Goal: Task Accomplishment & Management: Use online tool/utility

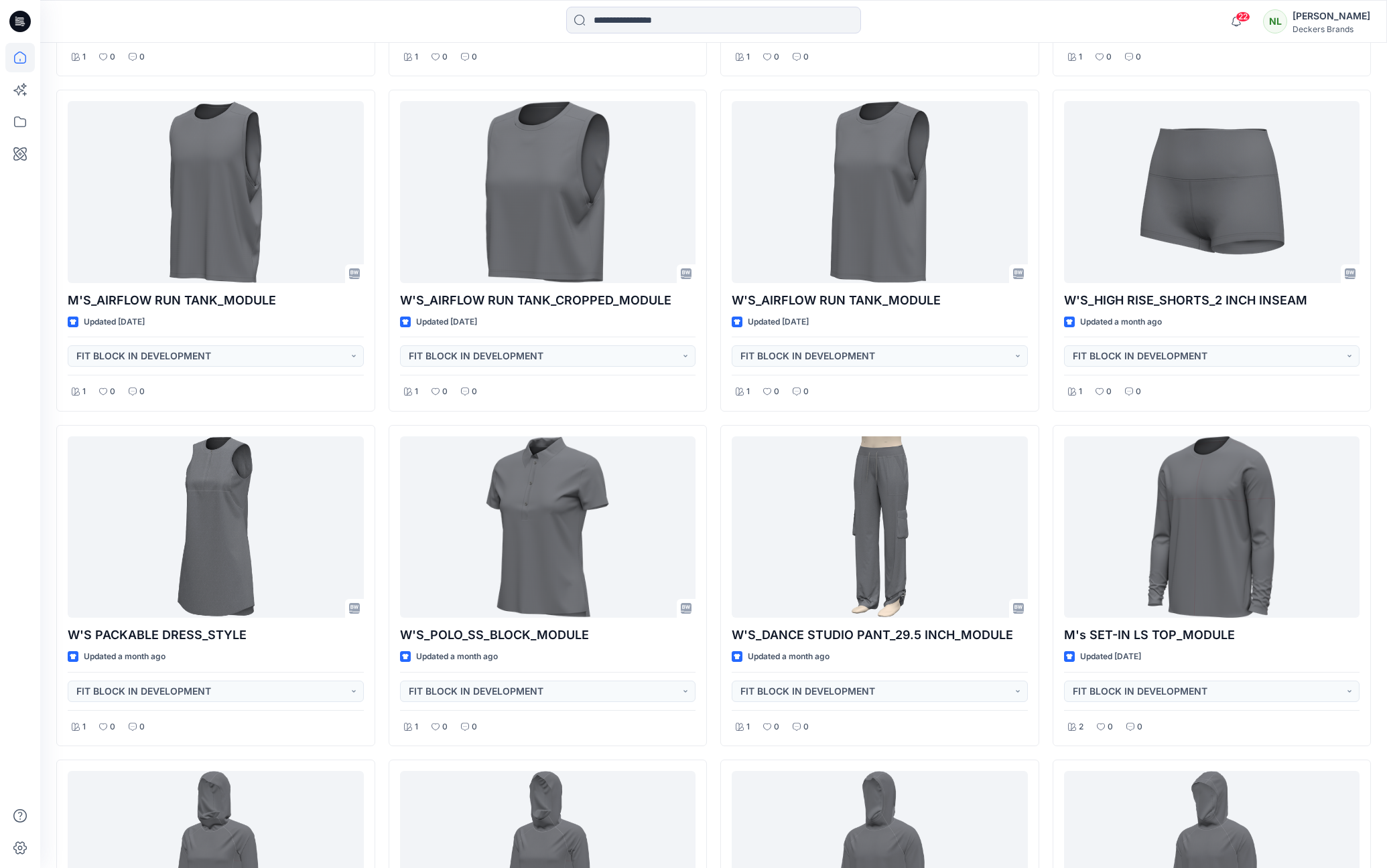
scroll to position [1013, 0]
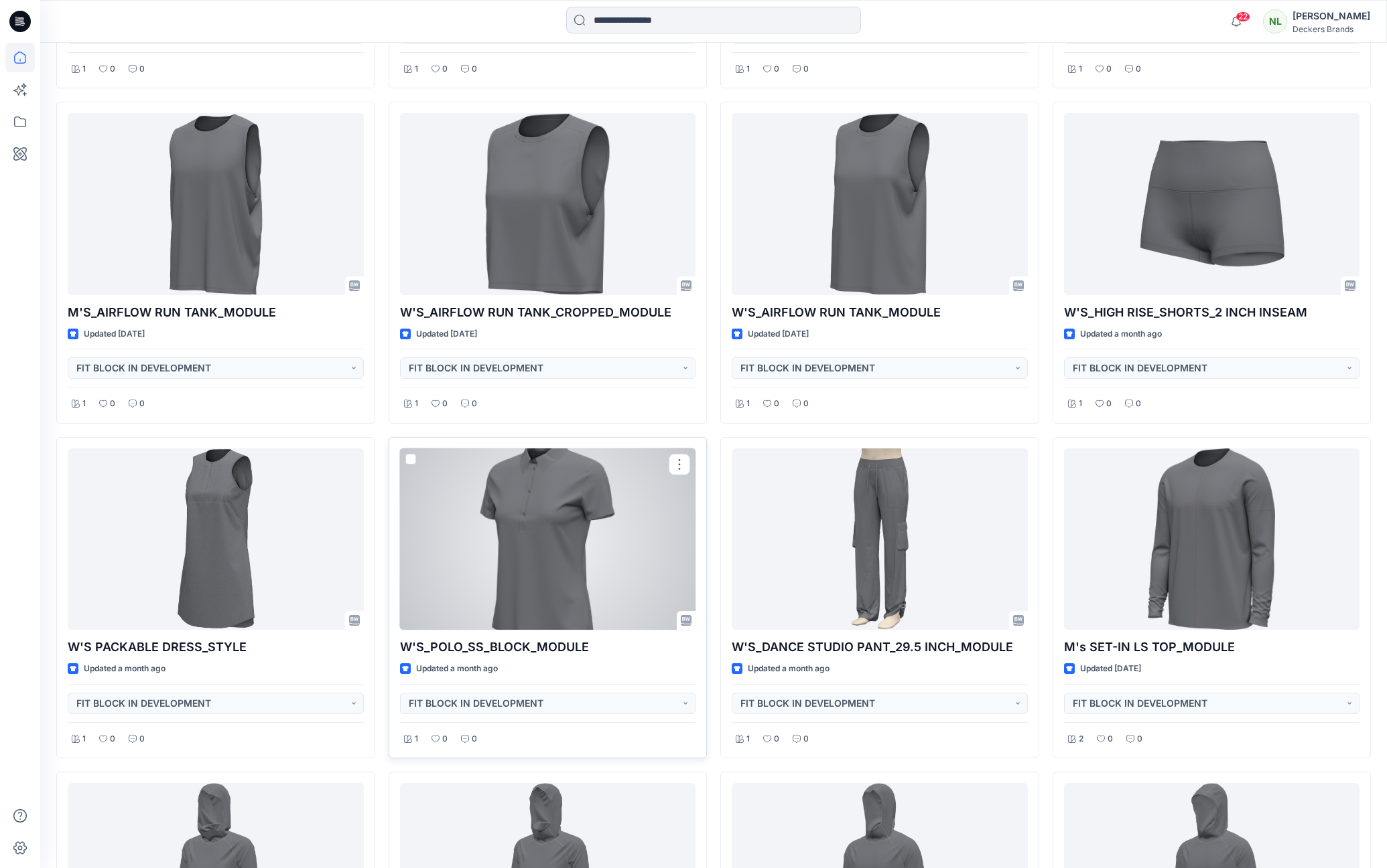
click at [553, 563] on div at bounding box center [548, 539] width 296 height 181
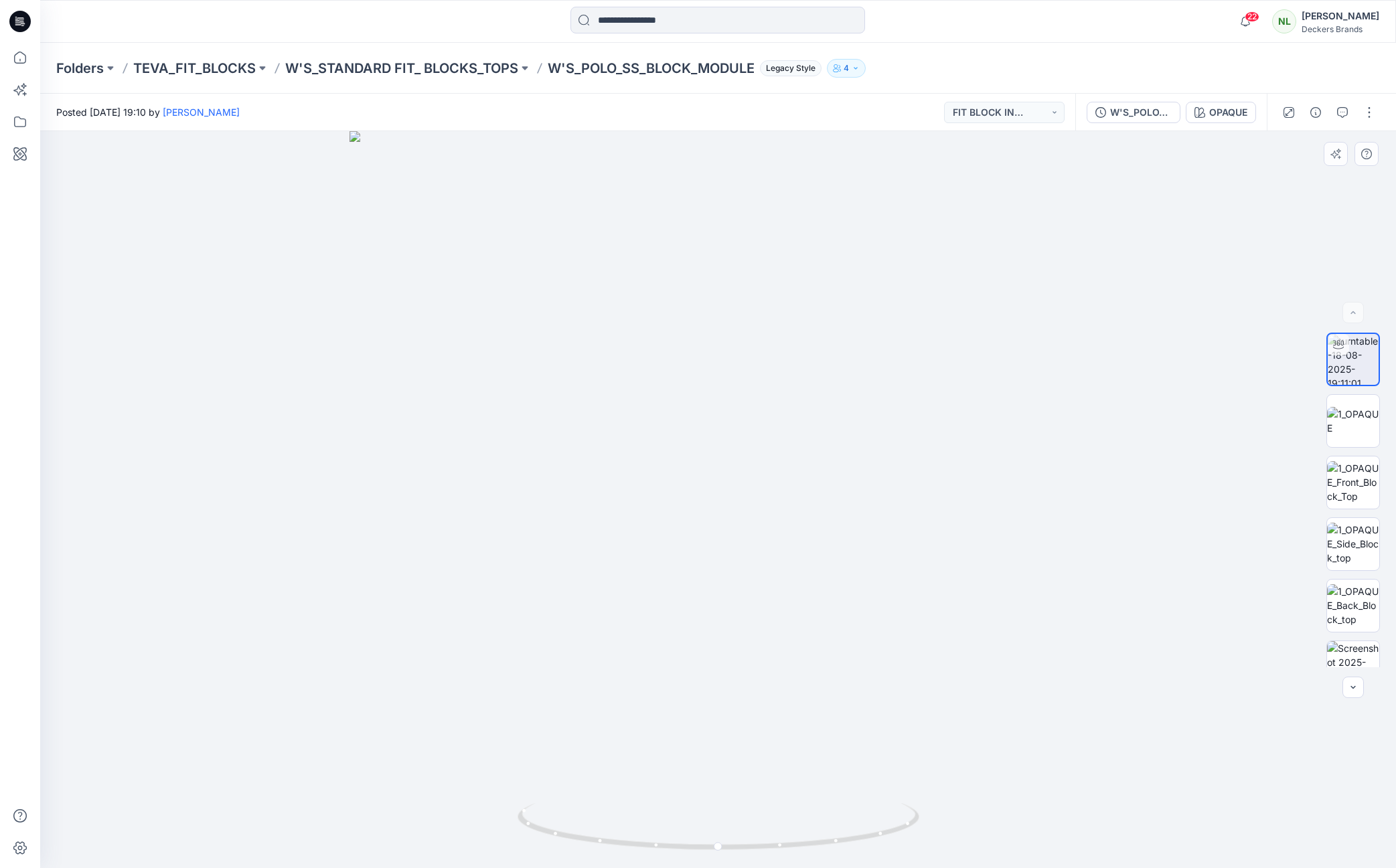
click at [158, 388] on div at bounding box center [719, 500] width 1356 height 737
click at [206, 71] on p "TEVA_FIT_BLOCKS" at bounding box center [194, 69] width 123 height 19
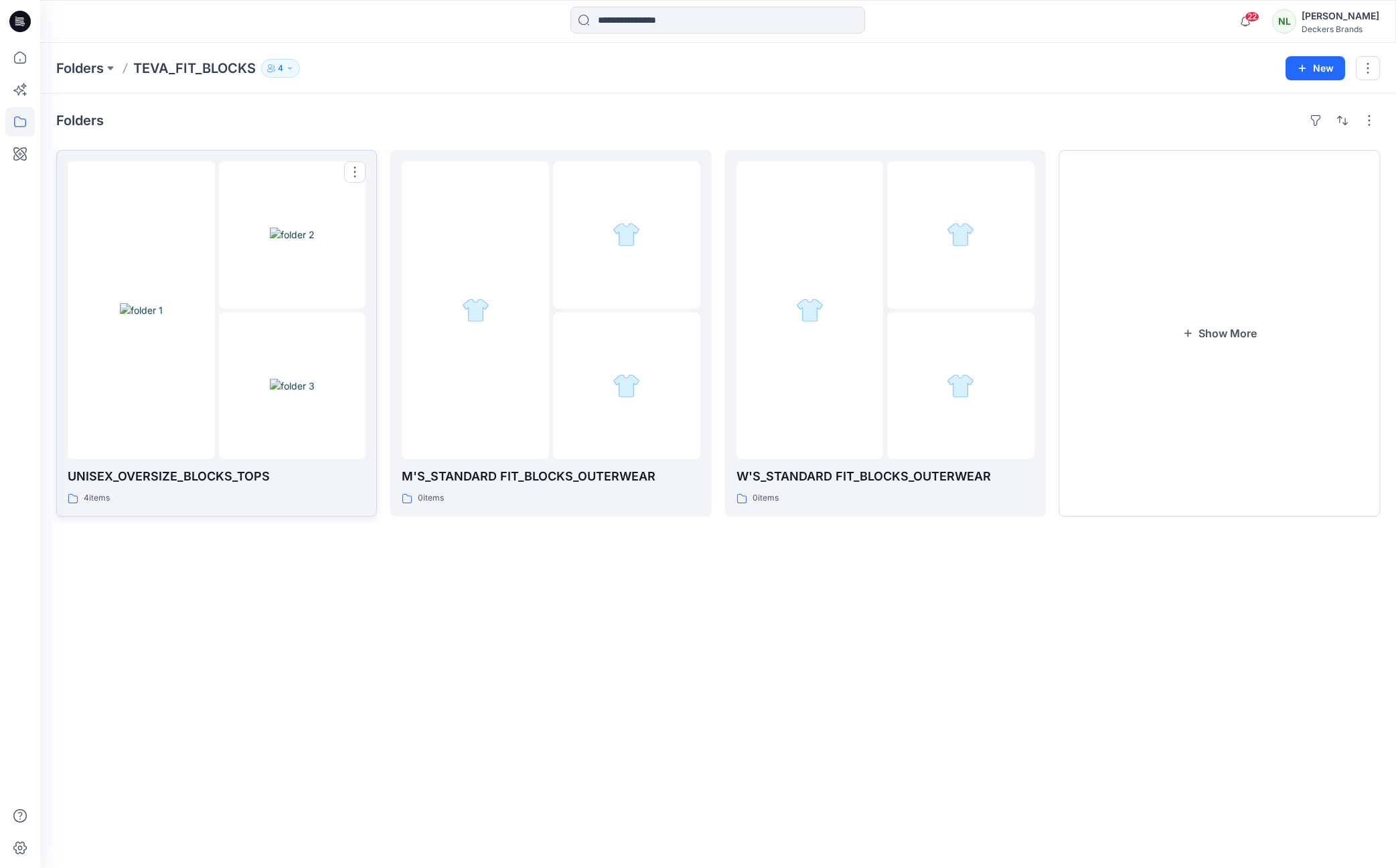
click at [303, 388] on img at bounding box center [292, 386] width 45 height 14
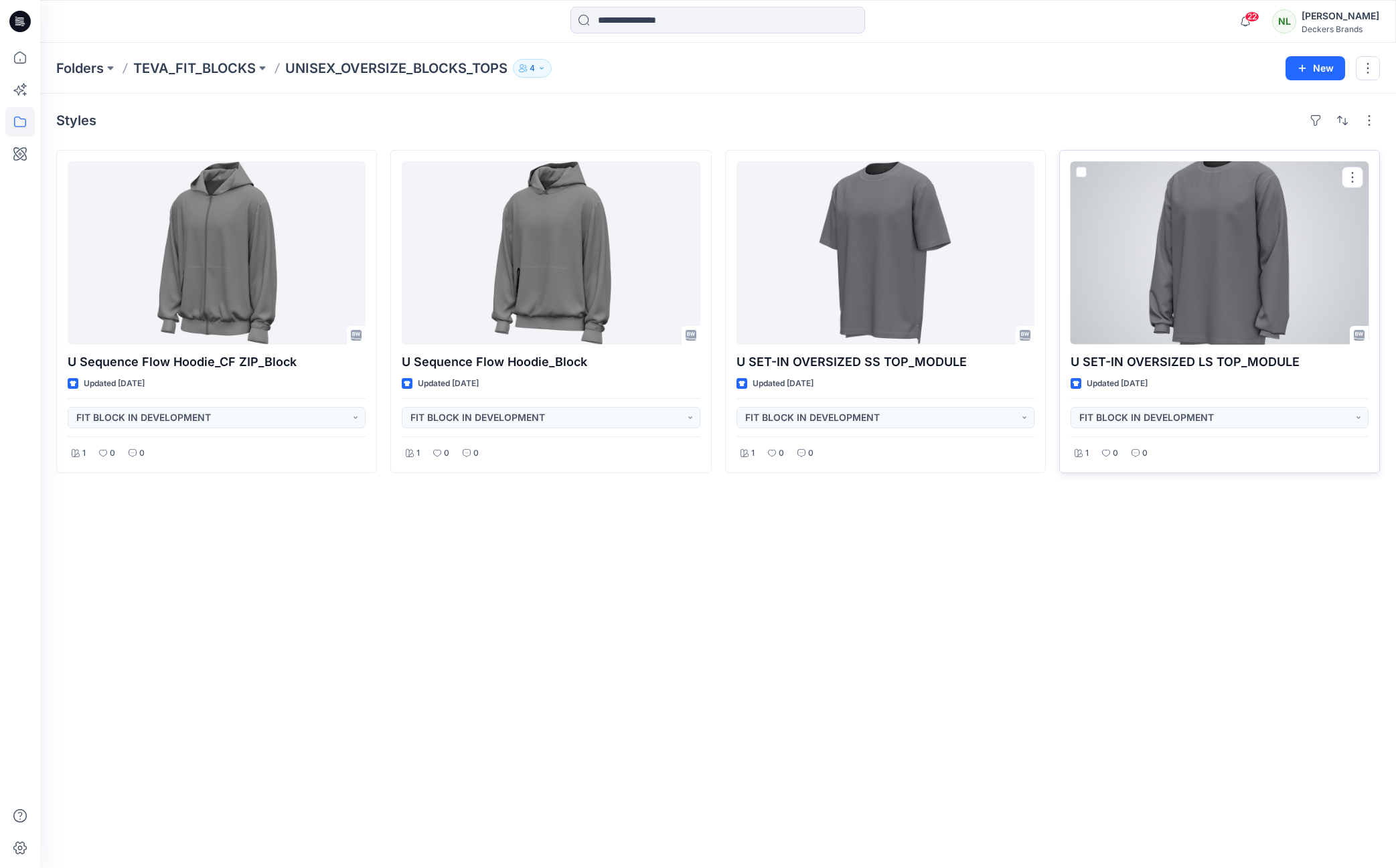
click at [1191, 288] on div at bounding box center [1220, 253] width 298 height 183
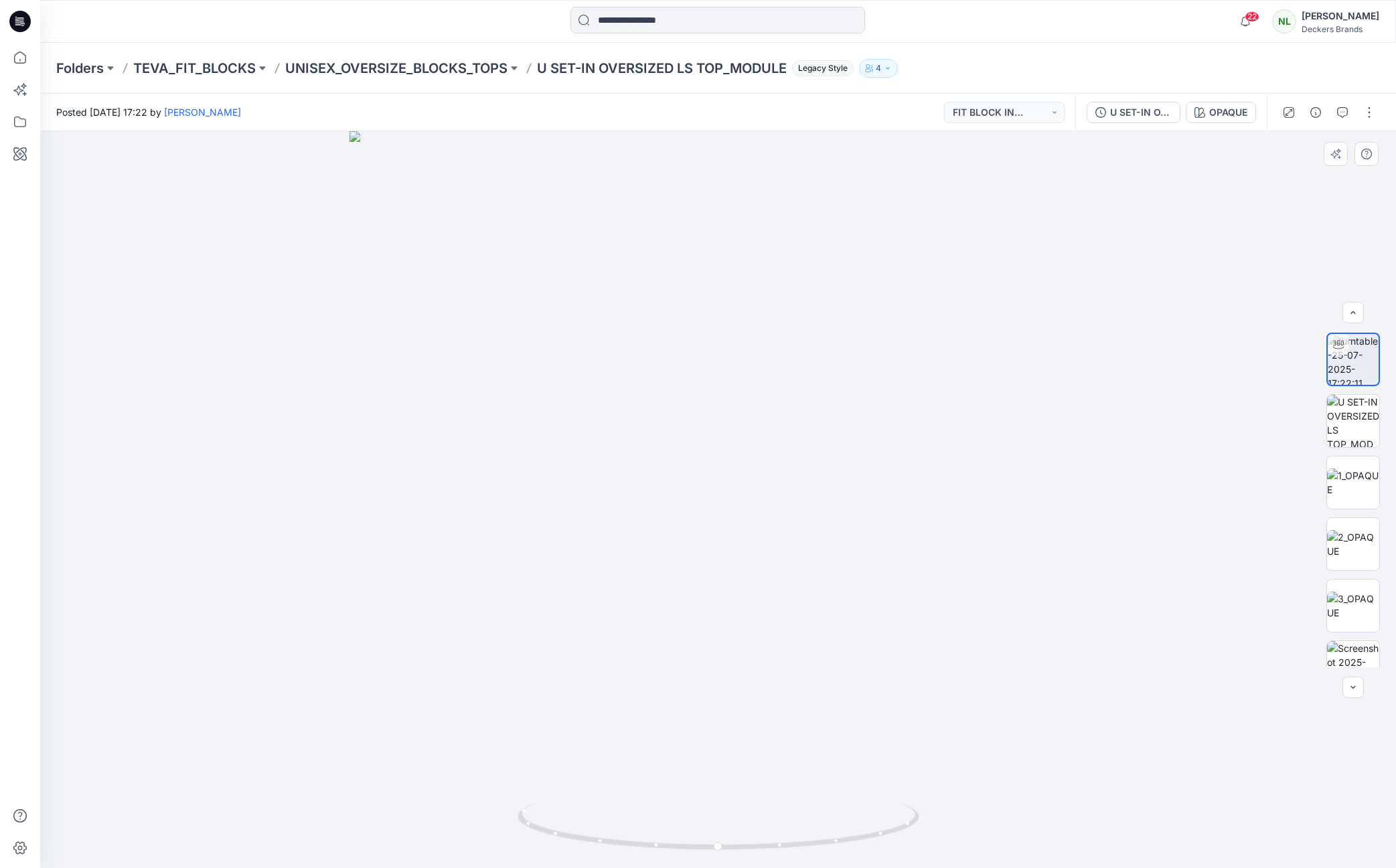
scroll to position [150, 0]
click at [1368, 111] on button "button" at bounding box center [1369, 112] width 21 height 21
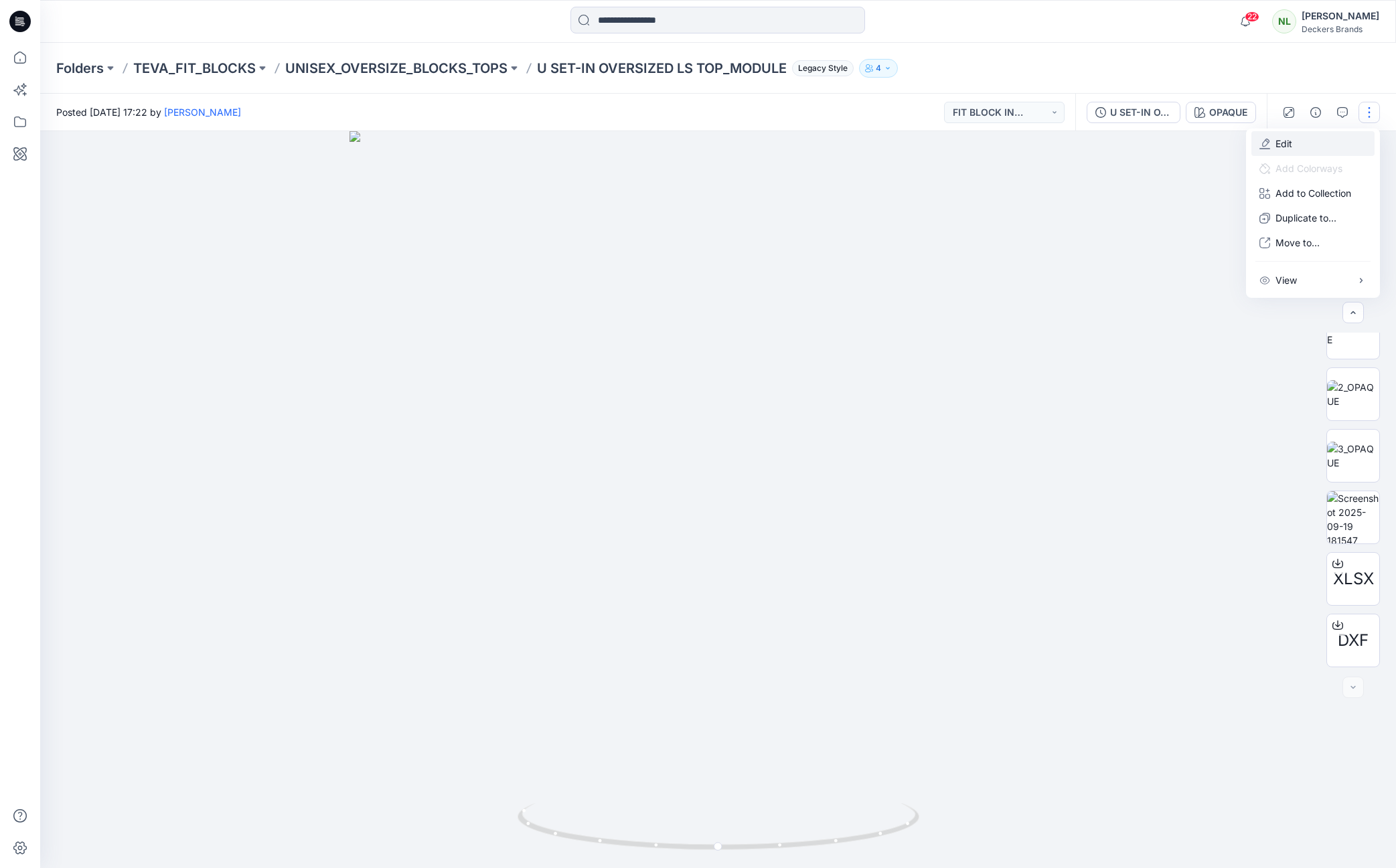
click at [1295, 141] on button "Edit" at bounding box center [1313, 144] width 123 height 25
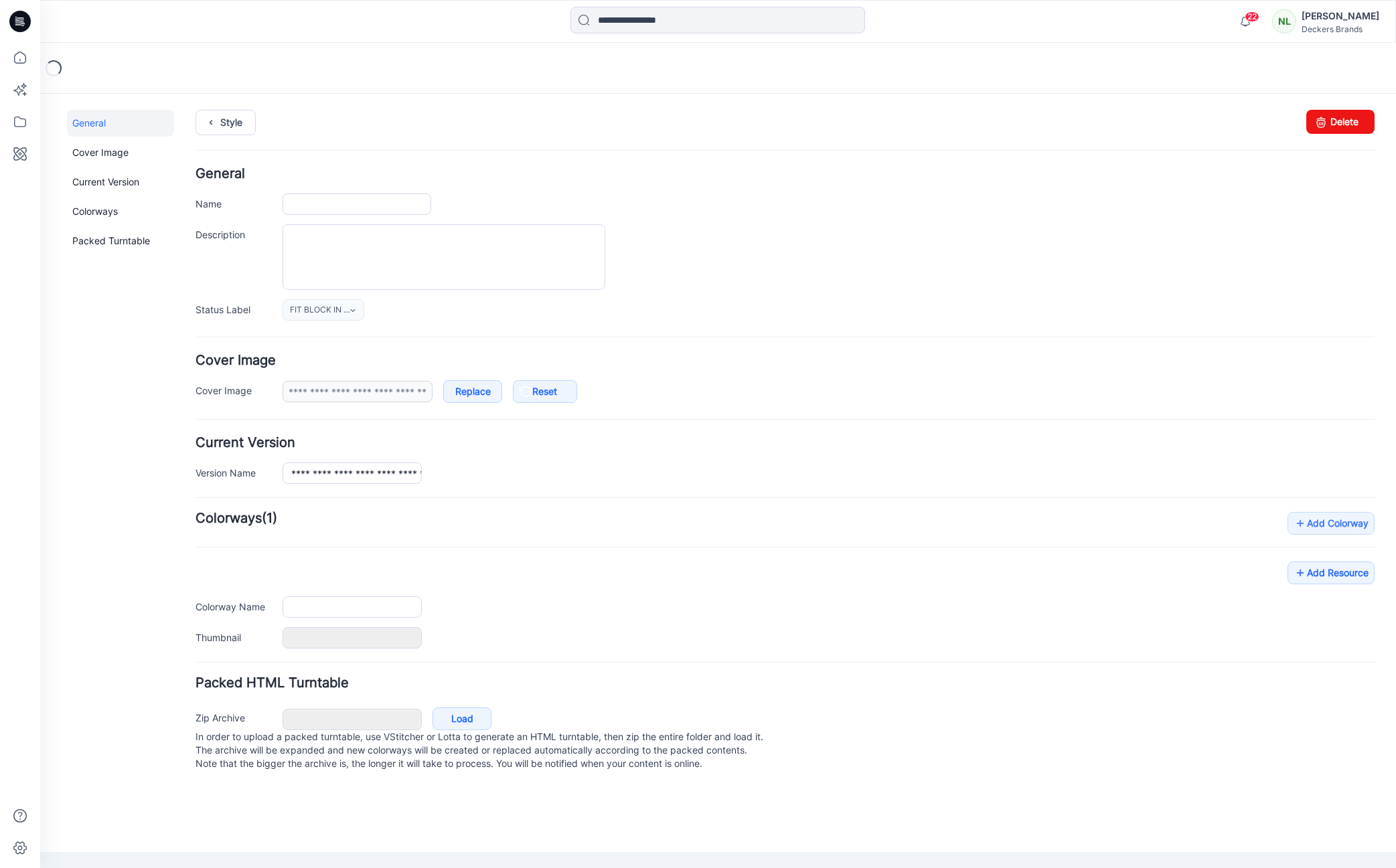
type input "**********"
type input "******"
type input "**********"
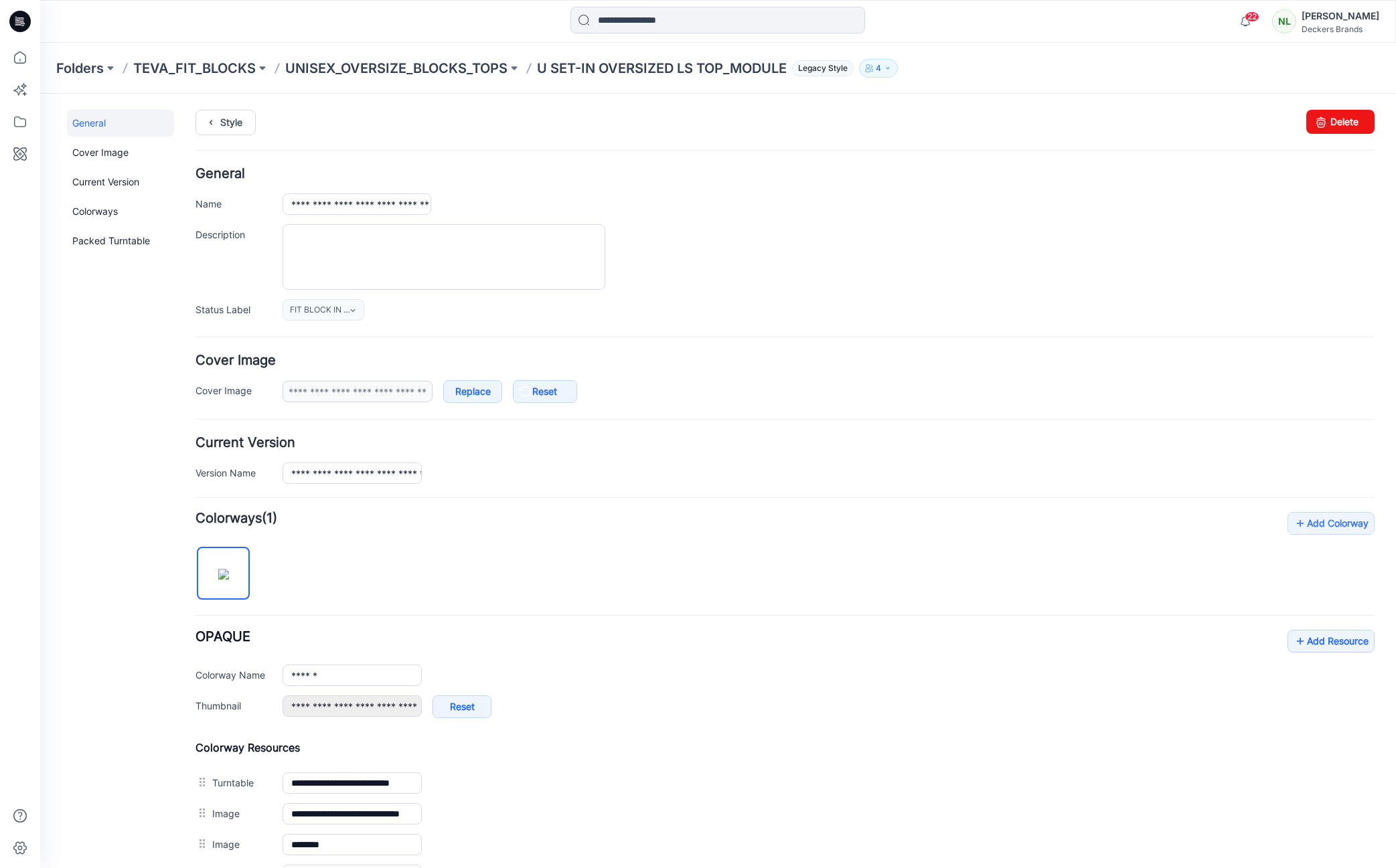
scroll to position [299, 0]
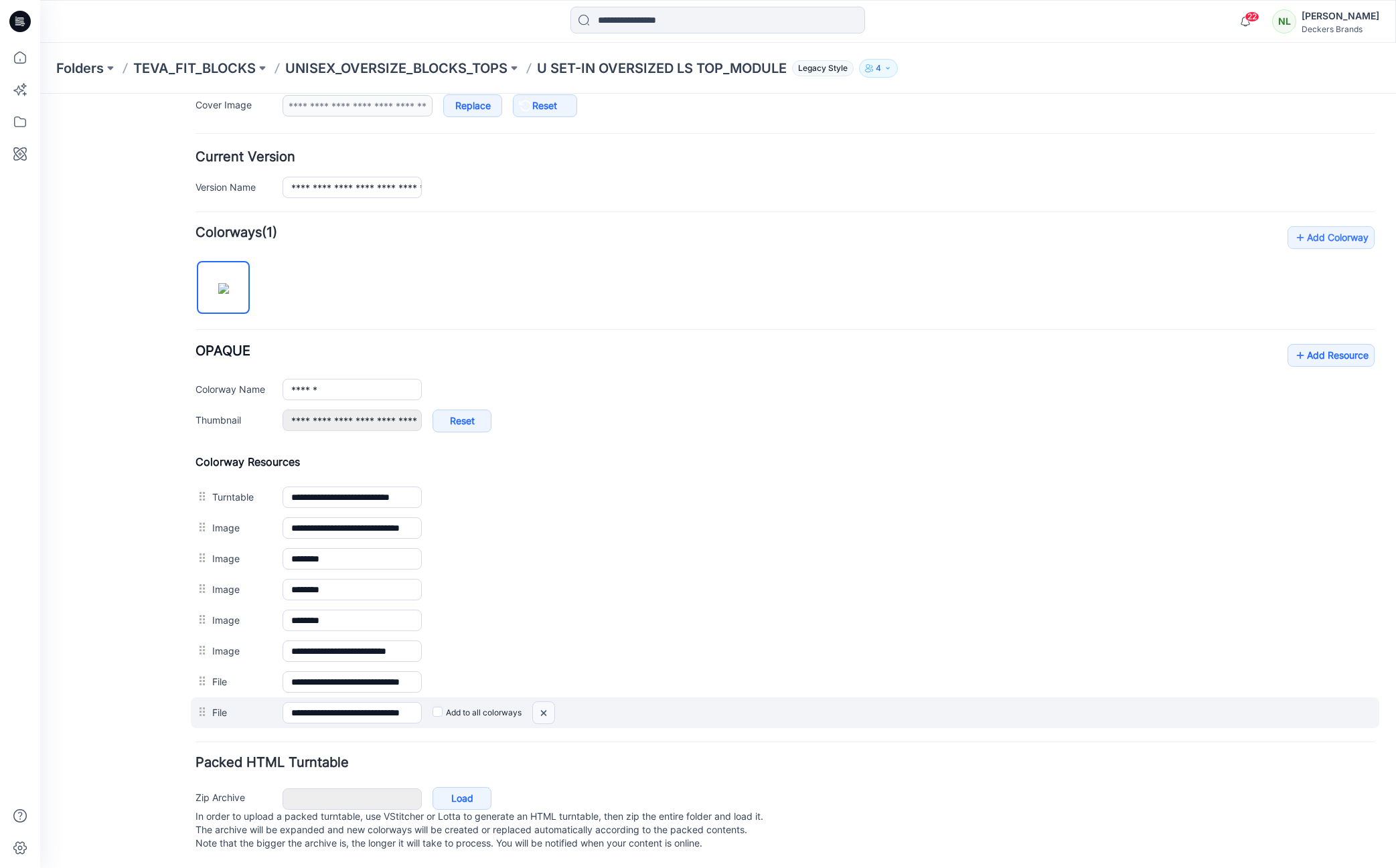
click at [541, 702] on img at bounding box center [543, 713] width 21 height 22
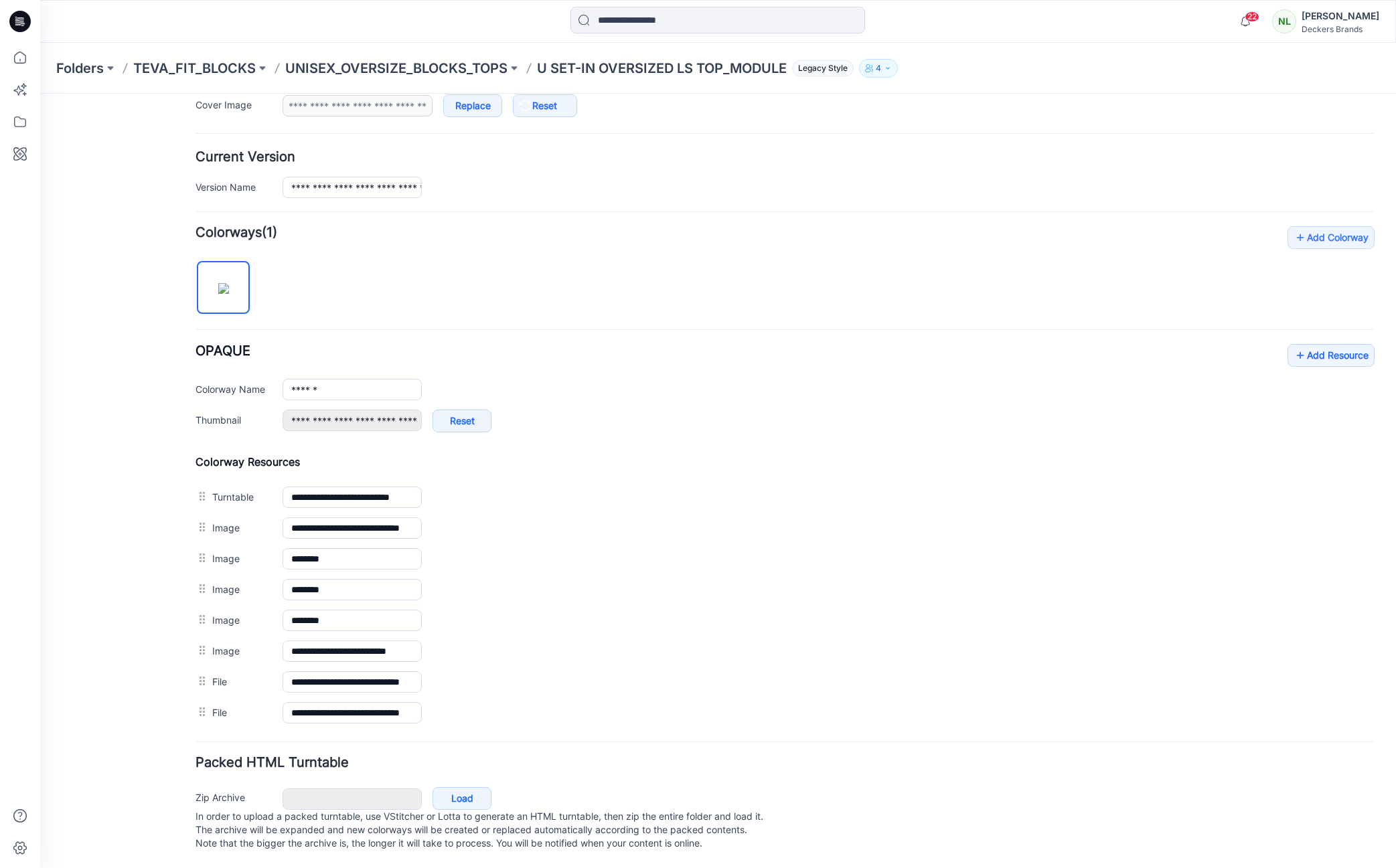
scroll to position [0, 0]
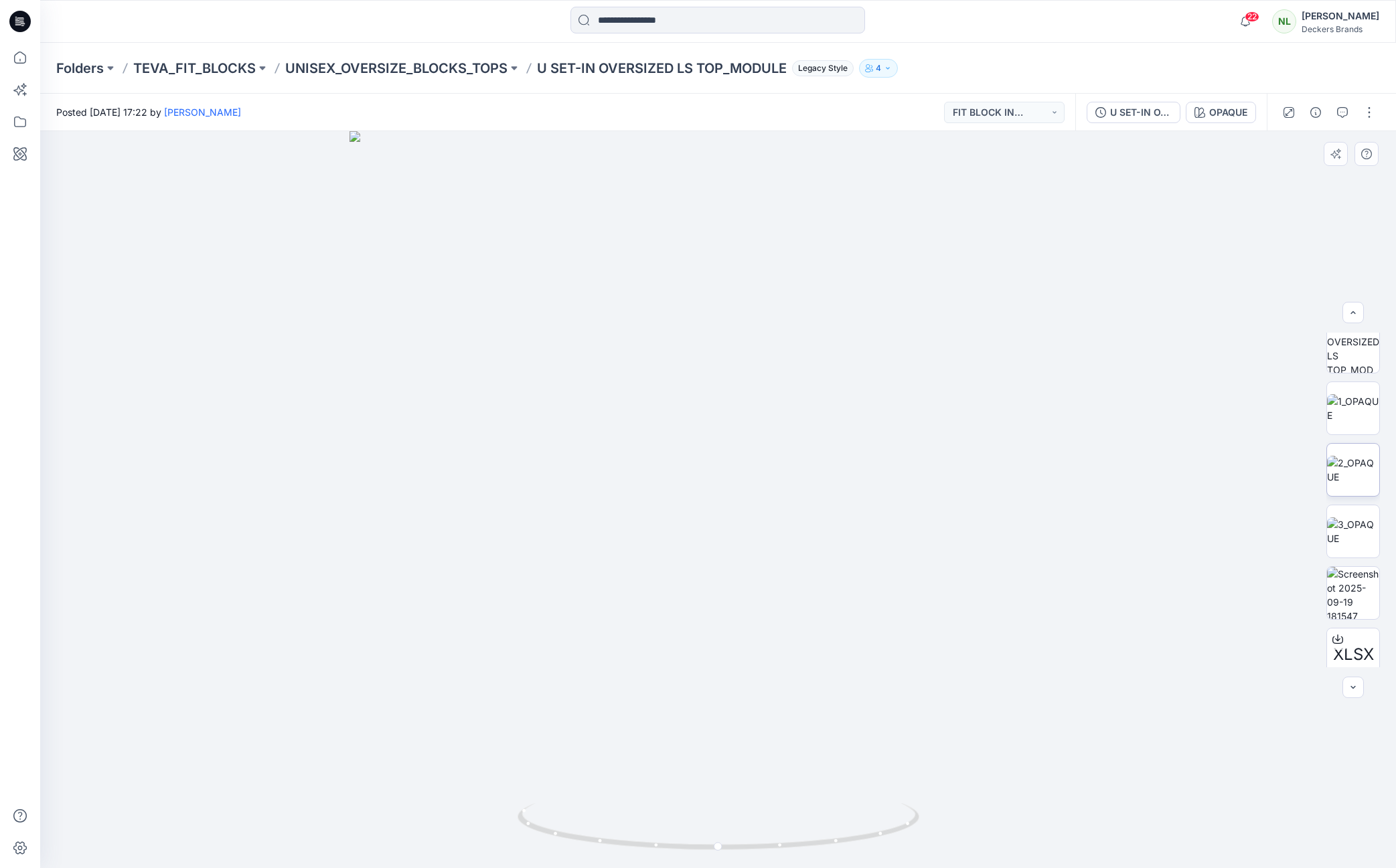
scroll to position [68, 0]
click at [1371, 113] on button "button" at bounding box center [1369, 112] width 21 height 21
click at [1305, 145] on button "Edit" at bounding box center [1313, 144] width 123 height 25
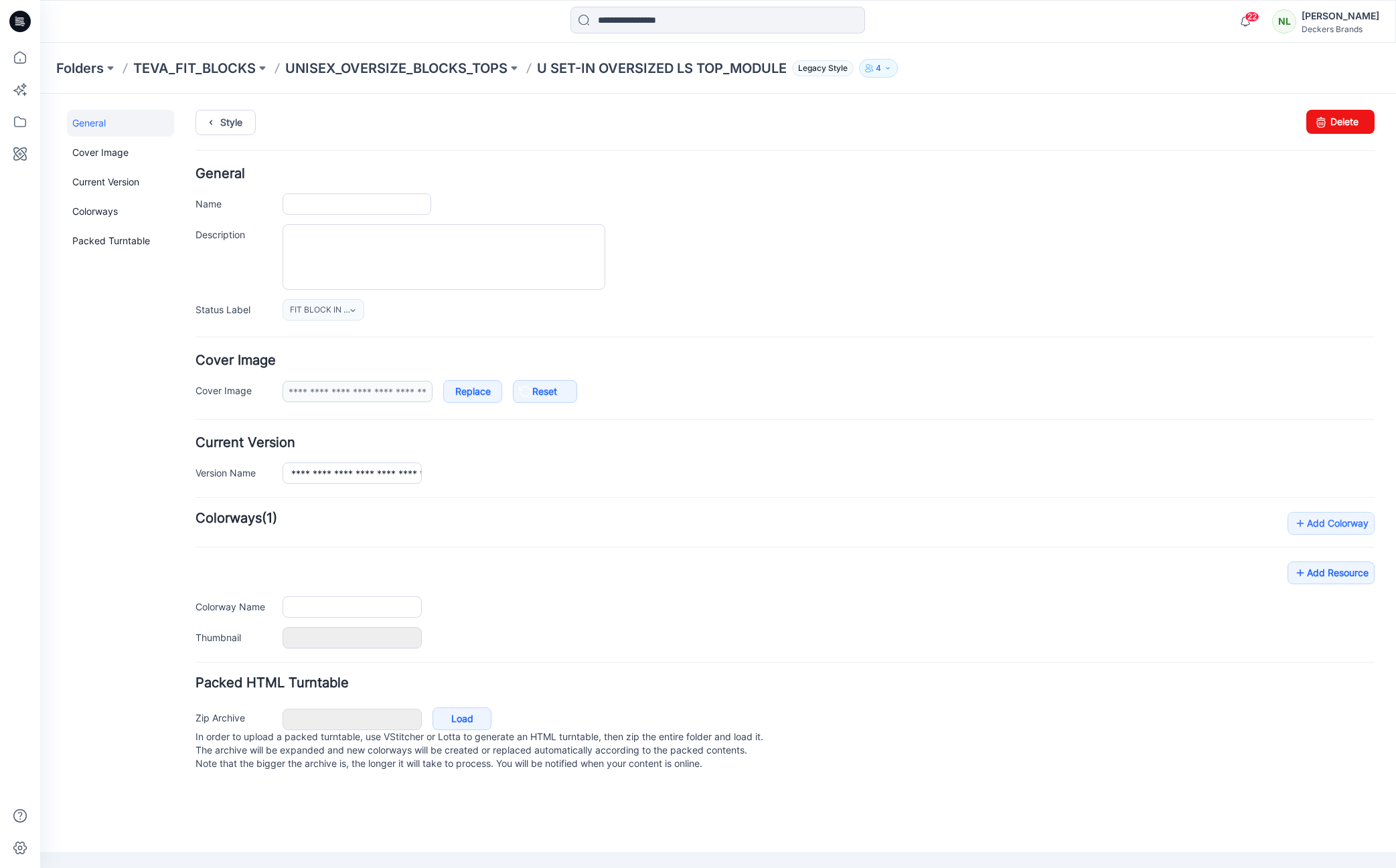
type input "**********"
type input "******"
type input "**********"
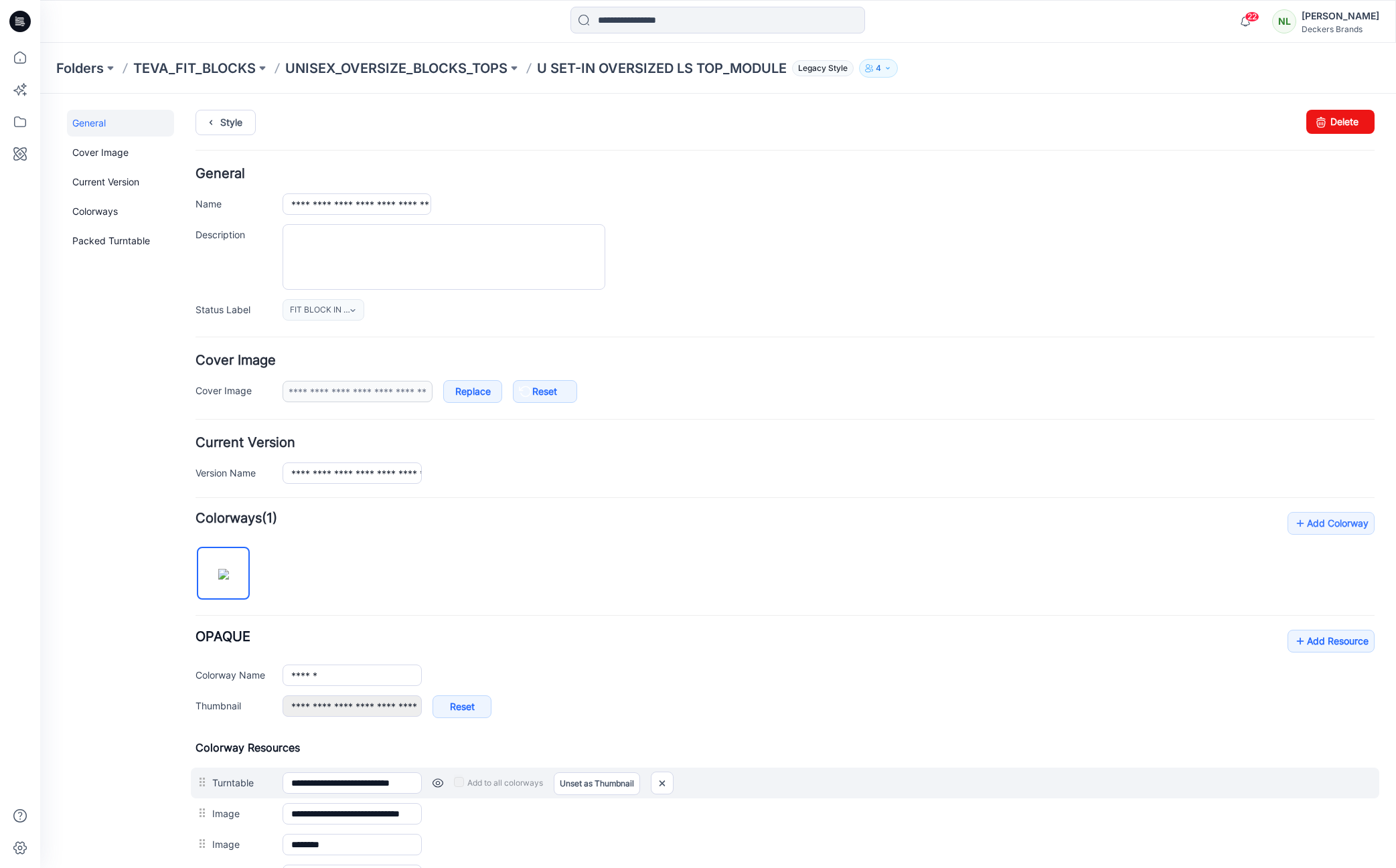
scroll to position [299, 0]
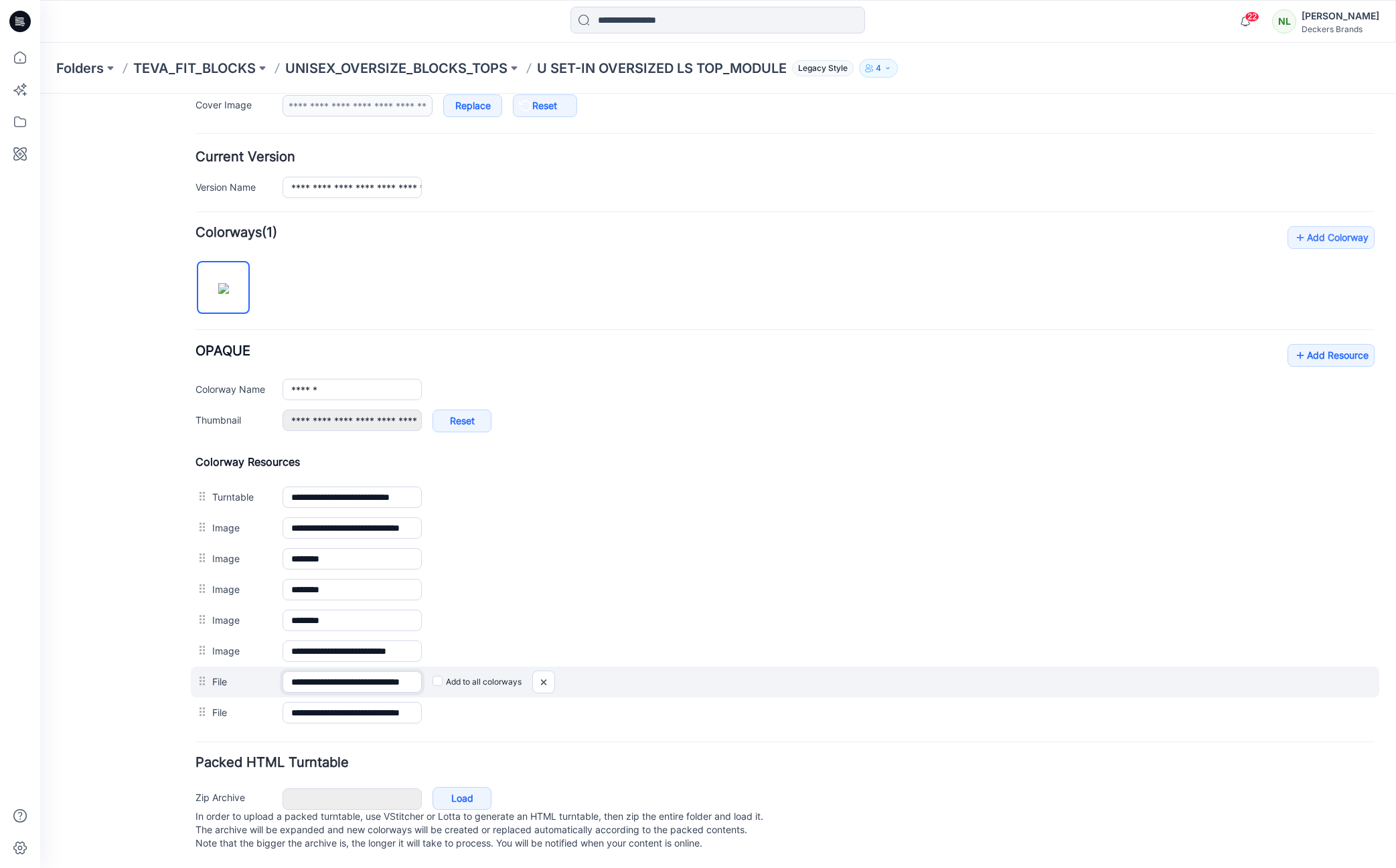
click at [379, 671] on input "**********" at bounding box center [352, 682] width 139 height 21
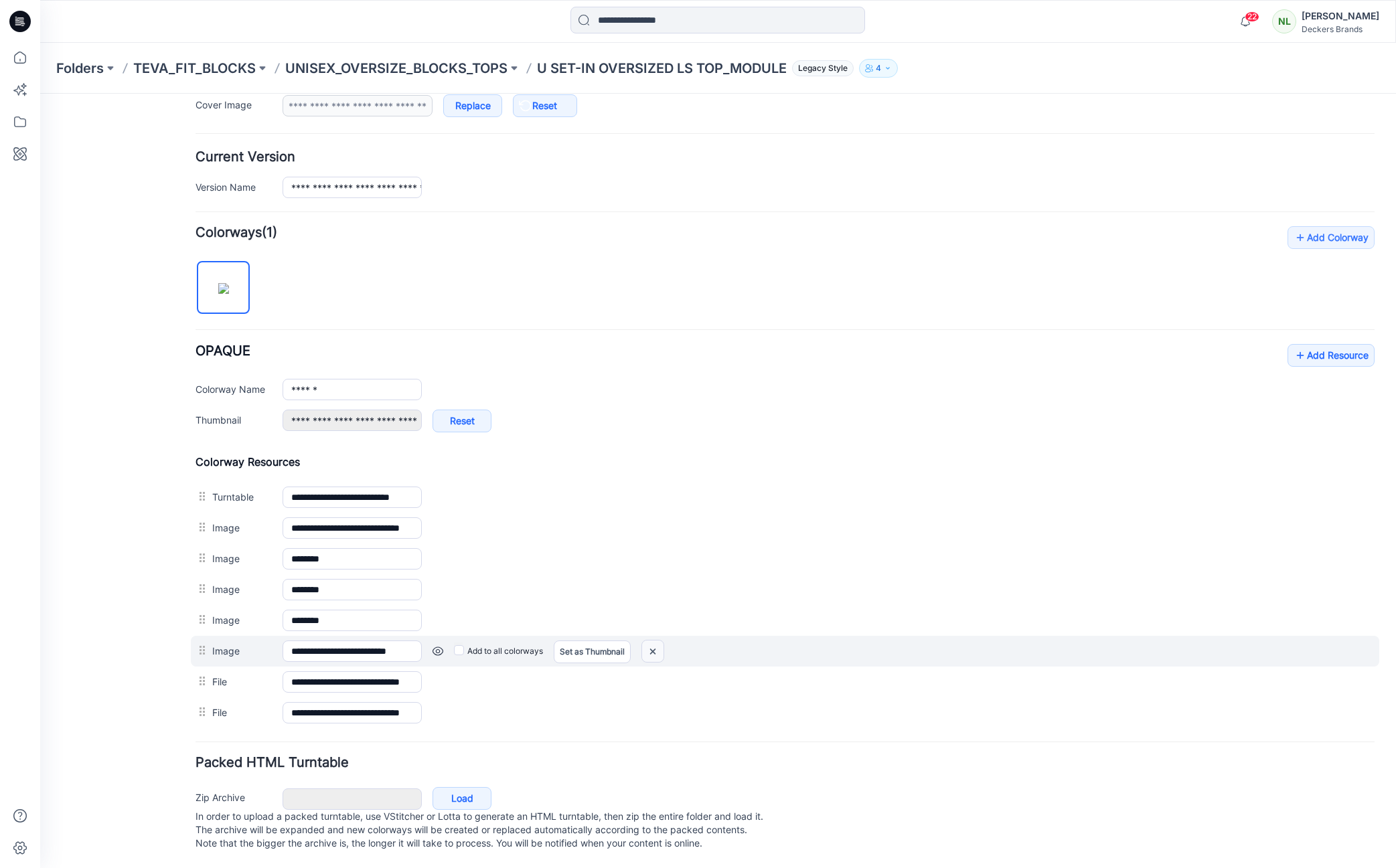
scroll to position [0, 0]
drag, startPoint x: 653, startPoint y: 634, endPoint x: 793, endPoint y: 177, distance: 478.0
click at [653, 641] on img at bounding box center [652, 652] width 21 height 22
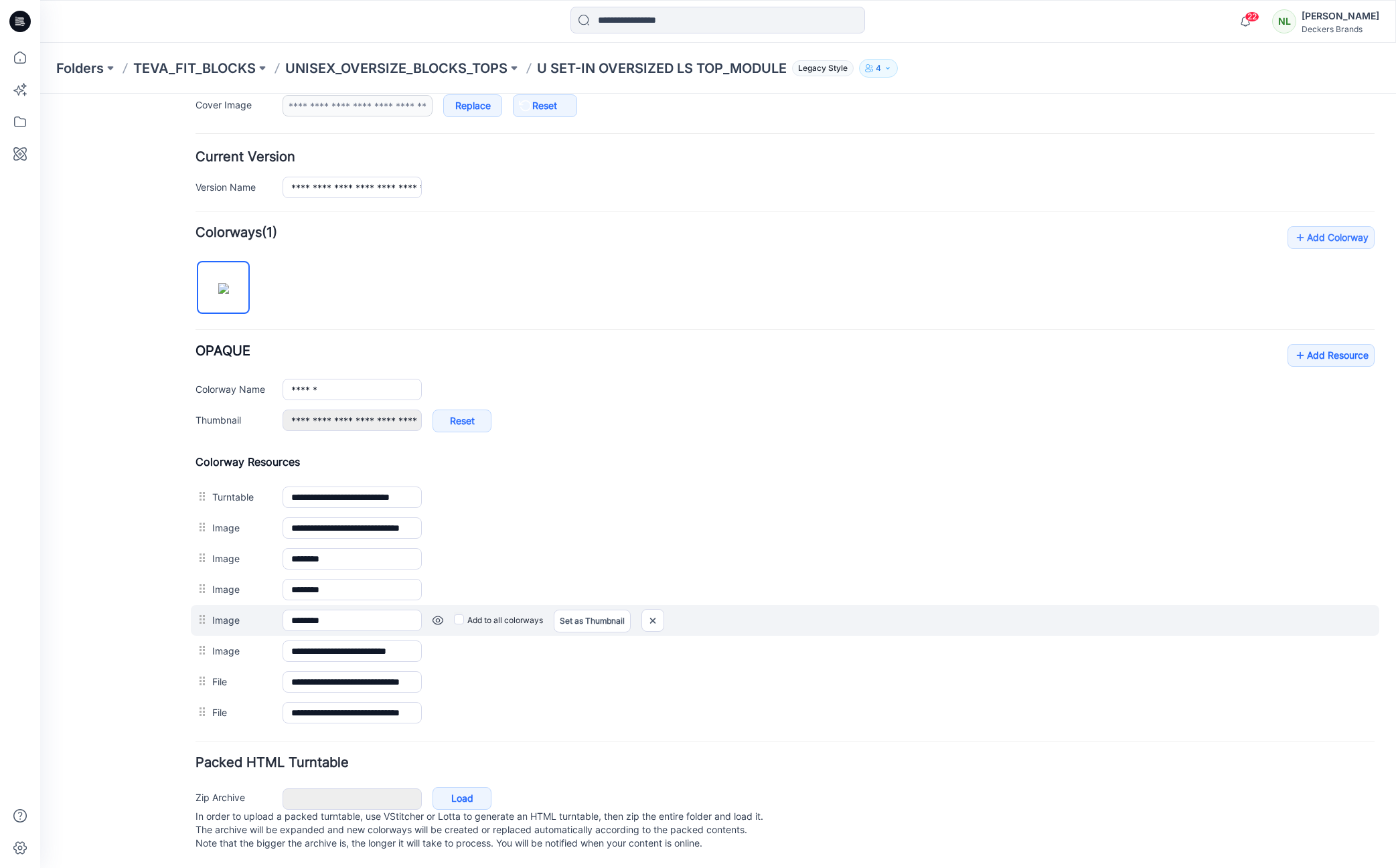
scroll to position [268, 0]
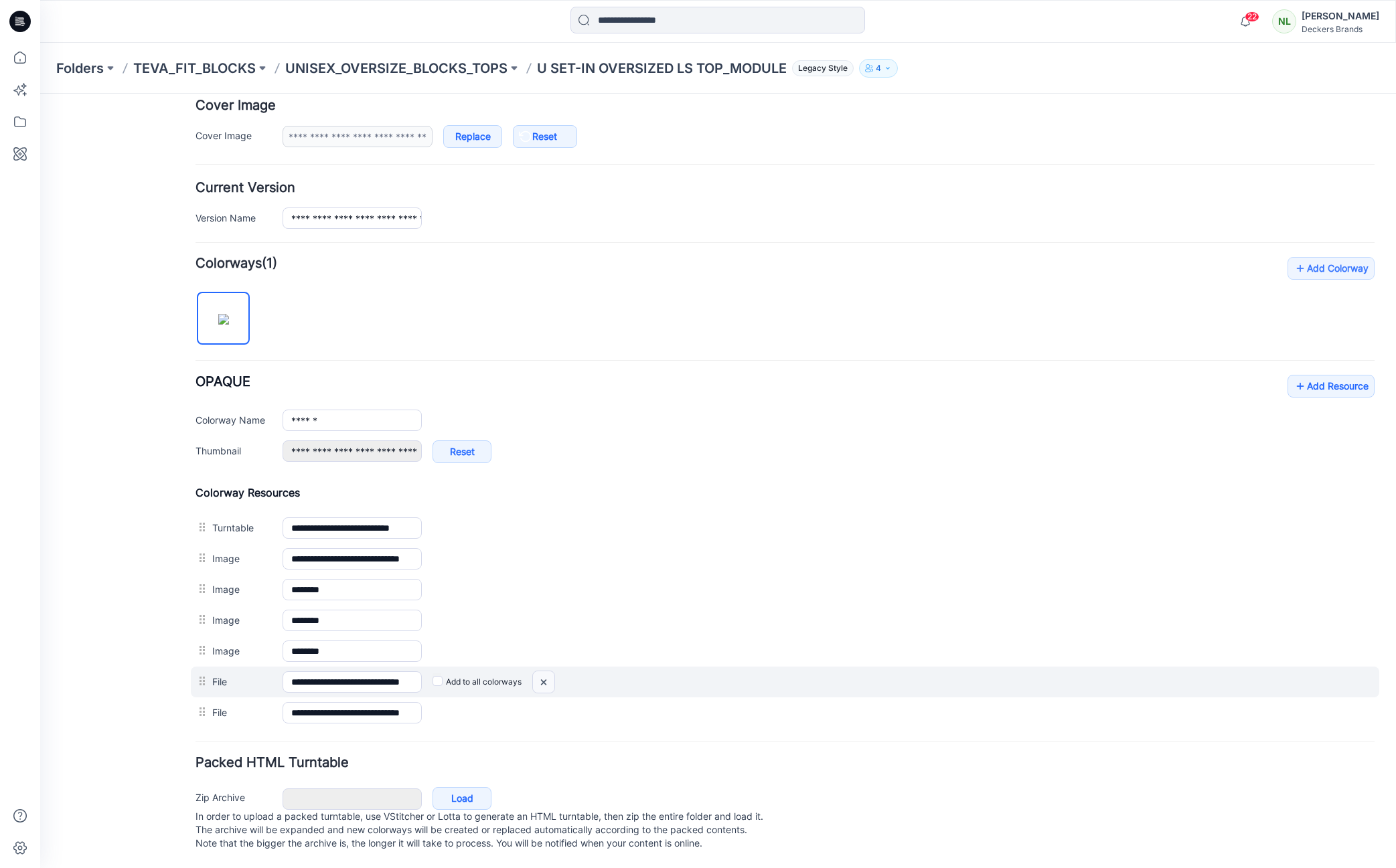
click at [550, 671] on img at bounding box center [543, 682] width 21 height 22
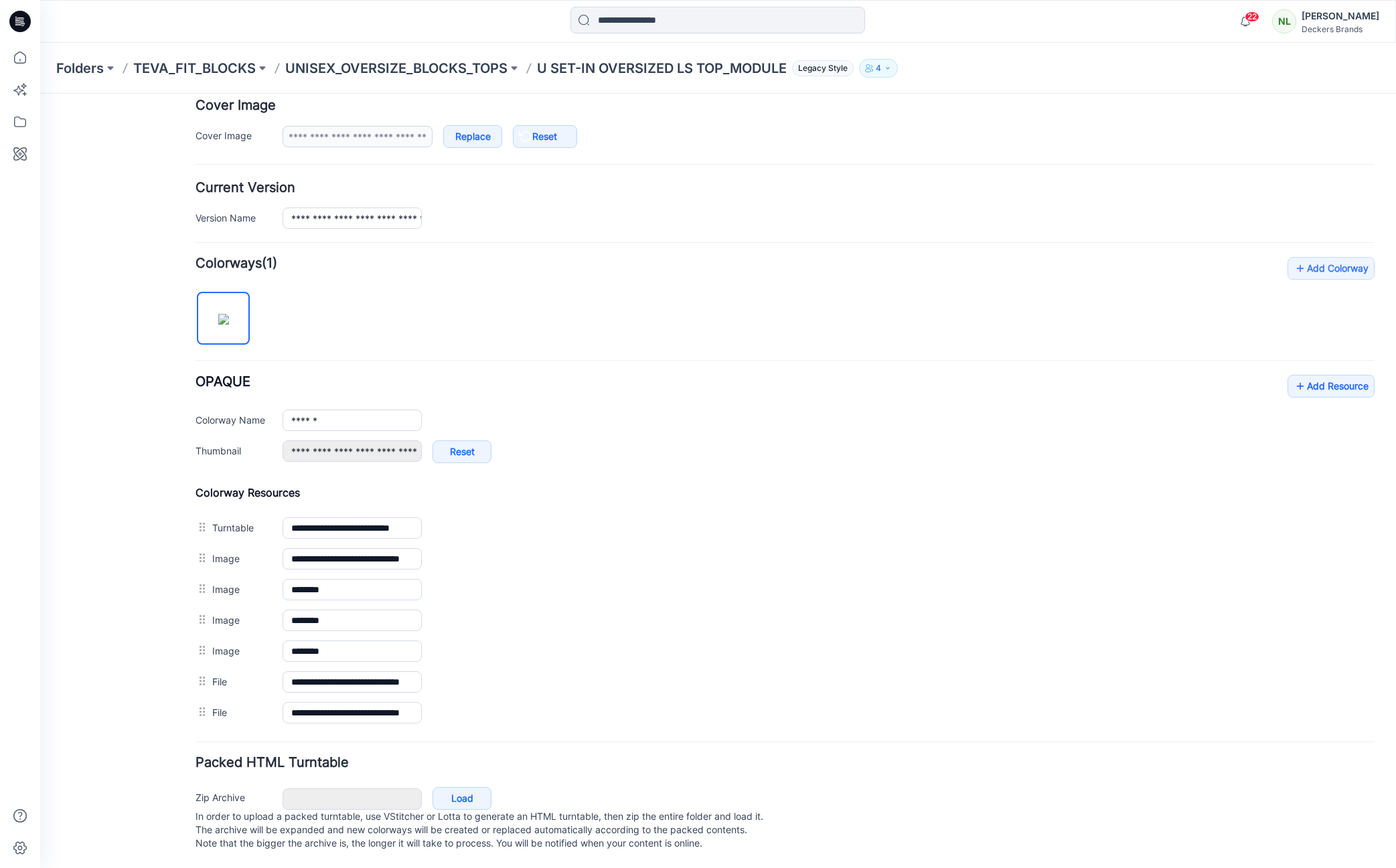
scroll to position [238, 0]
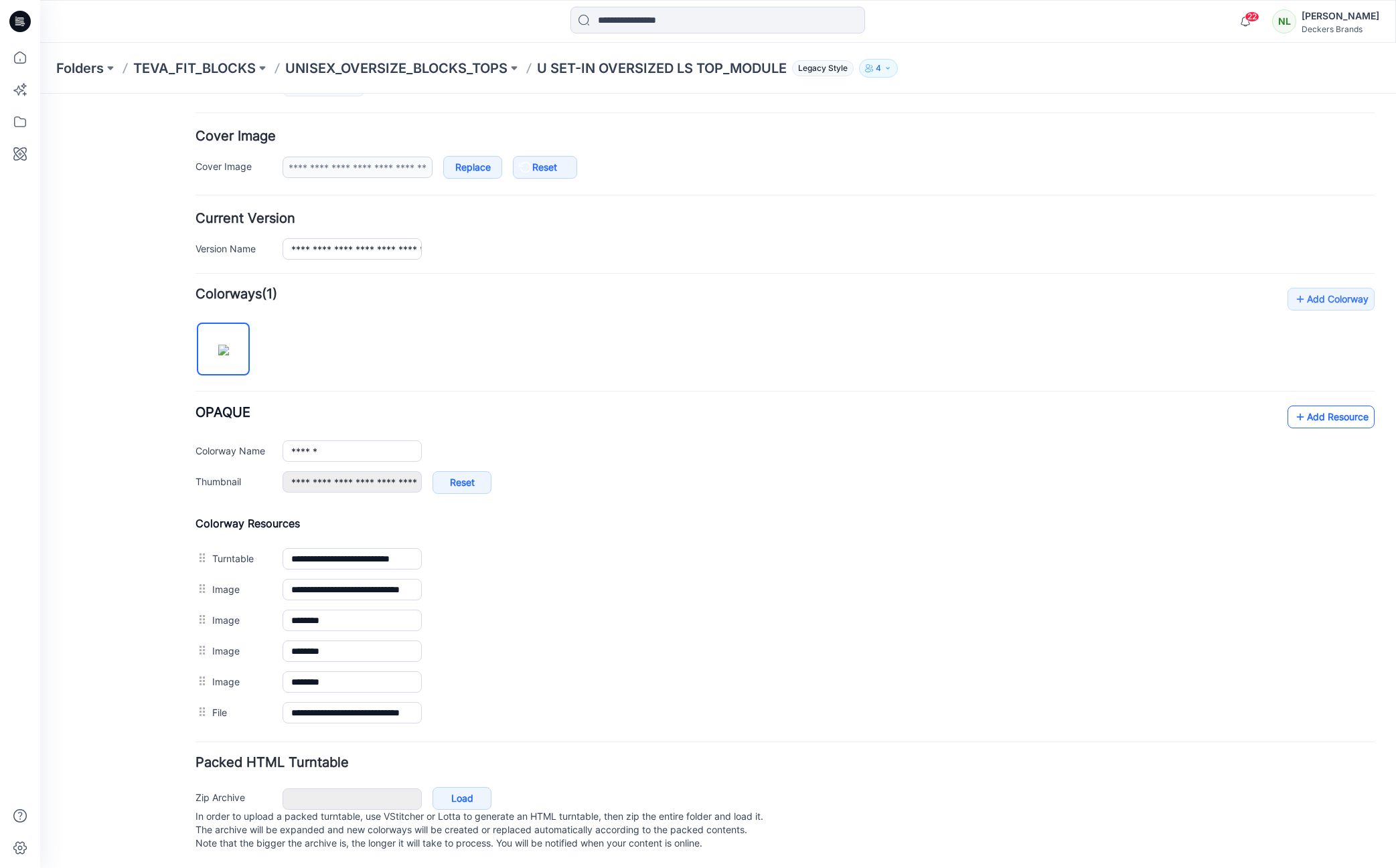
click at [1332, 406] on link "Add Resource" at bounding box center [1331, 417] width 87 height 22
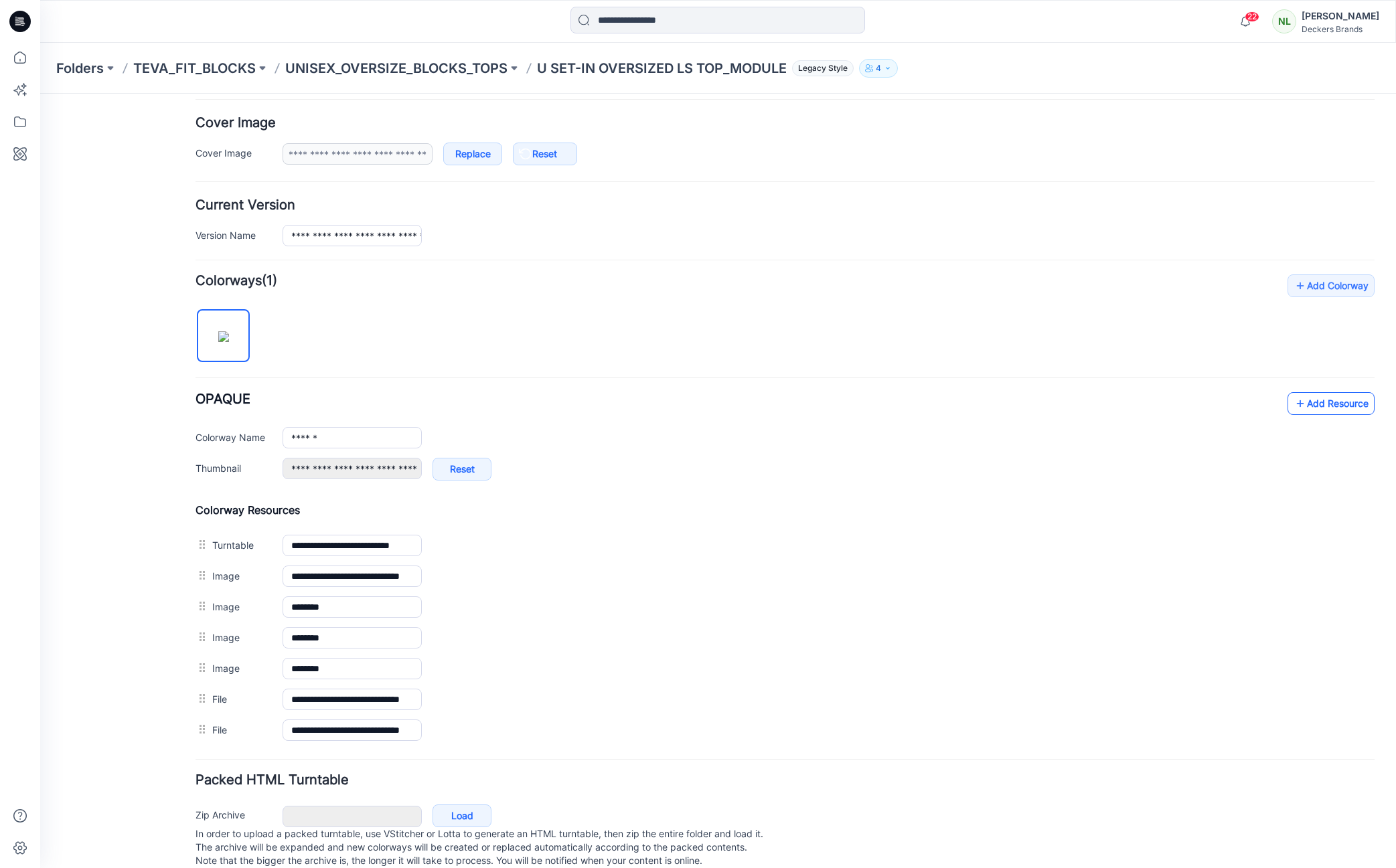
click at [1307, 406] on link "Add Resource" at bounding box center [1331, 404] width 87 height 22
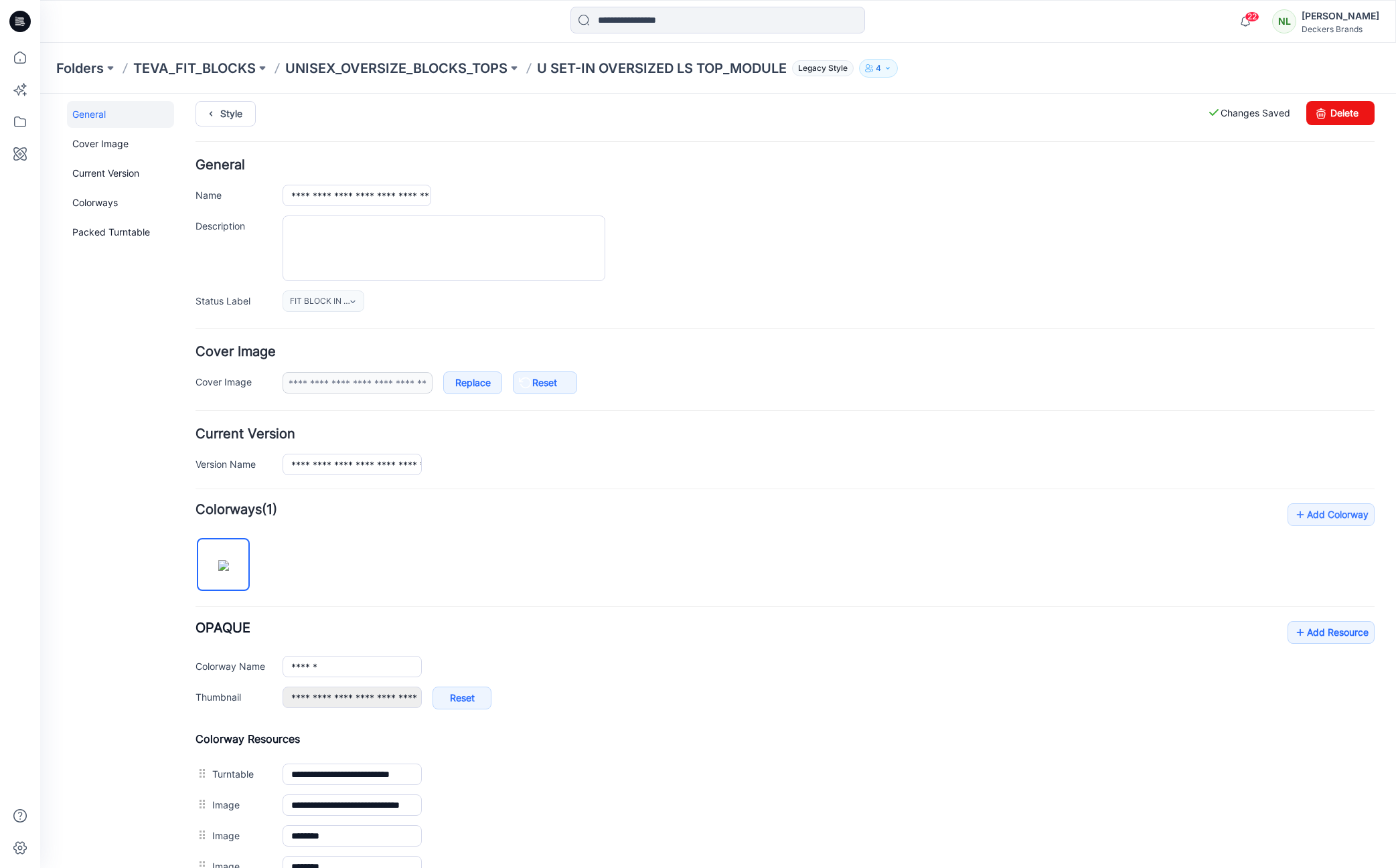
scroll to position [0, 0]
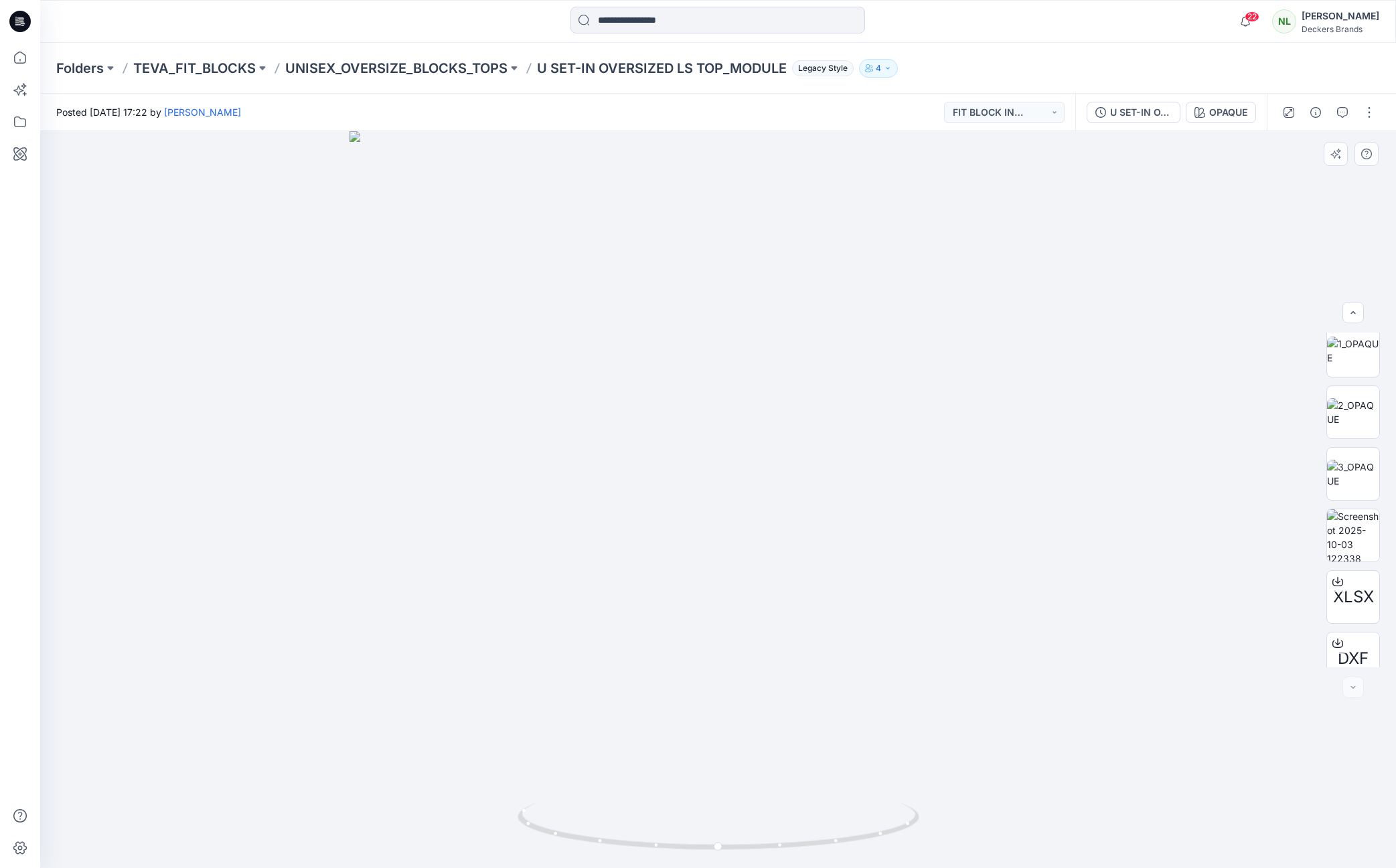
scroll to position [150, 0]
click at [1353, 519] on img at bounding box center [1353, 517] width 52 height 52
click at [441, 64] on p "UNISEX_OVERSIZE_BLOCKS_TOPS" at bounding box center [396, 69] width 223 height 19
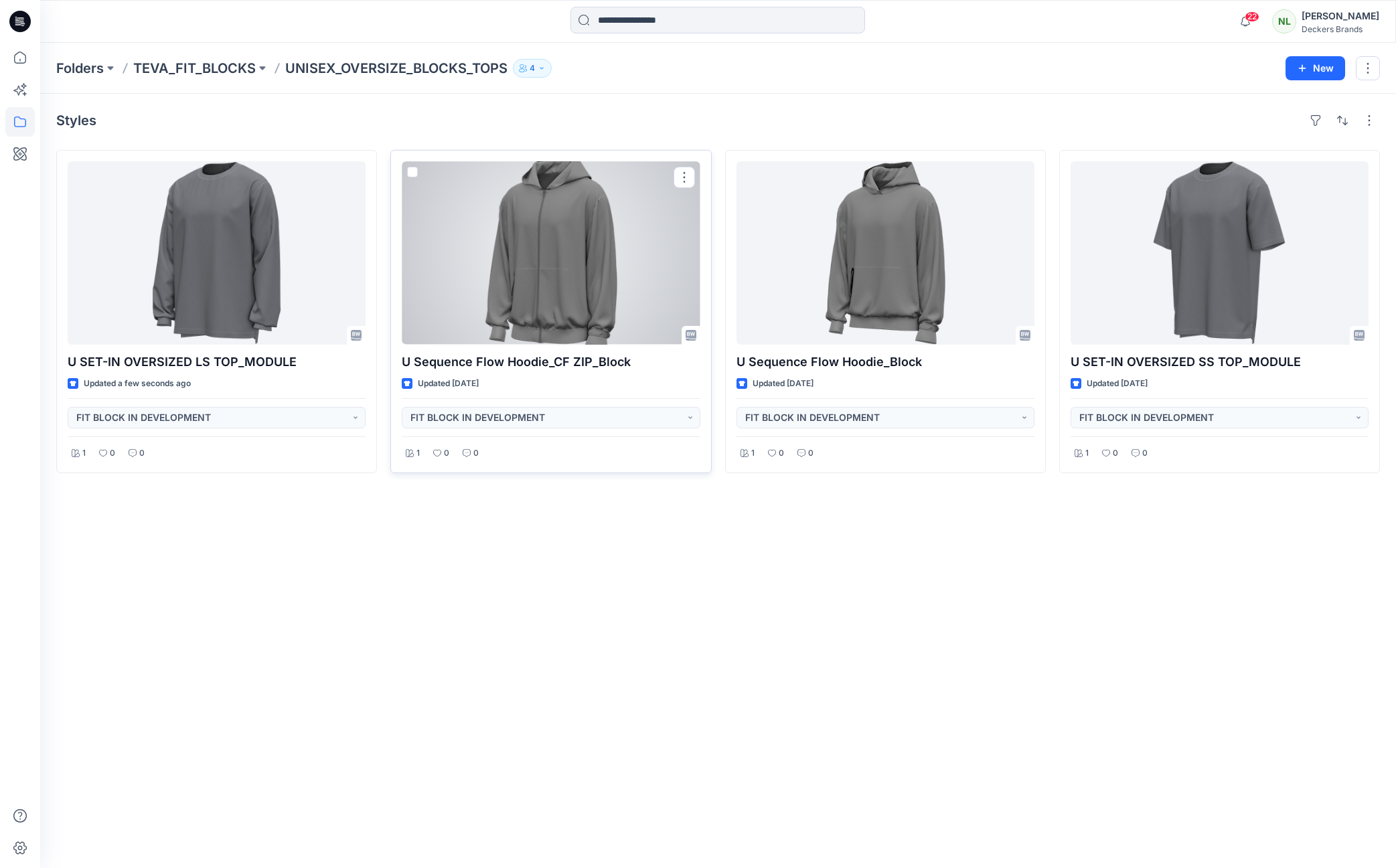
click at [533, 236] on div at bounding box center [550, 253] width 298 height 183
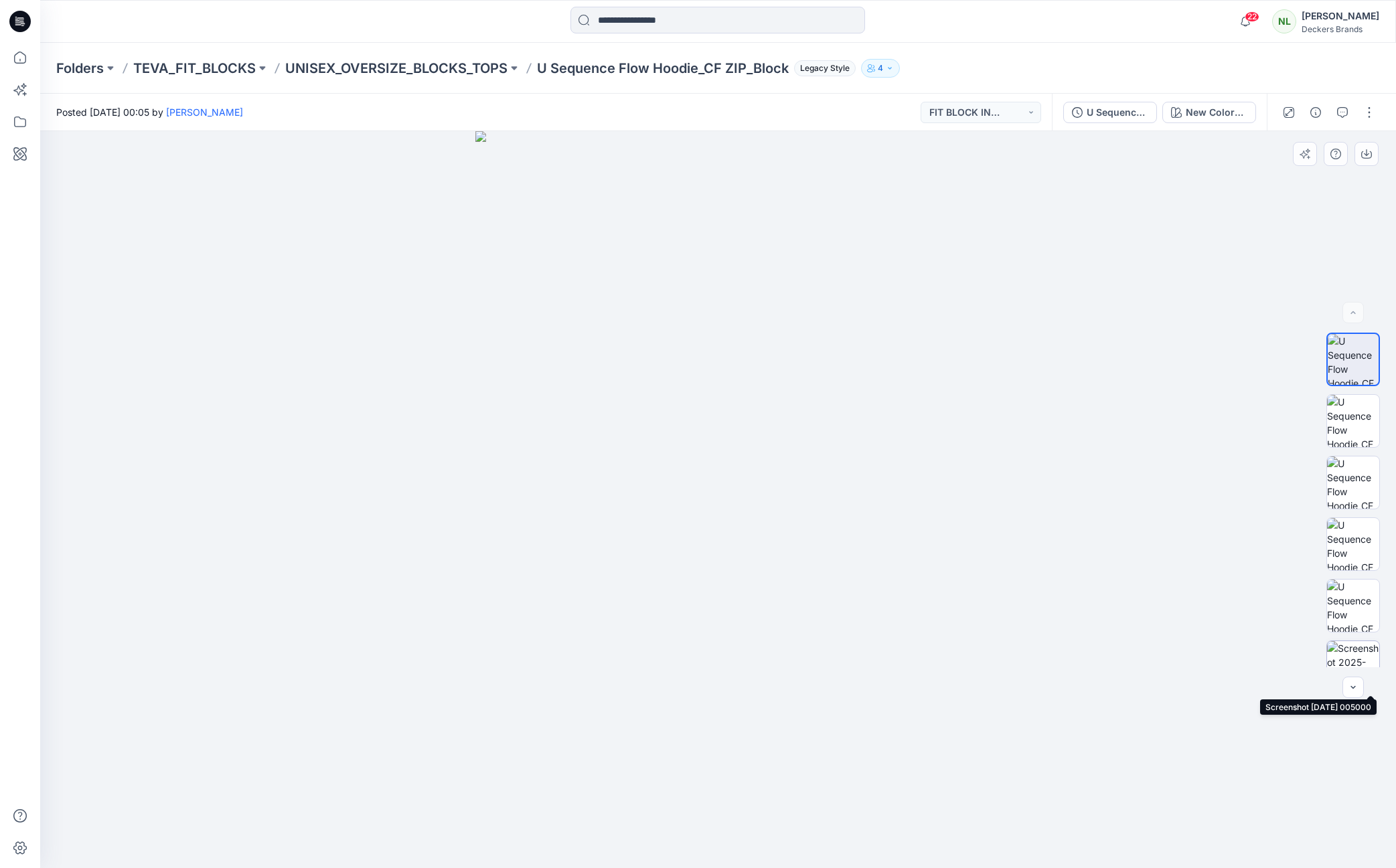
click at [1347, 659] on img at bounding box center [1353, 667] width 52 height 52
click at [475, 70] on p "UNISEX_OVERSIZE_BLOCKS_TOPS" at bounding box center [396, 69] width 223 height 19
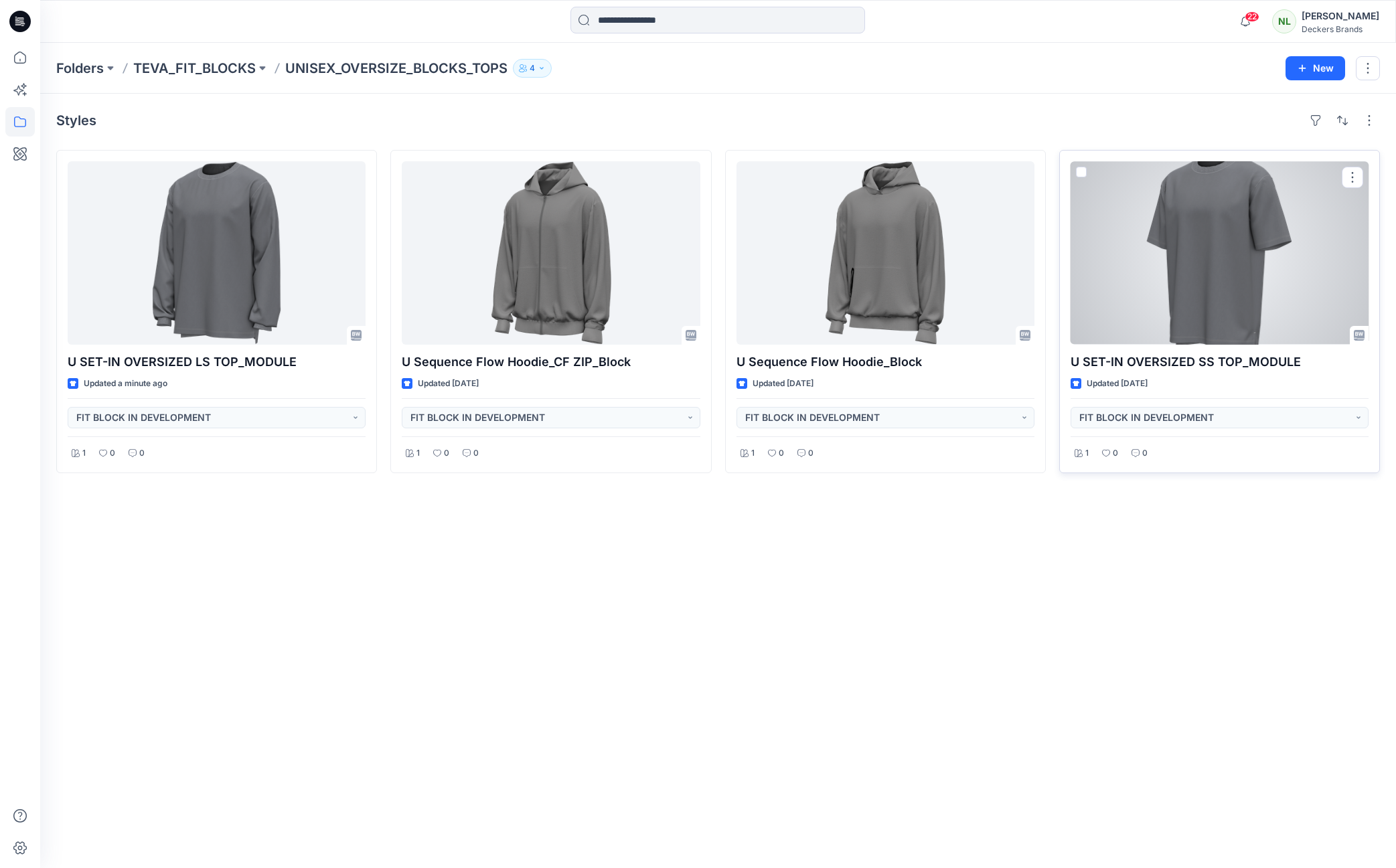
click at [1216, 266] on div at bounding box center [1220, 253] width 298 height 183
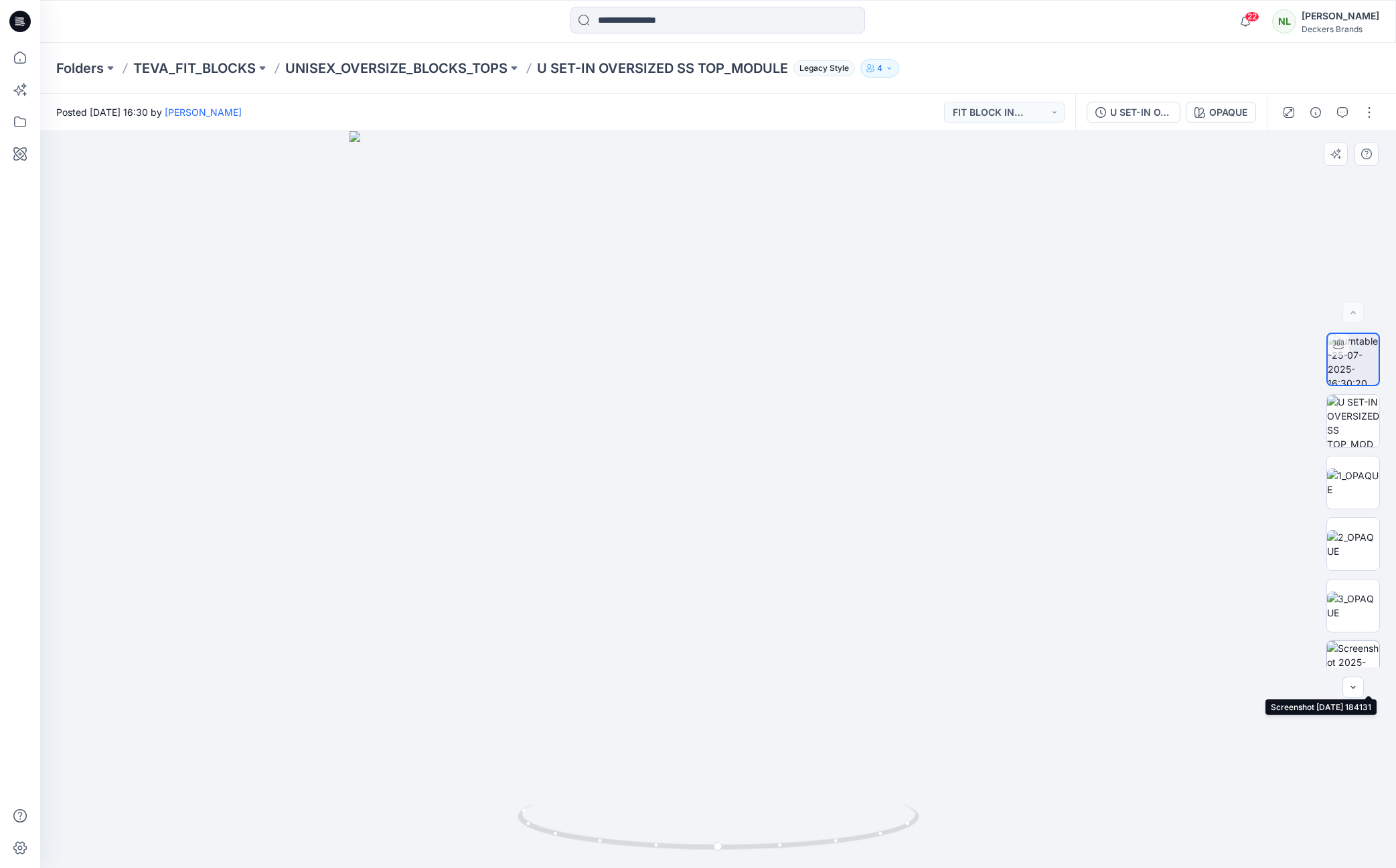
click at [1356, 661] on img at bounding box center [1353, 667] width 52 height 52
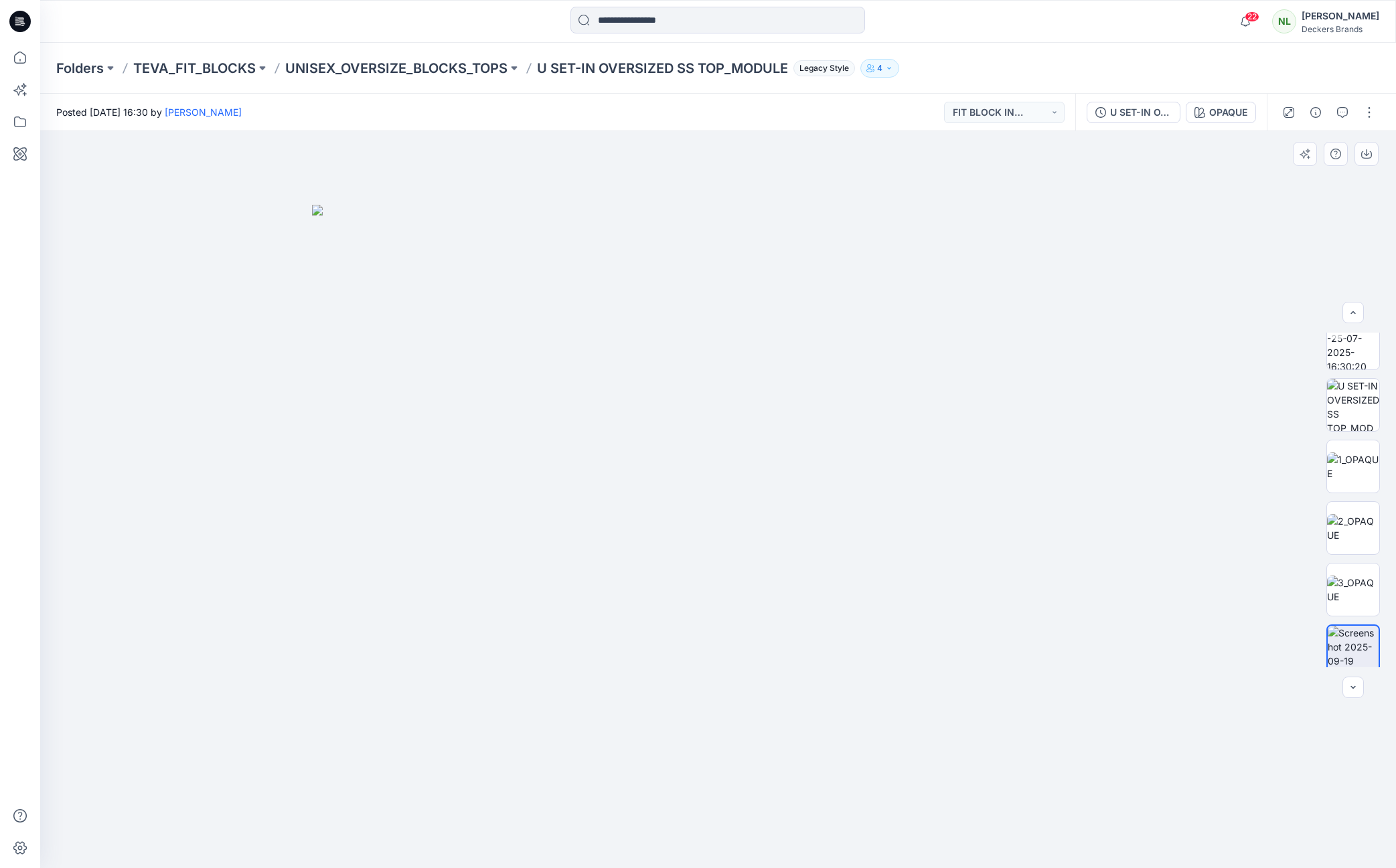
scroll to position [21, 0]
click at [1200, 517] on div at bounding box center [719, 500] width 1356 height 737
click at [1367, 113] on button "button" at bounding box center [1369, 112] width 21 height 21
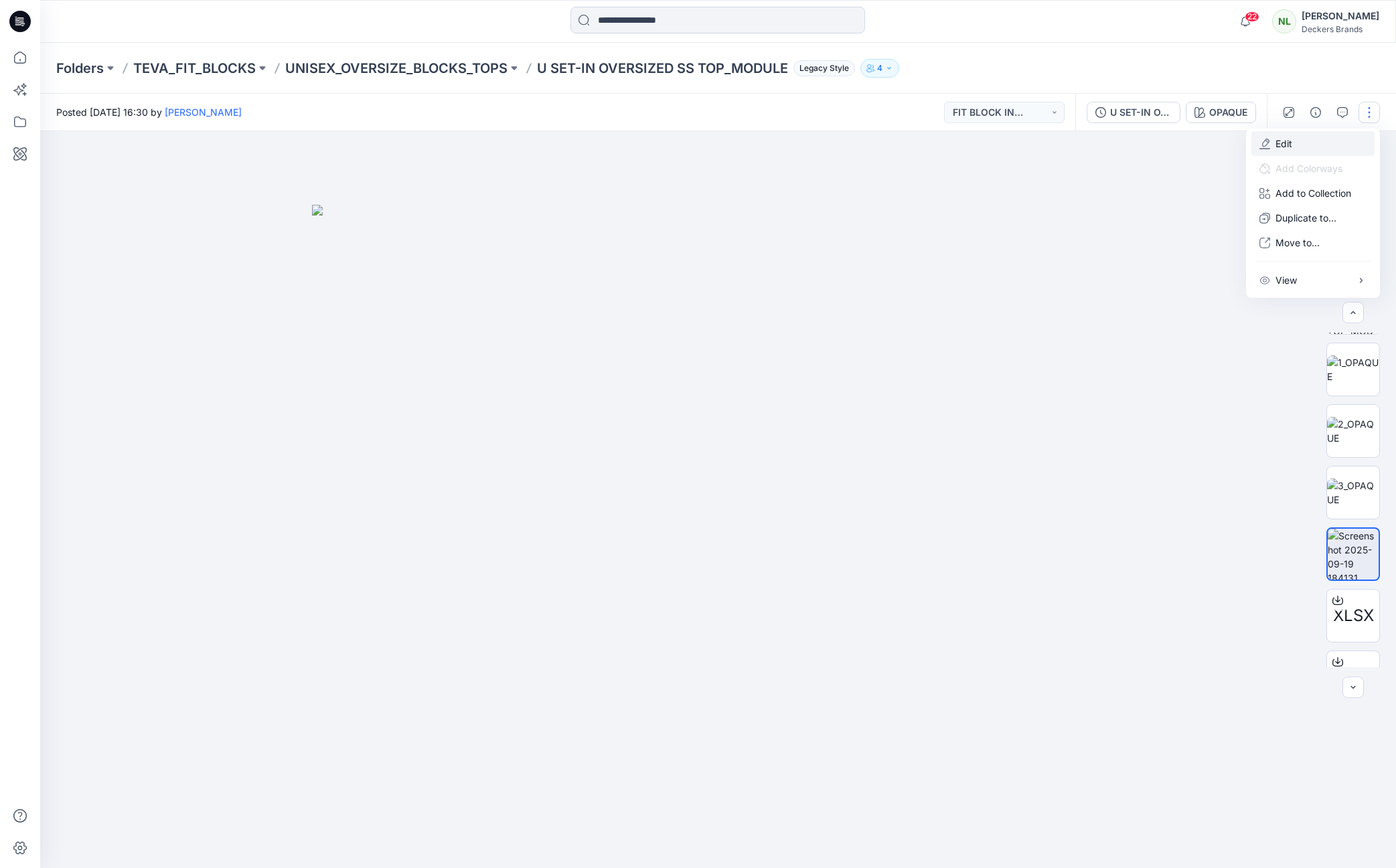
click at [1283, 146] on p "Edit" at bounding box center [1283, 144] width 16 height 14
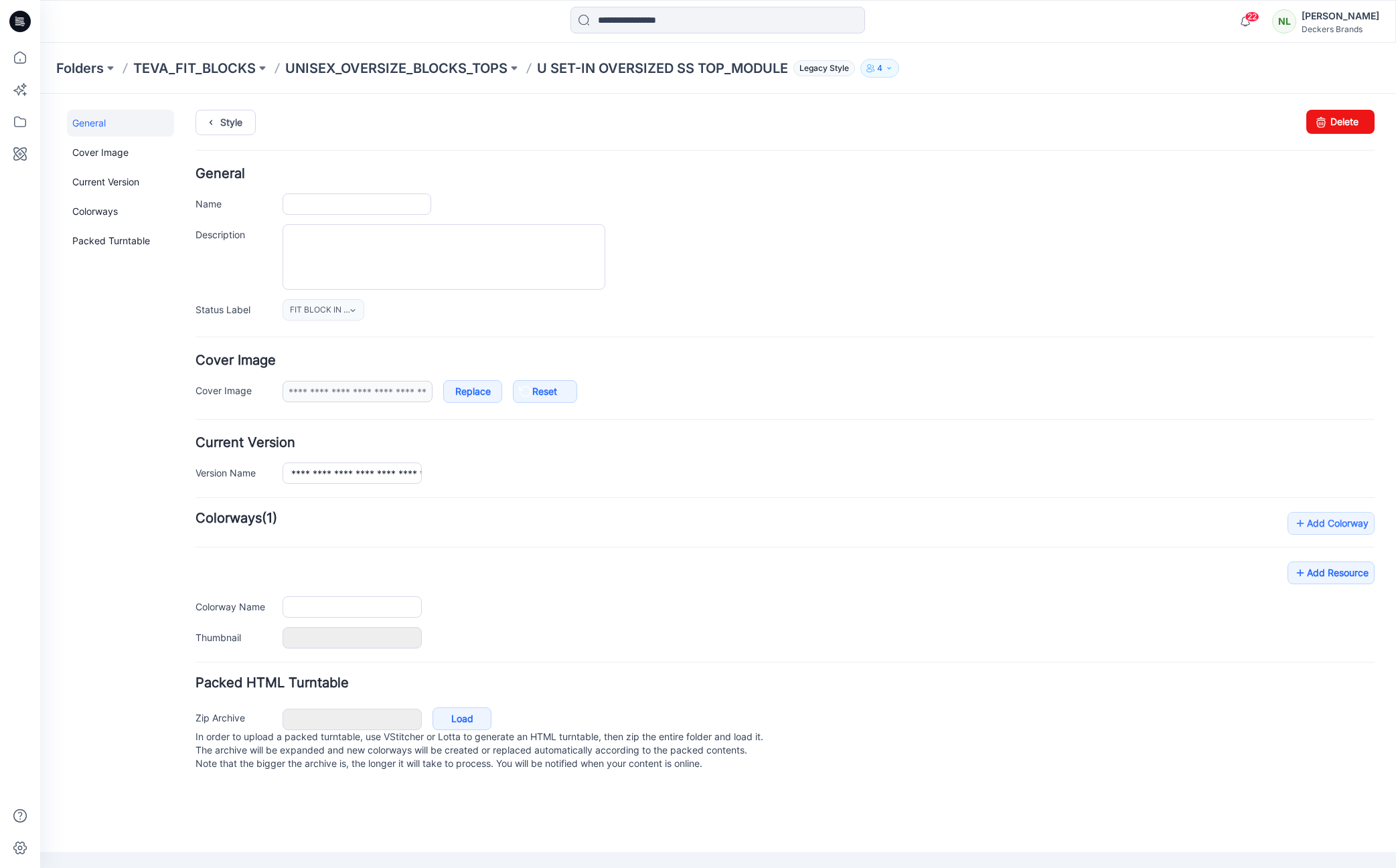
type input "**********"
type input "******"
type input "**********"
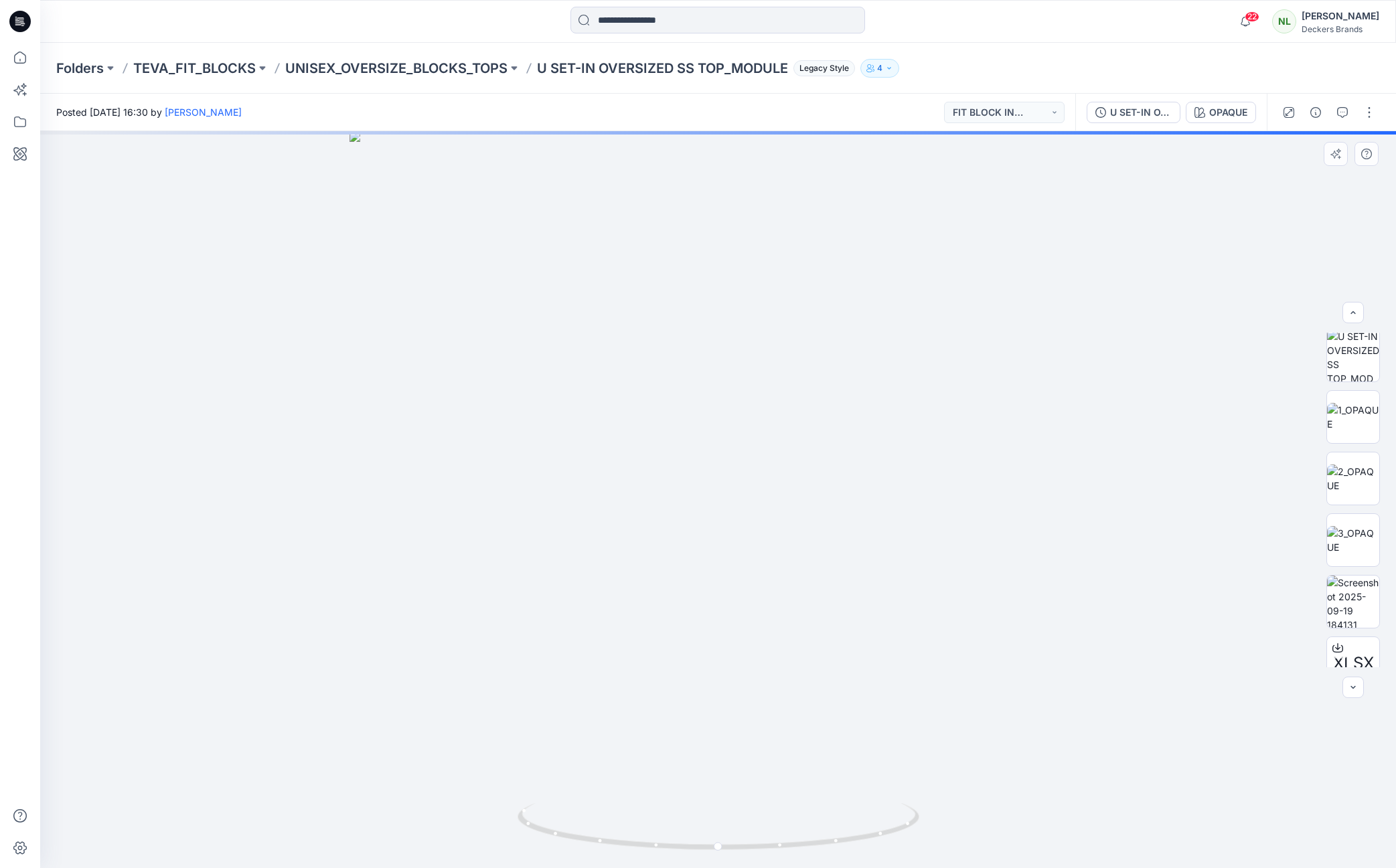
scroll to position [76, 0]
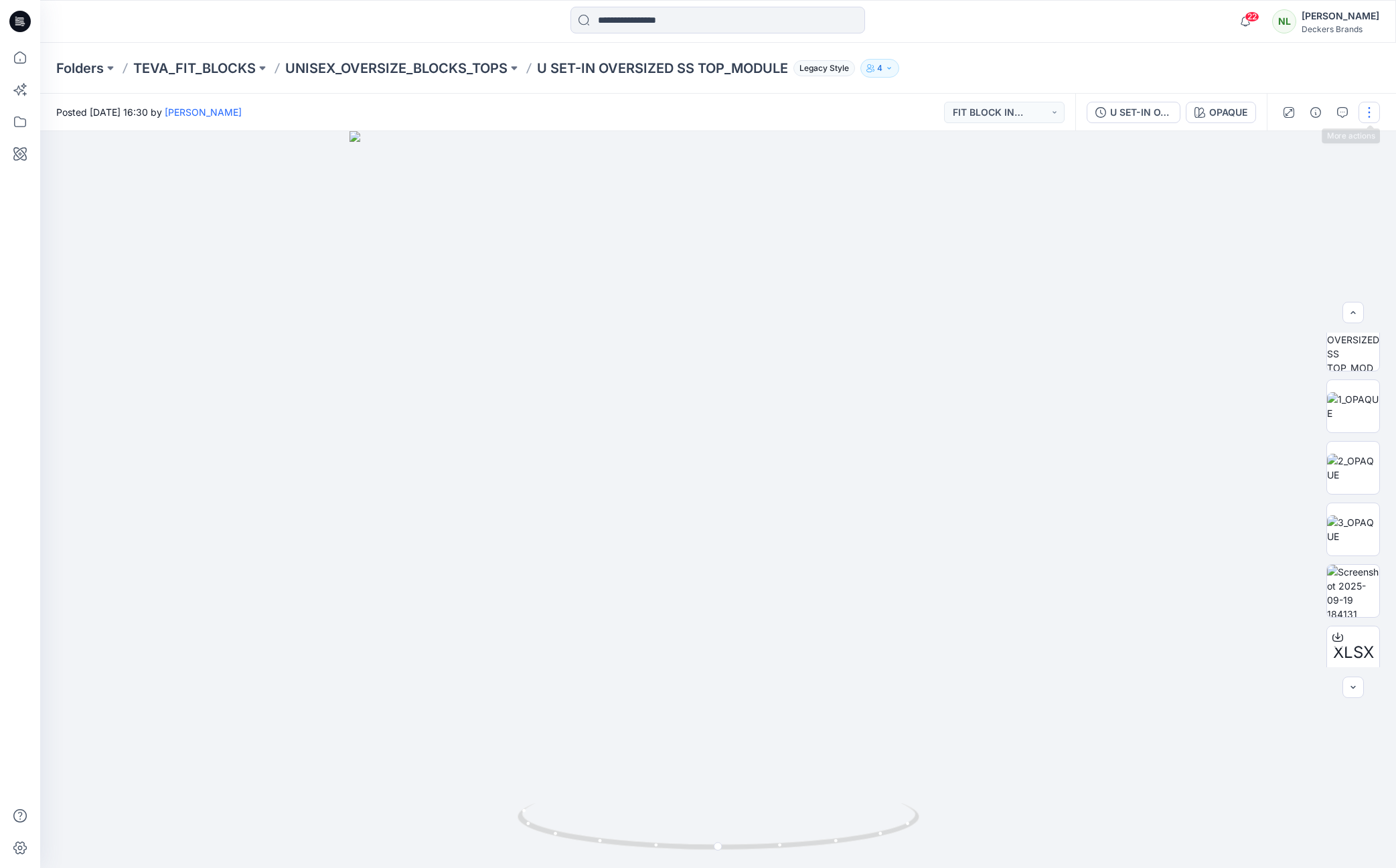
click at [1368, 114] on button "button" at bounding box center [1369, 112] width 21 height 21
click at [1276, 139] on p "Edit" at bounding box center [1283, 144] width 16 height 14
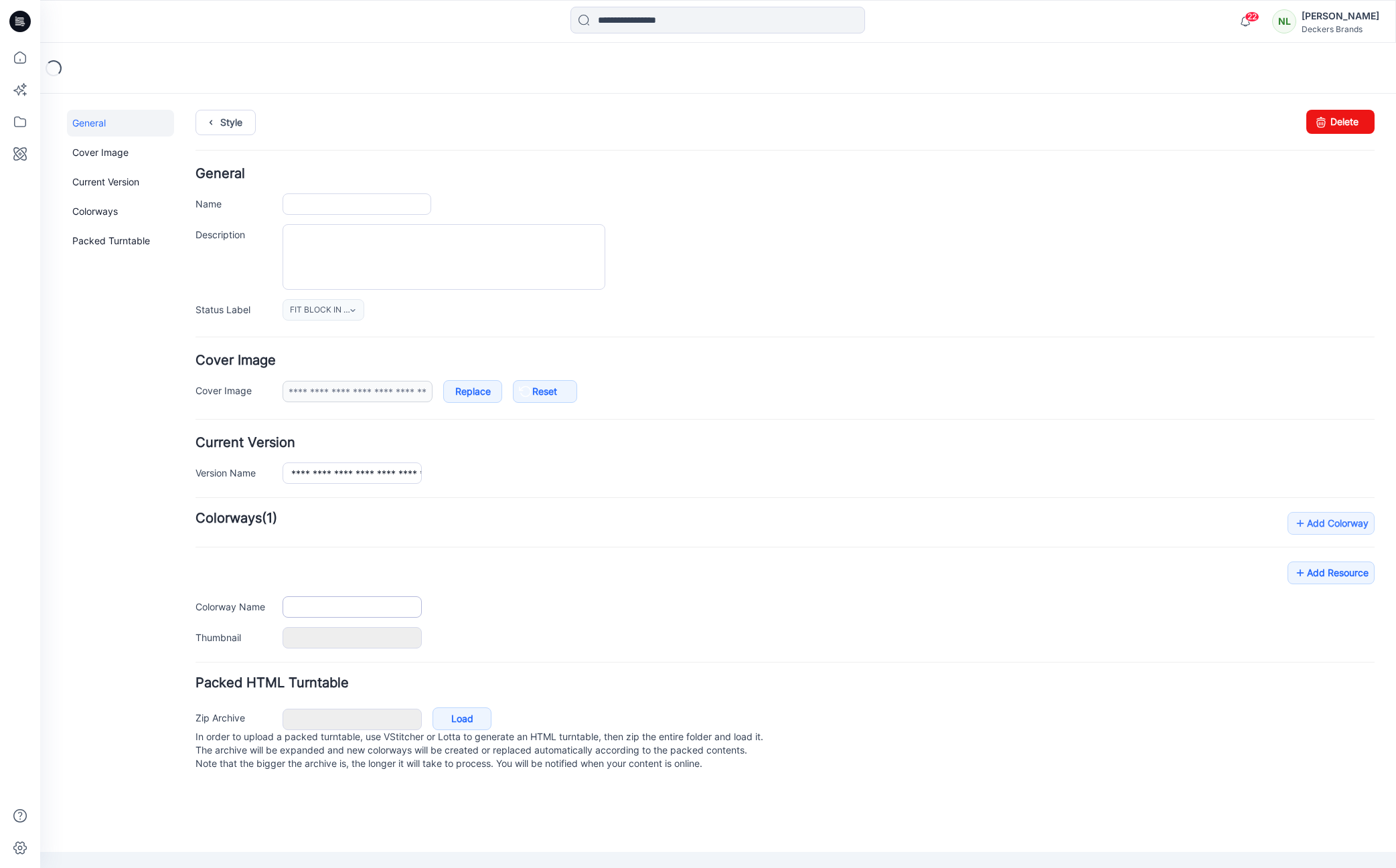
type input "**********"
type input "******"
type input "**********"
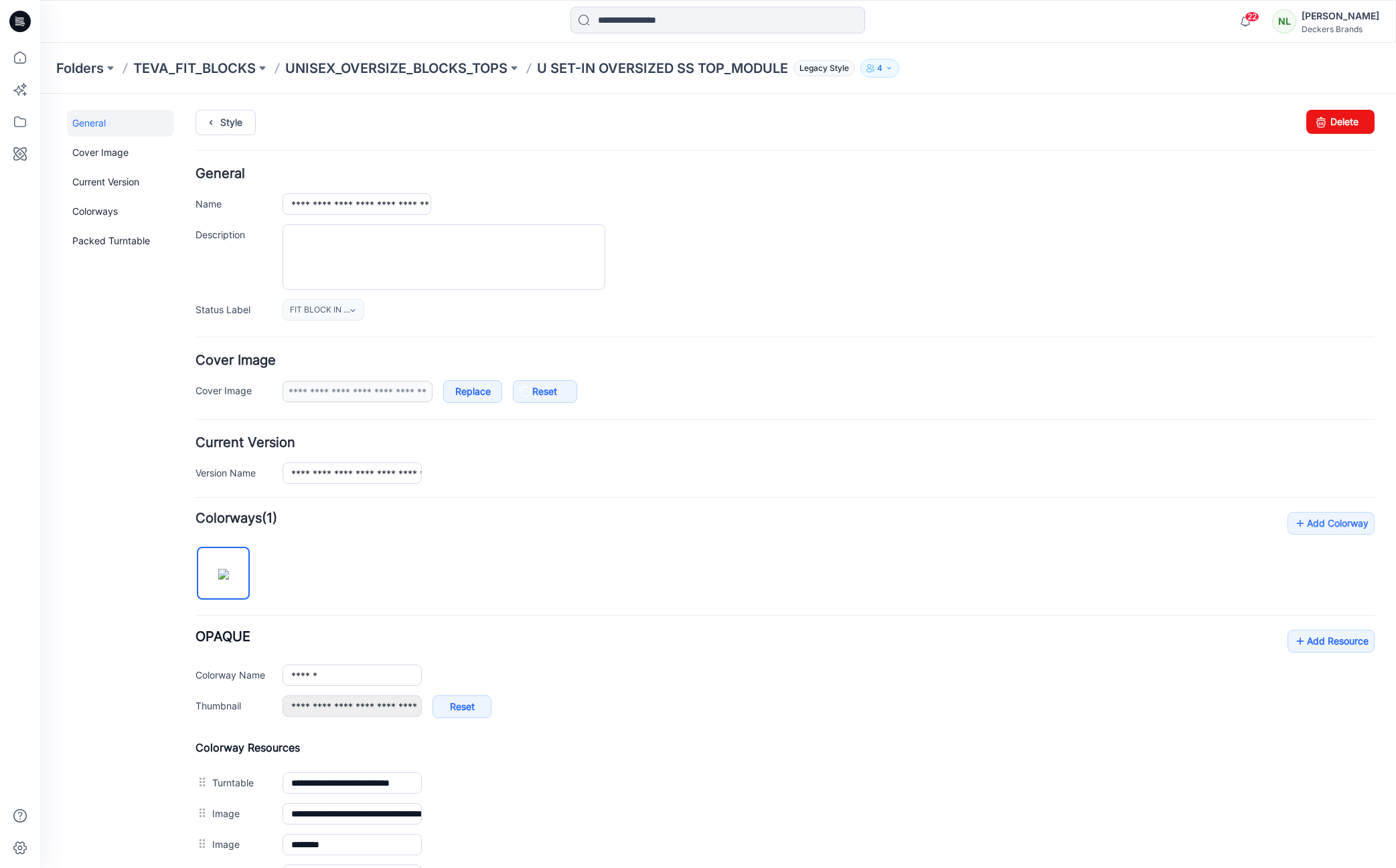
scroll to position [299, 0]
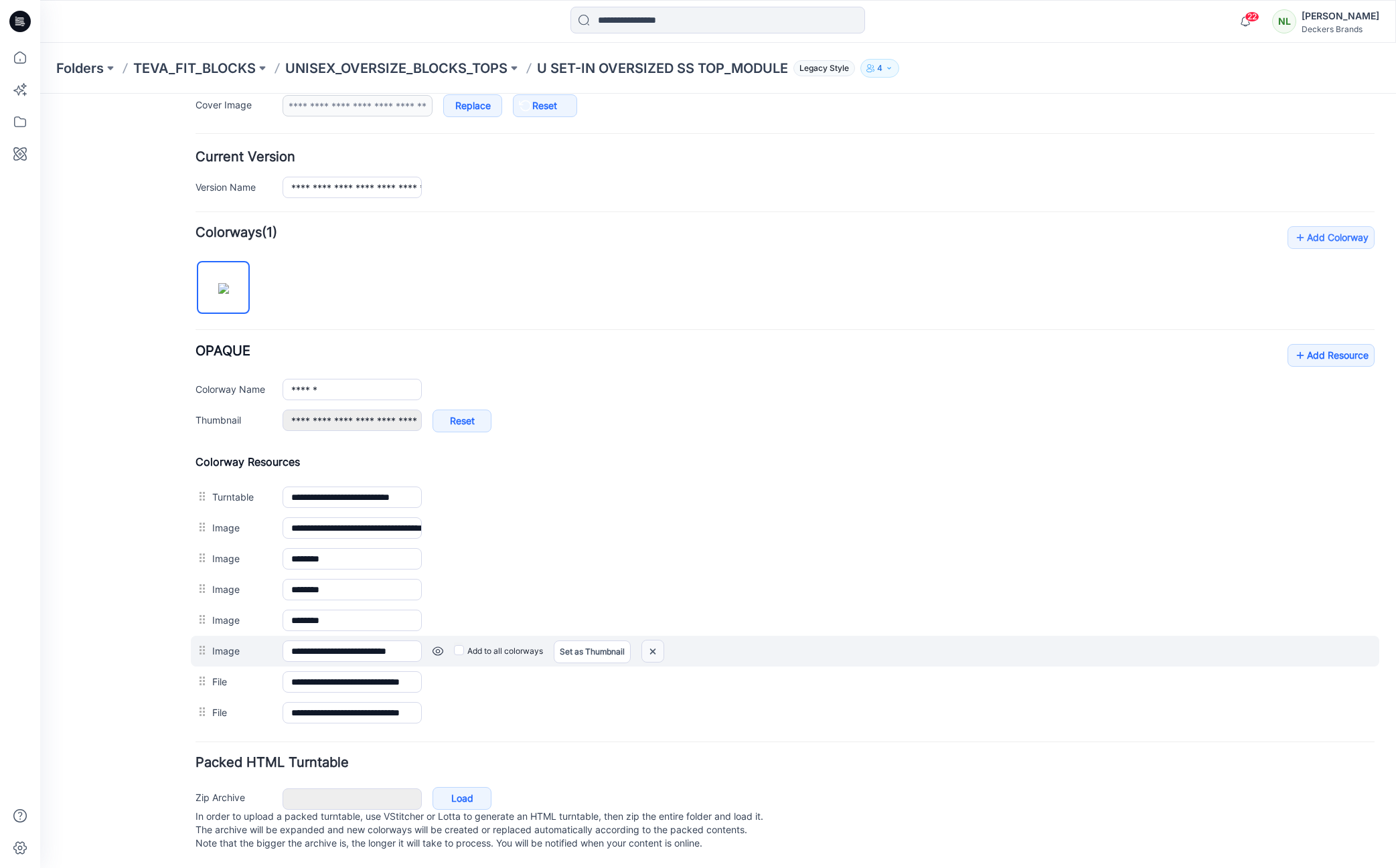
click at [654, 641] on img at bounding box center [652, 652] width 21 height 22
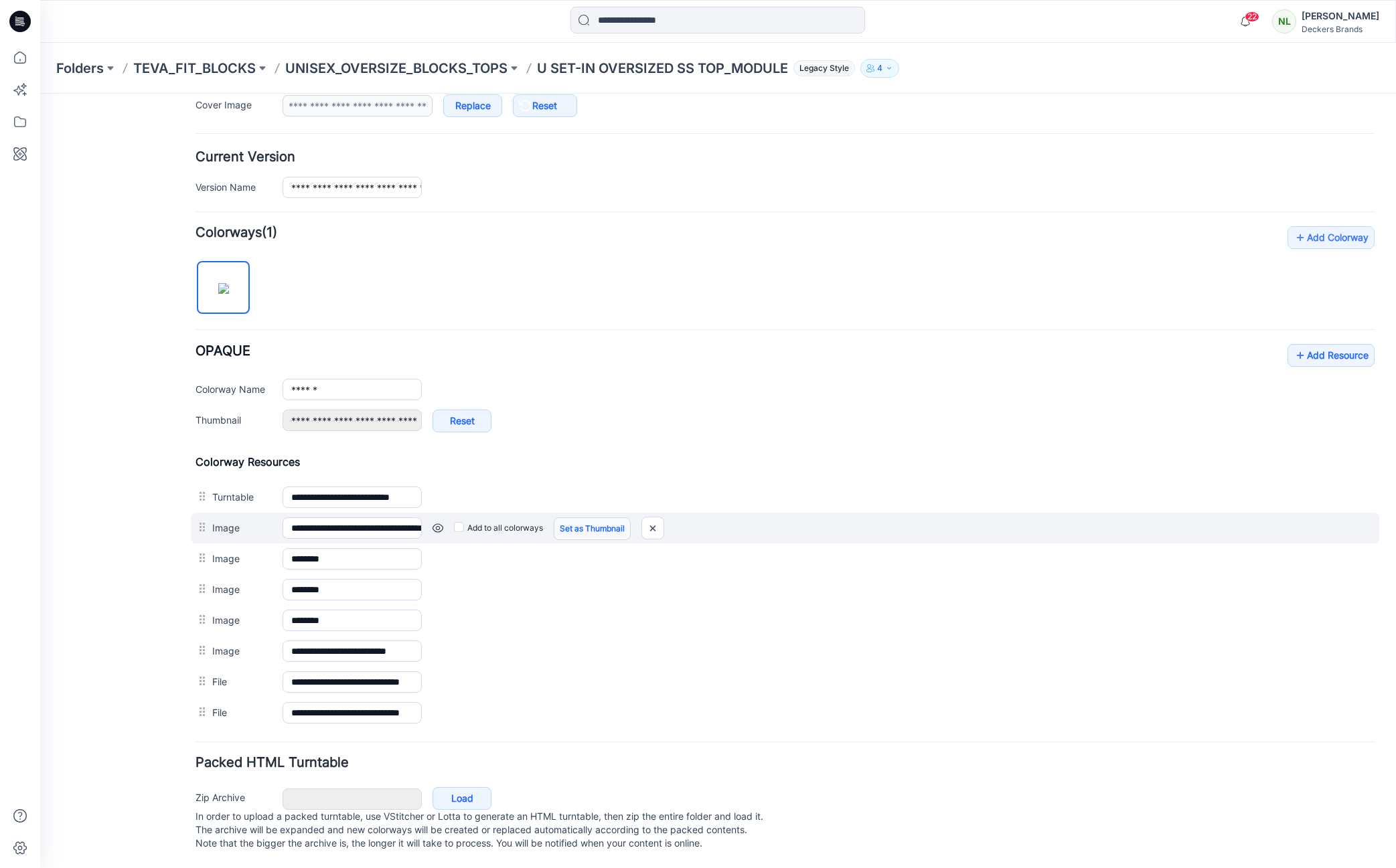
scroll to position [268, 0]
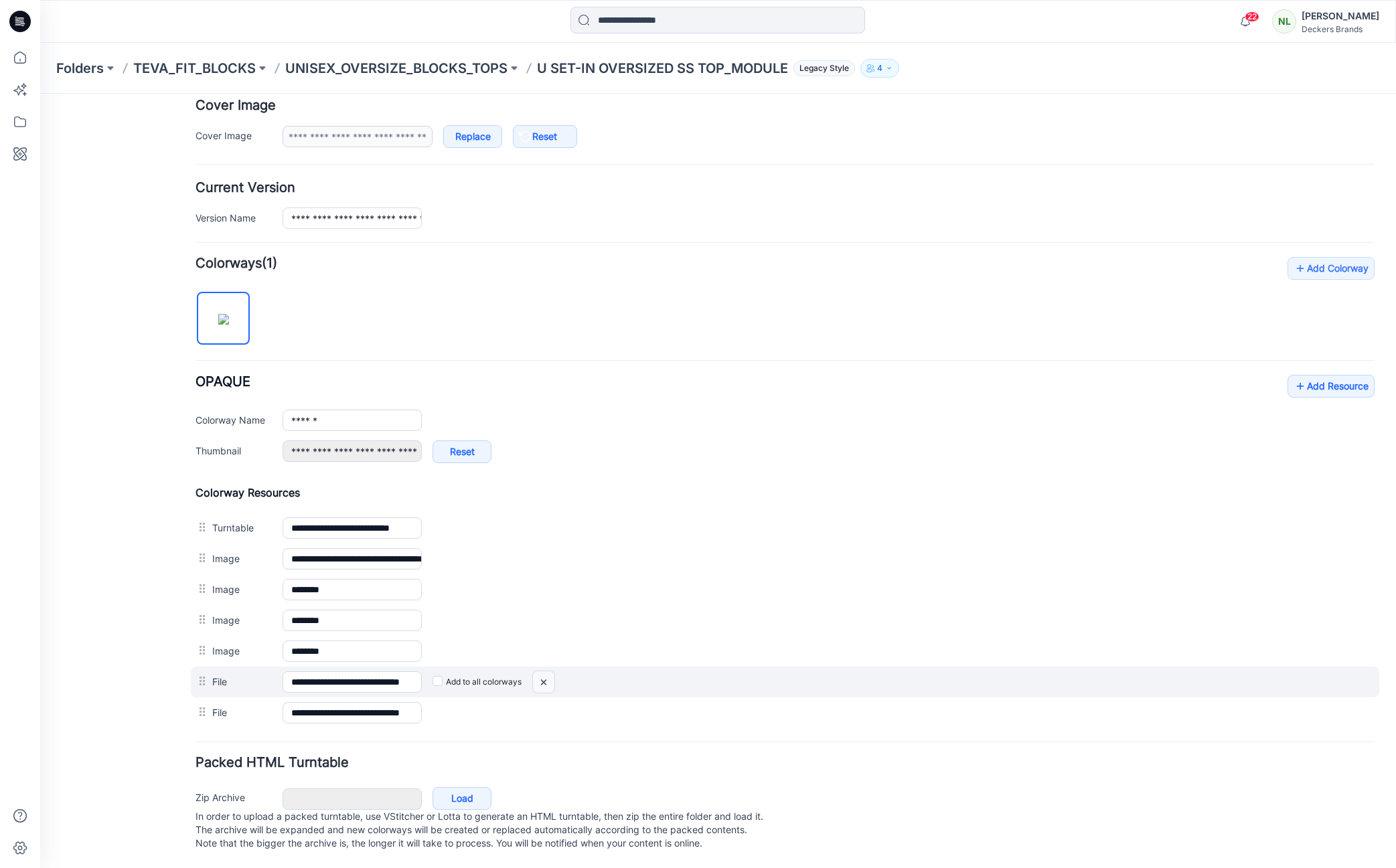
drag, startPoint x: 545, startPoint y: 672, endPoint x: 805, endPoint y: 180, distance: 556.5
click at [545, 672] on img at bounding box center [543, 682] width 21 height 22
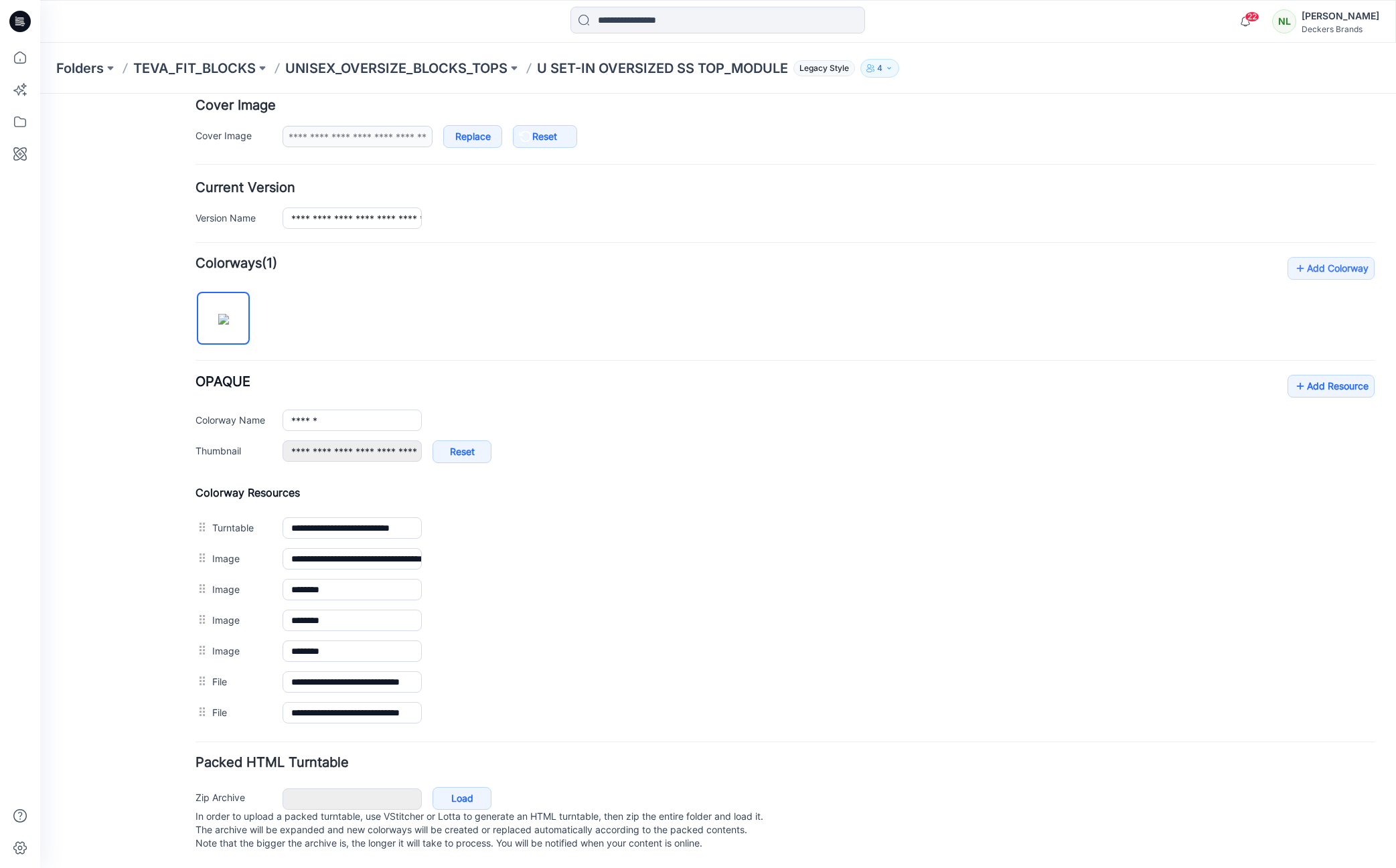
scroll to position [238, 0]
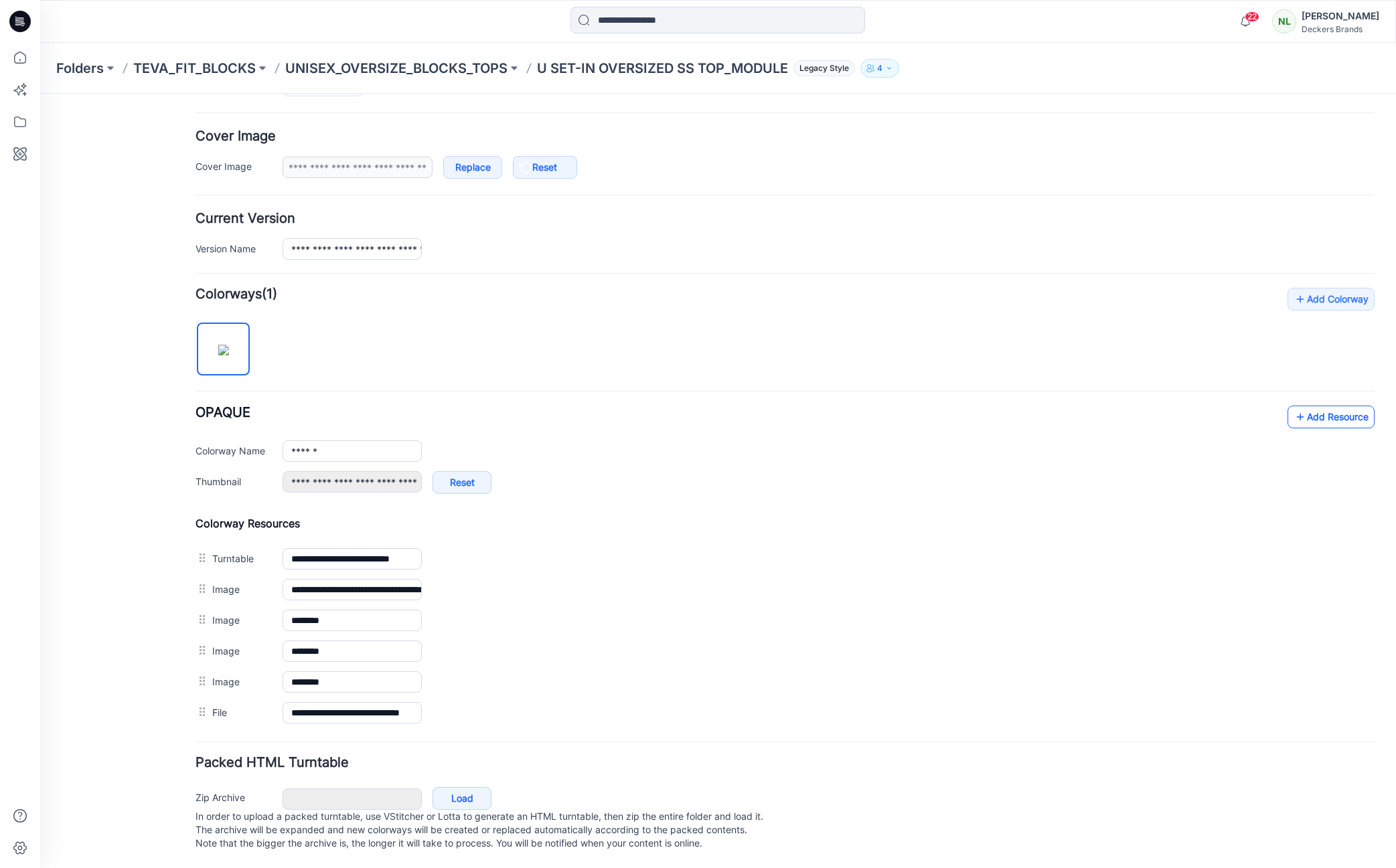
click at [1323, 406] on link "Add Resource" at bounding box center [1331, 417] width 87 height 22
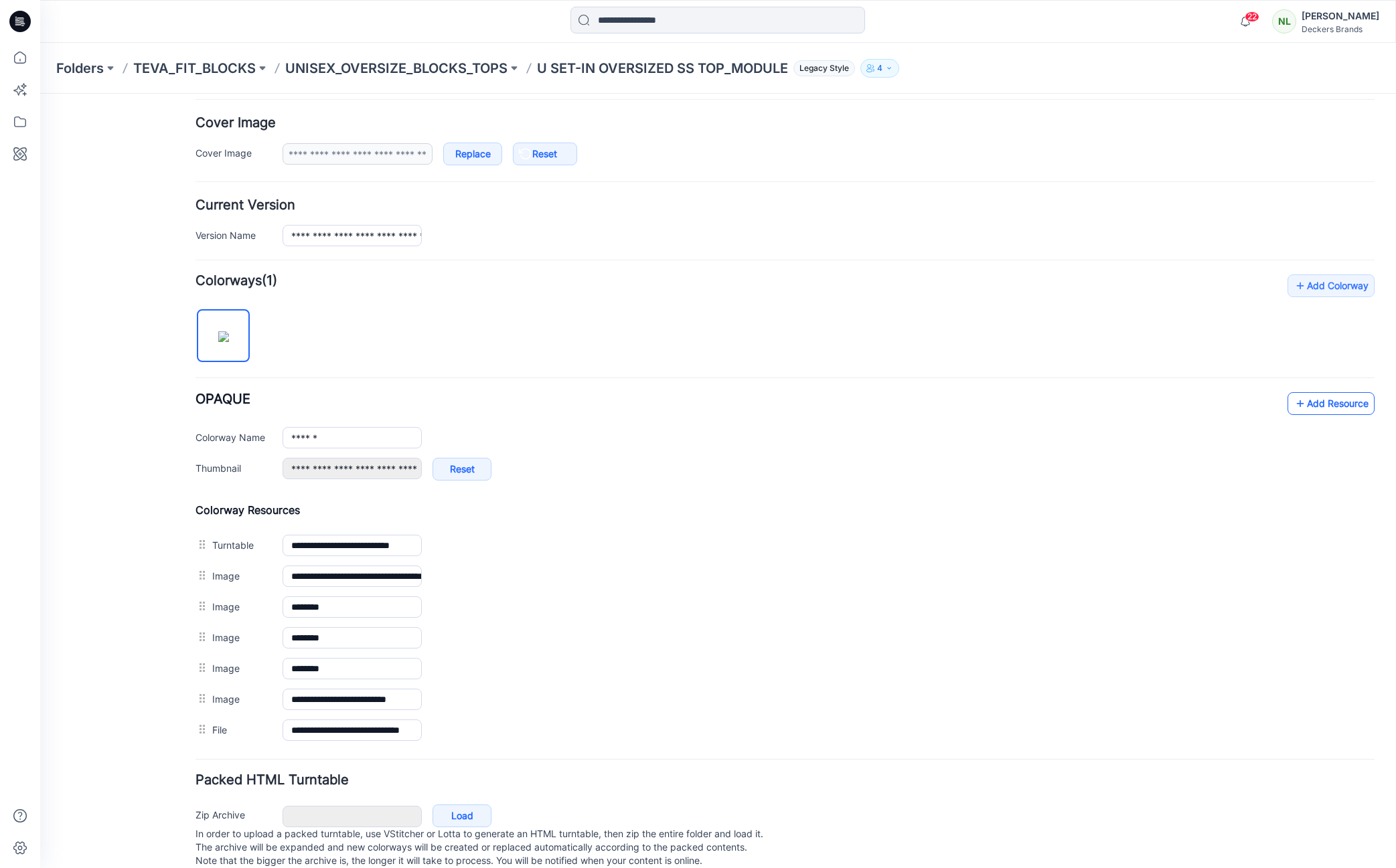
click at [1329, 402] on link "Add Resource" at bounding box center [1331, 404] width 87 height 22
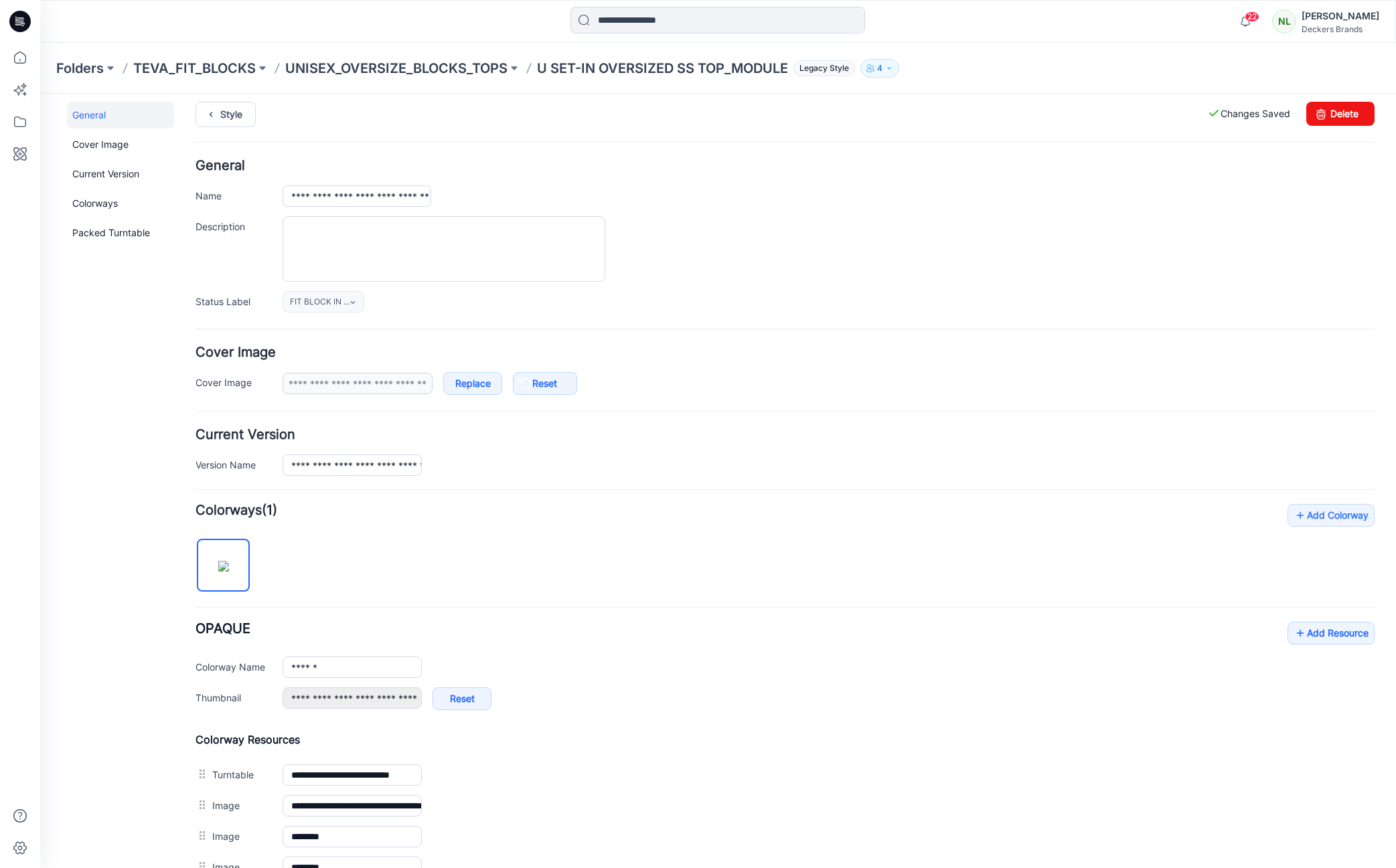
scroll to position [0, 0]
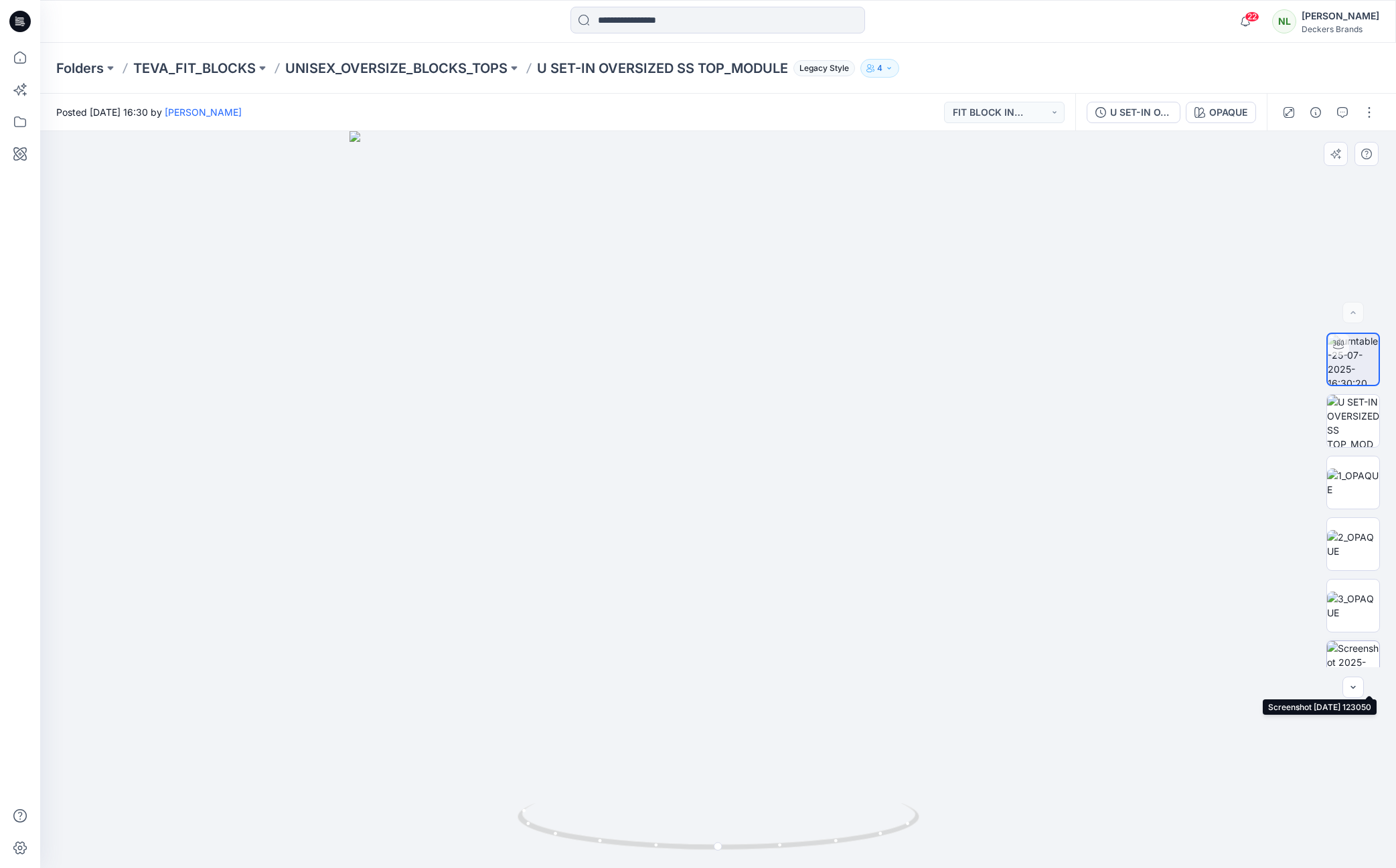
click at [1349, 653] on img at bounding box center [1353, 667] width 52 height 52
click at [1160, 419] on div at bounding box center [719, 500] width 1356 height 737
click at [396, 70] on p "UNISEX_OVERSIZE_BLOCKS_TOPS" at bounding box center [396, 69] width 223 height 19
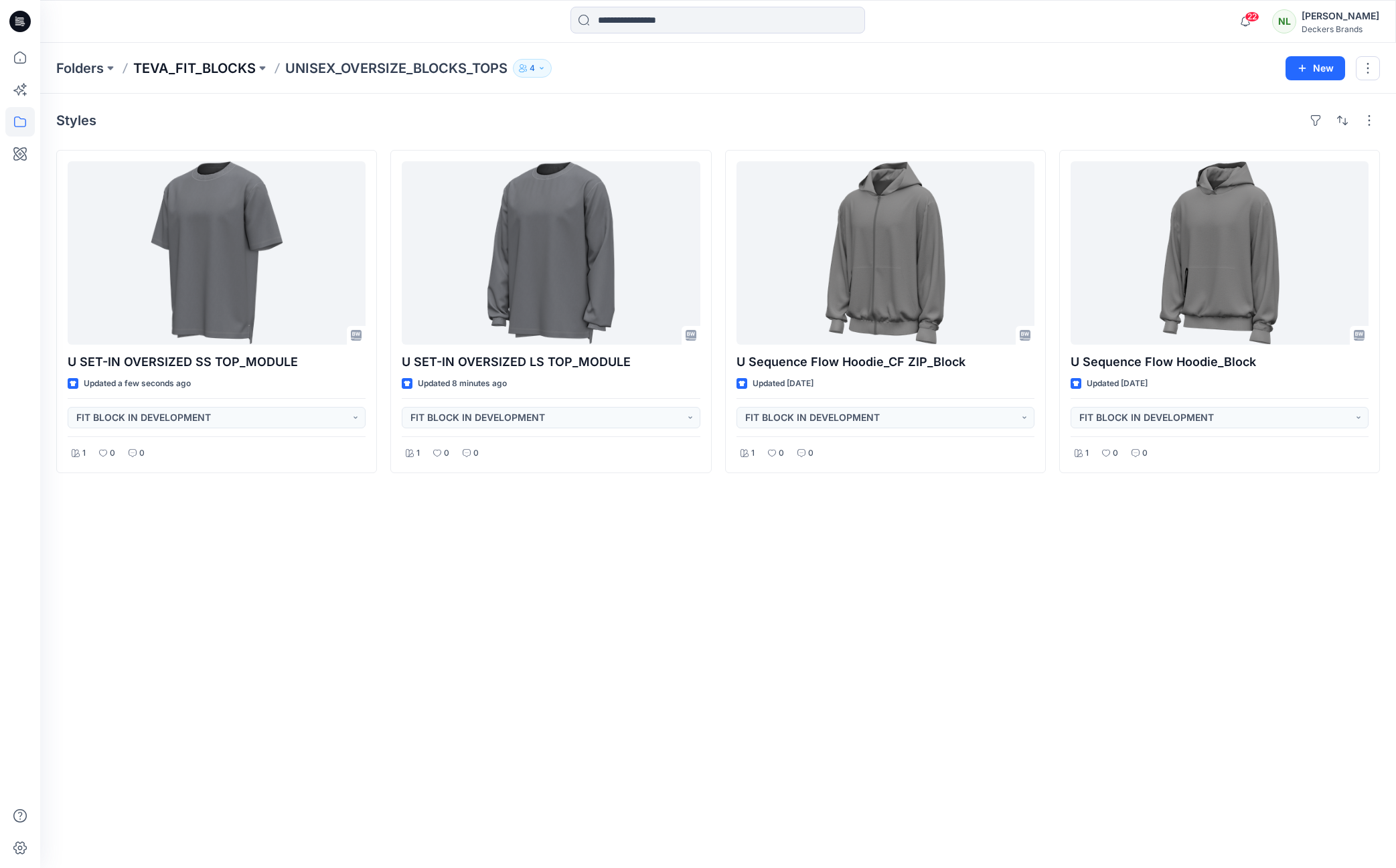
click at [217, 66] on p "TEVA_FIT_BLOCKS" at bounding box center [194, 69] width 123 height 19
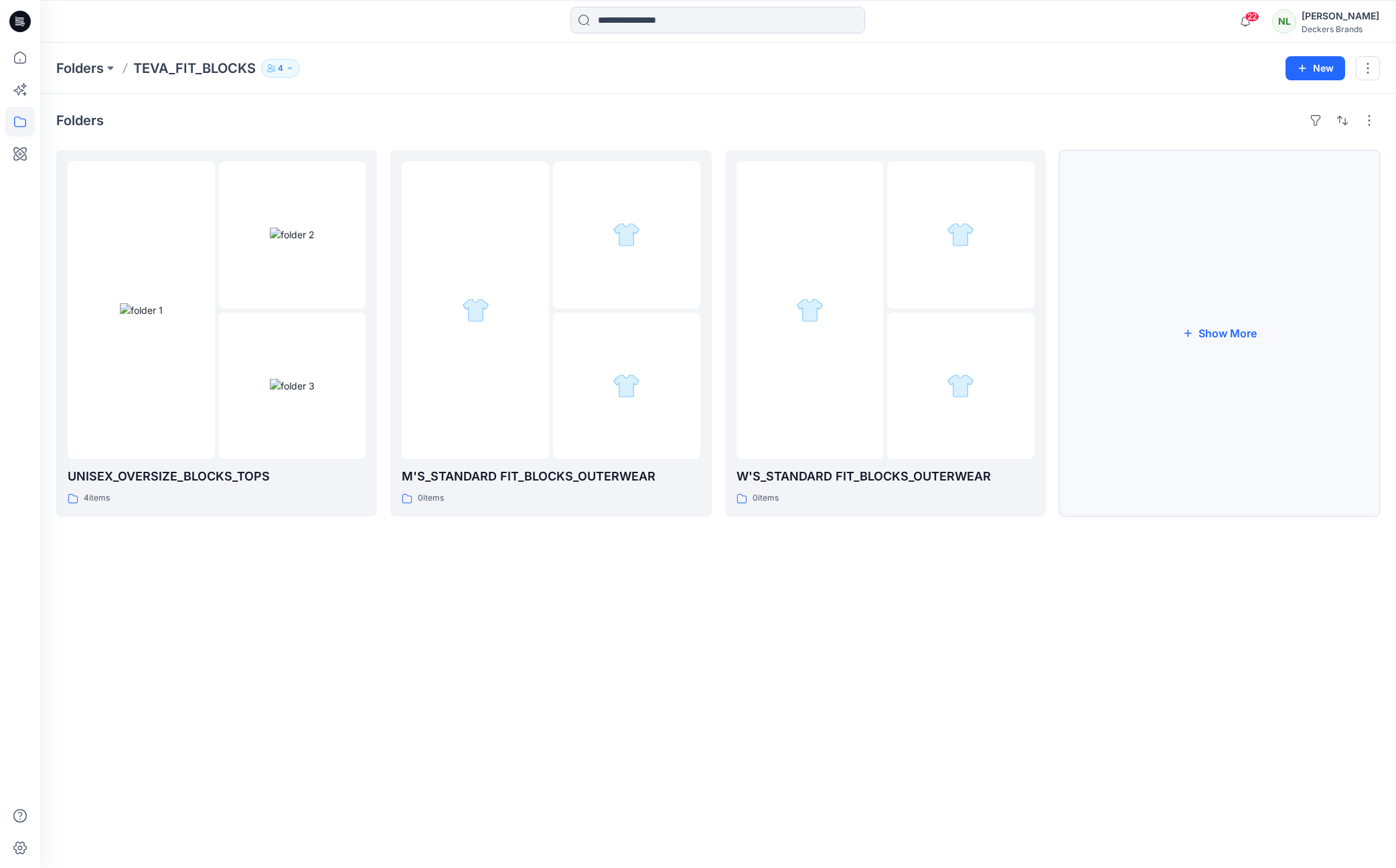
click at [1205, 329] on button "Show More" at bounding box center [1219, 333] width 321 height 367
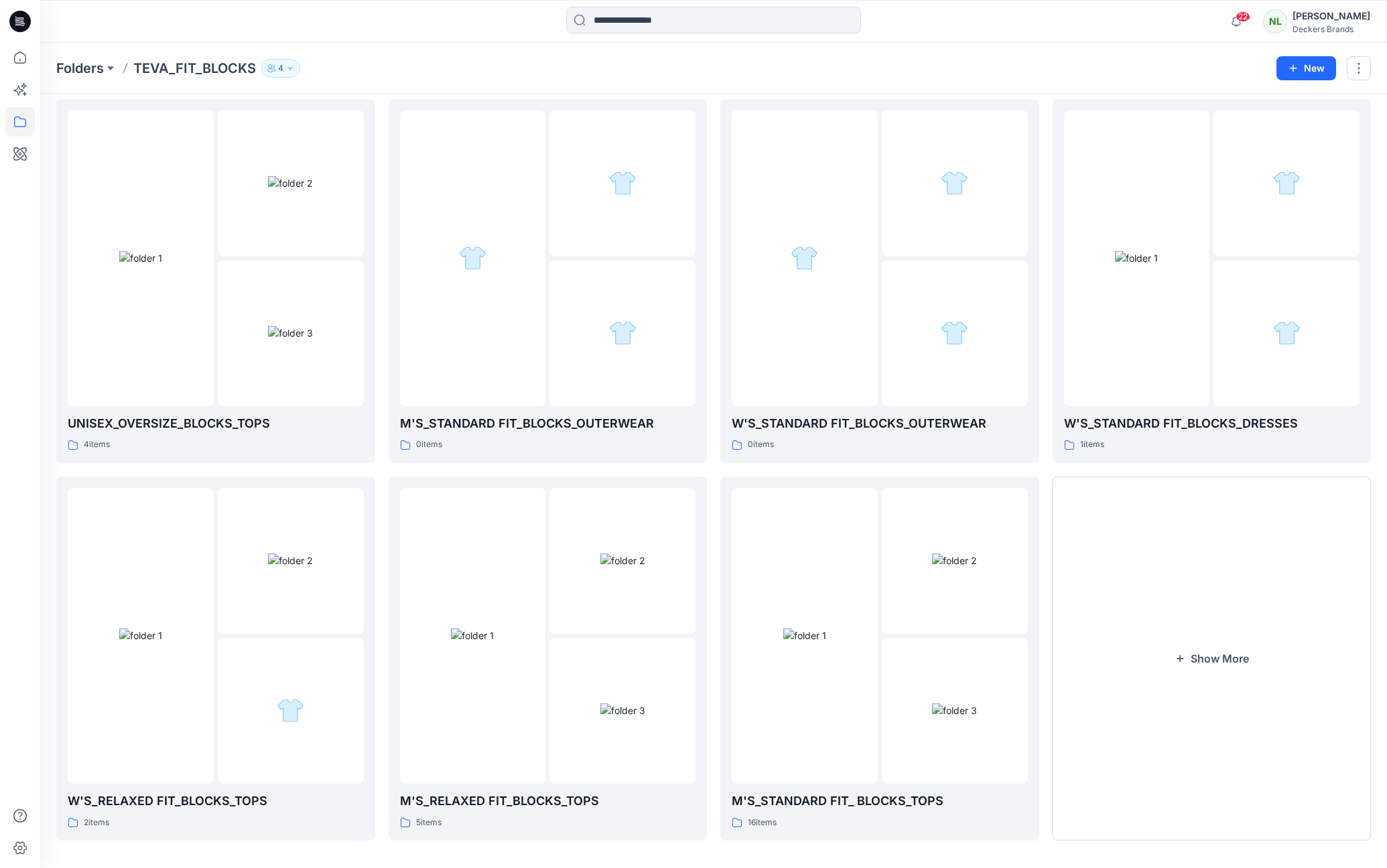
scroll to position [61, 0]
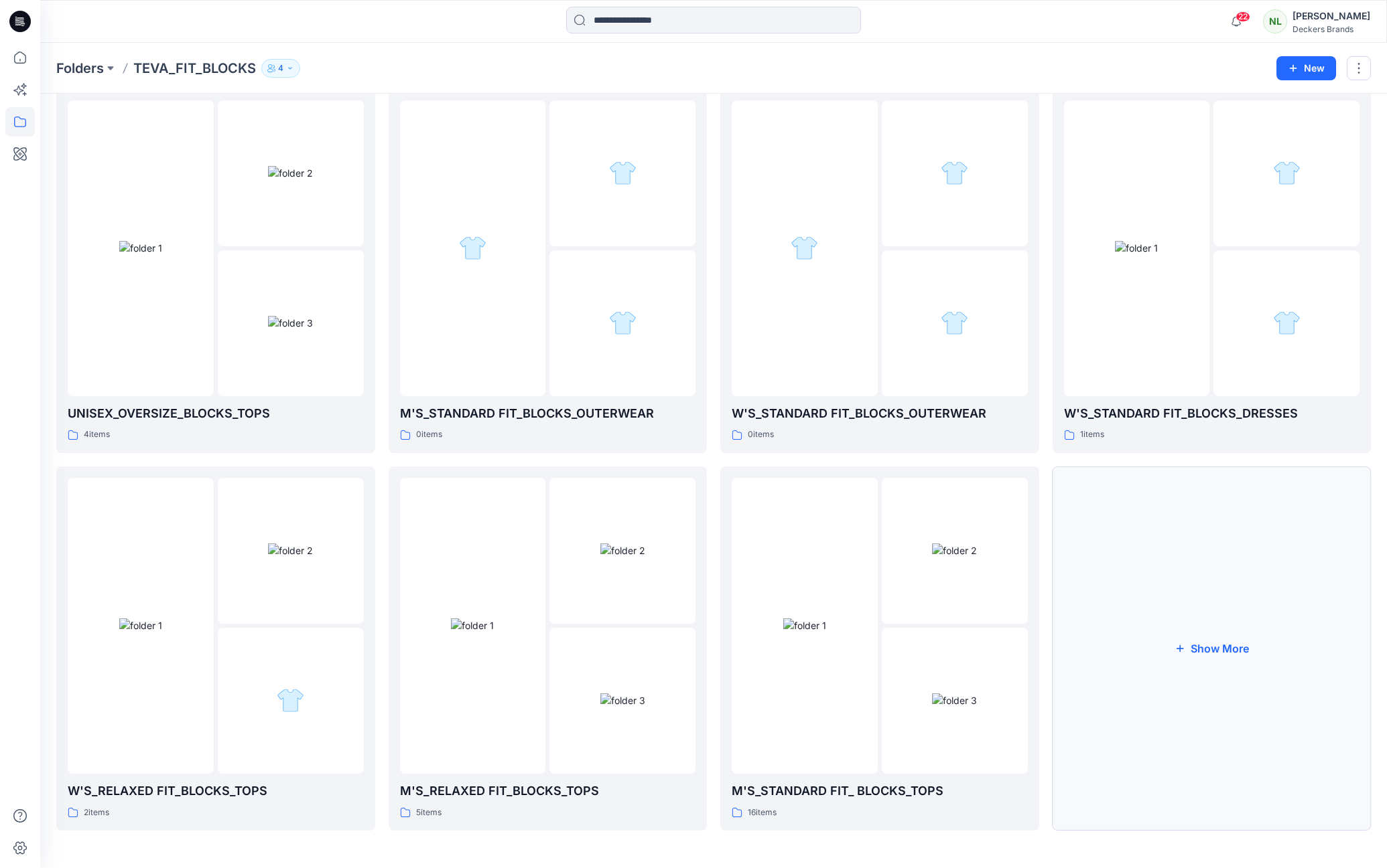
click at [1194, 646] on button "Show More" at bounding box center [1212, 649] width 319 height 364
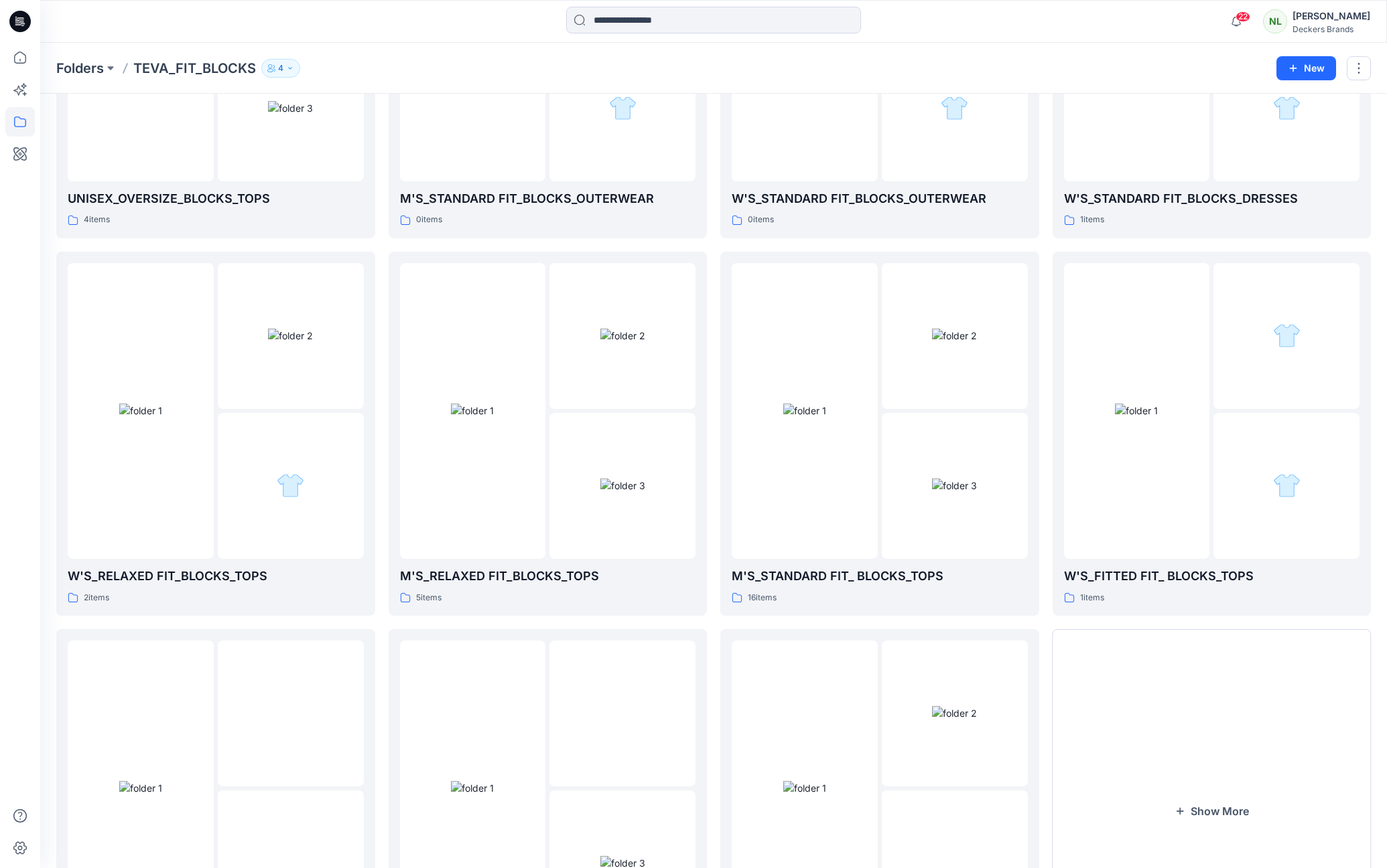
scroll to position [248, 0]
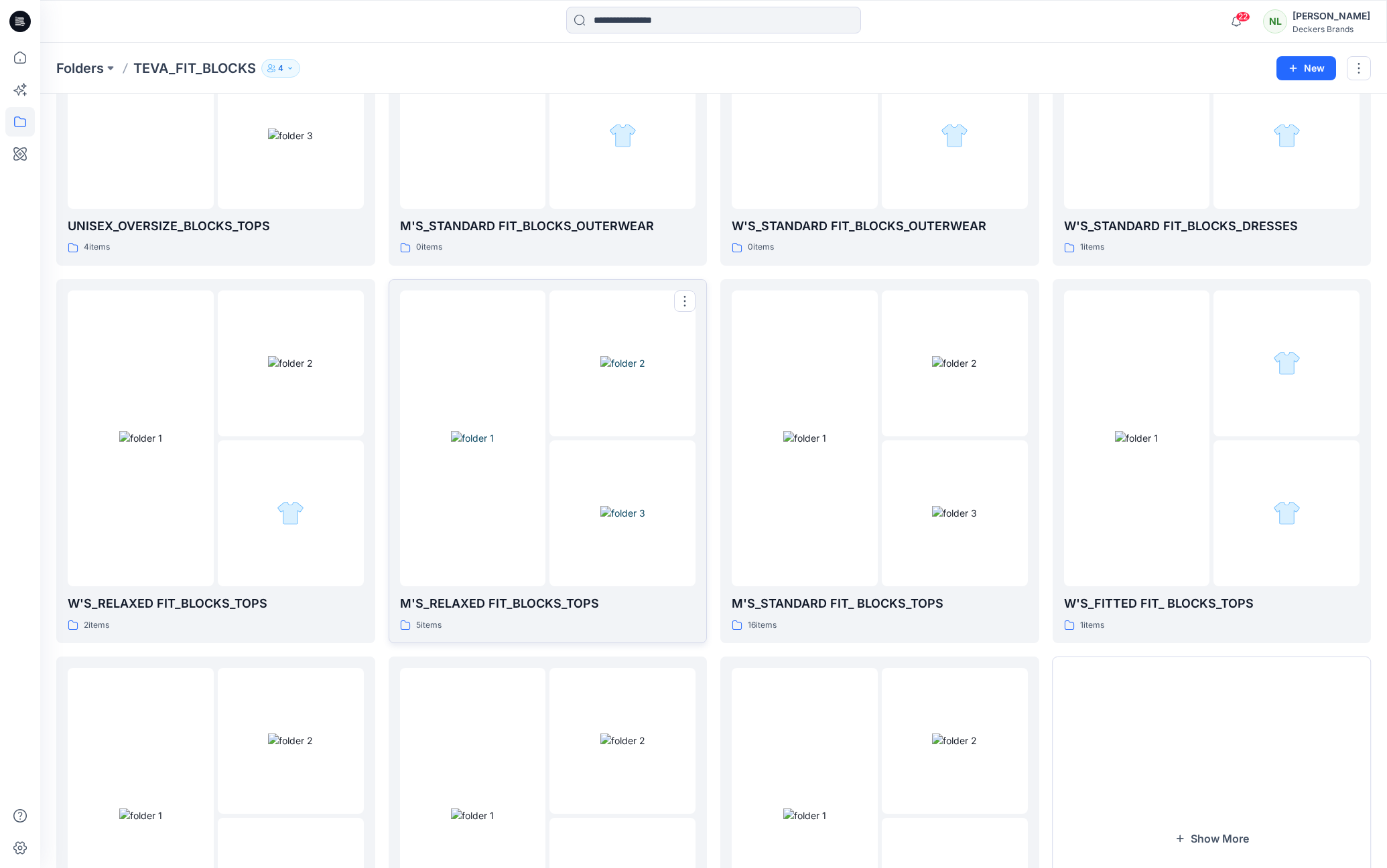
click at [600, 506] on img at bounding box center [623, 513] width 45 height 14
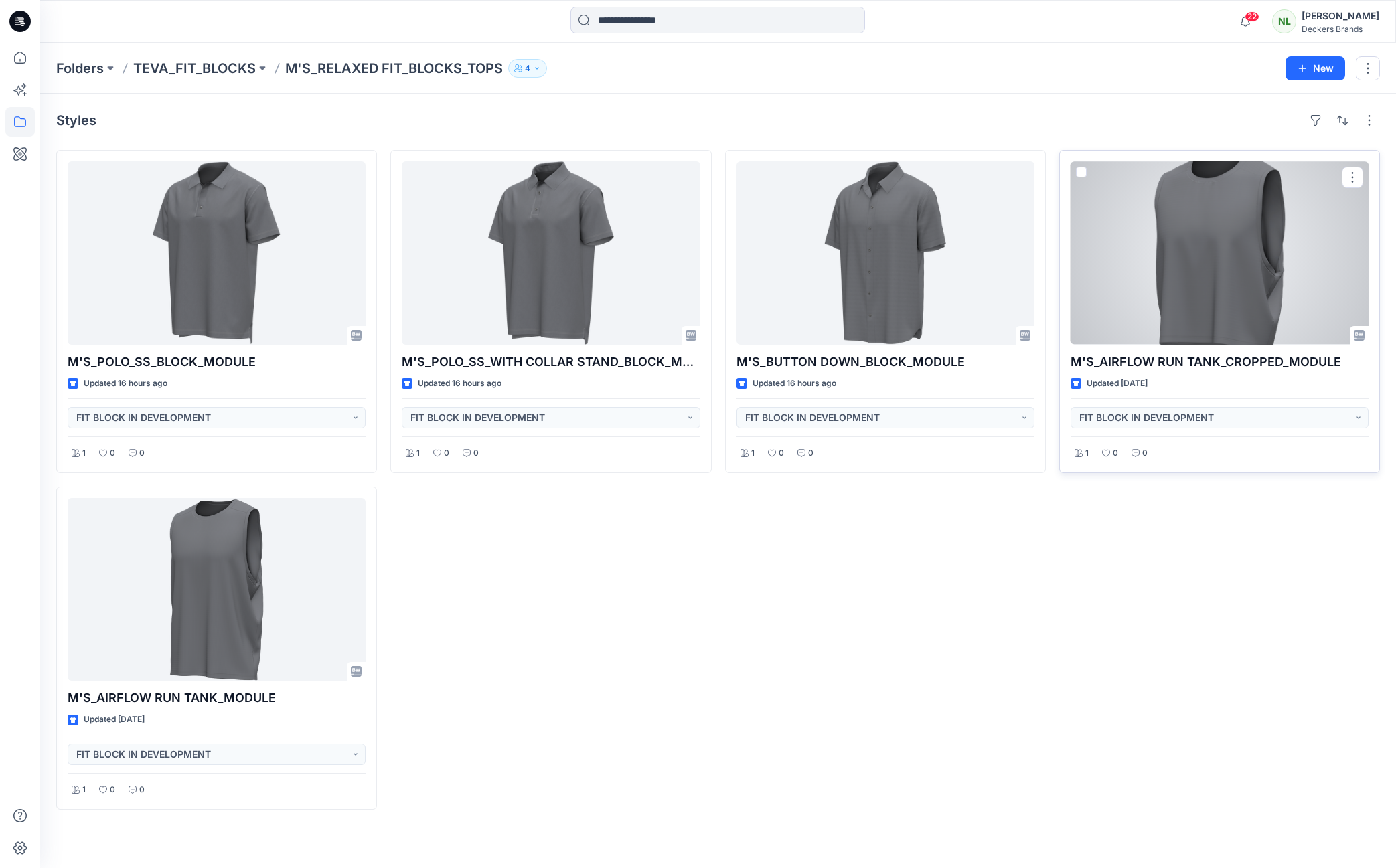
click at [1176, 247] on div at bounding box center [1220, 253] width 298 height 183
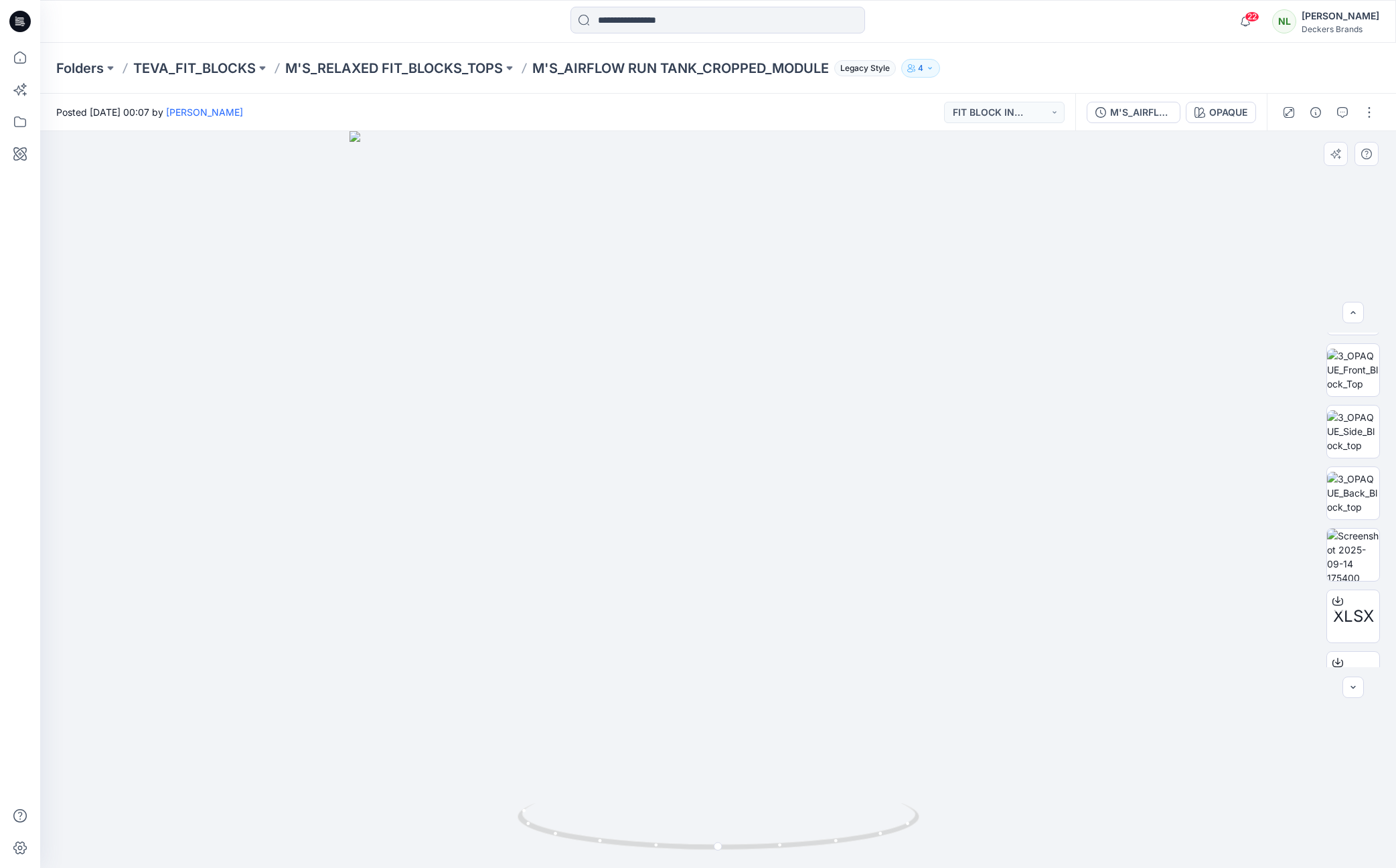
scroll to position [148, 0]
click at [1340, 523] on img at bounding box center [1353, 519] width 52 height 52
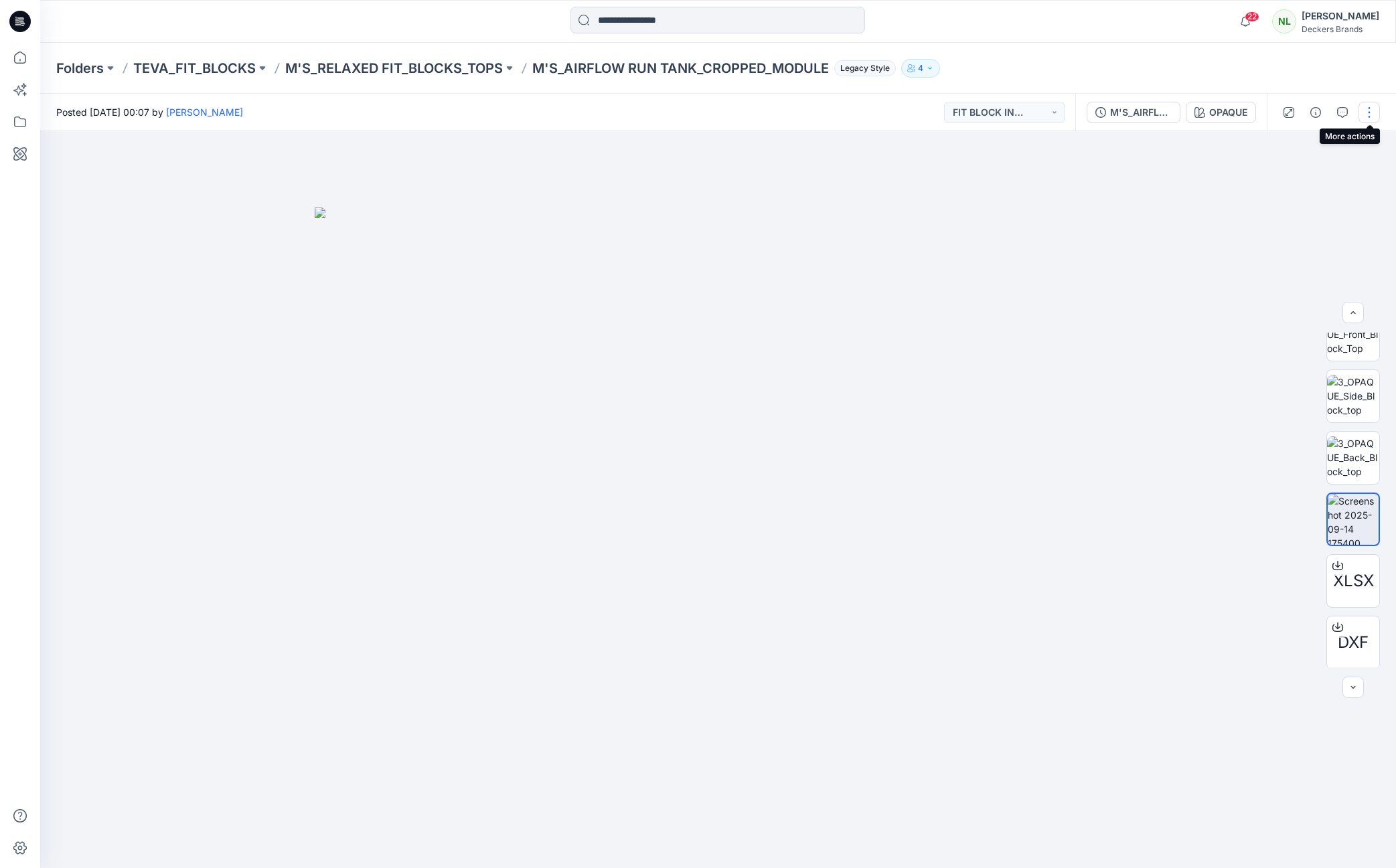
click at [1368, 109] on button "button" at bounding box center [1369, 112] width 21 height 21
click at [1289, 142] on p "Edit" at bounding box center [1283, 144] width 16 height 14
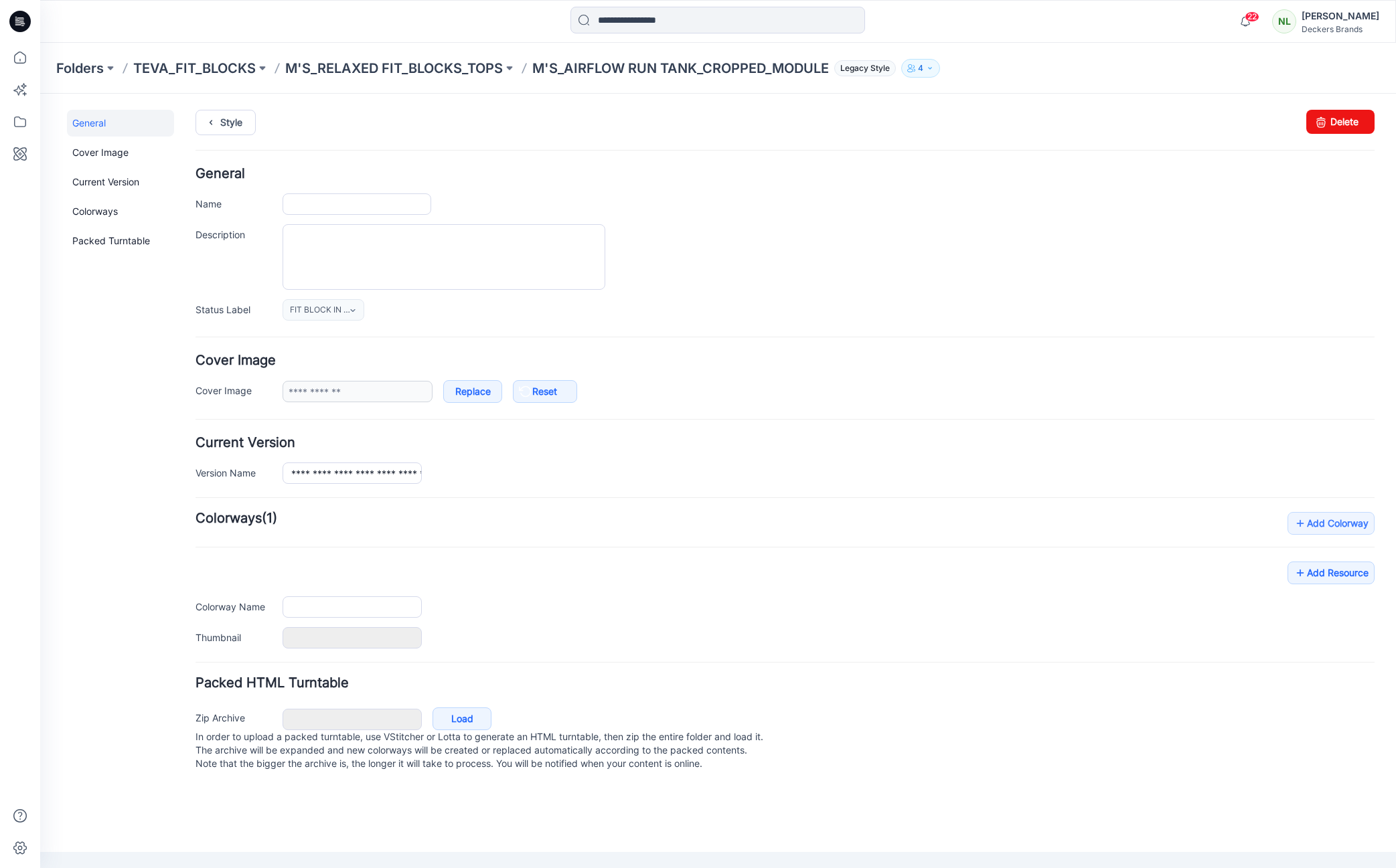
type input "**********"
type input "******"
type input "**********"
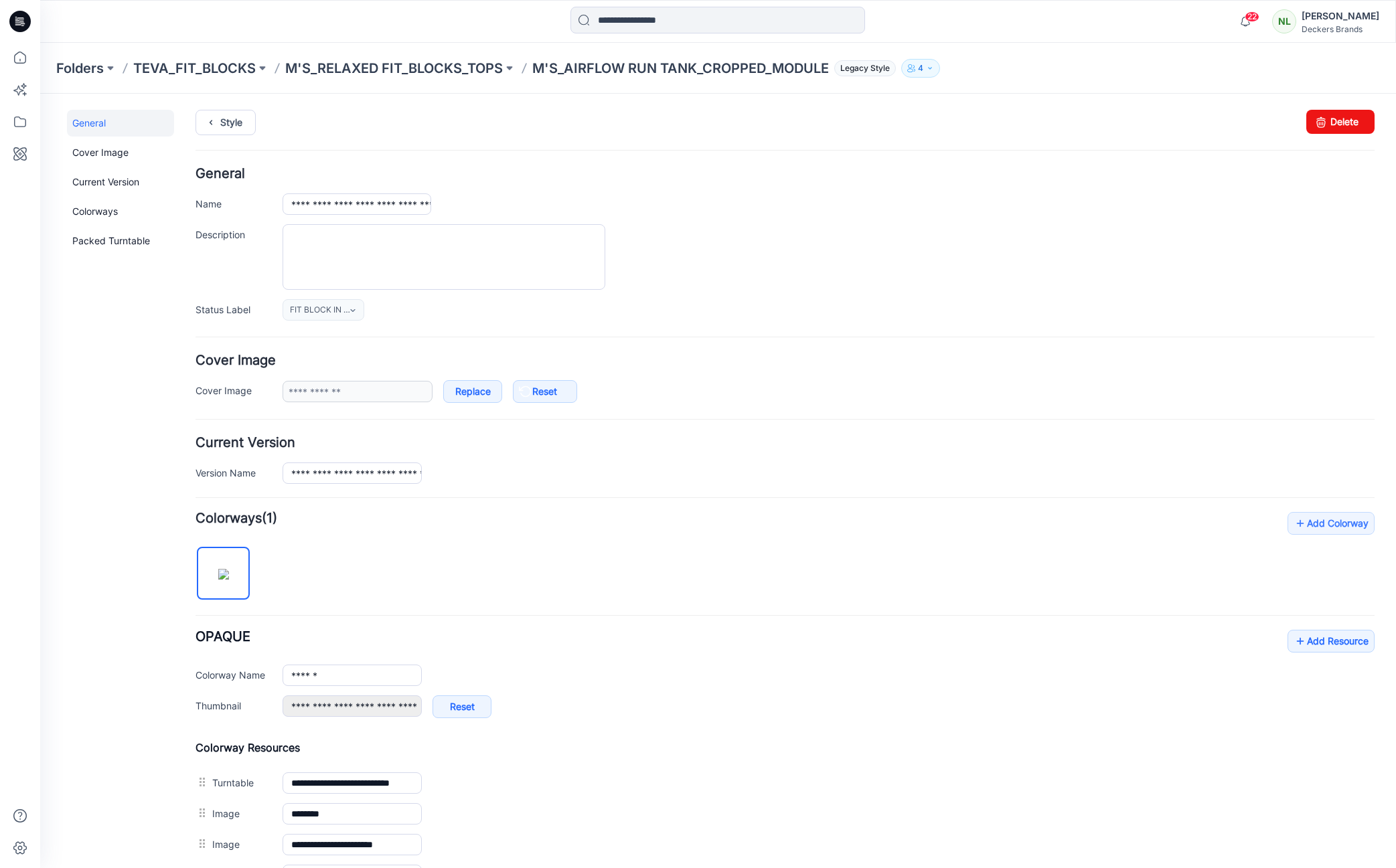
scroll to position [299, 0]
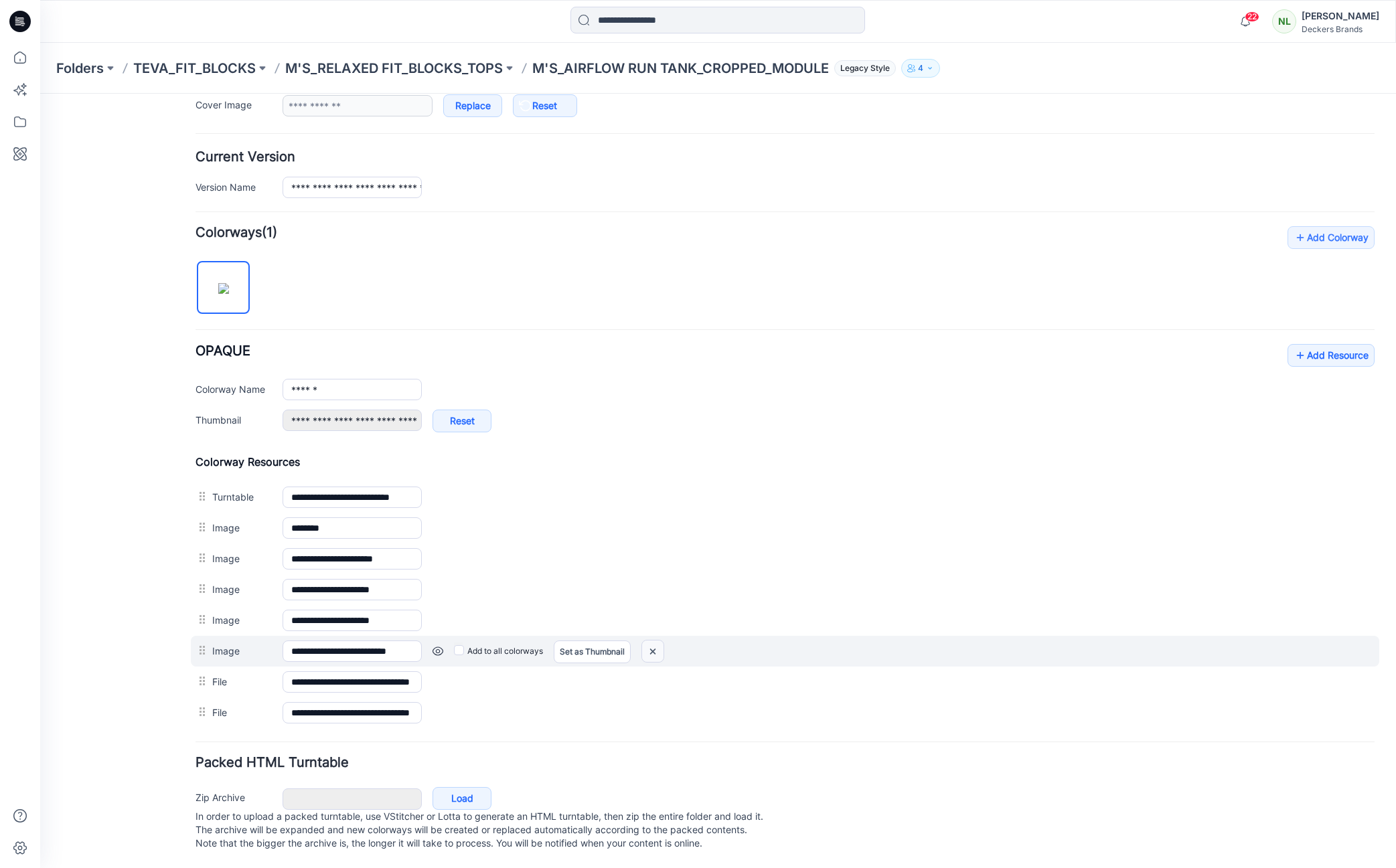
click at [654, 641] on img at bounding box center [652, 652] width 21 height 22
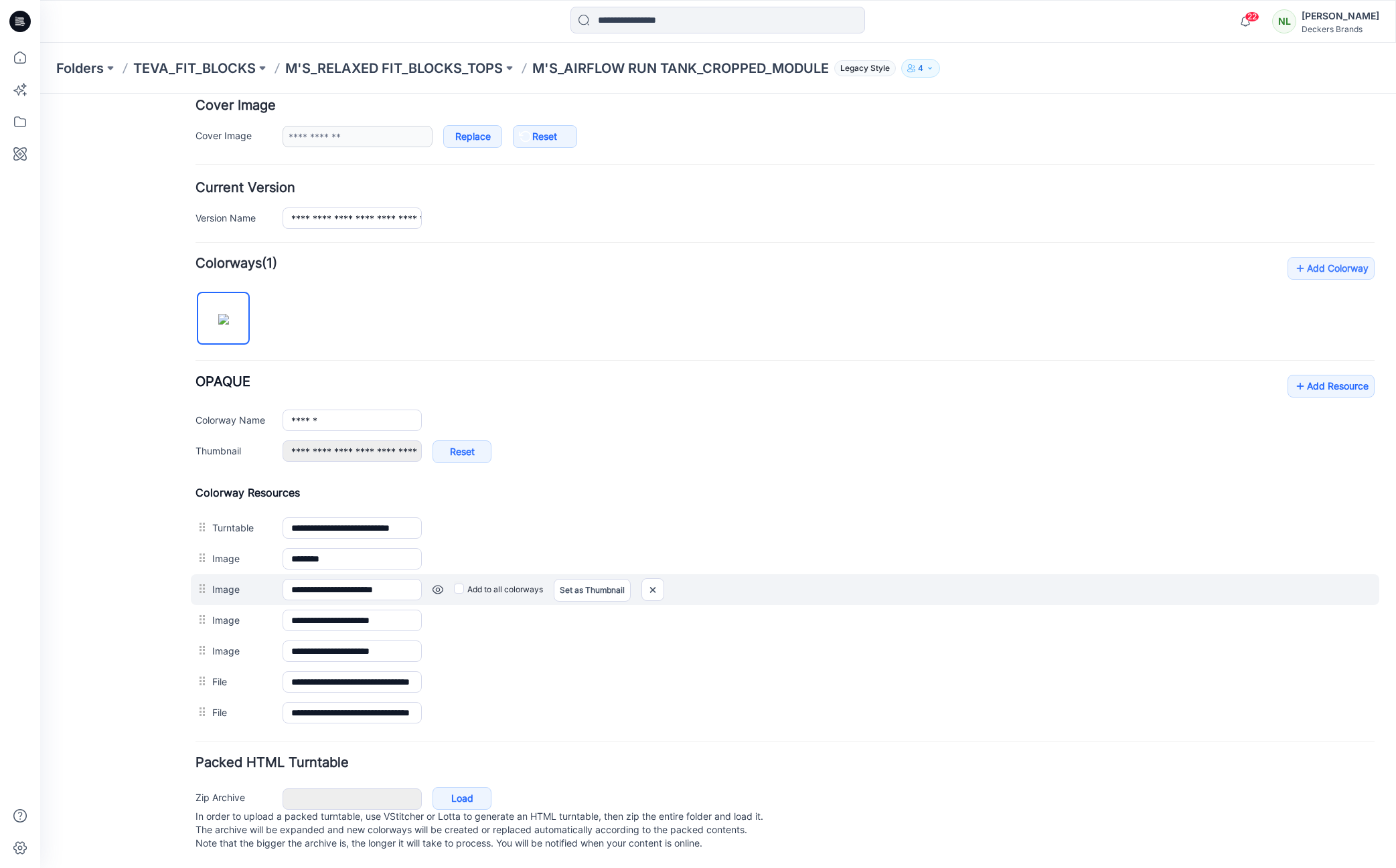
scroll to position [268, 0]
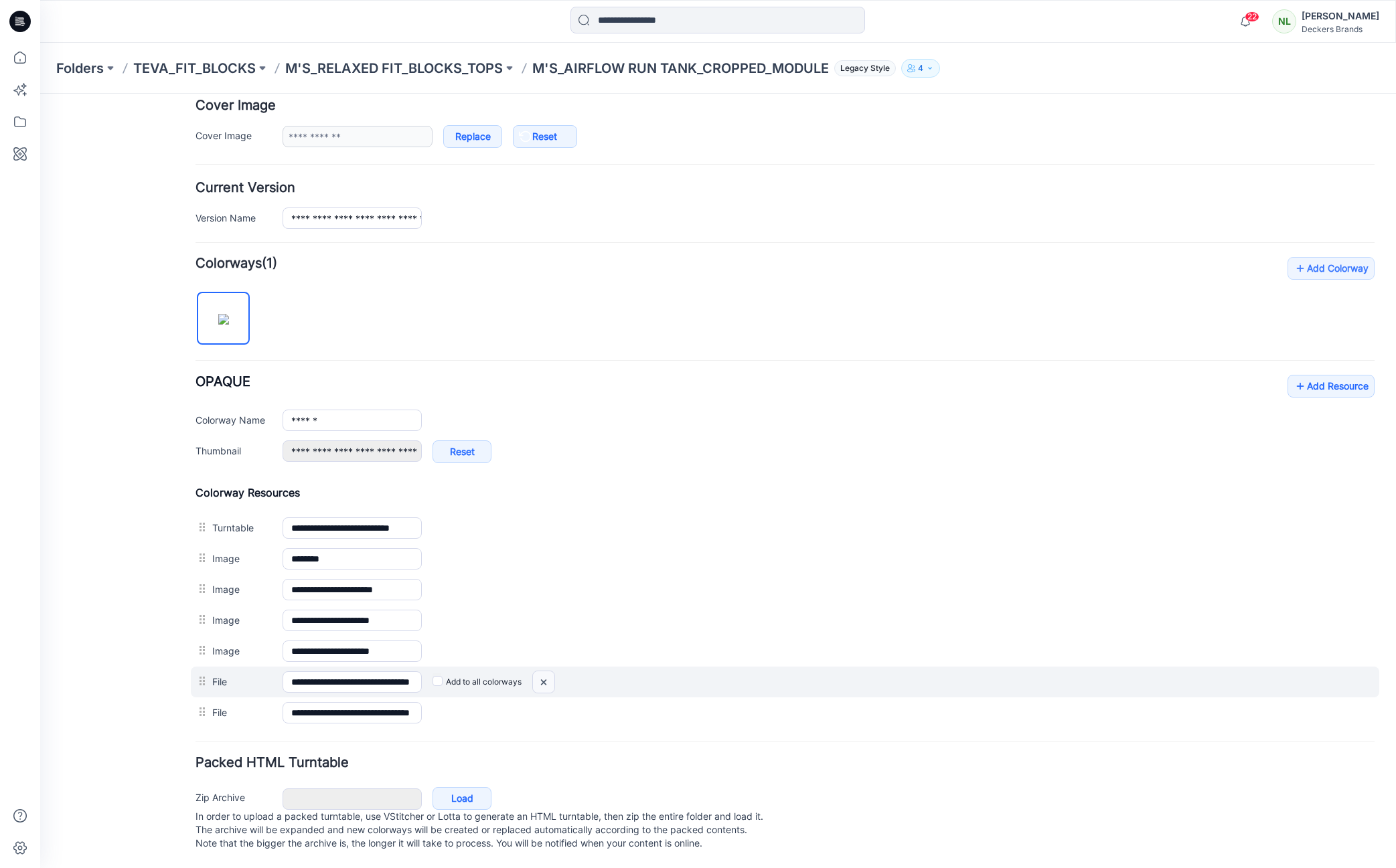
drag, startPoint x: 547, startPoint y: 667, endPoint x: 800, endPoint y: 176, distance: 552.3
click at [547, 671] on img at bounding box center [543, 682] width 21 height 22
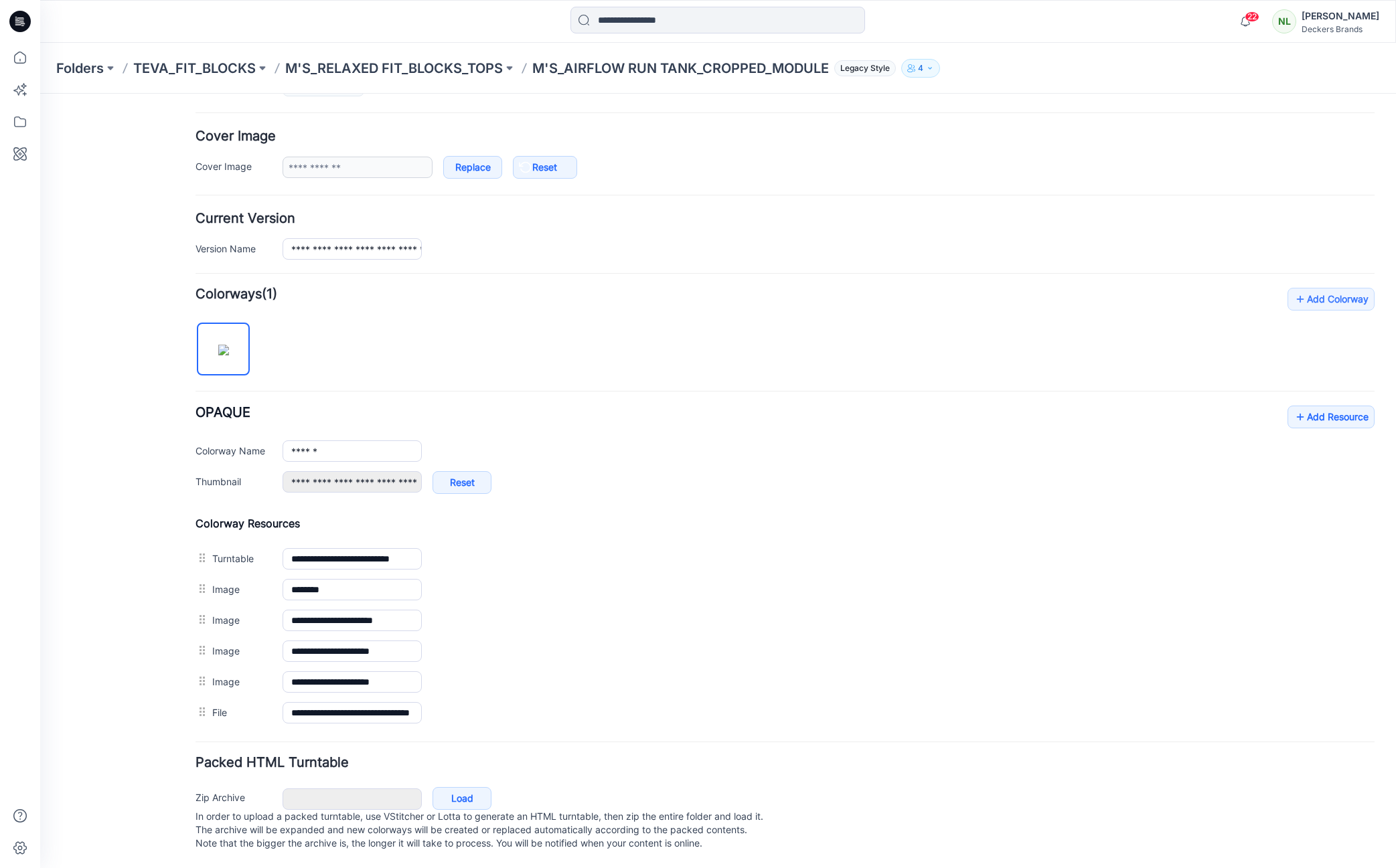
scroll to position [238, 0]
click at [1341, 407] on link "Add Resource" at bounding box center [1331, 417] width 87 height 22
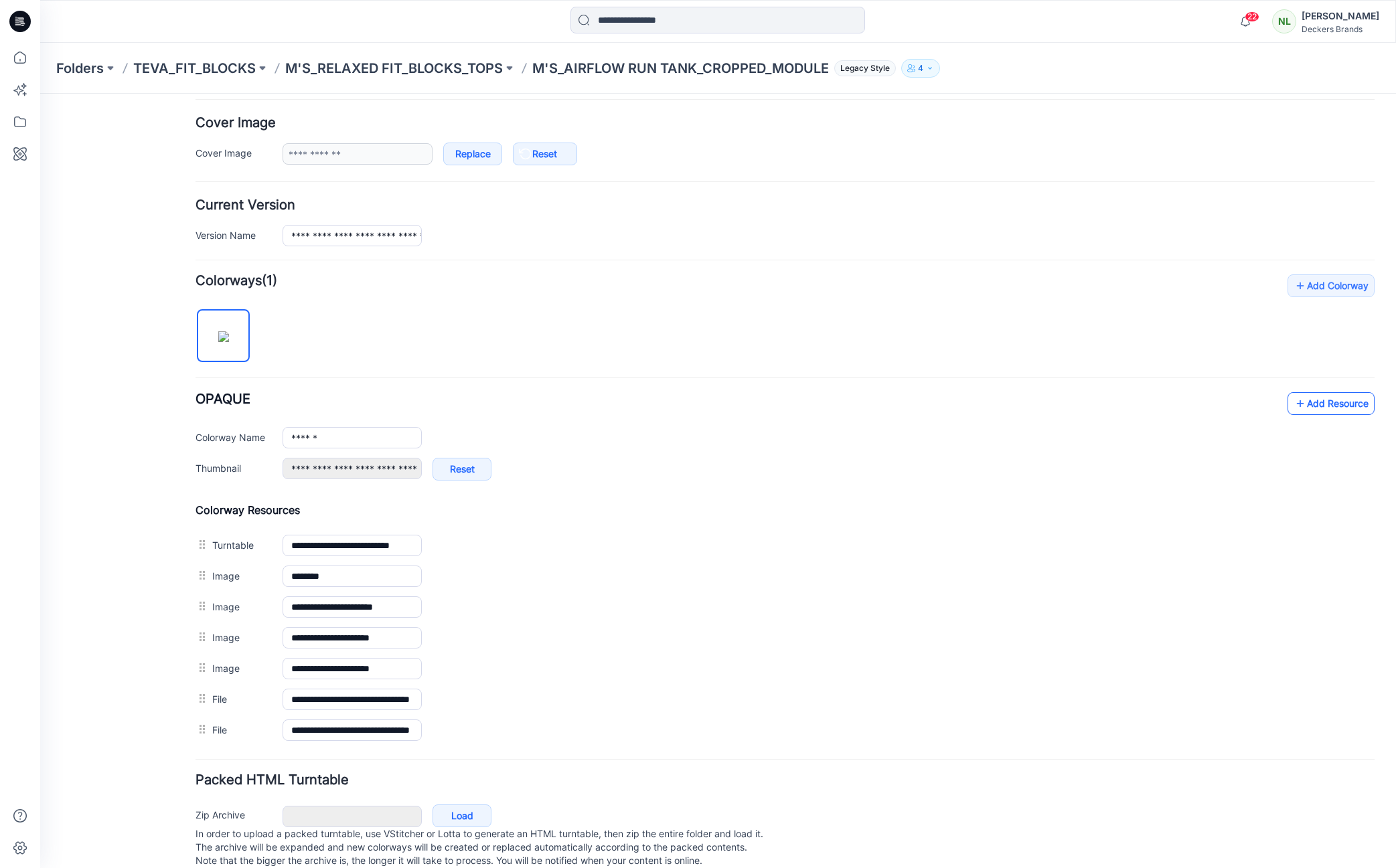
click at [1314, 401] on link "Add Resource" at bounding box center [1331, 404] width 87 height 22
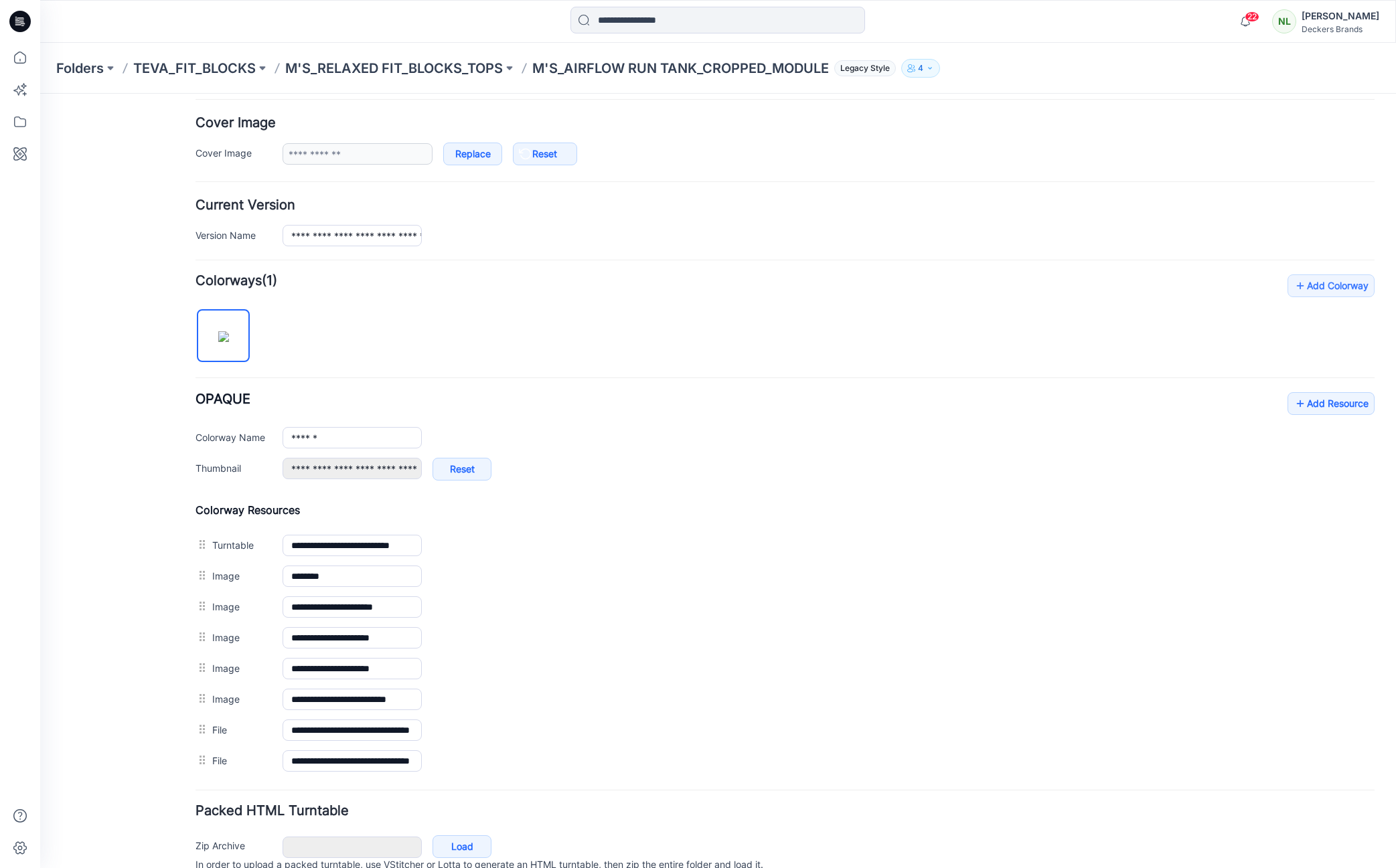
scroll to position [0, 0]
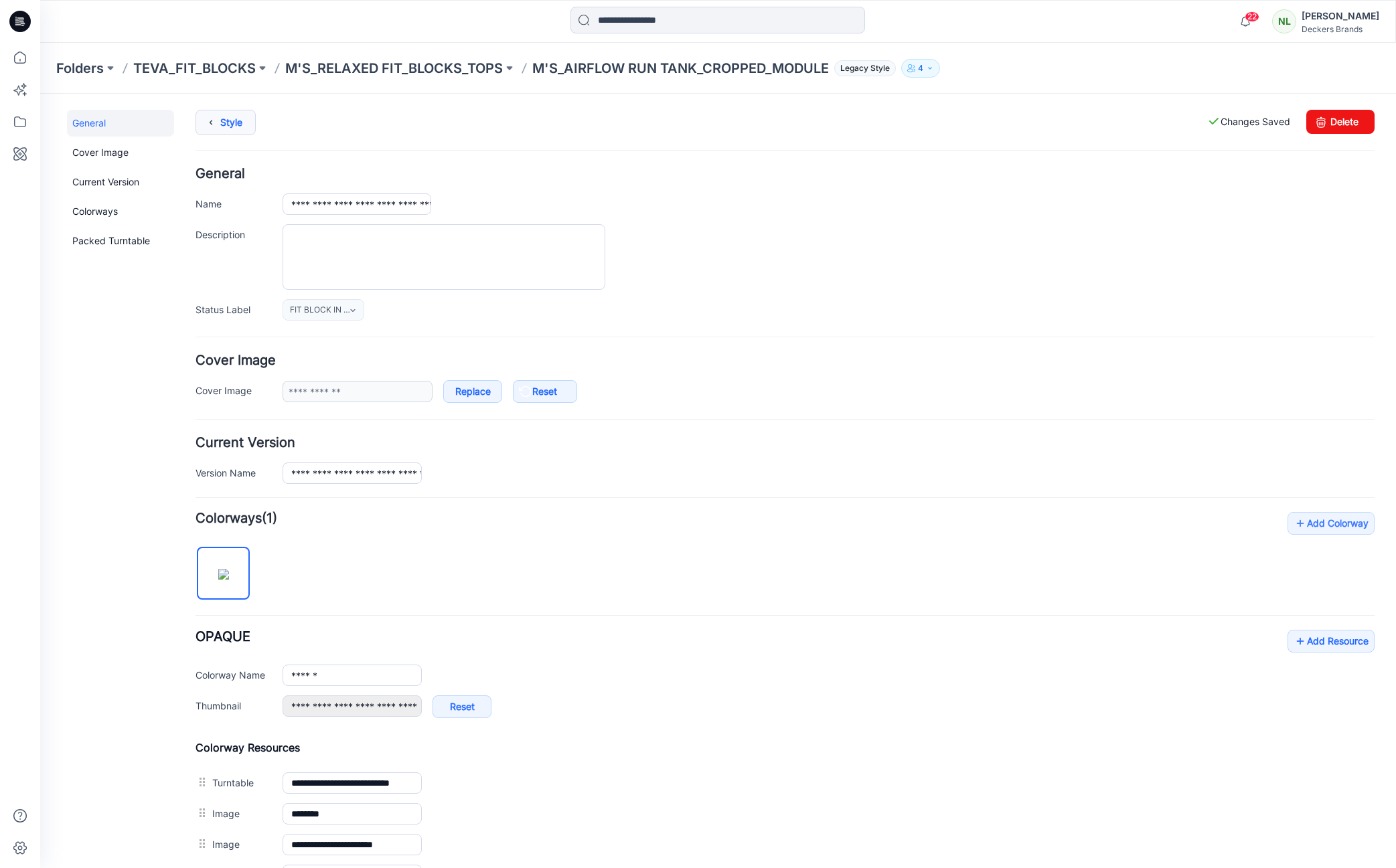
click at [238, 123] on link "Style" at bounding box center [225, 123] width 60 height 26
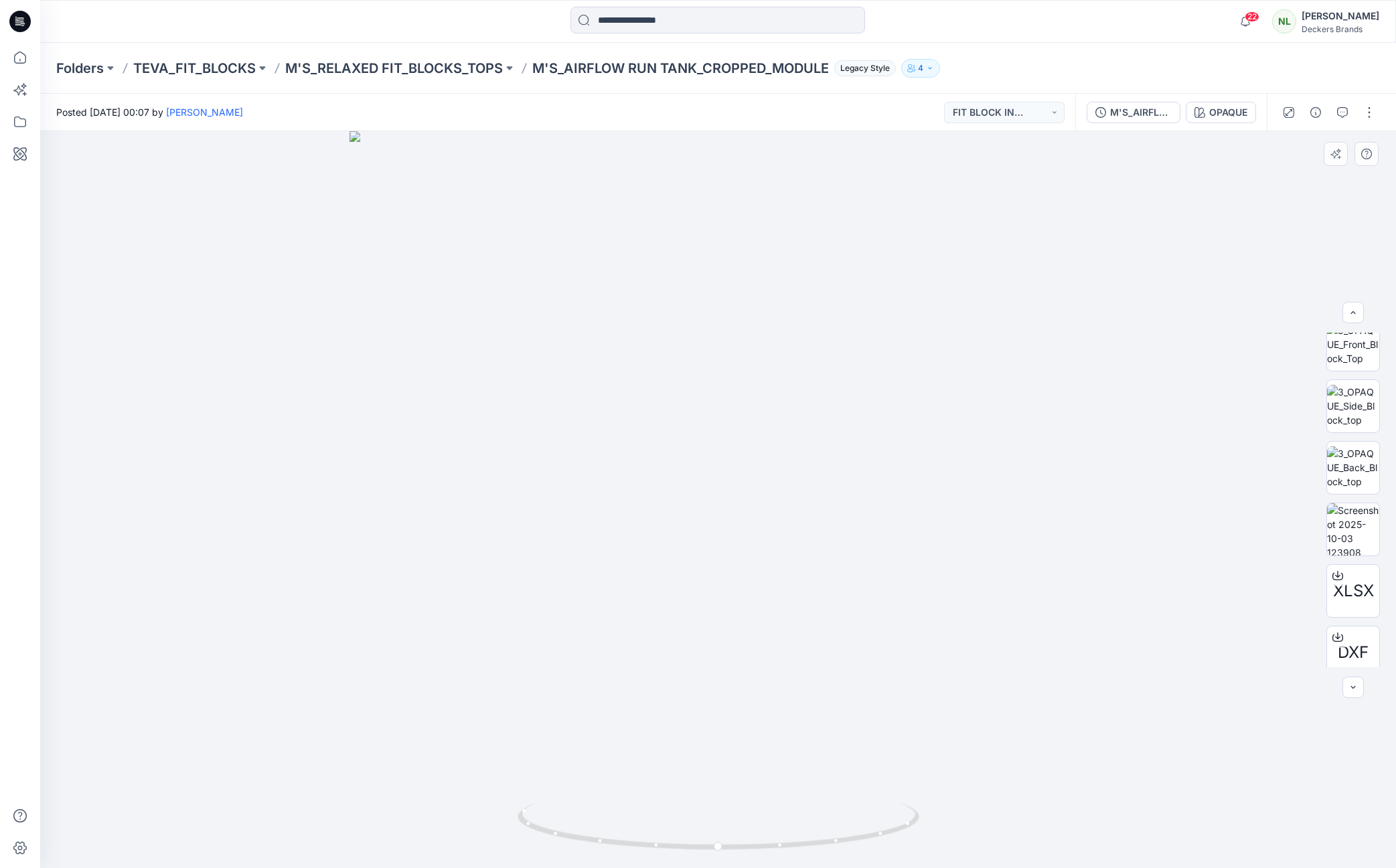
scroll to position [134, 0]
click at [1341, 542] on img at bounding box center [1353, 534] width 52 height 52
click at [713, 63] on p "M'S_AIRFLOW RUN TANK_CROPPED_MODULE" at bounding box center [680, 69] width 297 height 19
click at [435, 67] on p "M'S_RELAXED FIT_BLOCKS_TOPS" at bounding box center [394, 69] width 217 height 19
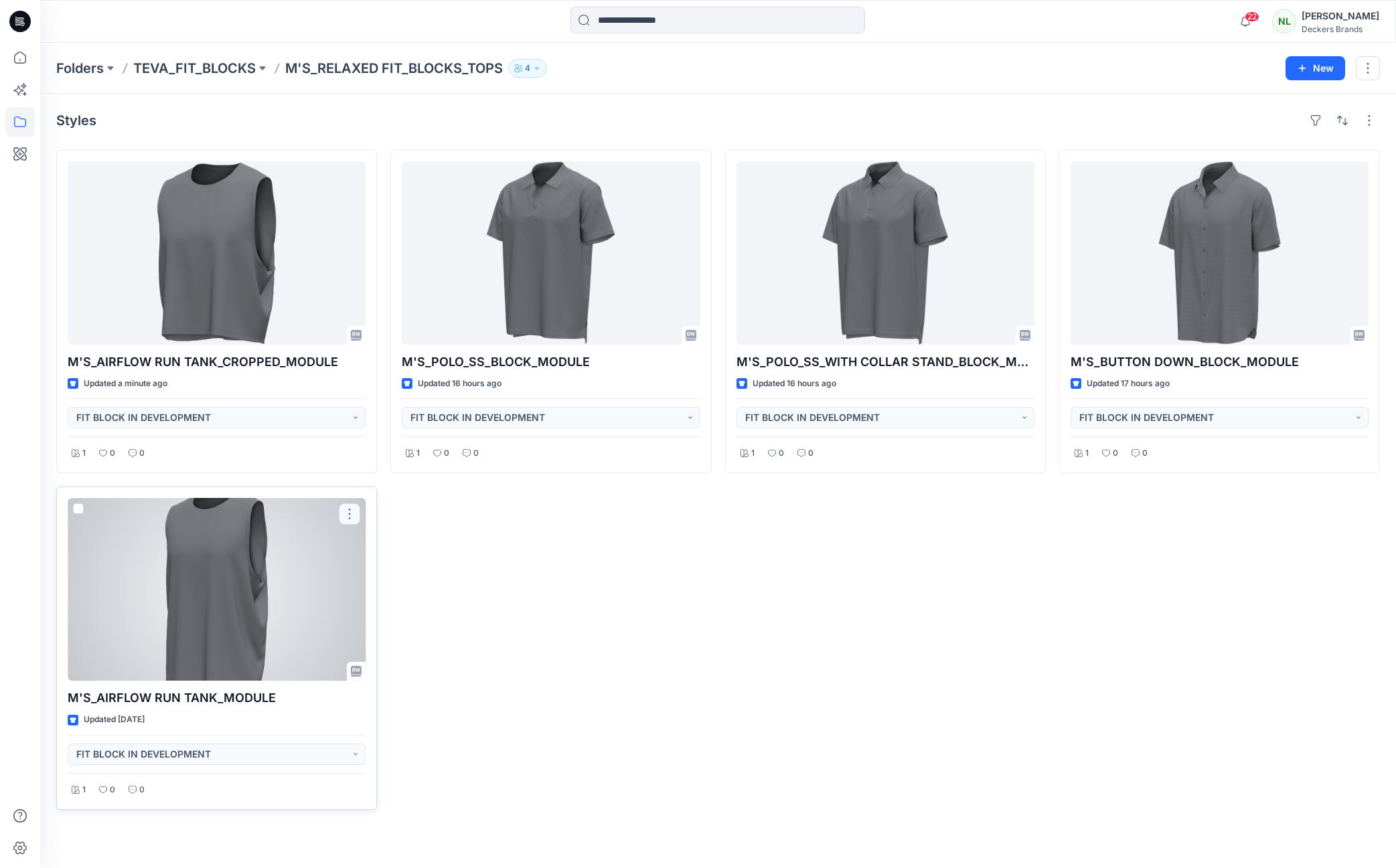
click at [346, 517] on button "button" at bounding box center [349, 514] width 21 height 21
click at [383, 543] on button "Edit" at bounding box center [413, 545] width 144 height 25
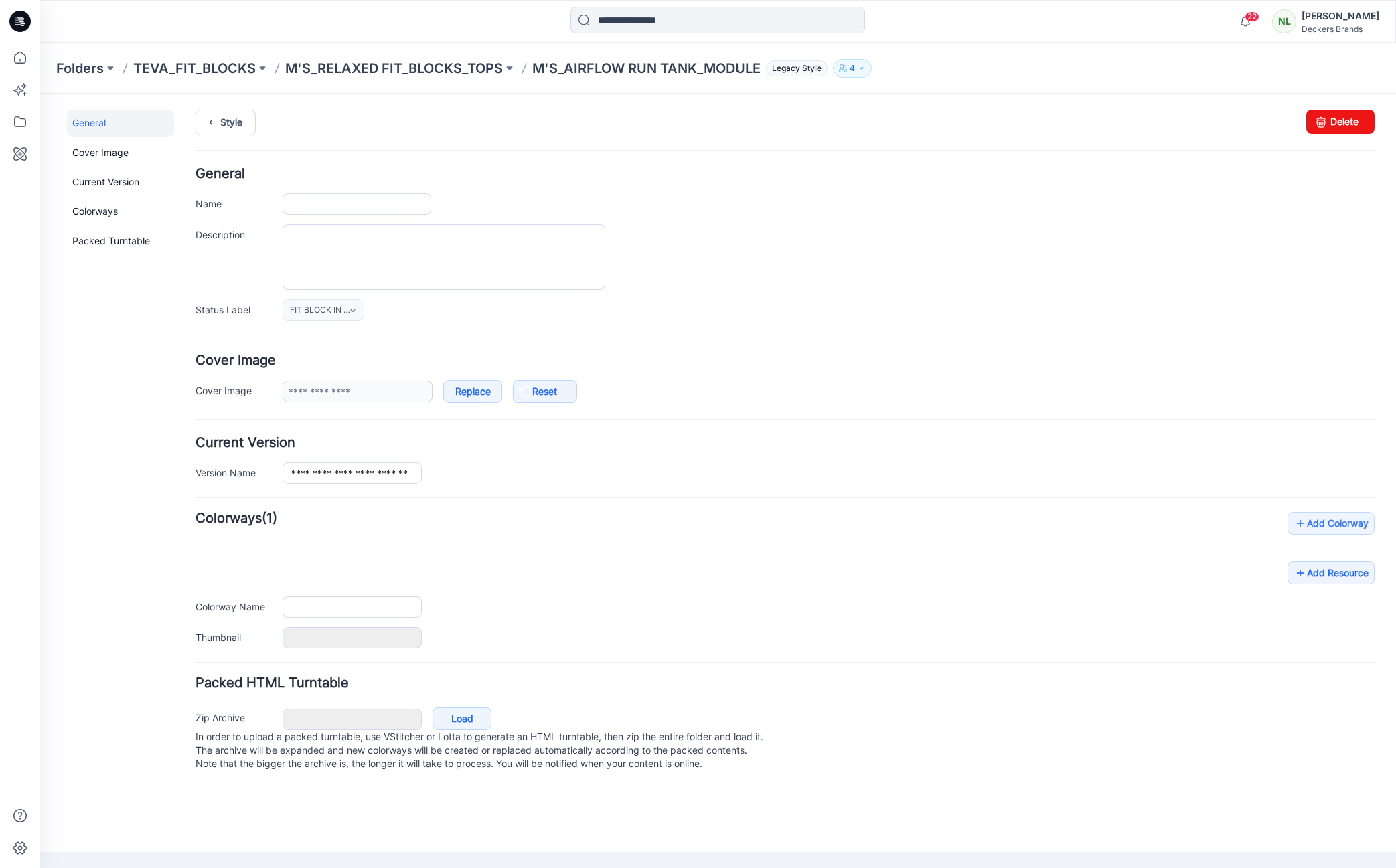
type input "**********"
type input "******"
type input "**********"
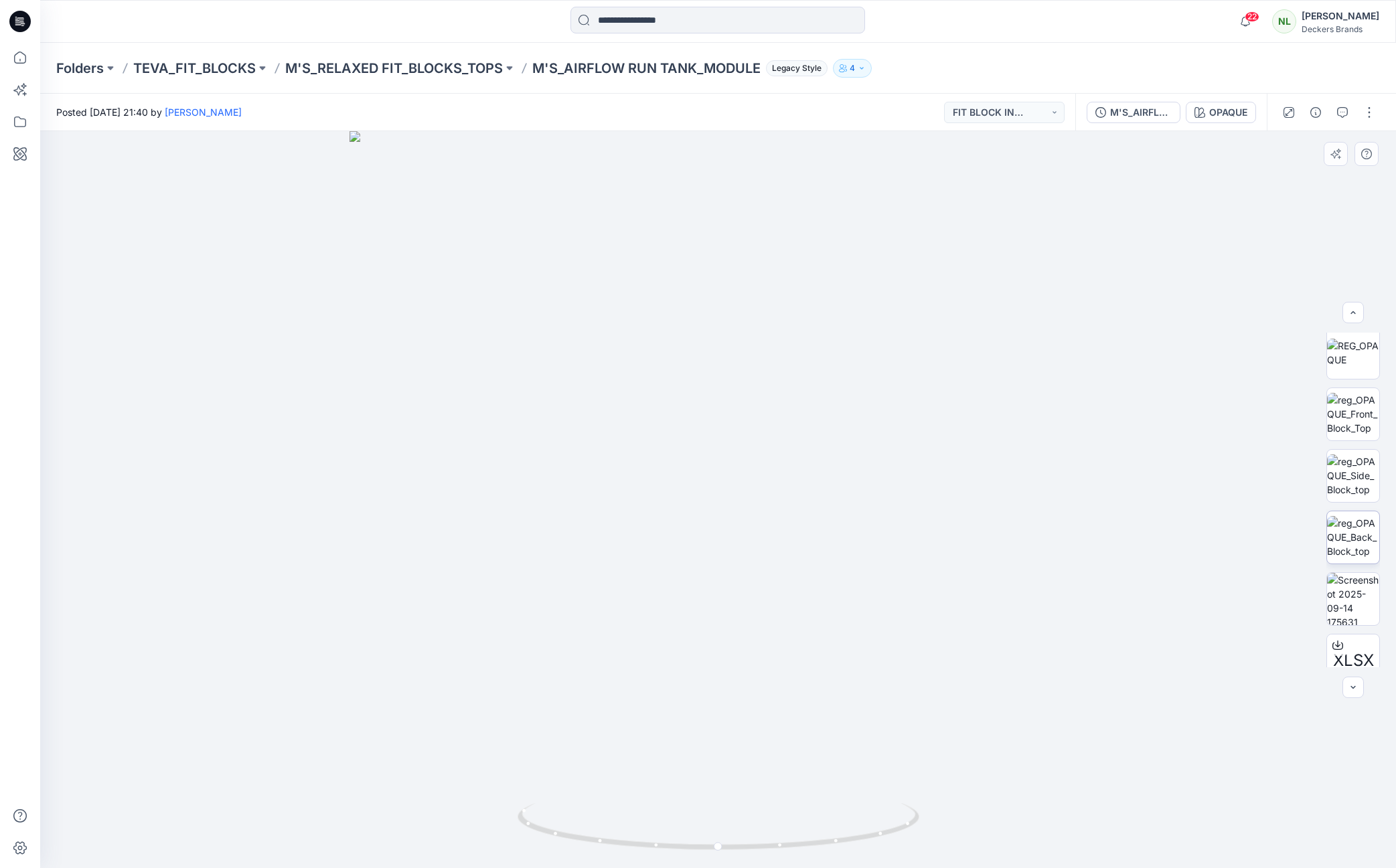
scroll to position [80, 0]
click at [1350, 580] on img at bounding box center [1353, 588] width 52 height 52
click at [1234, 486] on div at bounding box center [719, 500] width 1356 height 737
click at [1371, 115] on button "button" at bounding box center [1369, 112] width 21 height 21
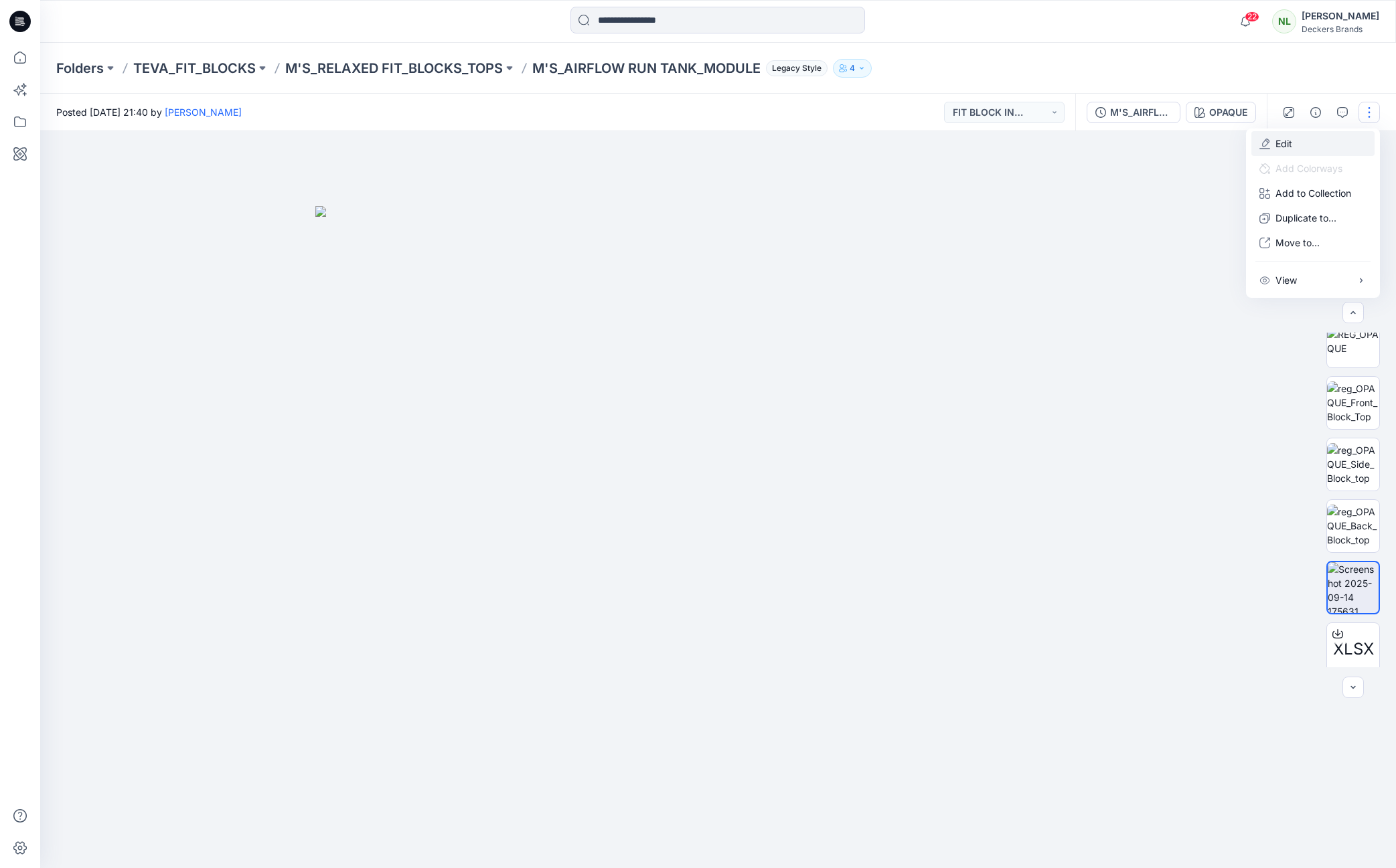
click at [1292, 147] on p "Edit" at bounding box center [1283, 144] width 16 height 14
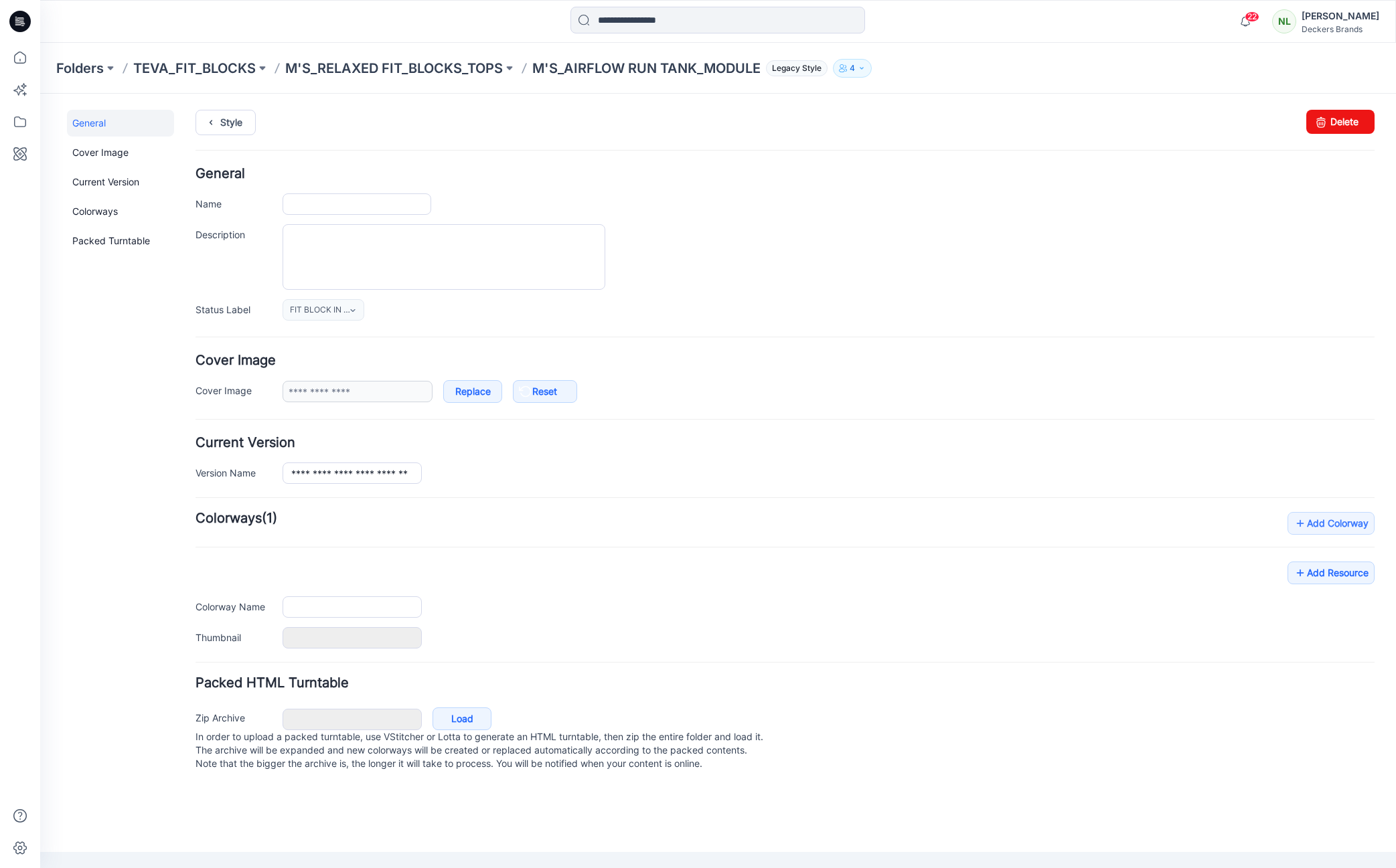
type input "**********"
type input "******"
type input "**********"
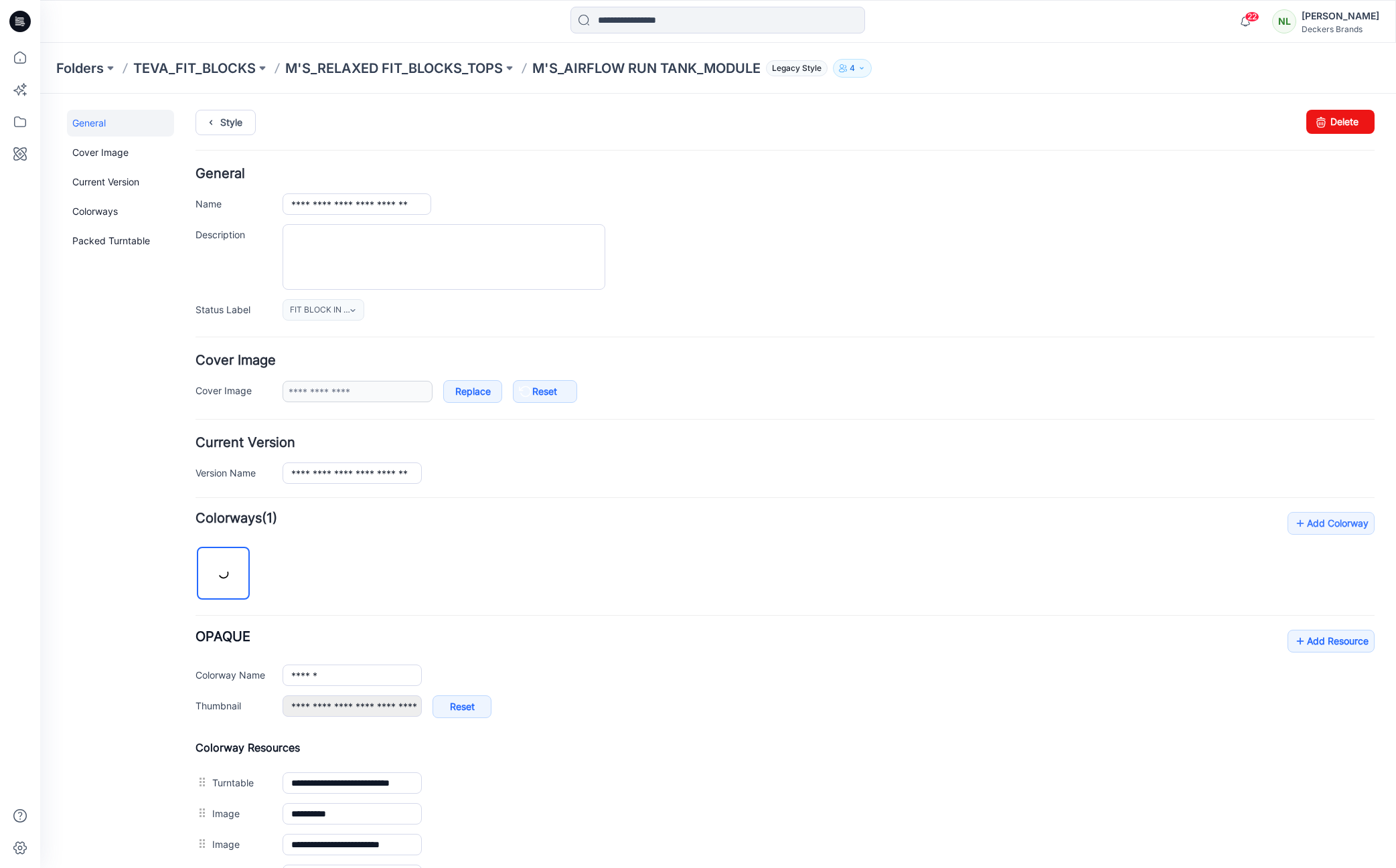
scroll to position [299, 0]
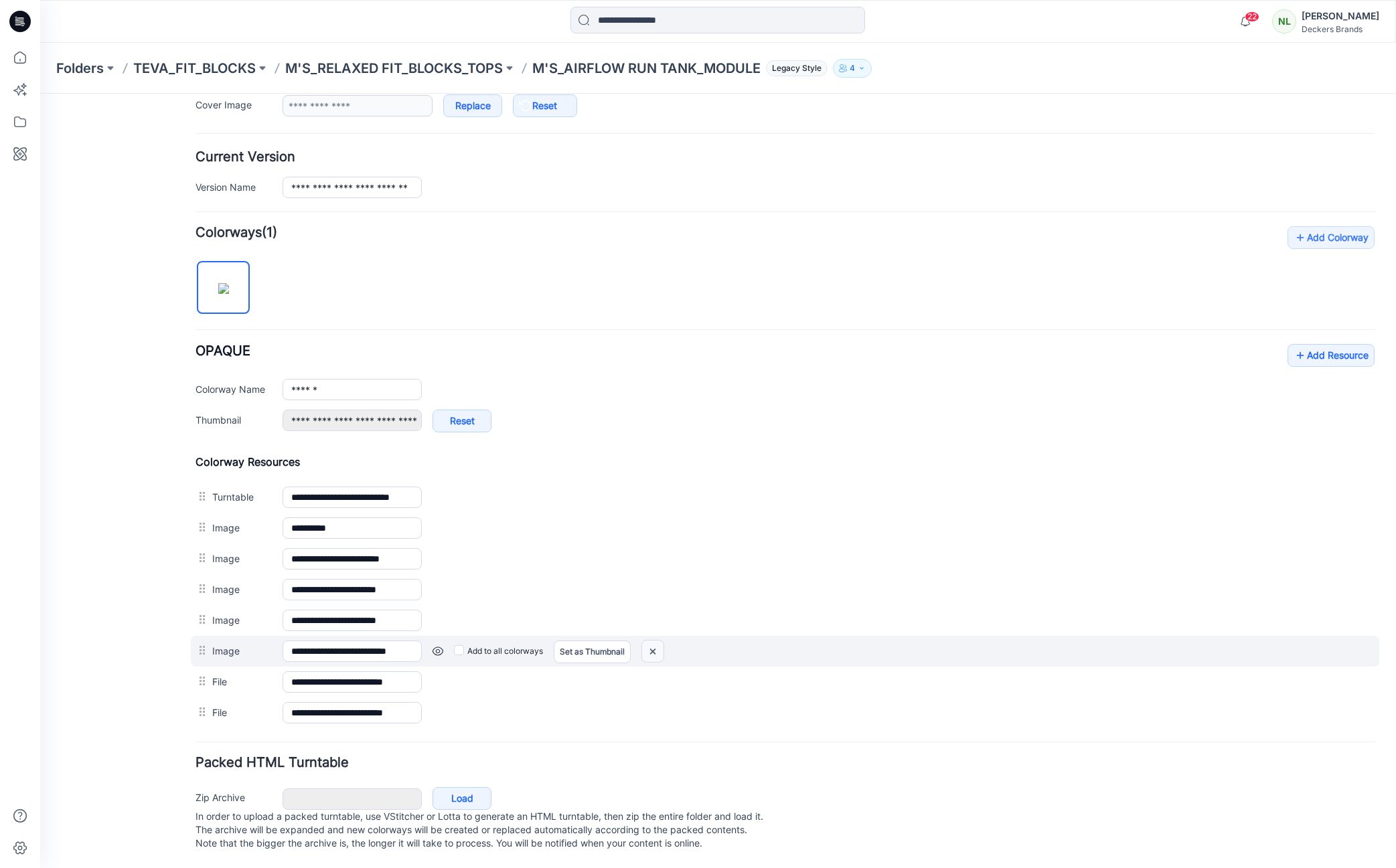
drag, startPoint x: 651, startPoint y: 636, endPoint x: 801, endPoint y: 186, distance: 474.3
click at [651, 641] on img at bounding box center [652, 652] width 21 height 22
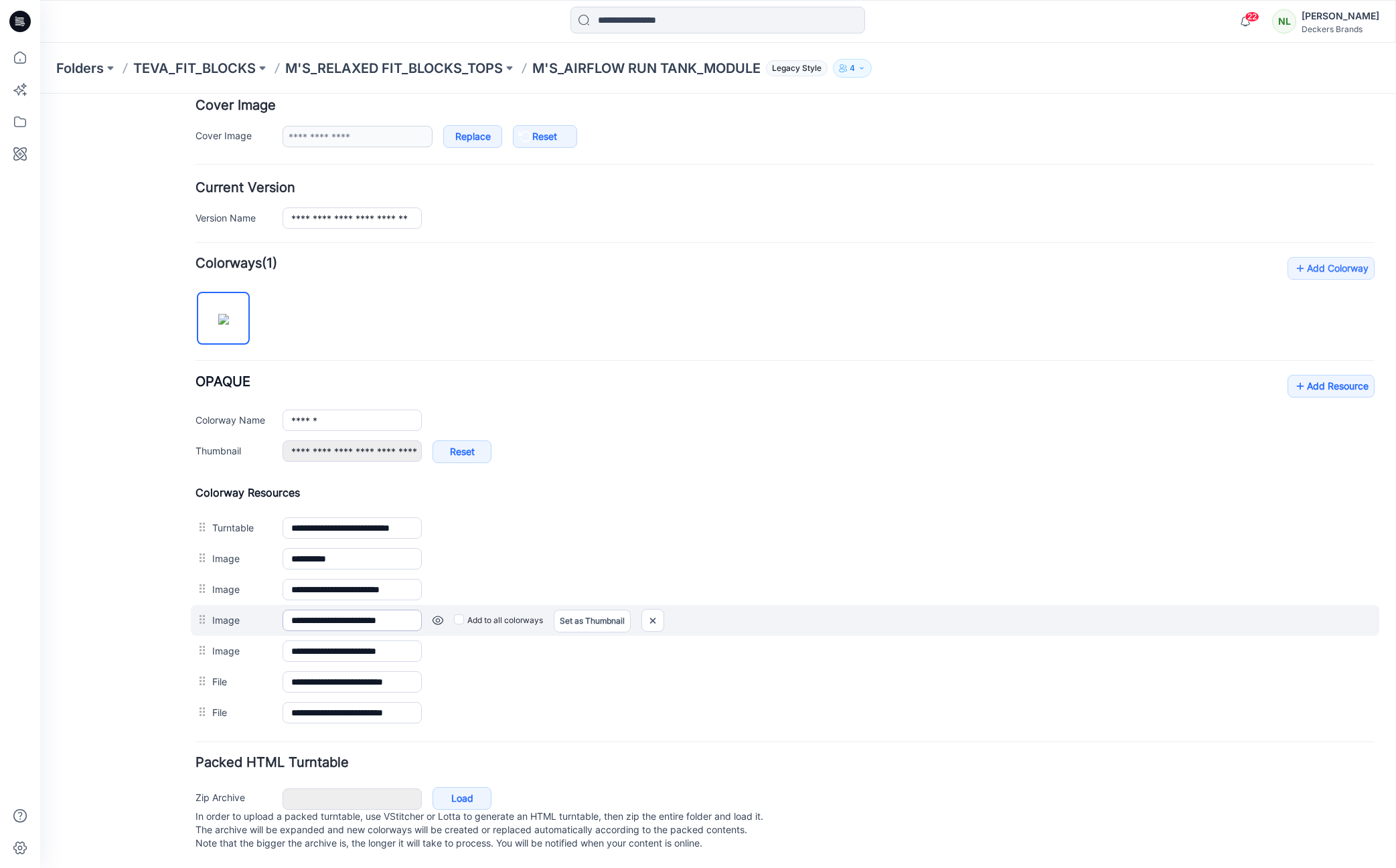
scroll to position [268, 0]
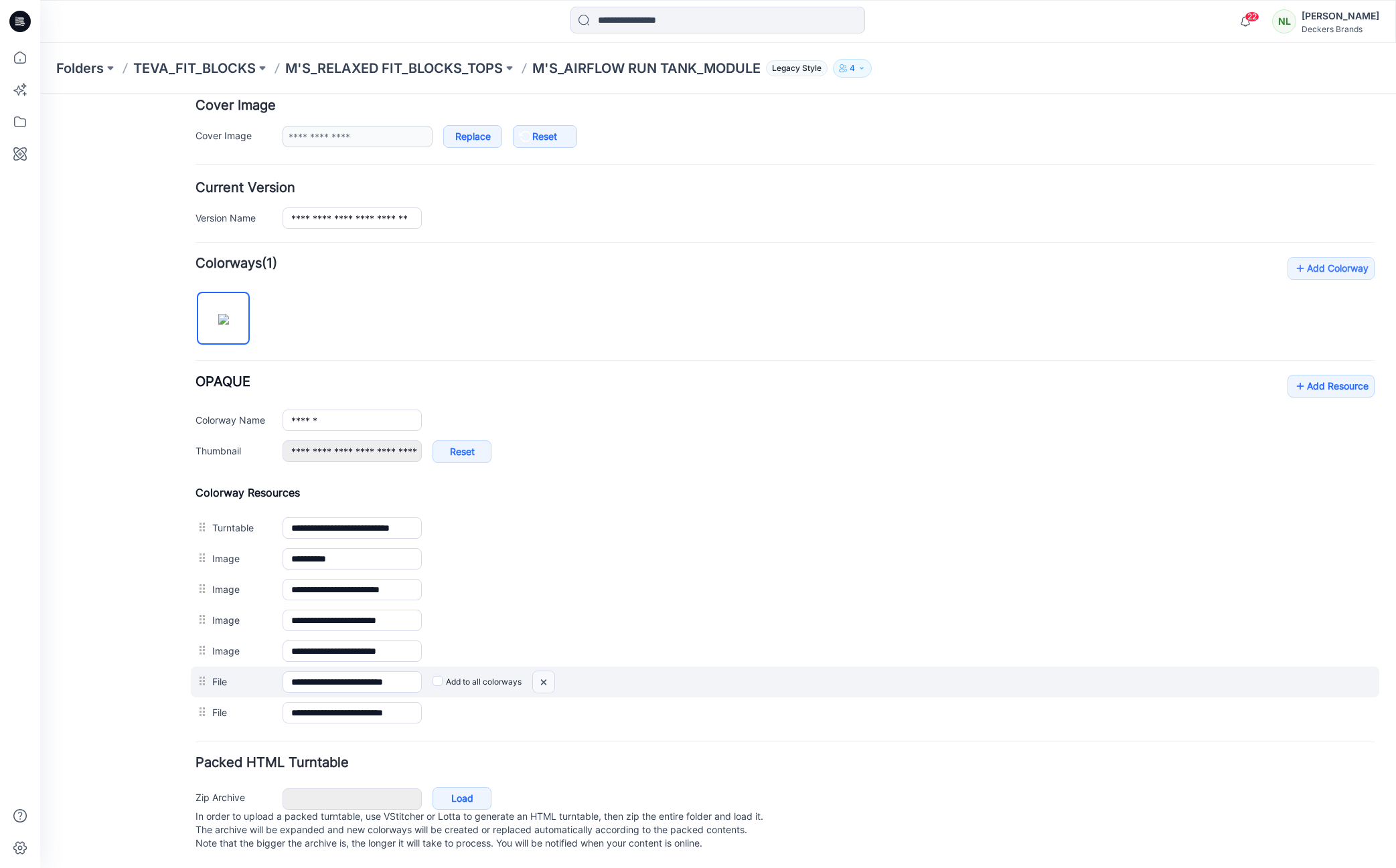
drag, startPoint x: 550, startPoint y: 669, endPoint x: 789, endPoint y: 180, distance: 544.3
click at [550, 671] on img at bounding box center [543, 682] width 21 height 22
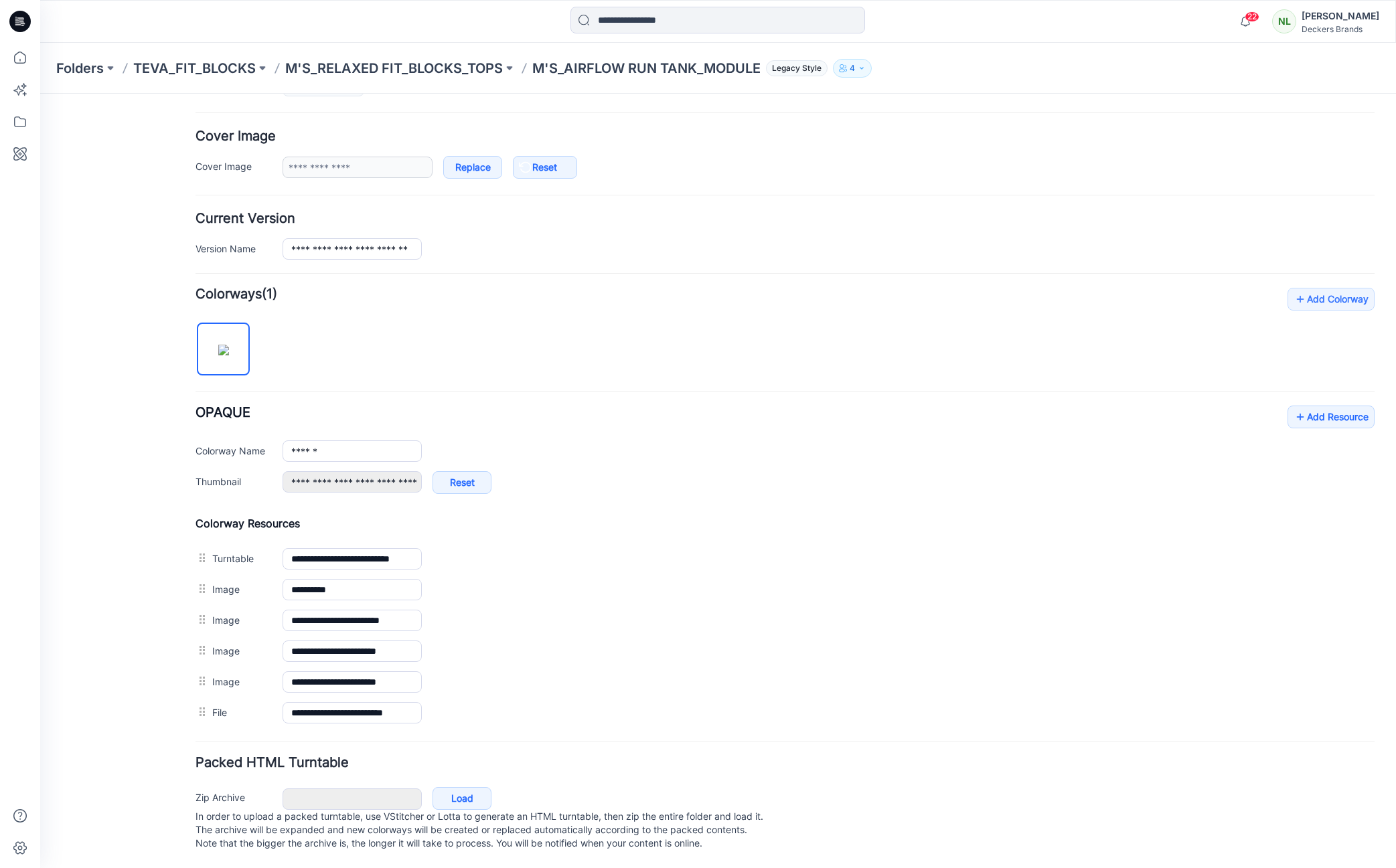
scroll to position [238, 0]
click at [1319, 406] on link "Add Resource" at bounding box center [1331, 417] width 87 height 22
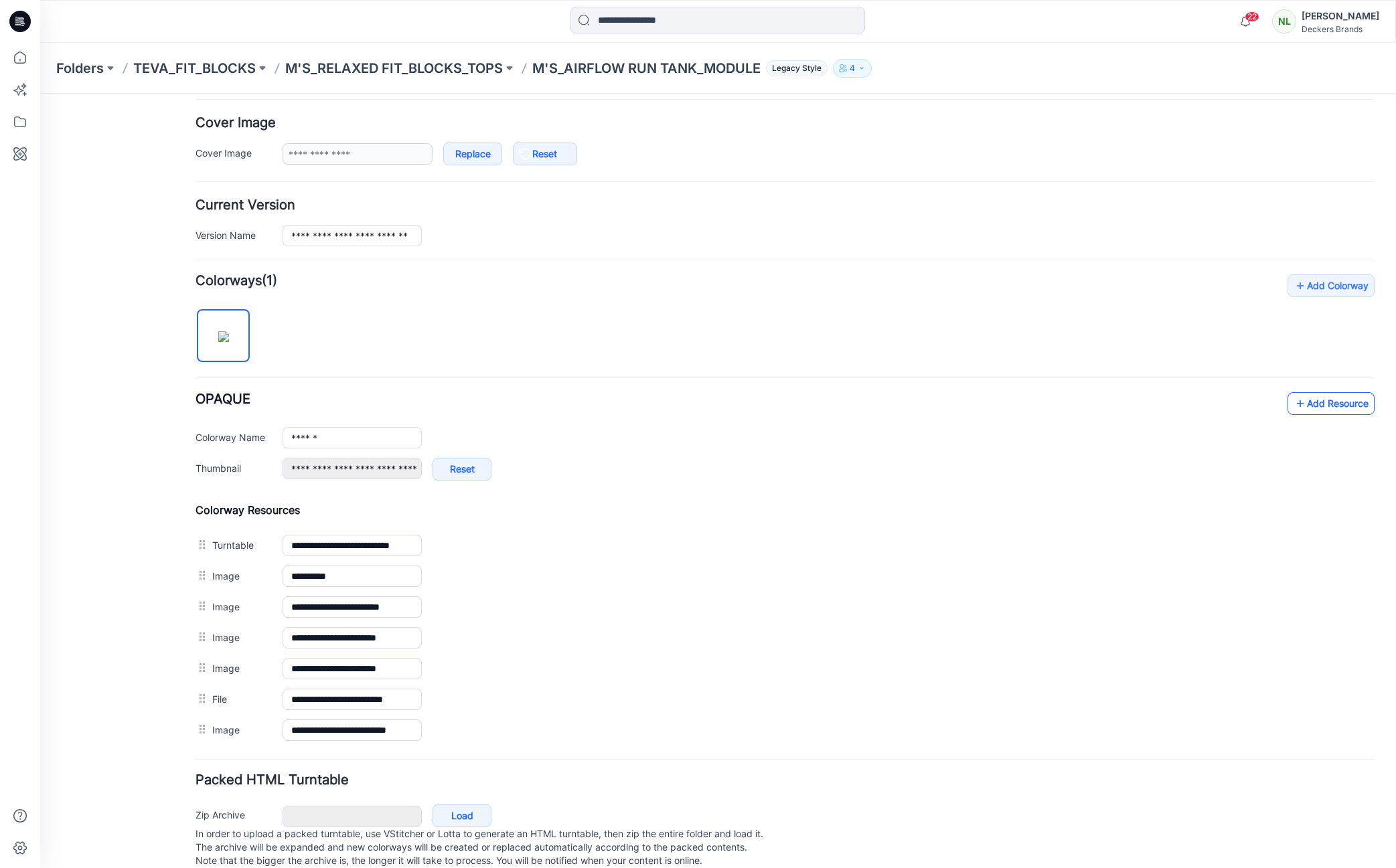
click at [1311, 409] on link "Add Resource" at bounding box center [1331, 404] width 87 height 22
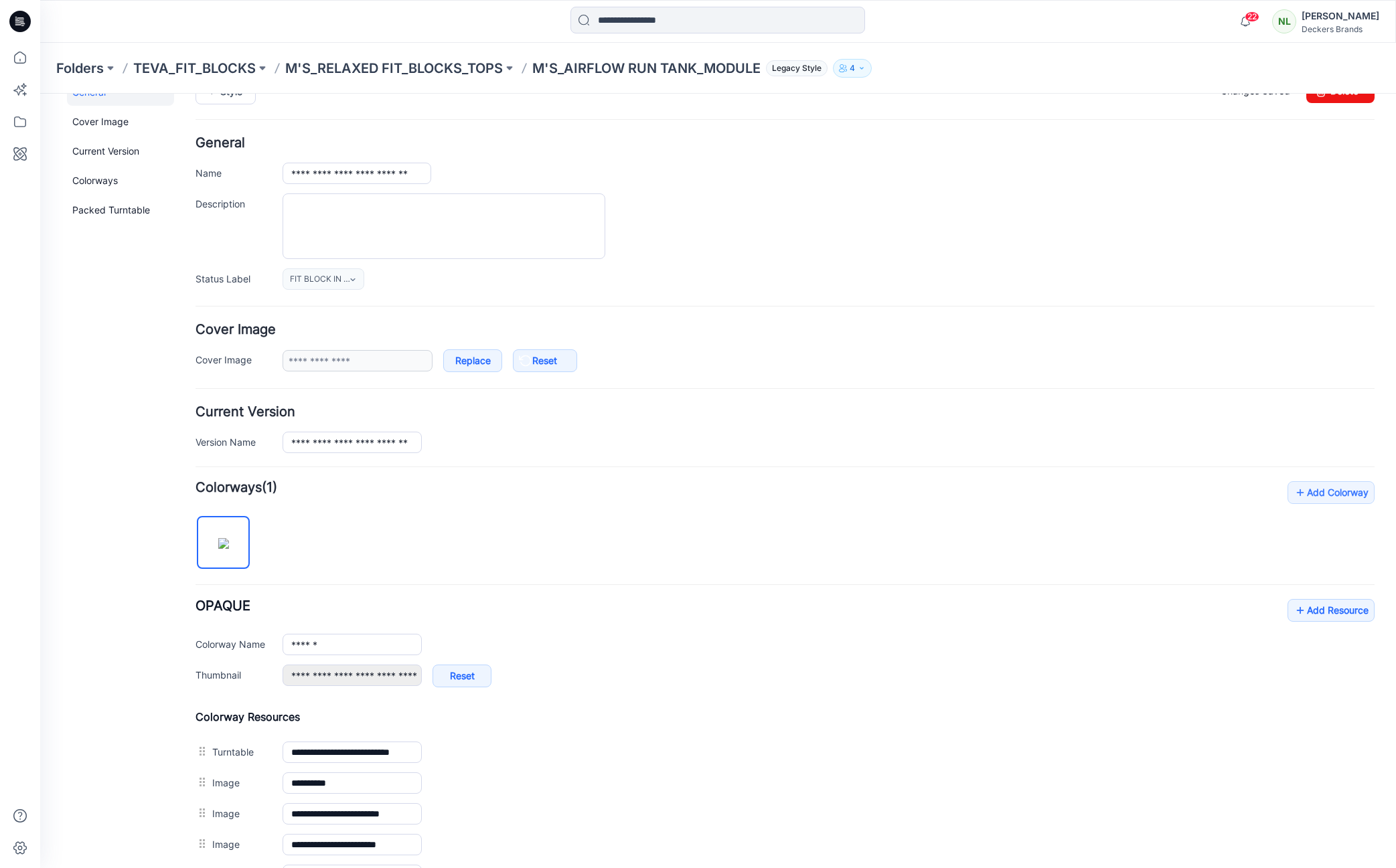
scroll to position [0, 0]
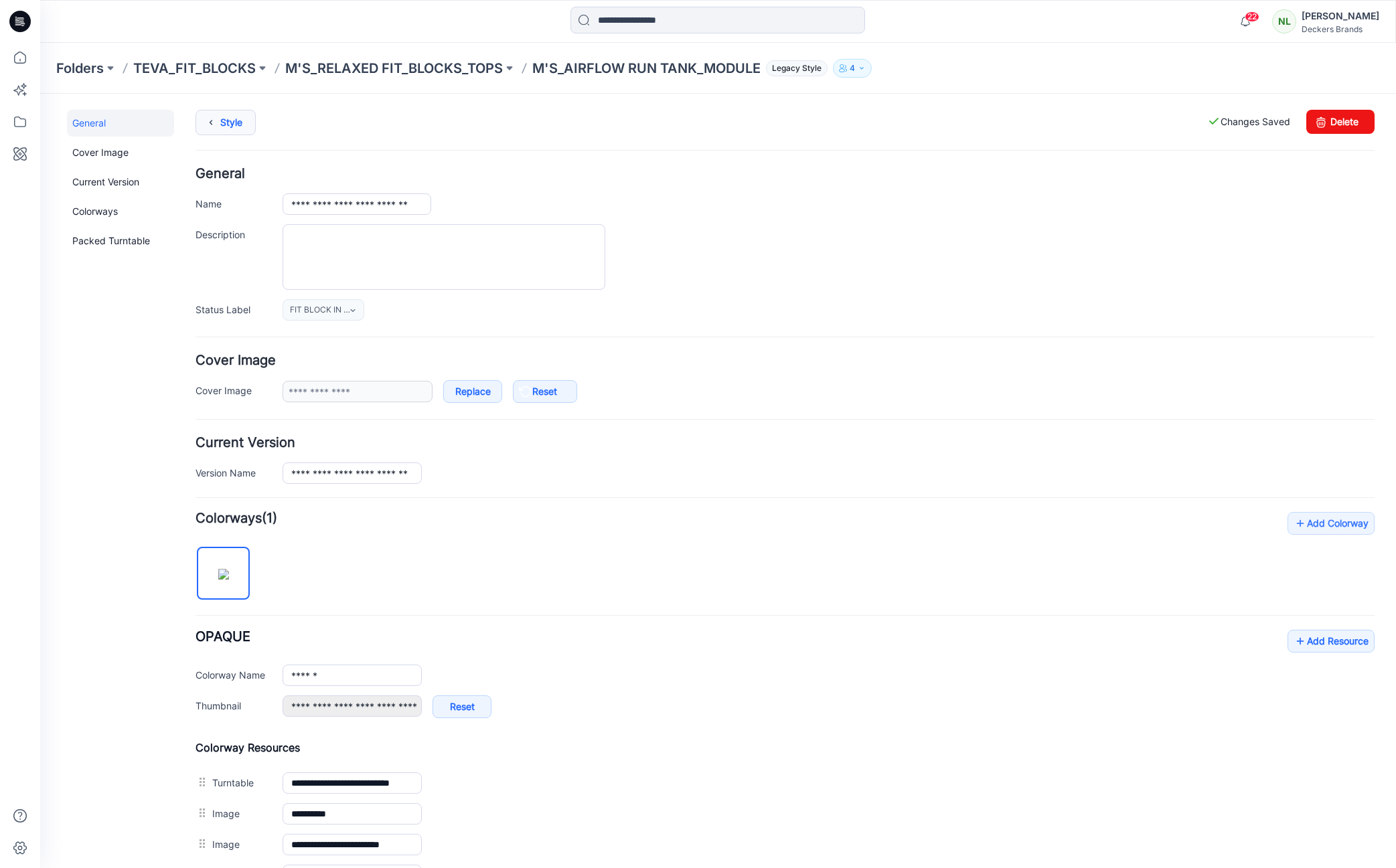
click at [228, 123] on link "Style" at bounding box center [225, 123] width 60 height 26
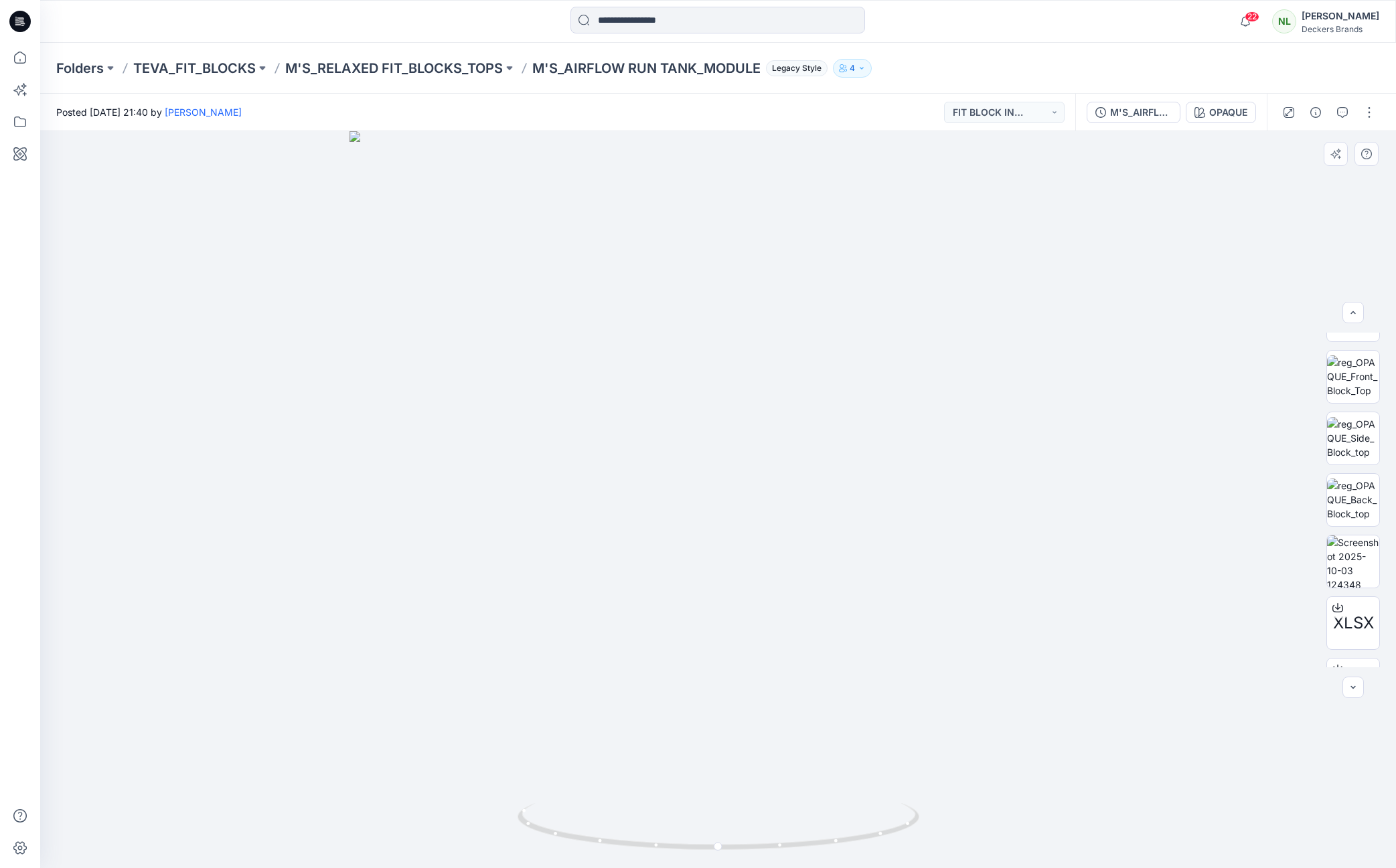
scroll to position [107, 0]
click at [1344, 568] on img at bounding box center [1353, 560] width 52 height 52
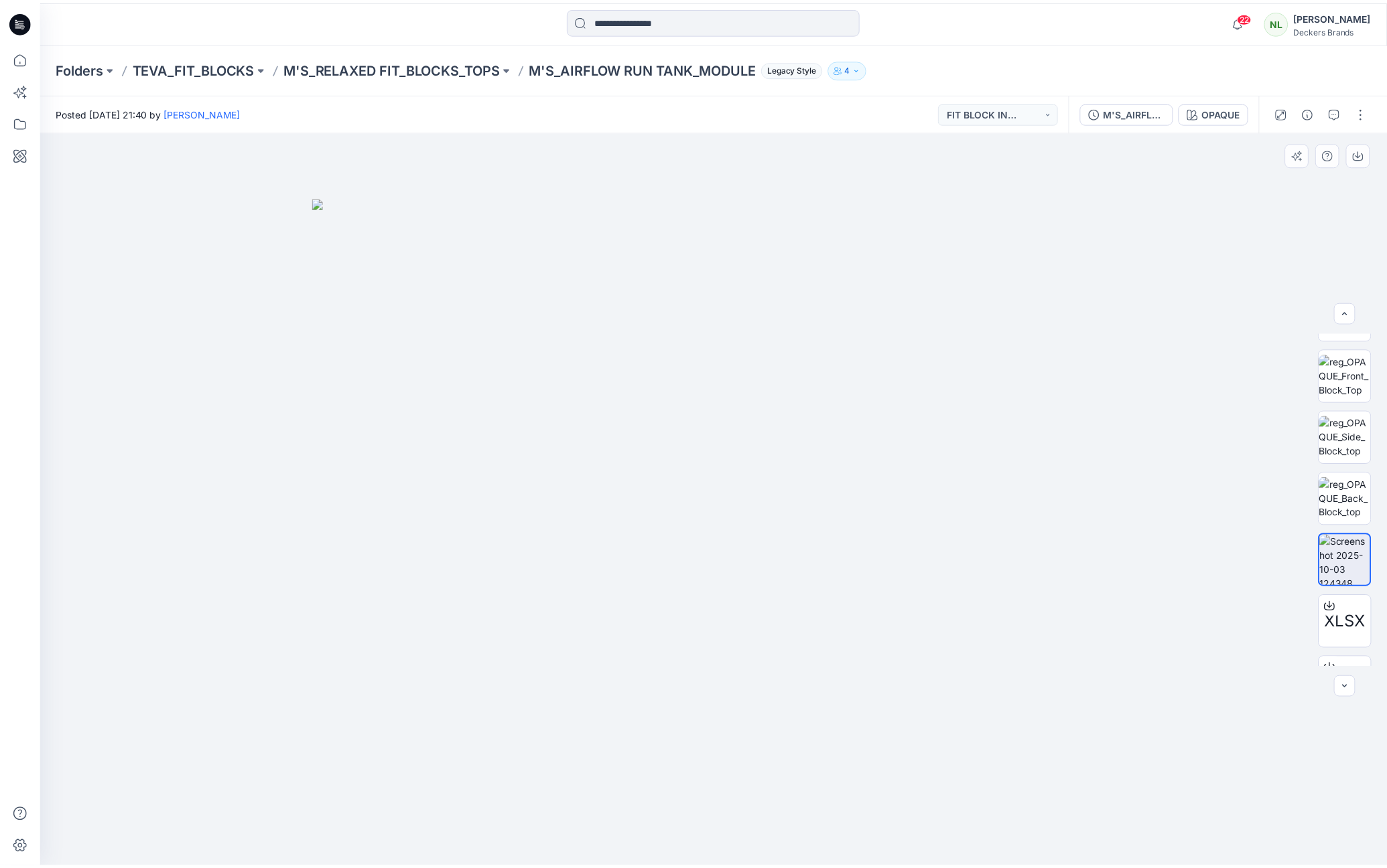
scroll to position [150, 0]
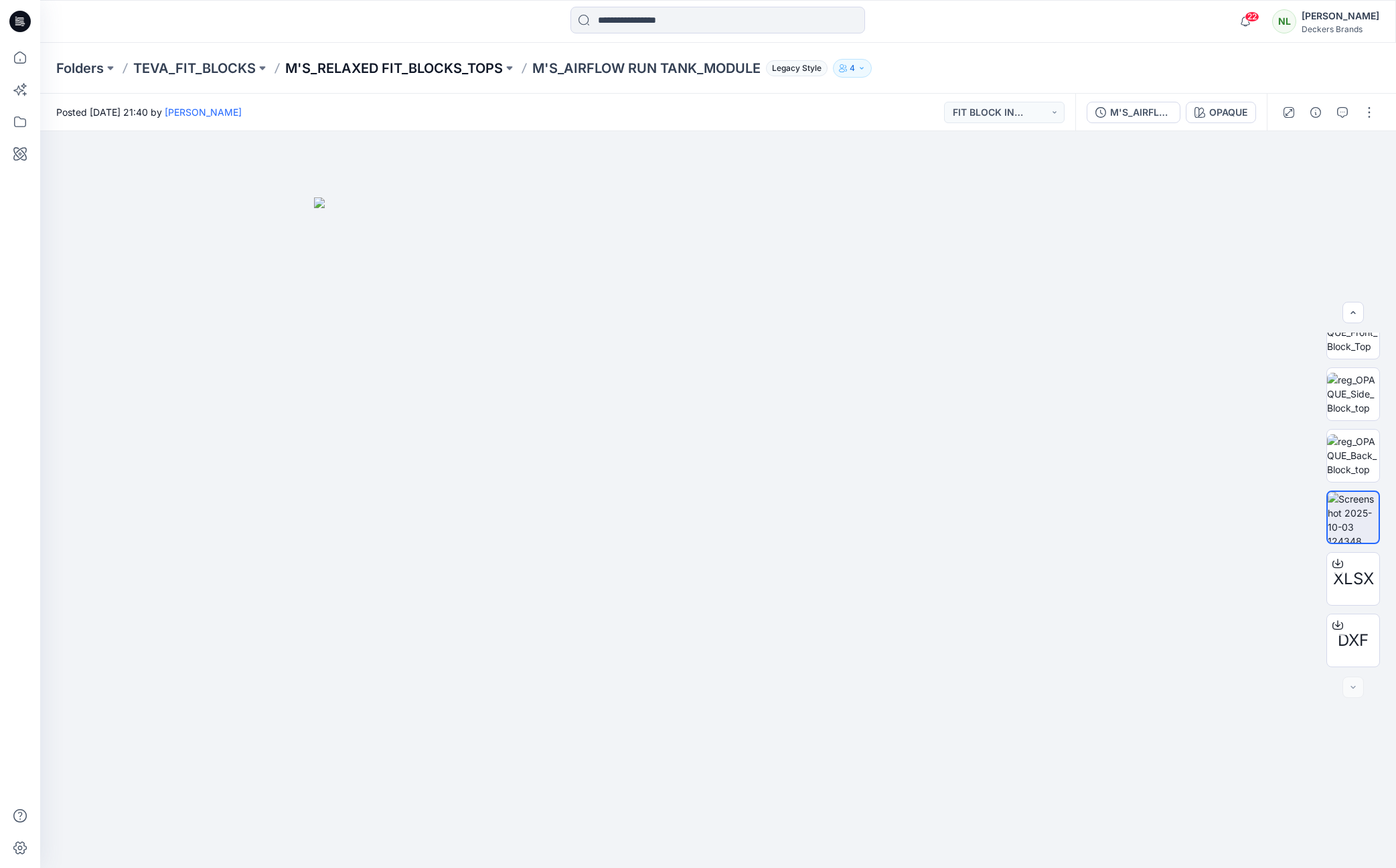
click at [426, 70] on p "M'S_RELAXED FIT_BLOCKS_TOPS" at bounding box center [394, 69] width 217 height 19
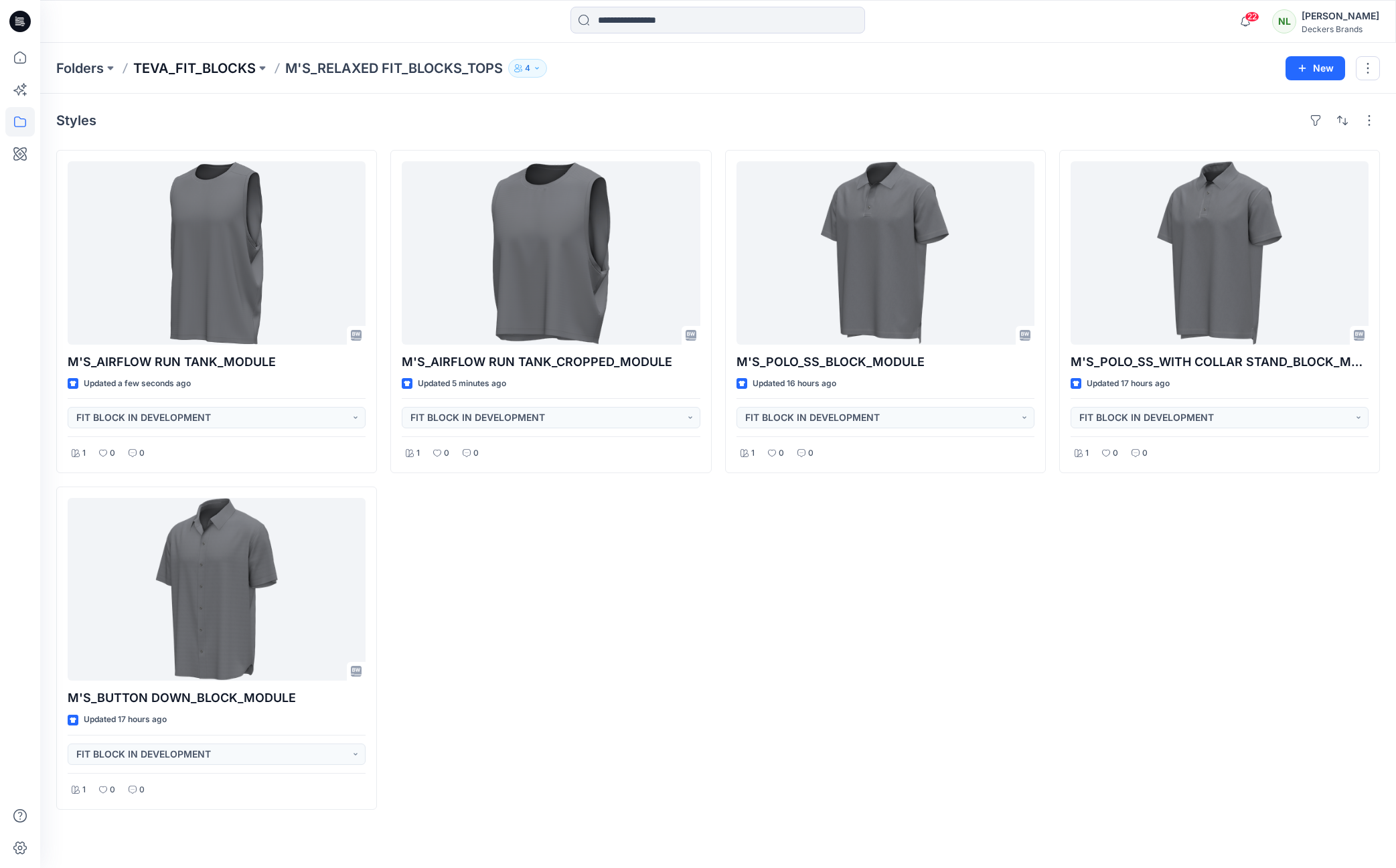
click at [203, 71] on p "TEVA_FIT_BLOCKS" at bounding box center [194, 69] width 123 height 19
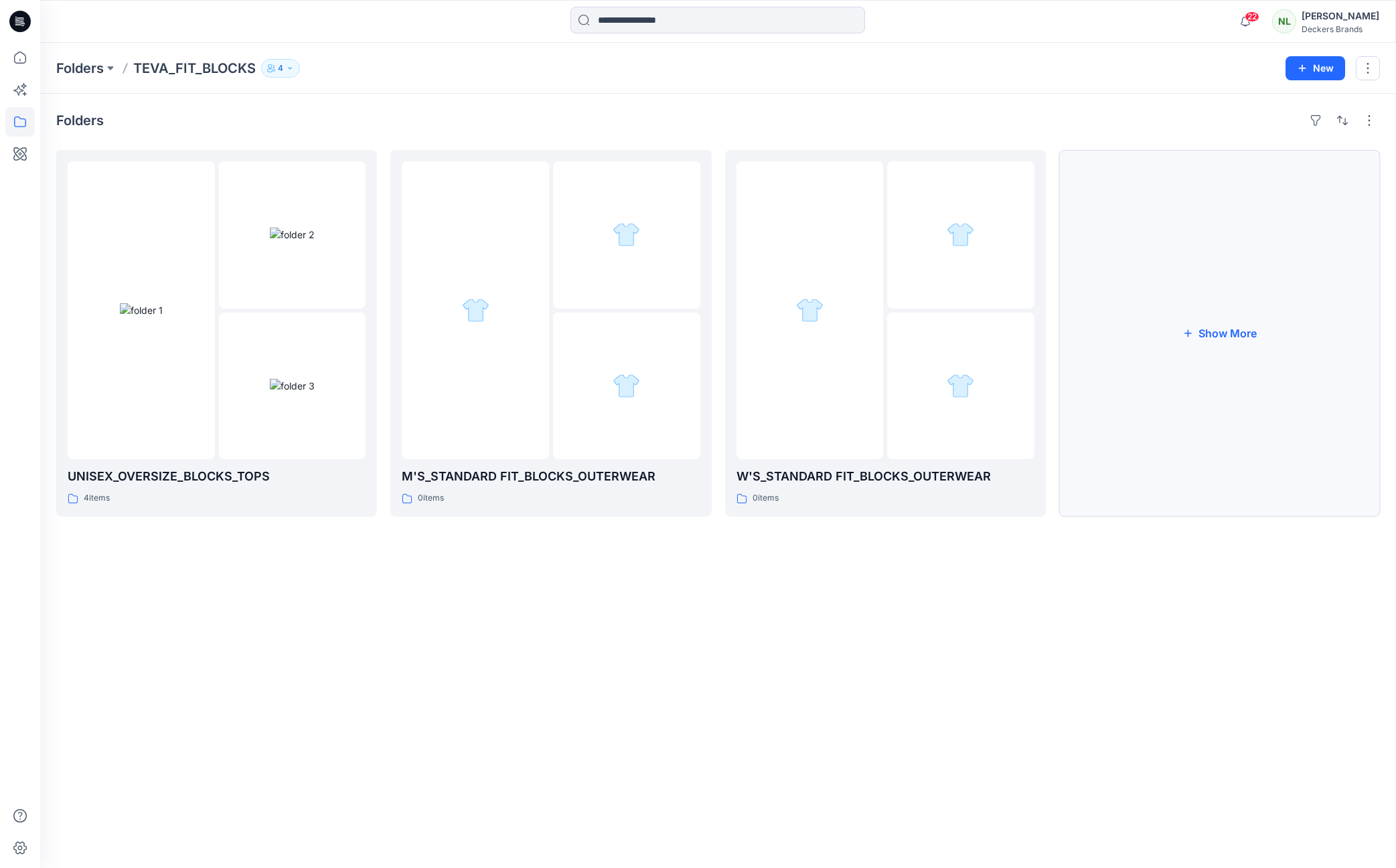
click at [1247, 333] on button "Show More" at bounding box center [1219, 333] width 321 height 367
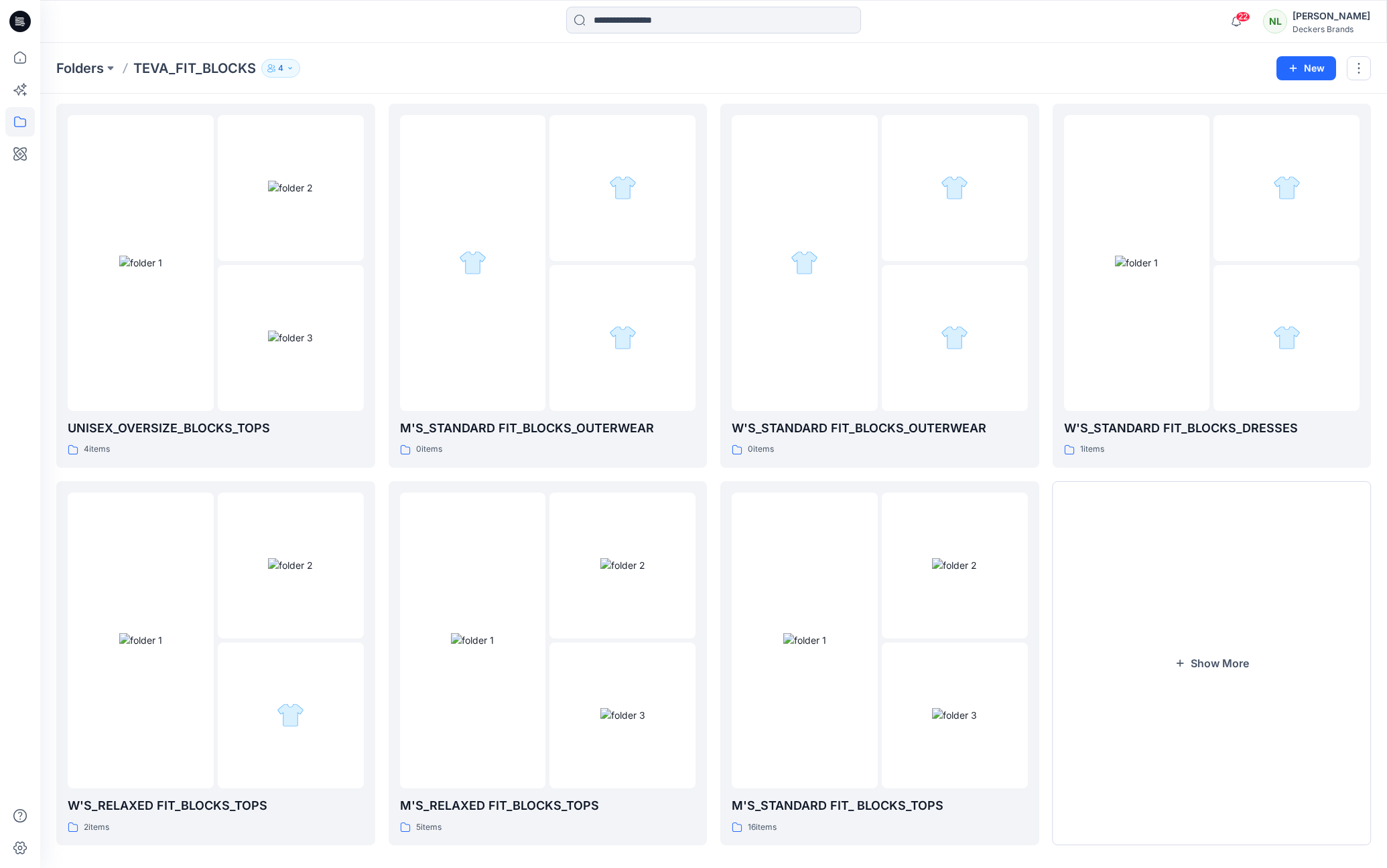
scroll to position [61, 0]
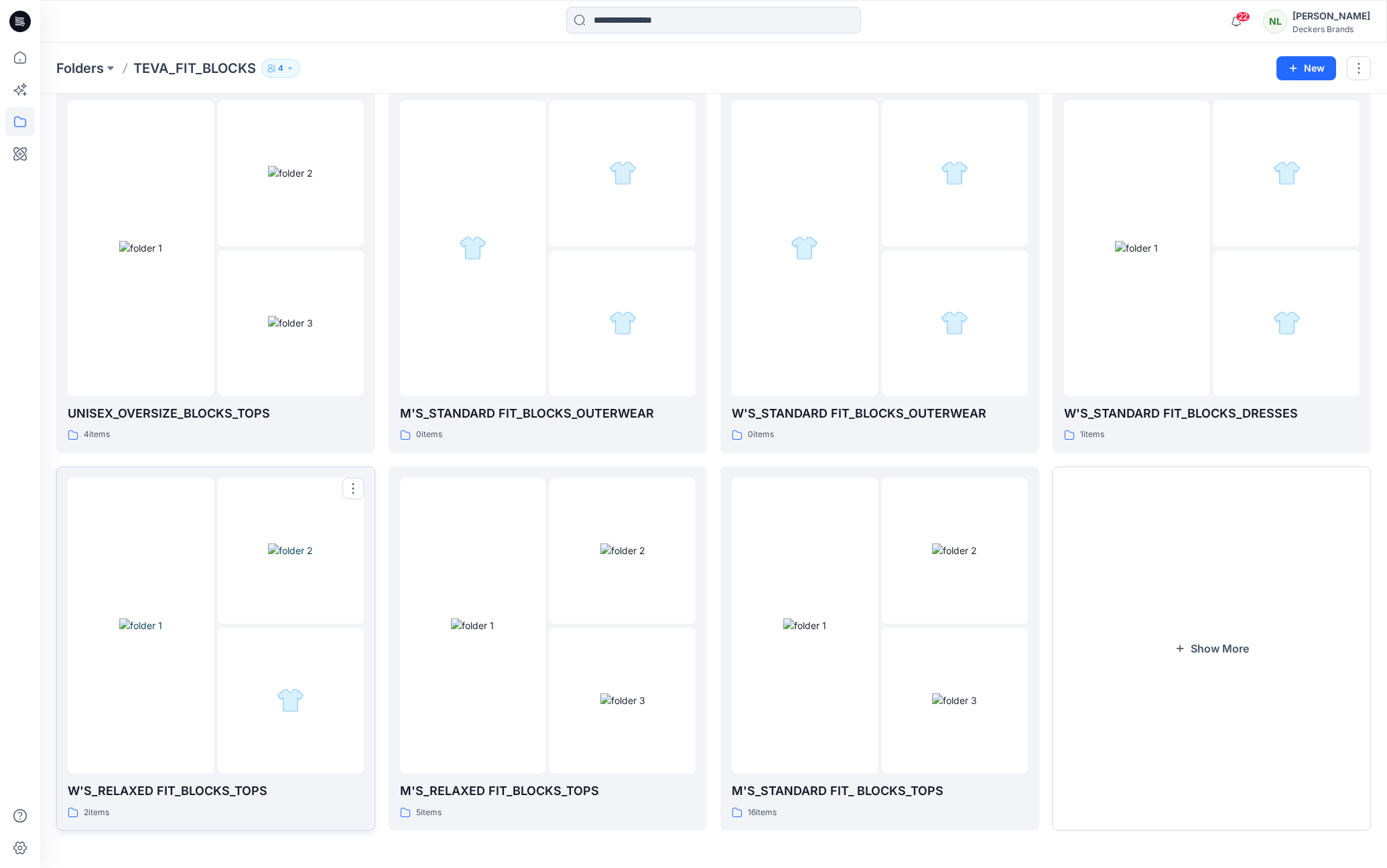
click at [268, 558] on img at bounding box center [291, 551] width 45 height 14
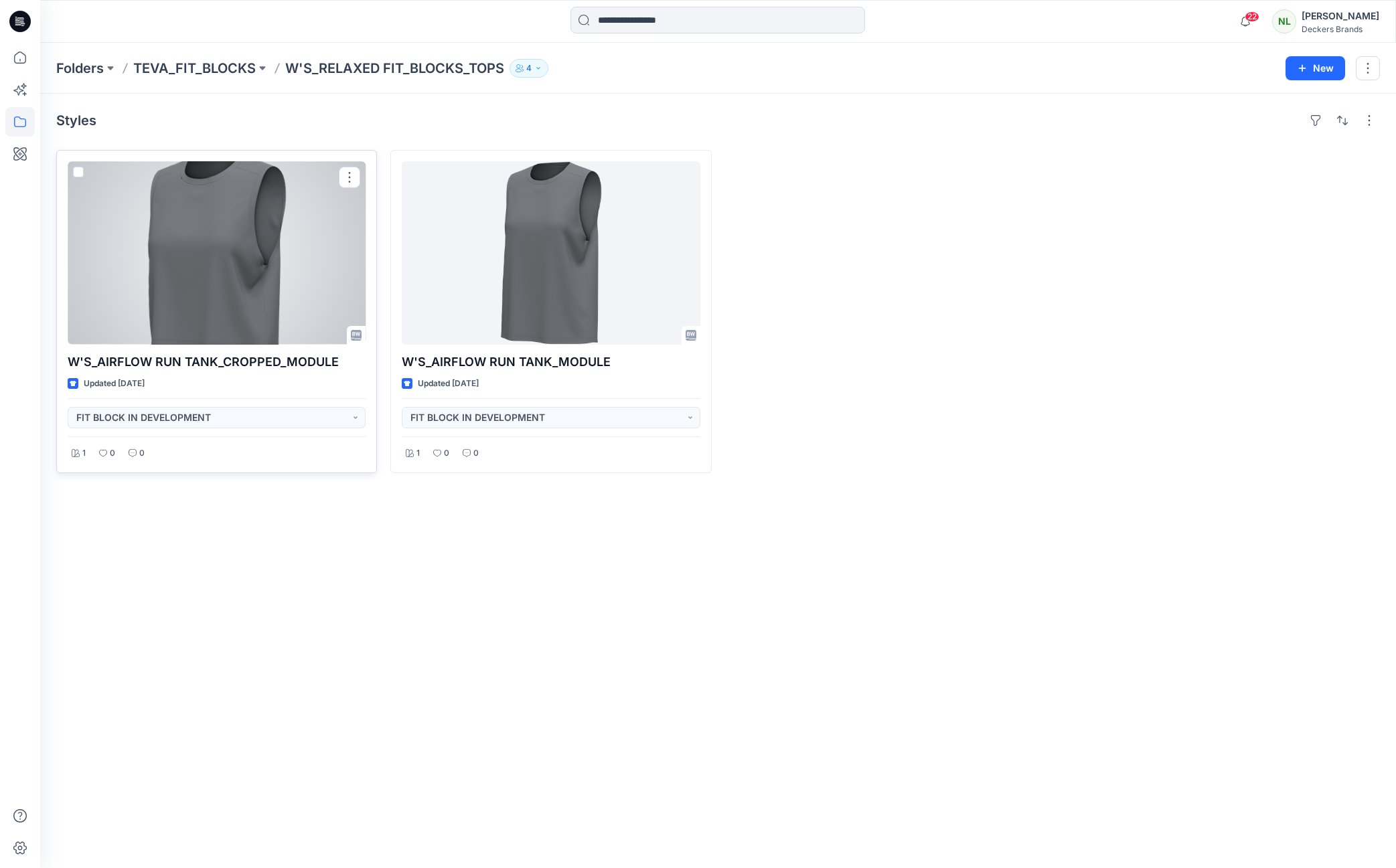
click at [302, 251] on div at bounding box center [217, 253] width 298 height 183
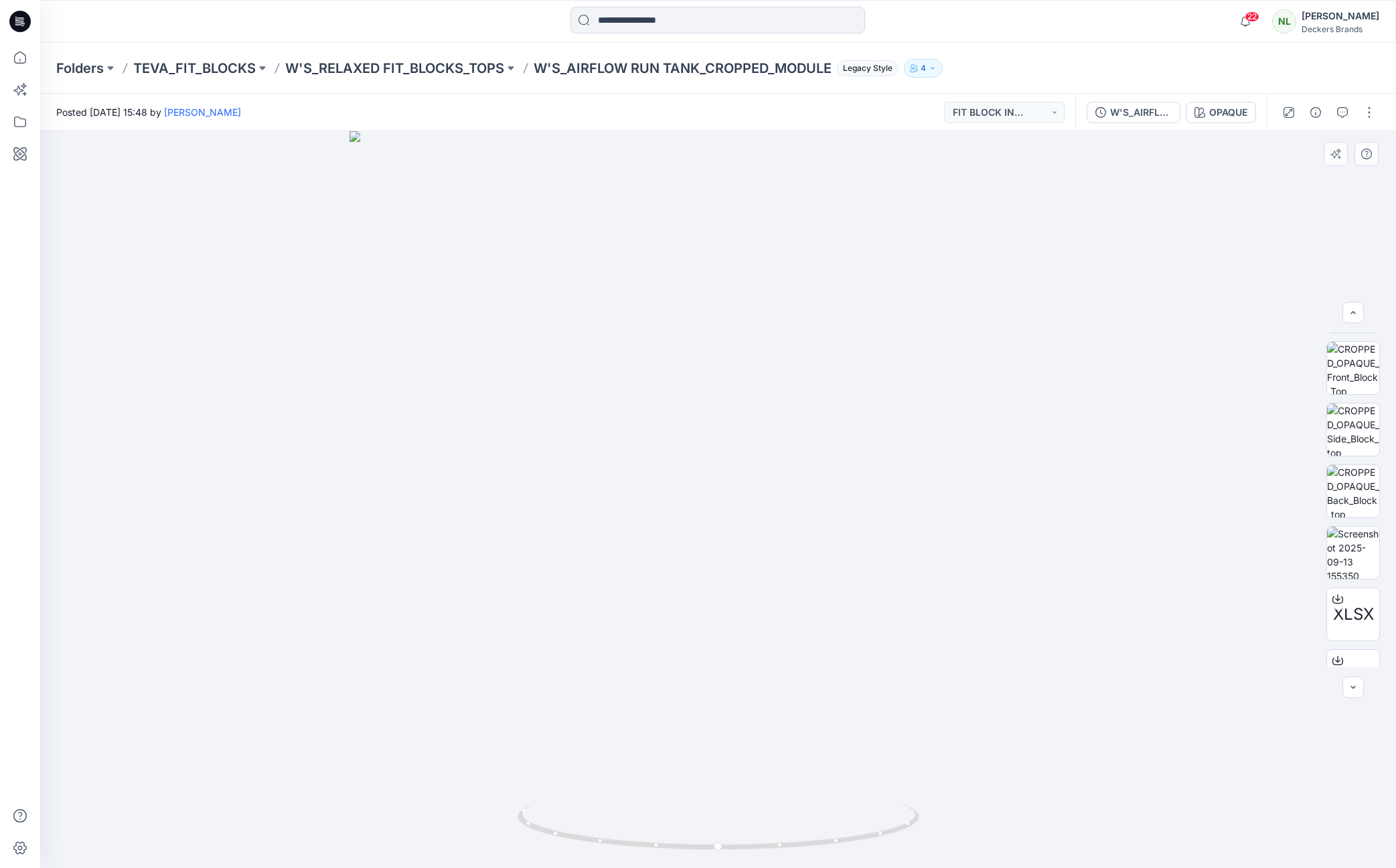
scroll to position [119, 0]
click at [1350, 559] on img at bounding box center [1353, 548] width 52 height 52
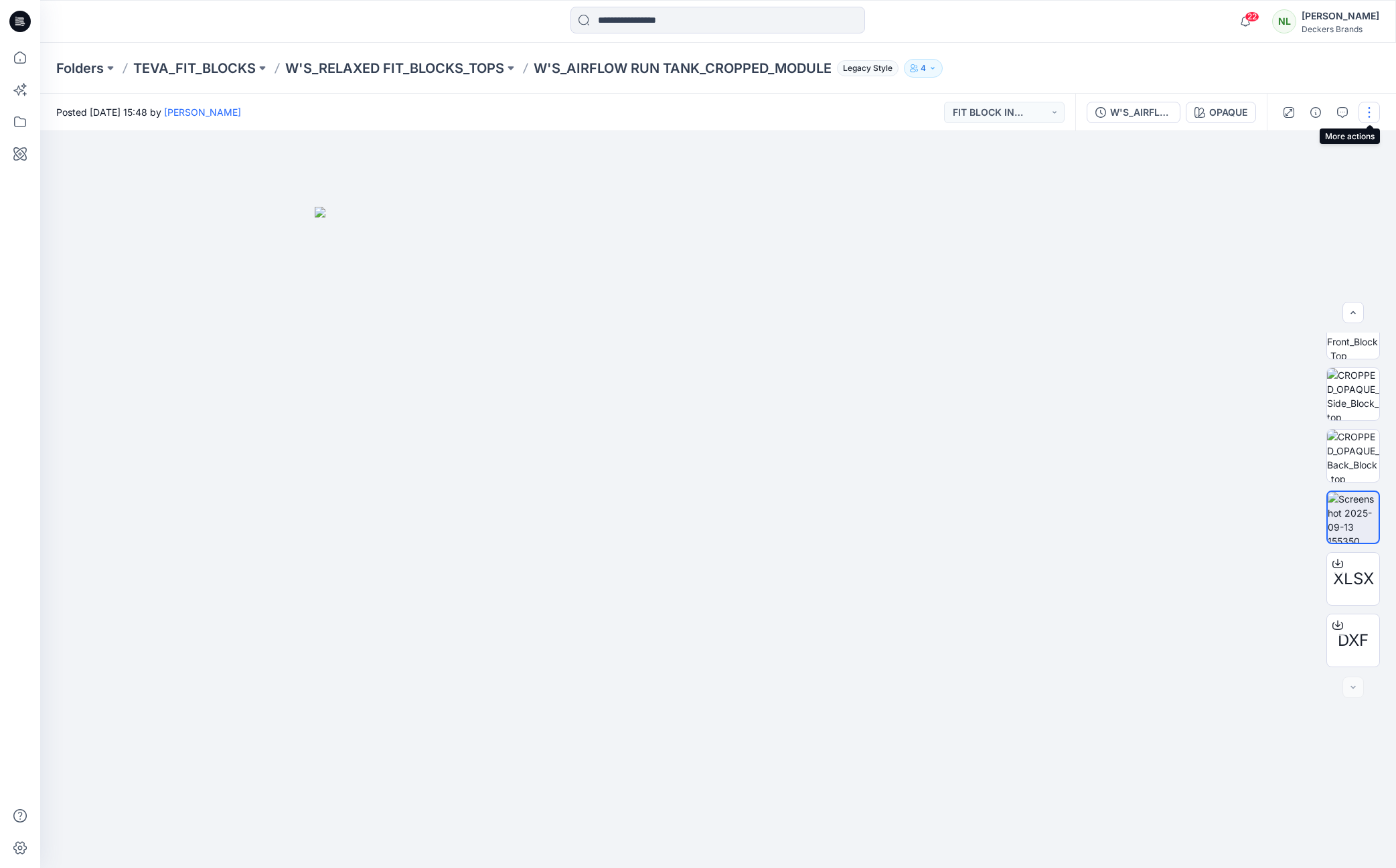
click at [1370, 107] on button "button" at bounding box center [1369, 112] width 21 height 21
click at [1288, 144] on p "Edit" at bounding box center [1283, 144] width 16 height 14
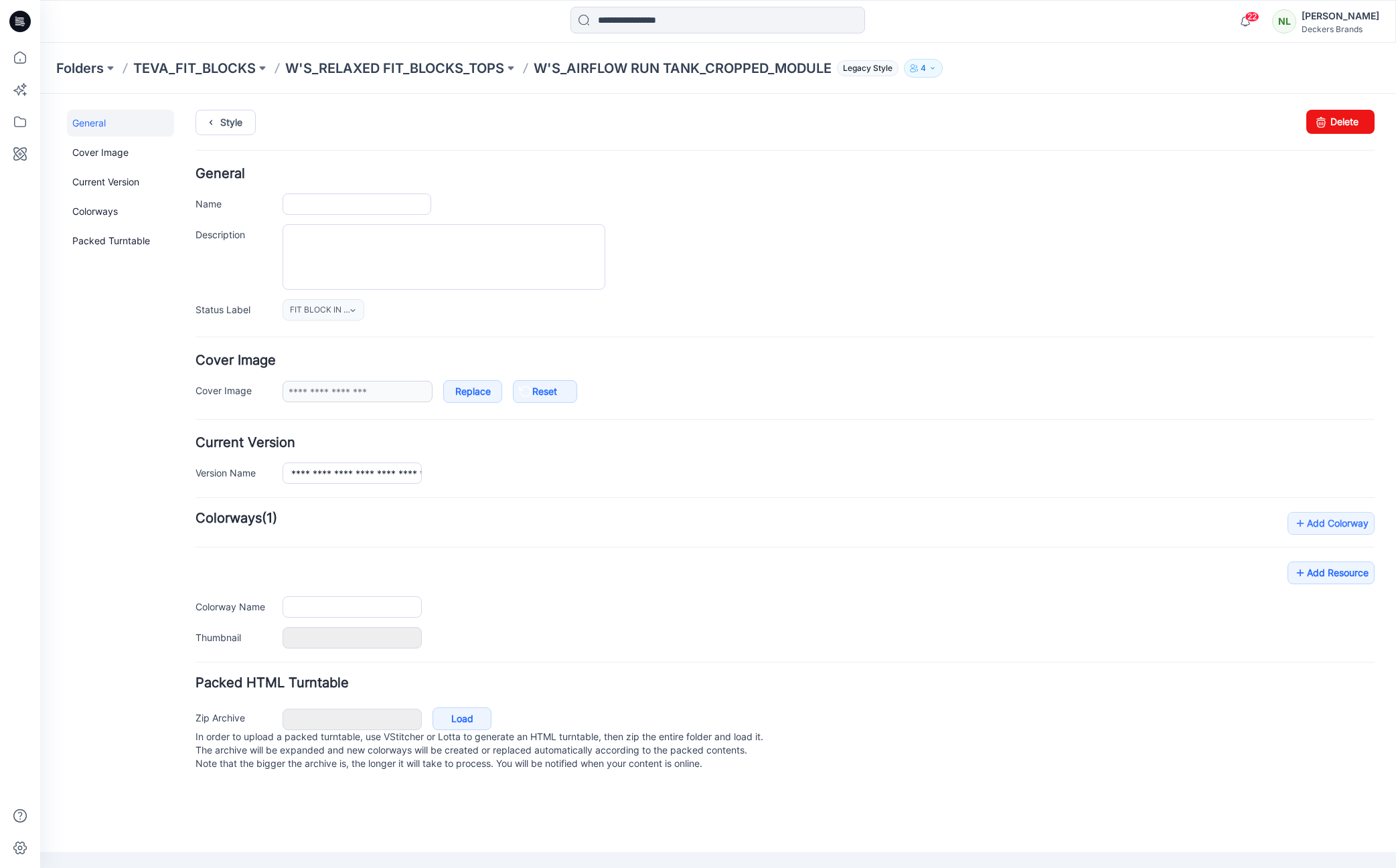
type input "**********"
type input "******"
type input "**********"
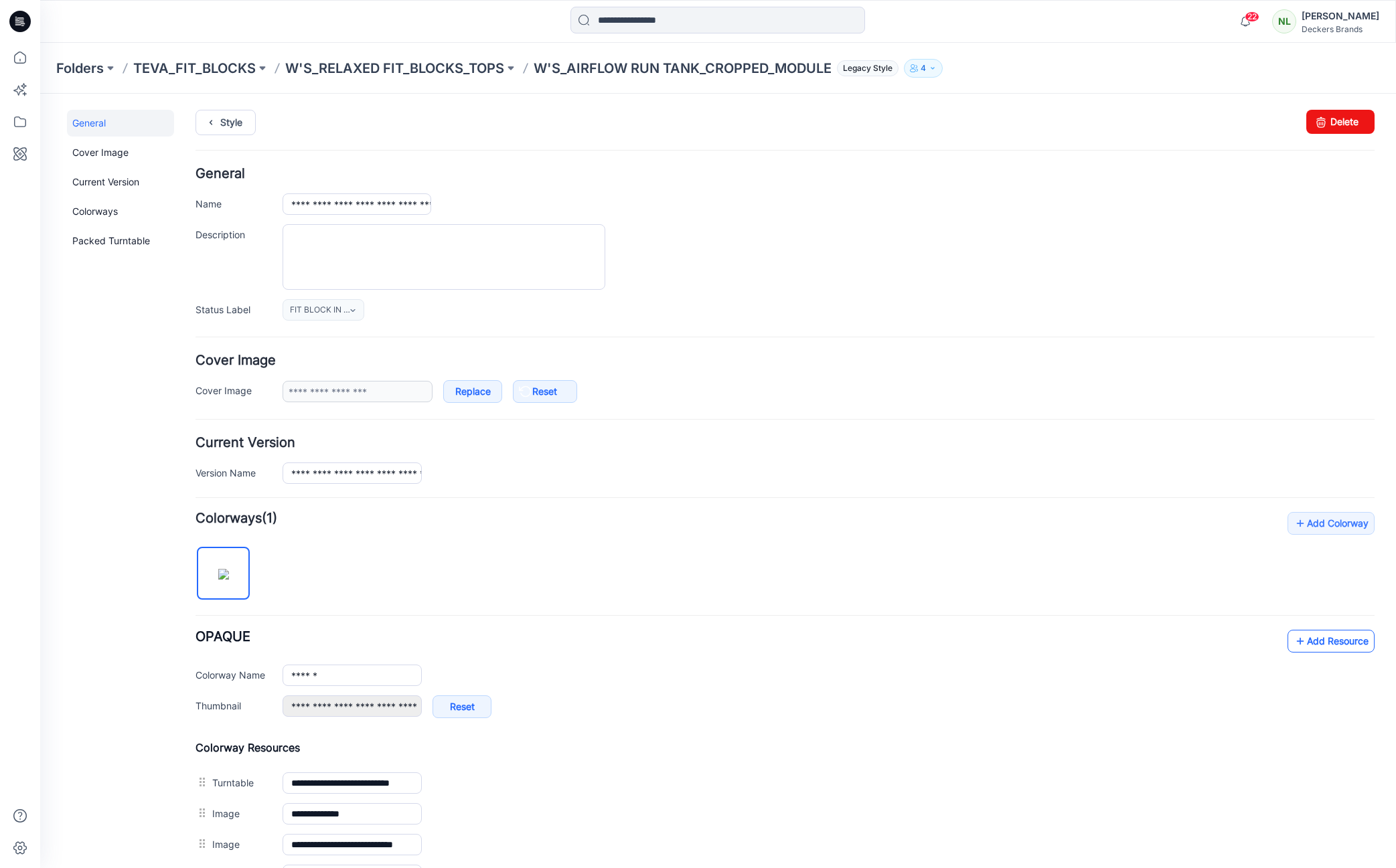
click at [1323, 637] on link "Add Resource" at bounding box center [1331, 641] width 87 height 22
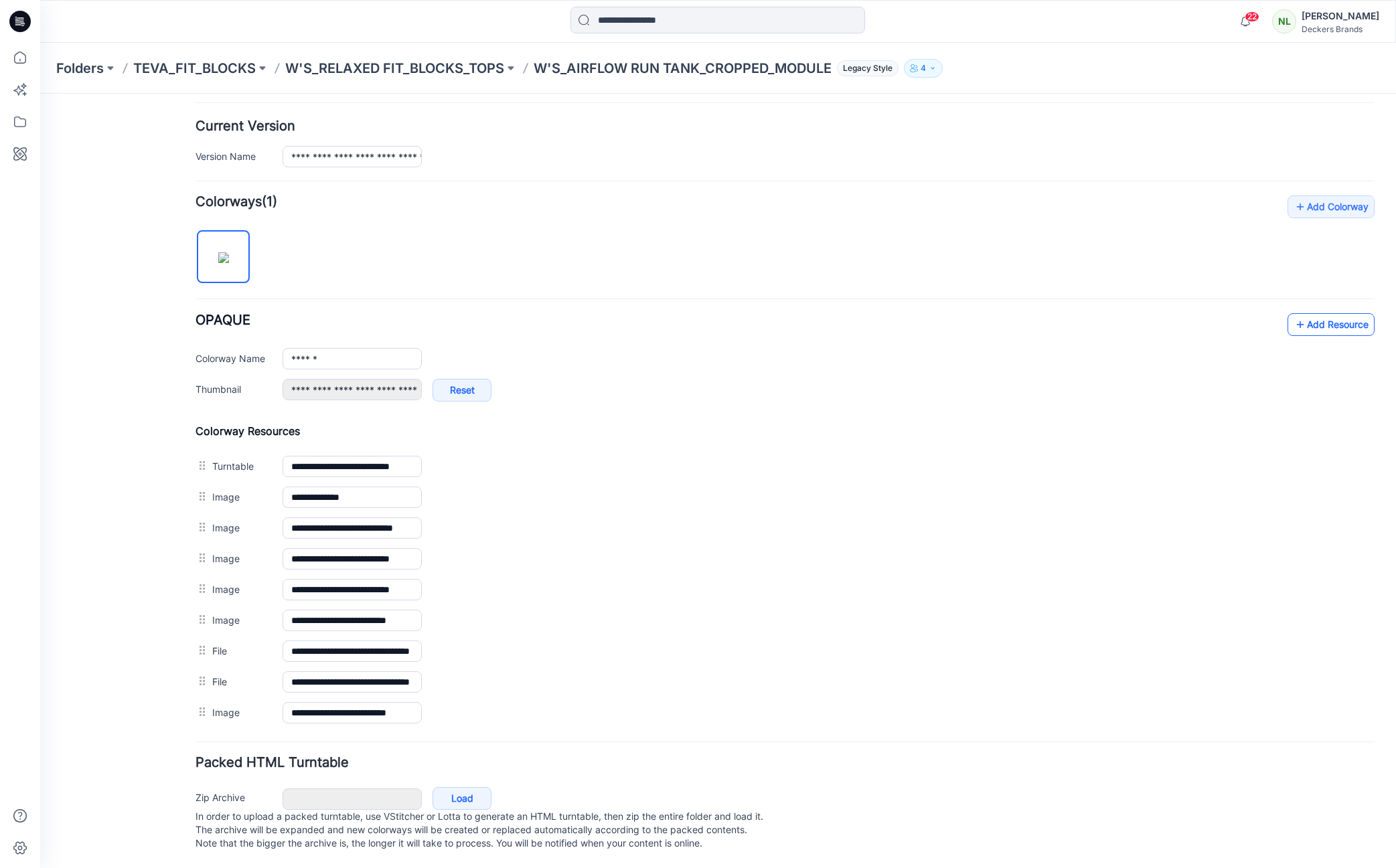
click at [1294, 320] on icon at bounding box center [1301, 324] width 14 height 21
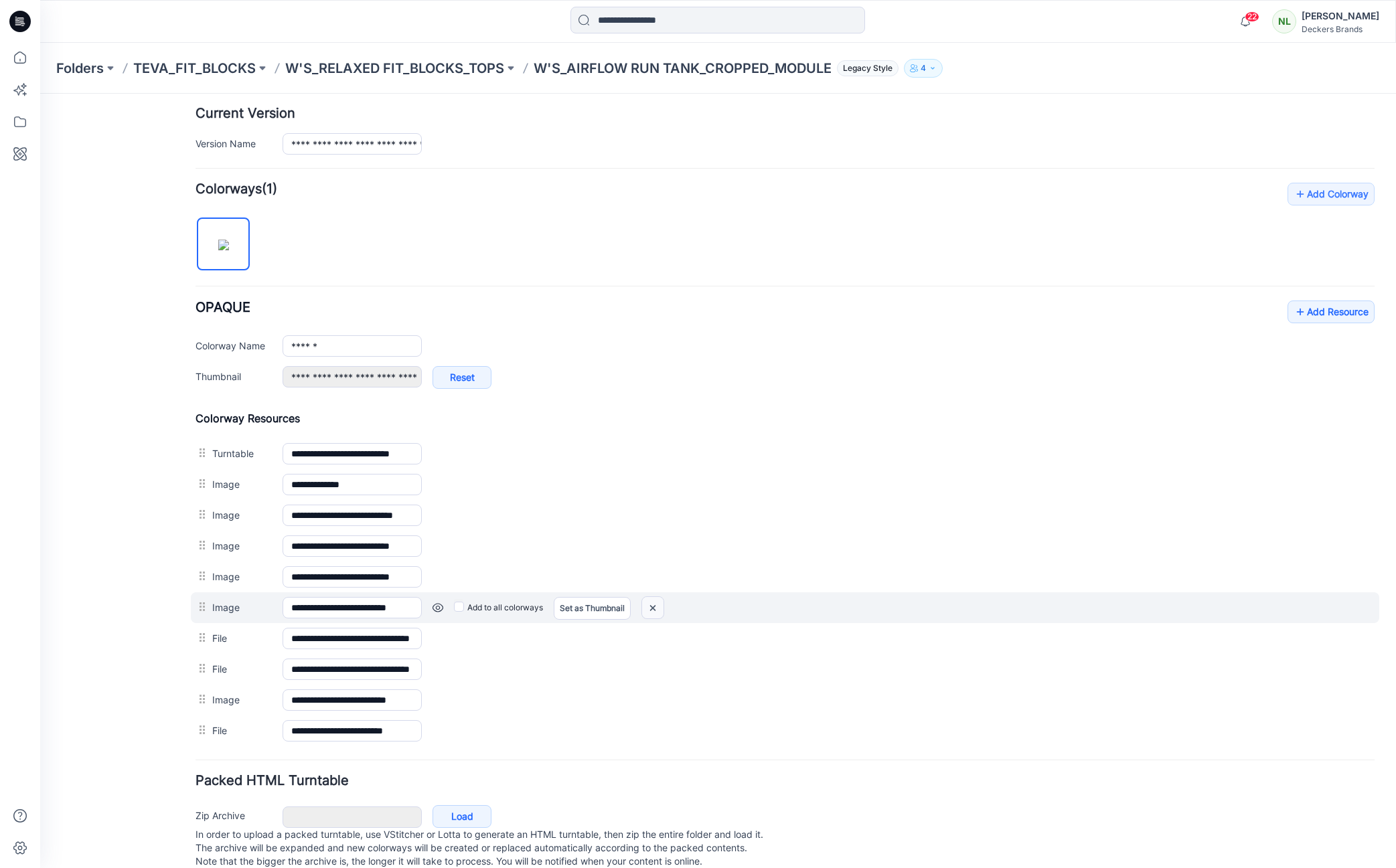
drag, startPoint x: 654, startPoint y: 604, endPoint x: 793, endPoint y: 178, distance: 448.1
click at [654, 604] on img at bounding box center [652, 608] width 21 height 22
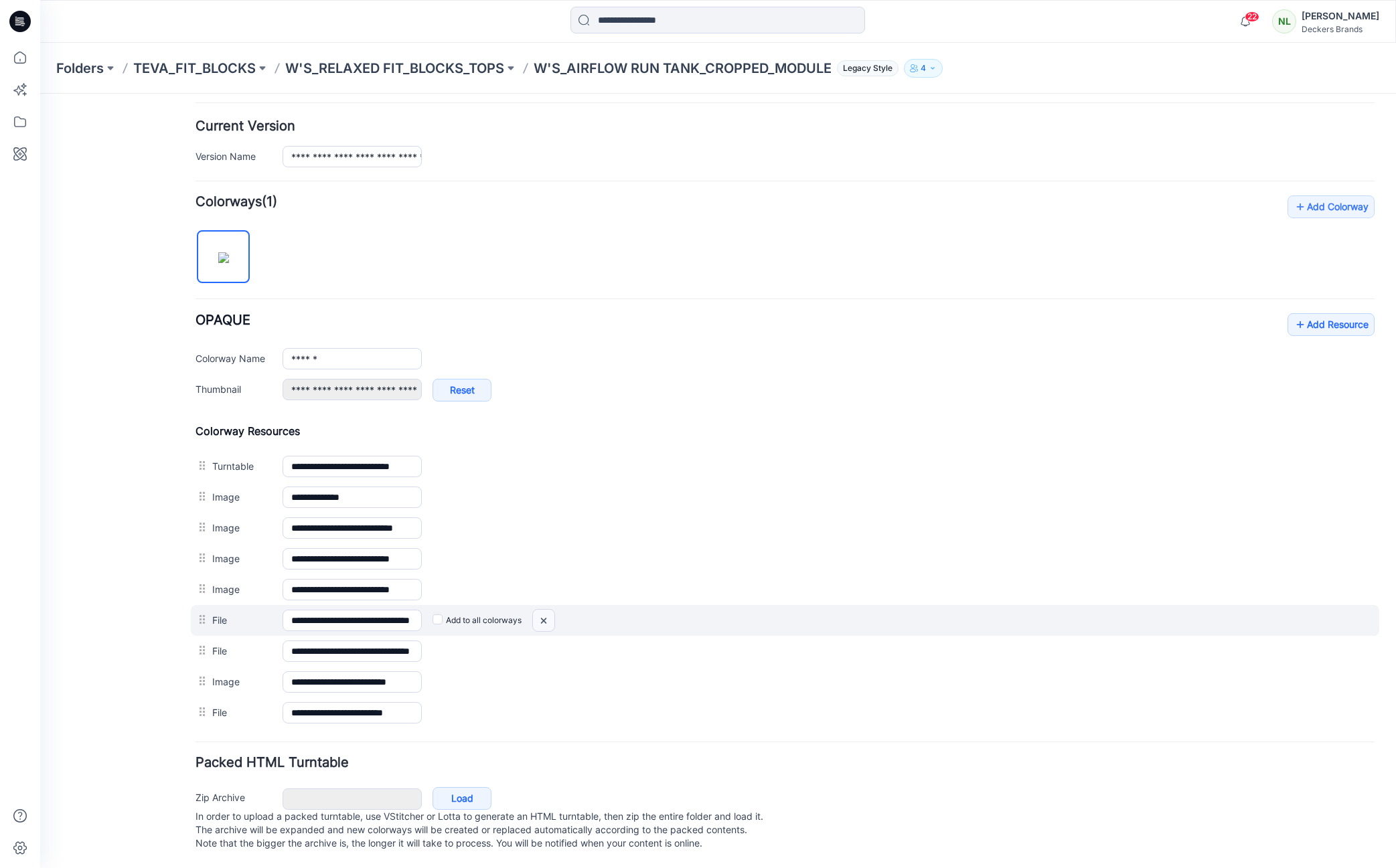
drag, startPoint x: 548, startPoint y: 610, endPoint x: 799, endPoint y: 178, distance: 499.6
click at [548, 610] on img at bounding box center [543, 621] width 21 height 22
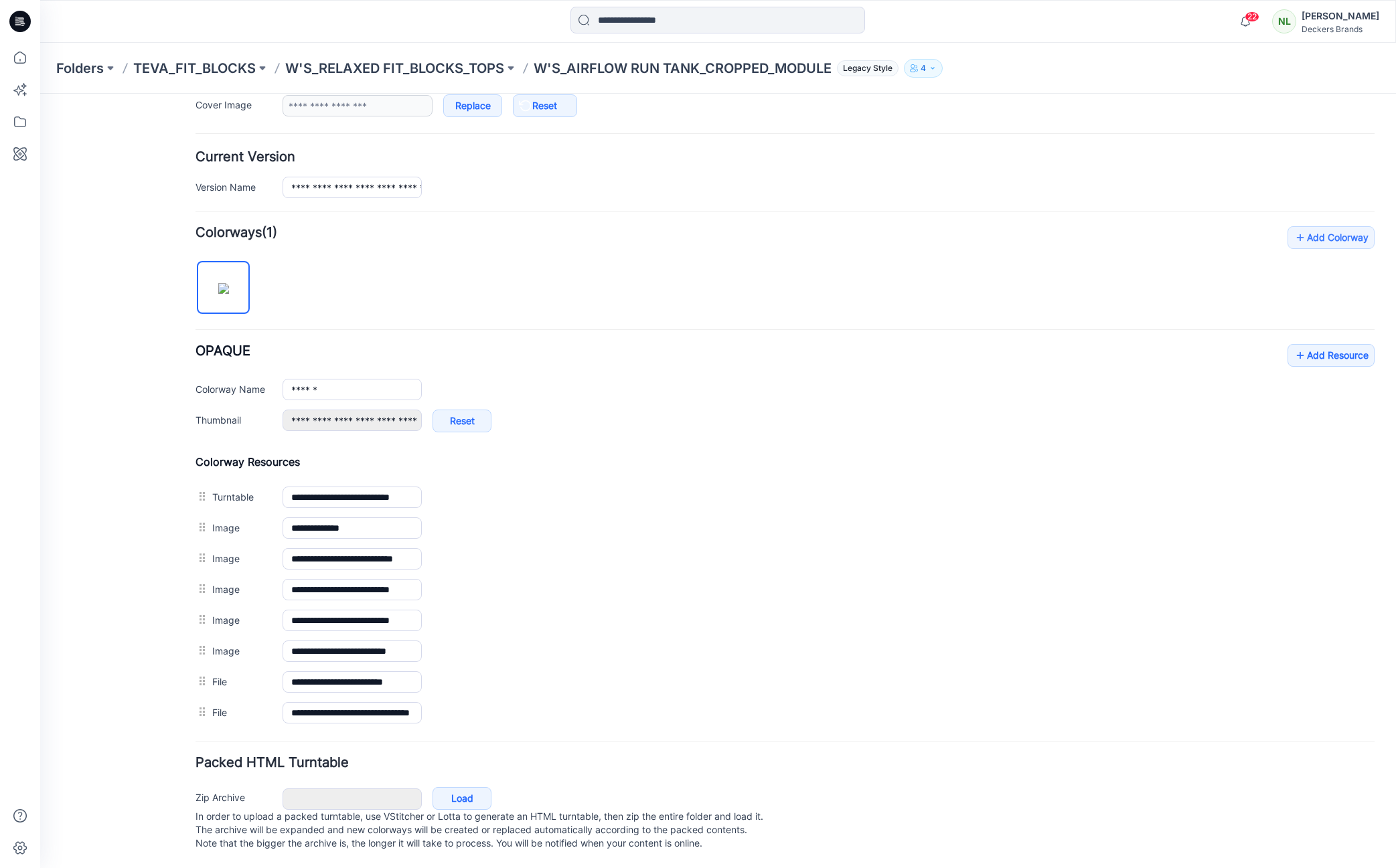
scroll to position [0, 0]
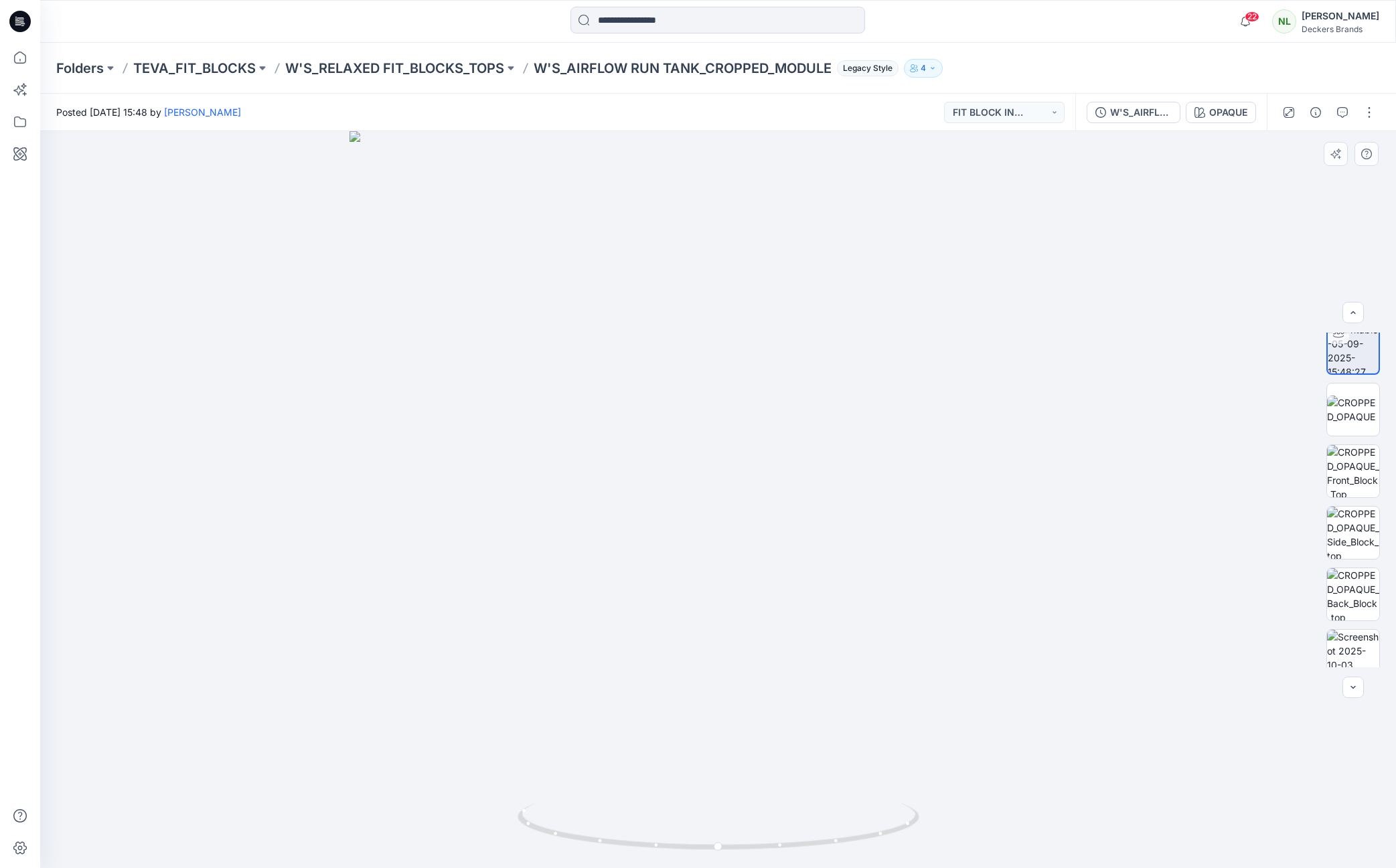
scroll to position [94, 0]
click at [1357, 569] on img at bounding box center [1353, 573] width 52 height 52
click at [434, 66] on p "W'S_RELAXED FIT_BLOCKS_TOPS" at bounding box center [395, 69] width 219 height 19
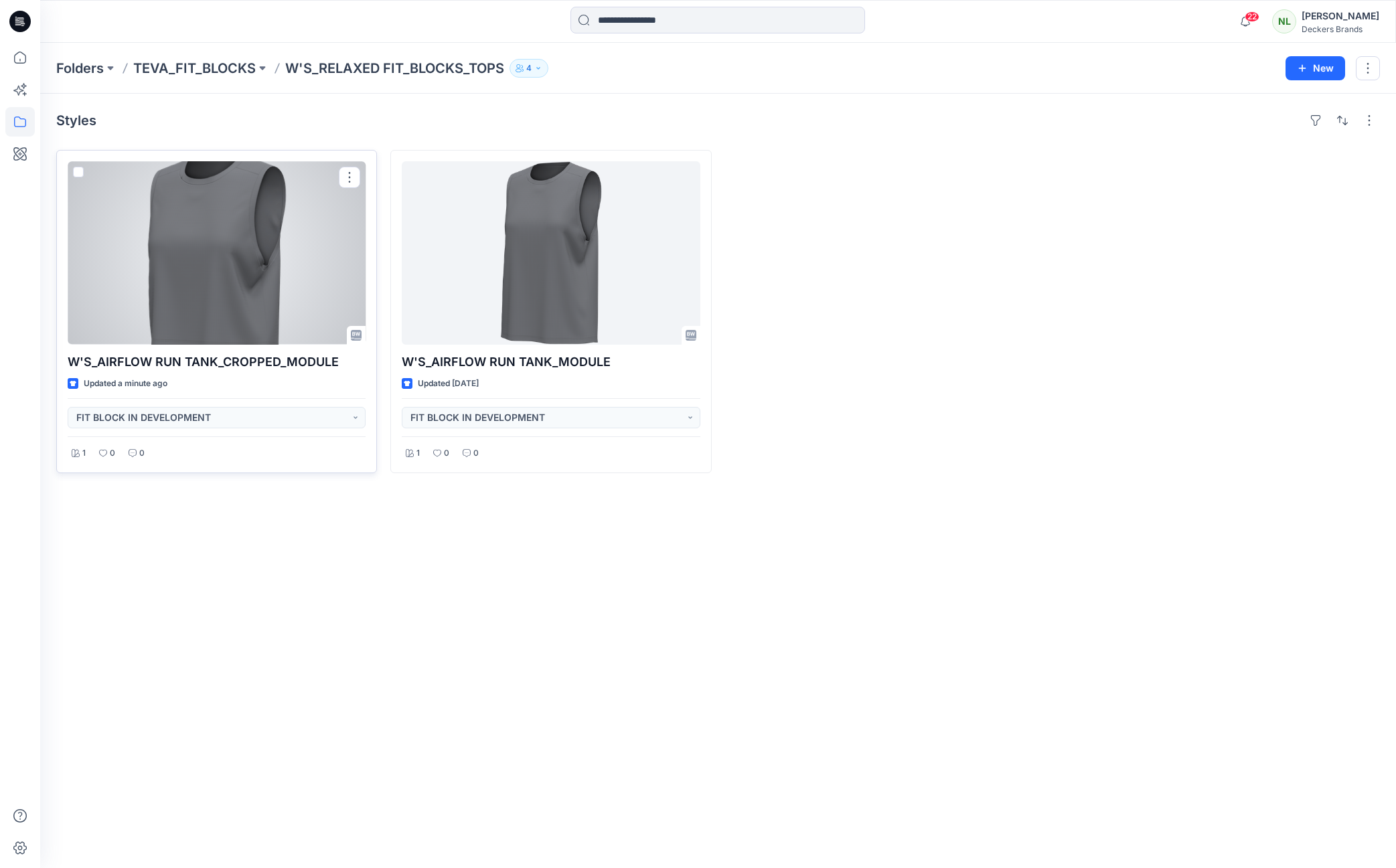
click at [287, 278] on div at bounding box center [217, 253] width 298 height 183
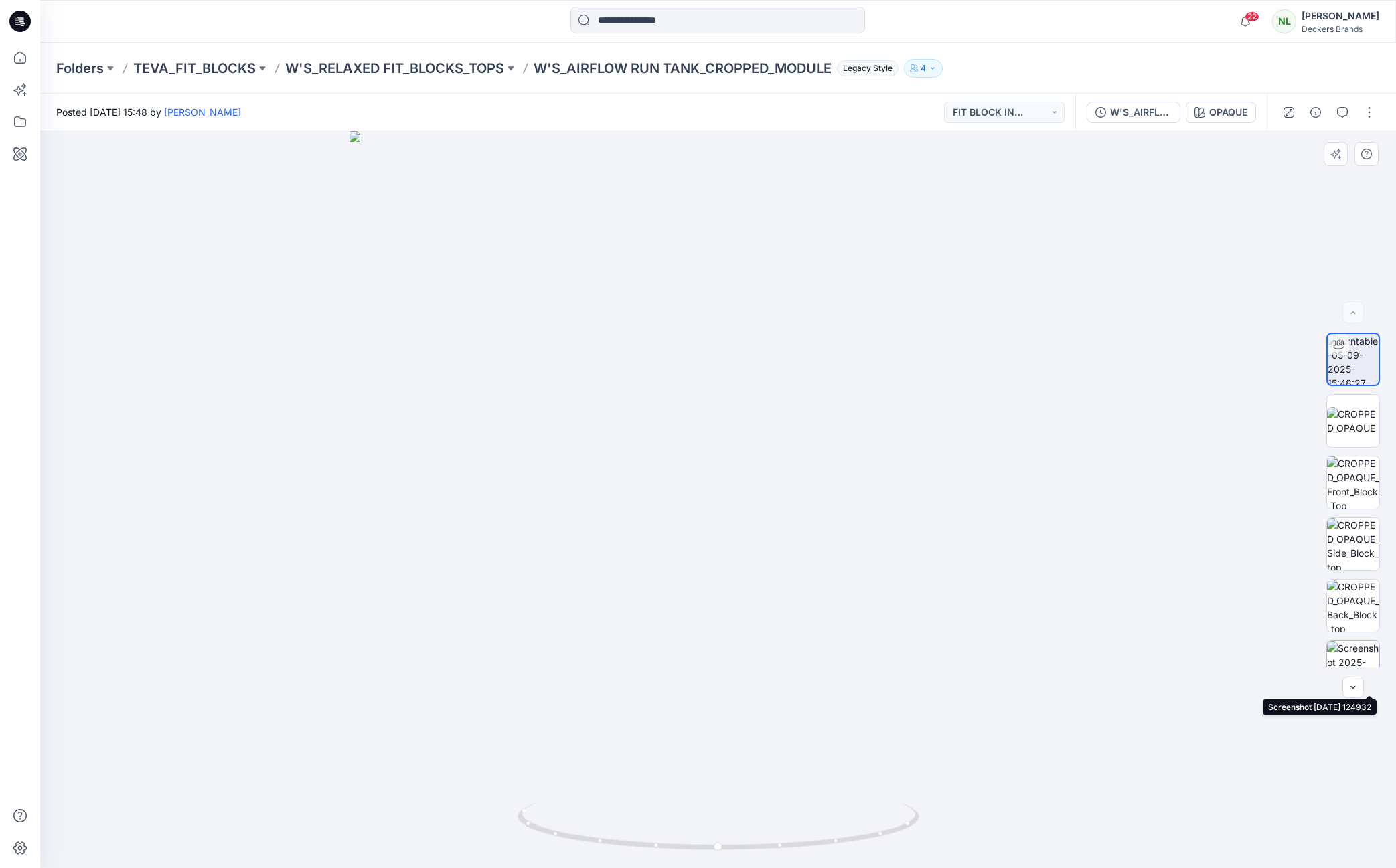
click at [1347, 656] on img at bounding box center [1353, 667] width 52 height 52
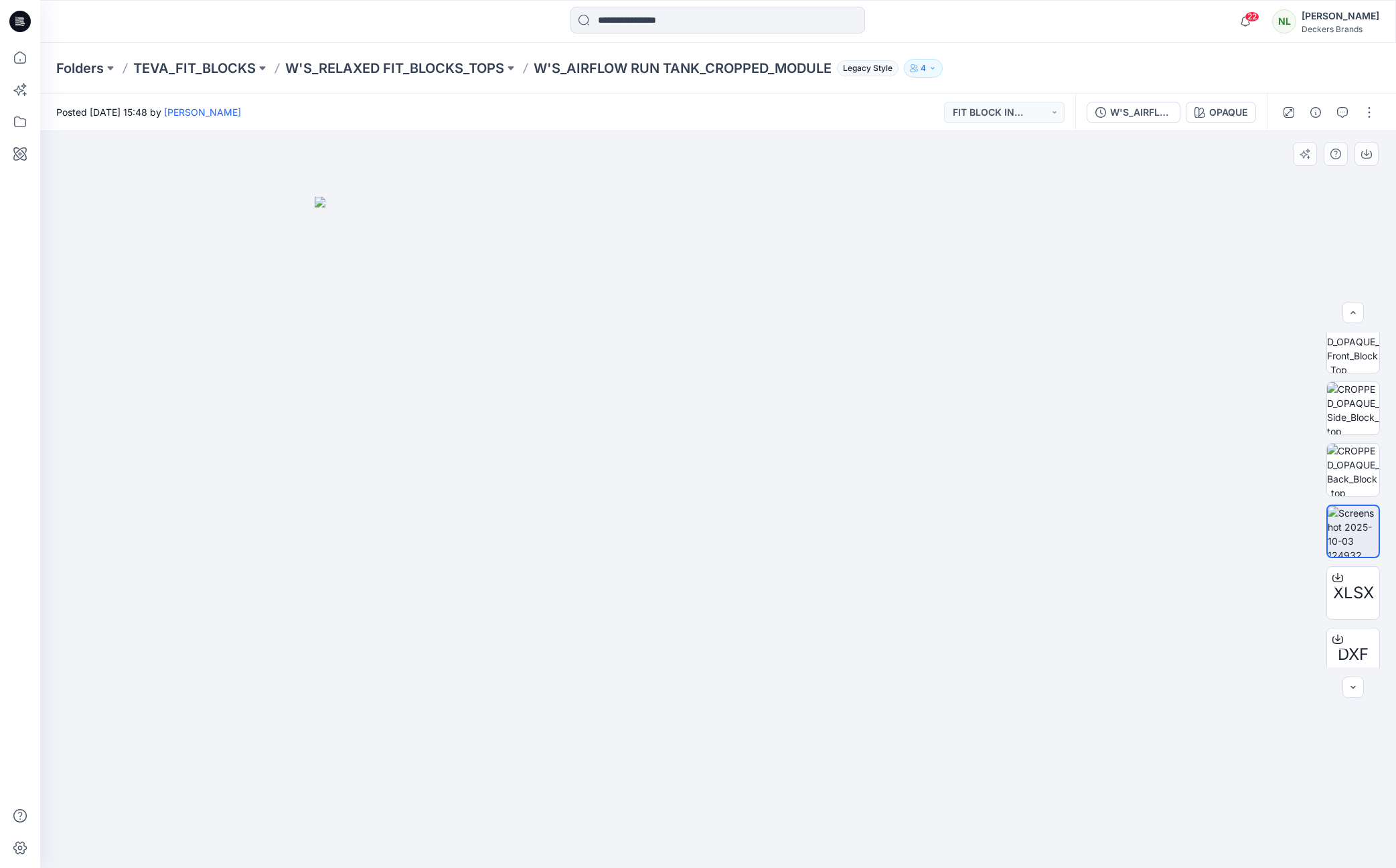
scroll to position [137, 0]
click at [1356, 600] on span "XLSX" at bounding box center [1354, 592] width 41 height 24
click at [1209, 486] on div at bounding box center [719, 500] width 1356 height 737
click at [450, 72] on p "W'S_RELAXED FIT_BLOCKS_TOPS" at bounding box center [395, 69] width 219 height 19
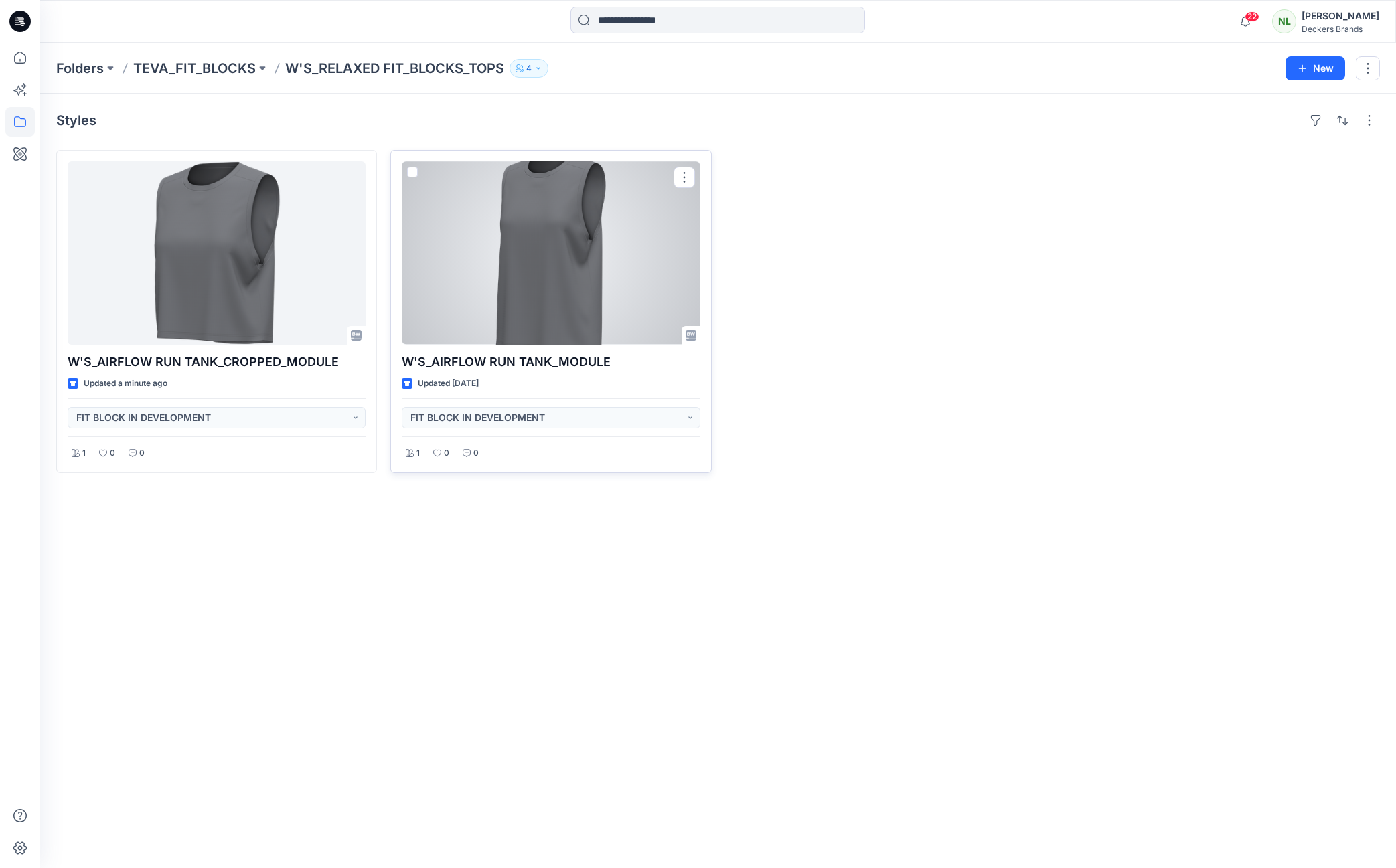
click at [563, 285] on div at bounding box center [550, 253] width 298 height 183
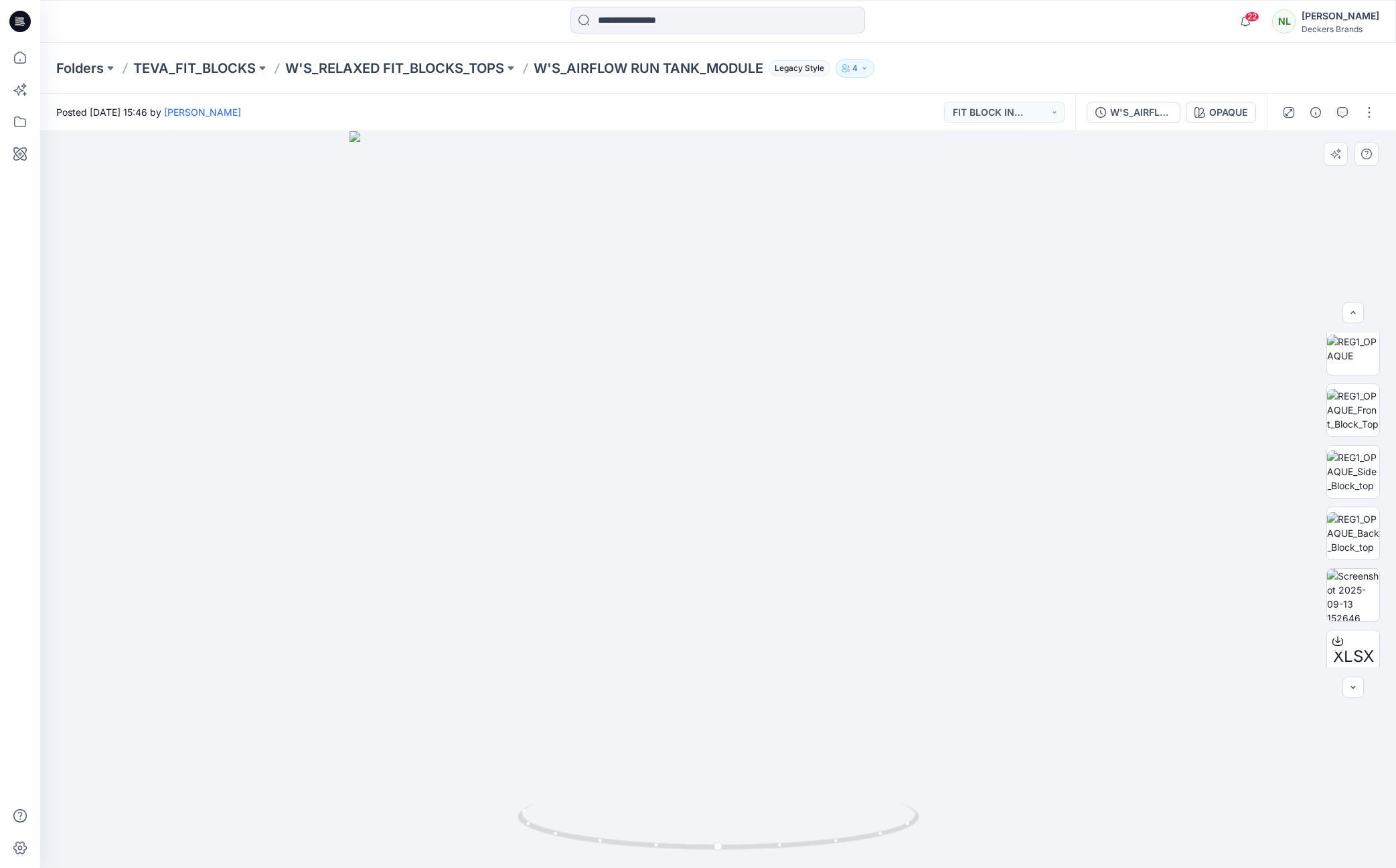
scroll to position [52, 0]
click at [1368, 113] on button "button" at bounding box center [1369, 112] width 21 height 21
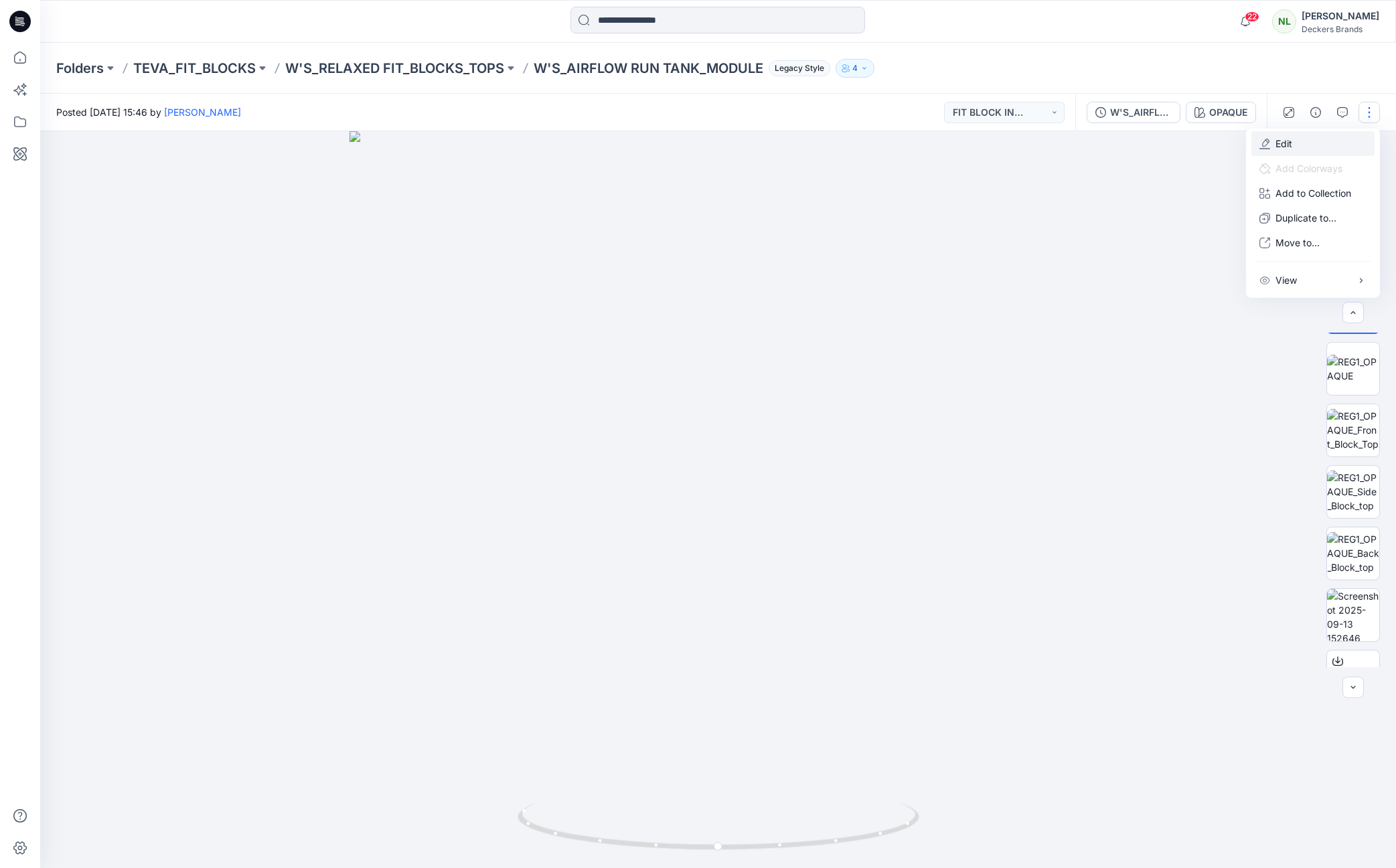
click at [1302, 144] on button "Edit" at bounding box center [1313, 144] width 123 height 25
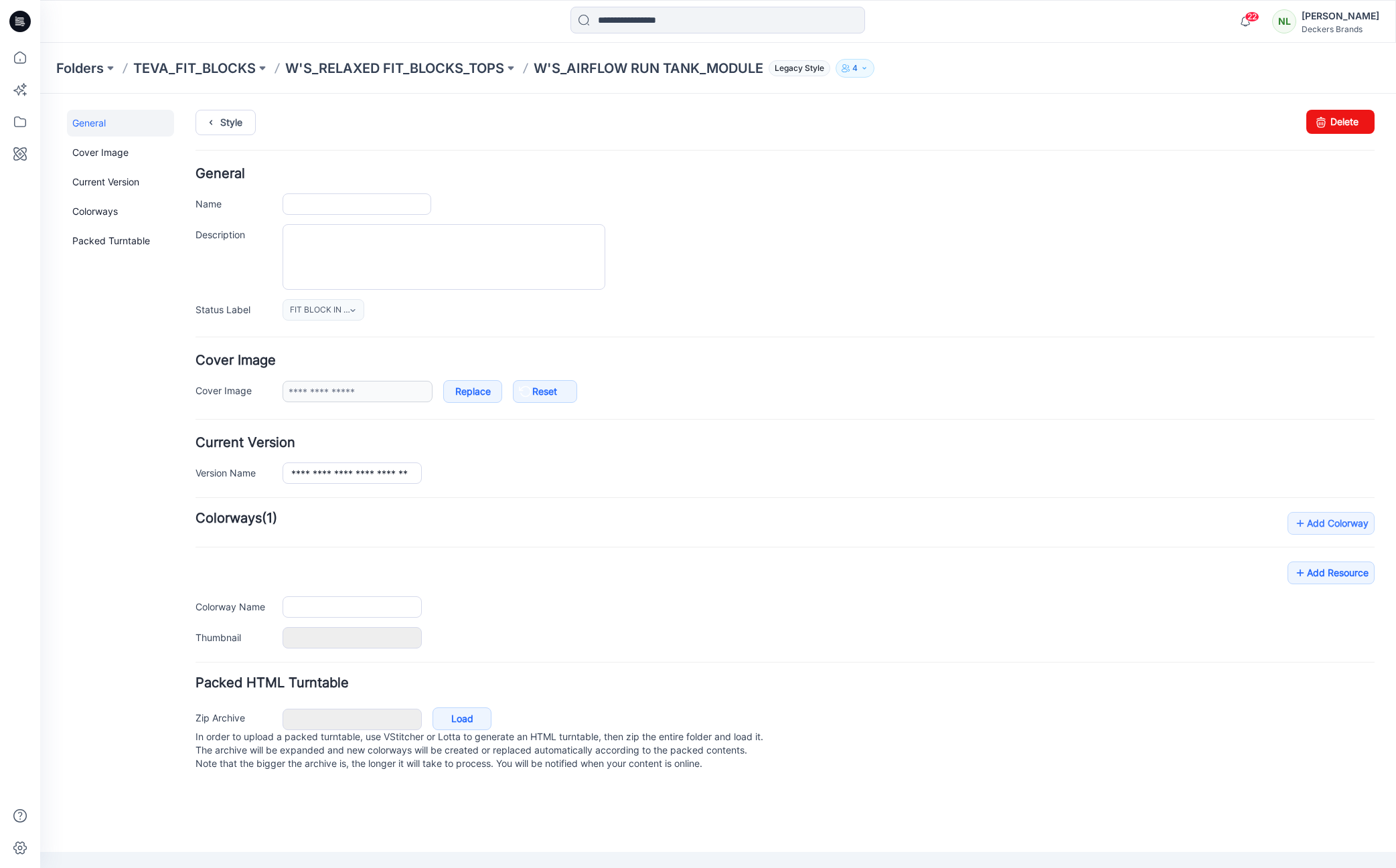
type input "**********"
type input "******"
type input "**********"
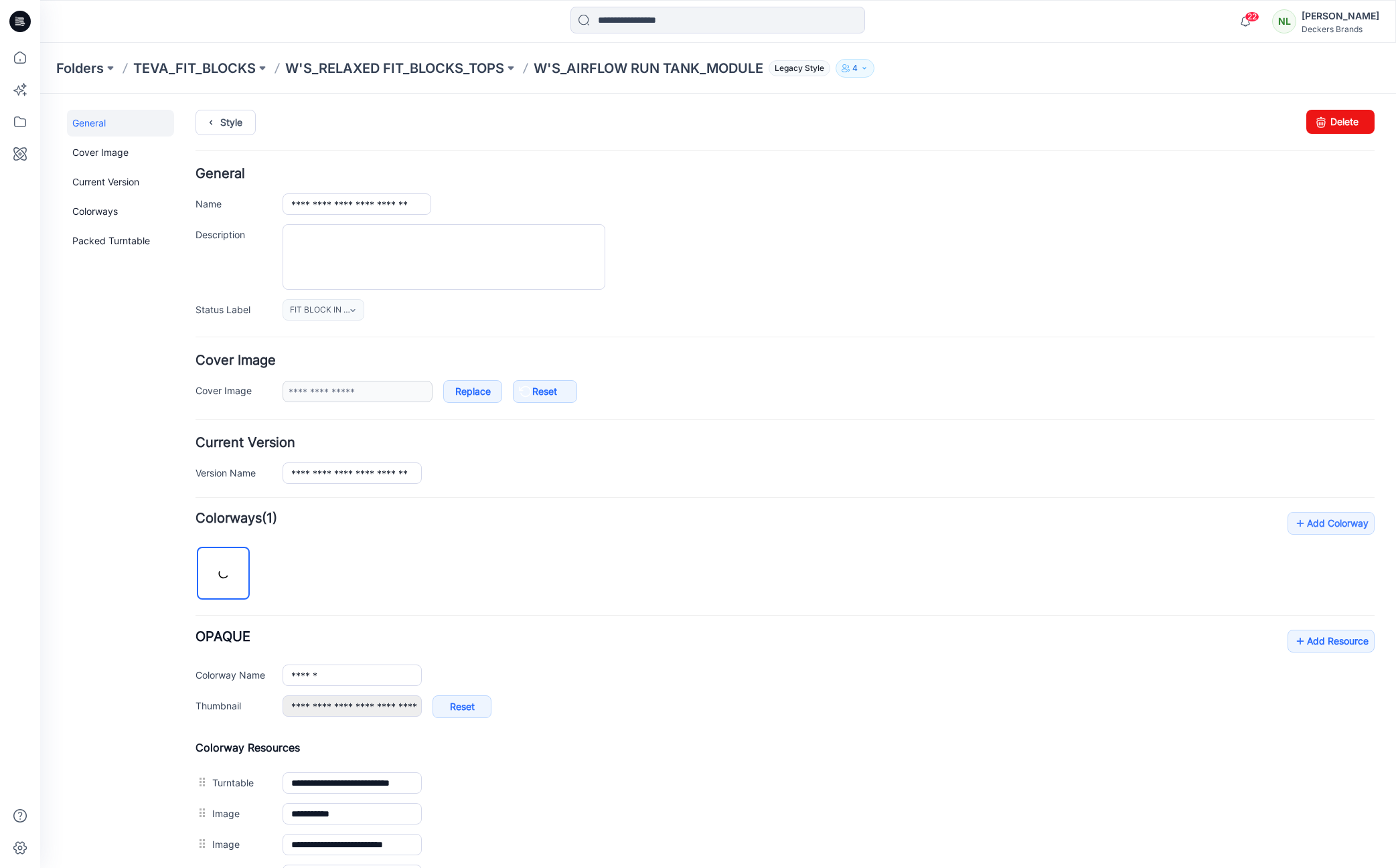
scroll to position [299, 0]
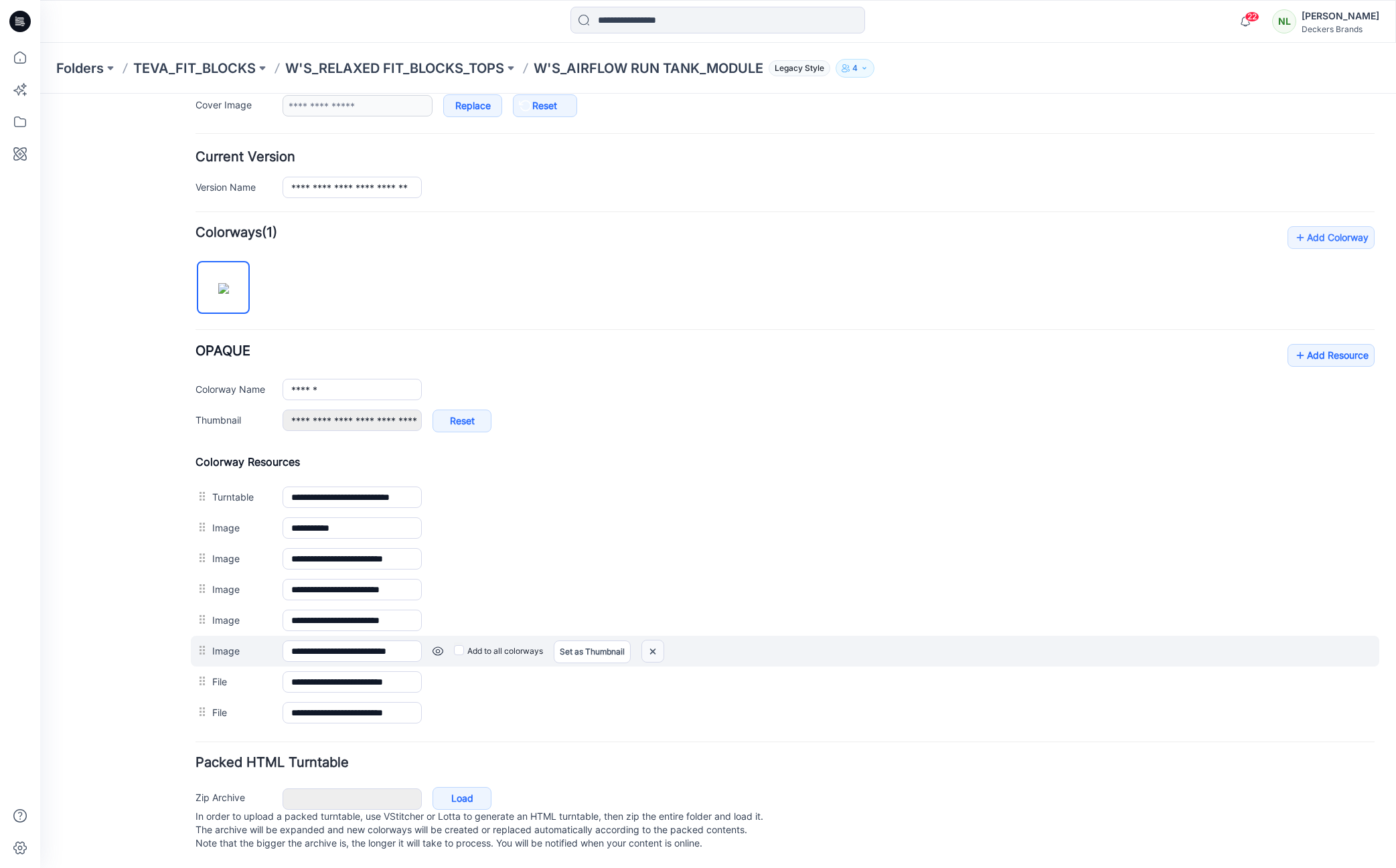
drag, startPoint x: 653, startPoint y: 641, endPoint x: 802, endPoint y: 177, distance: 487.3
click at [653, 641] on img at bounding box center [652, 652] width 21 height 22
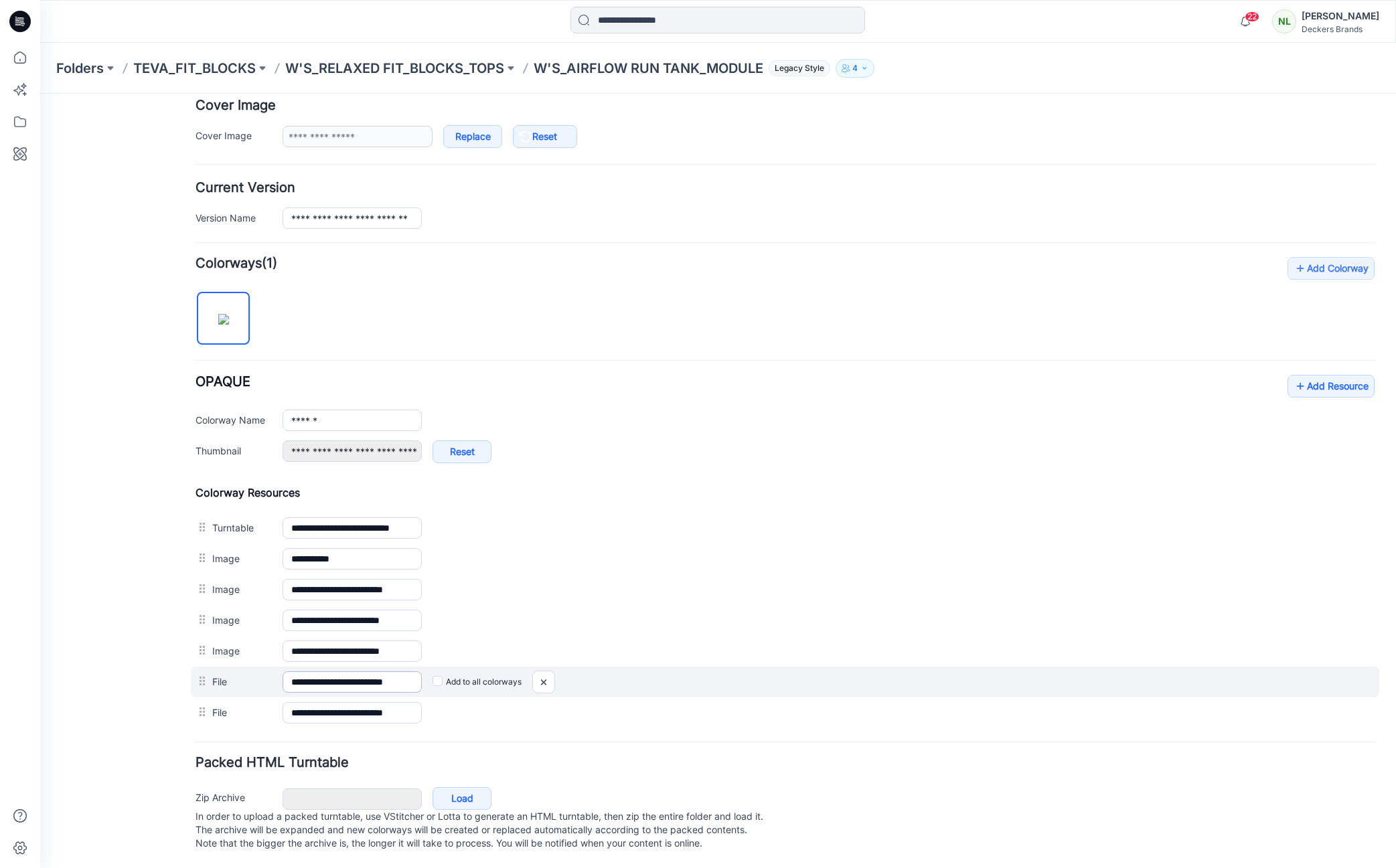
scroll to position [268, 0]
drag, startPoint x: 541, startPoint y: 668, endPoint x: 788, endPoint y: 177, distance: 549.6
click at [541, 671] on img at bounding box center [543, 682] width 21 height 22
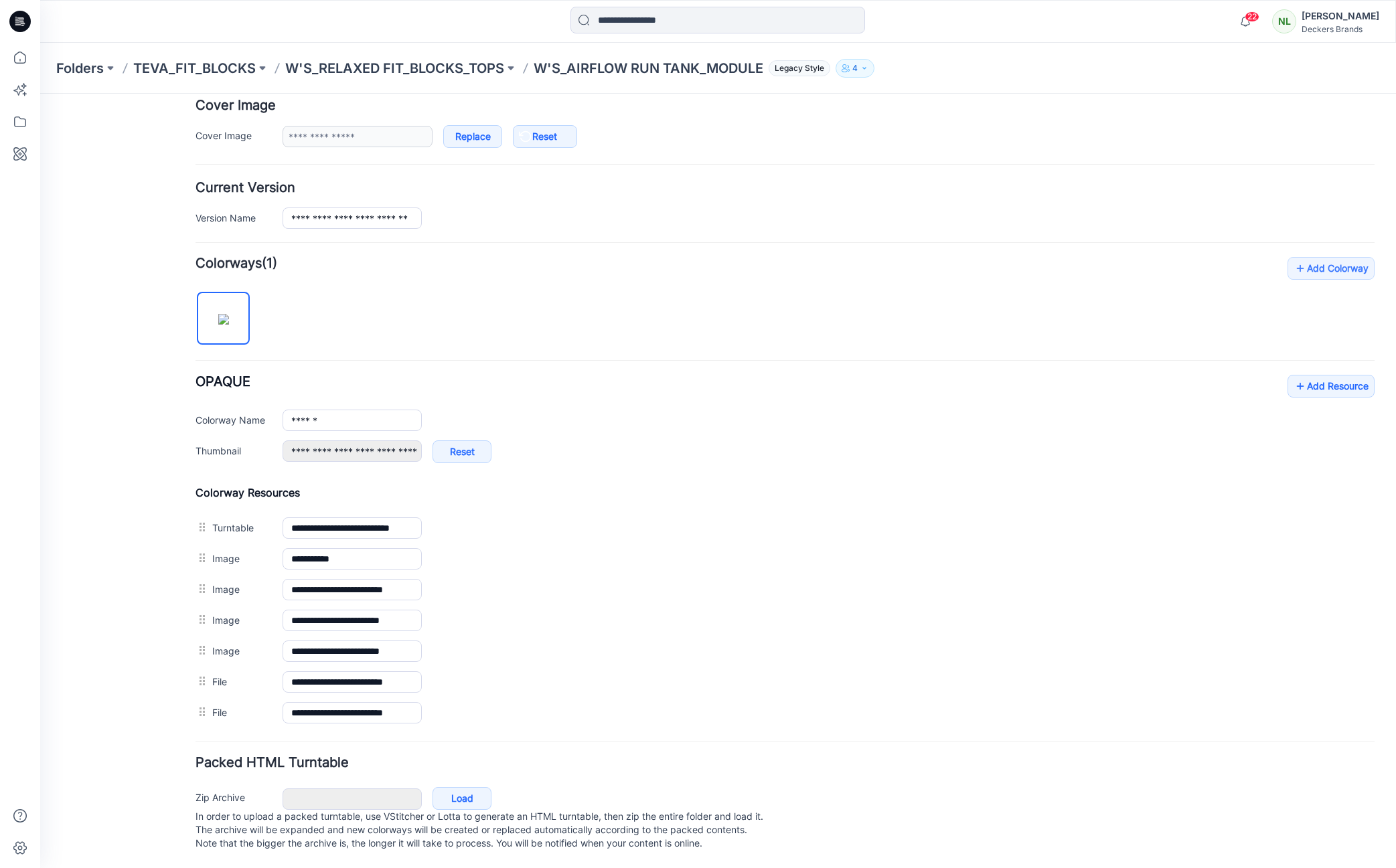
scroll to position [238, 0]
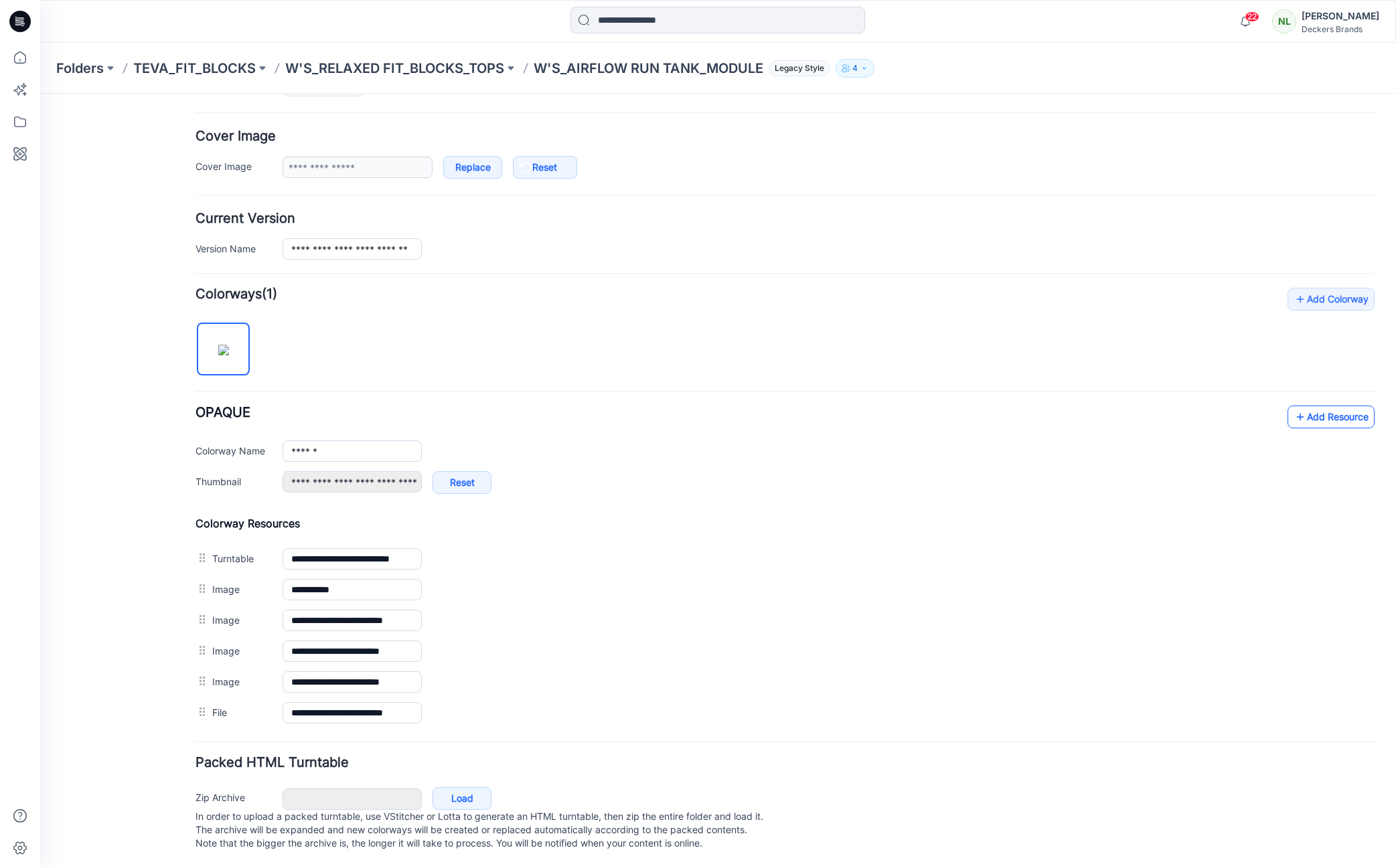
click at [1344, 406] on link "Add Resource" at bounding box center [1331, 417] width 87 height 22
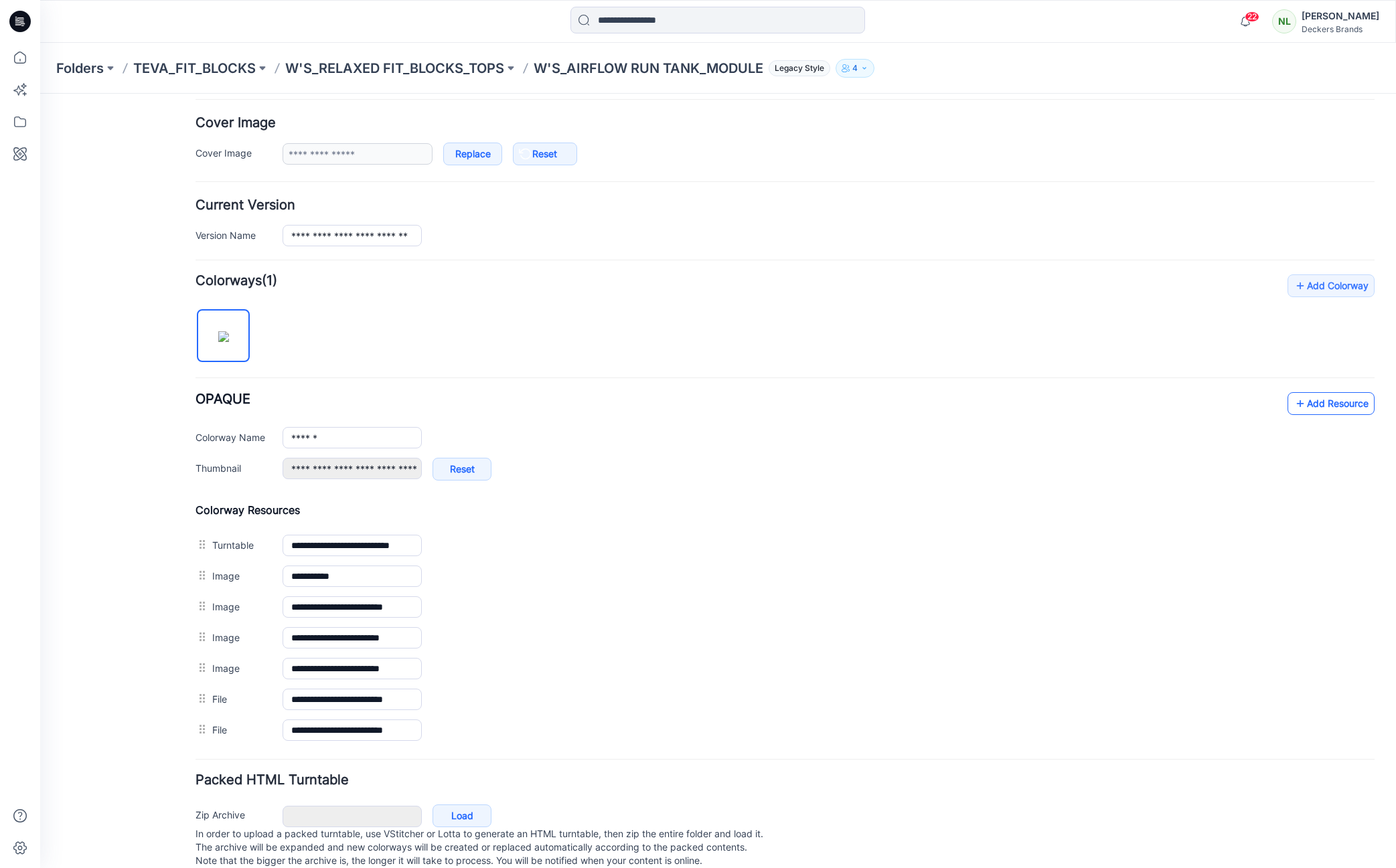
click at [1340, 407] on link "Add Resource" at bounding box center [1331, 404] width 87 height 22
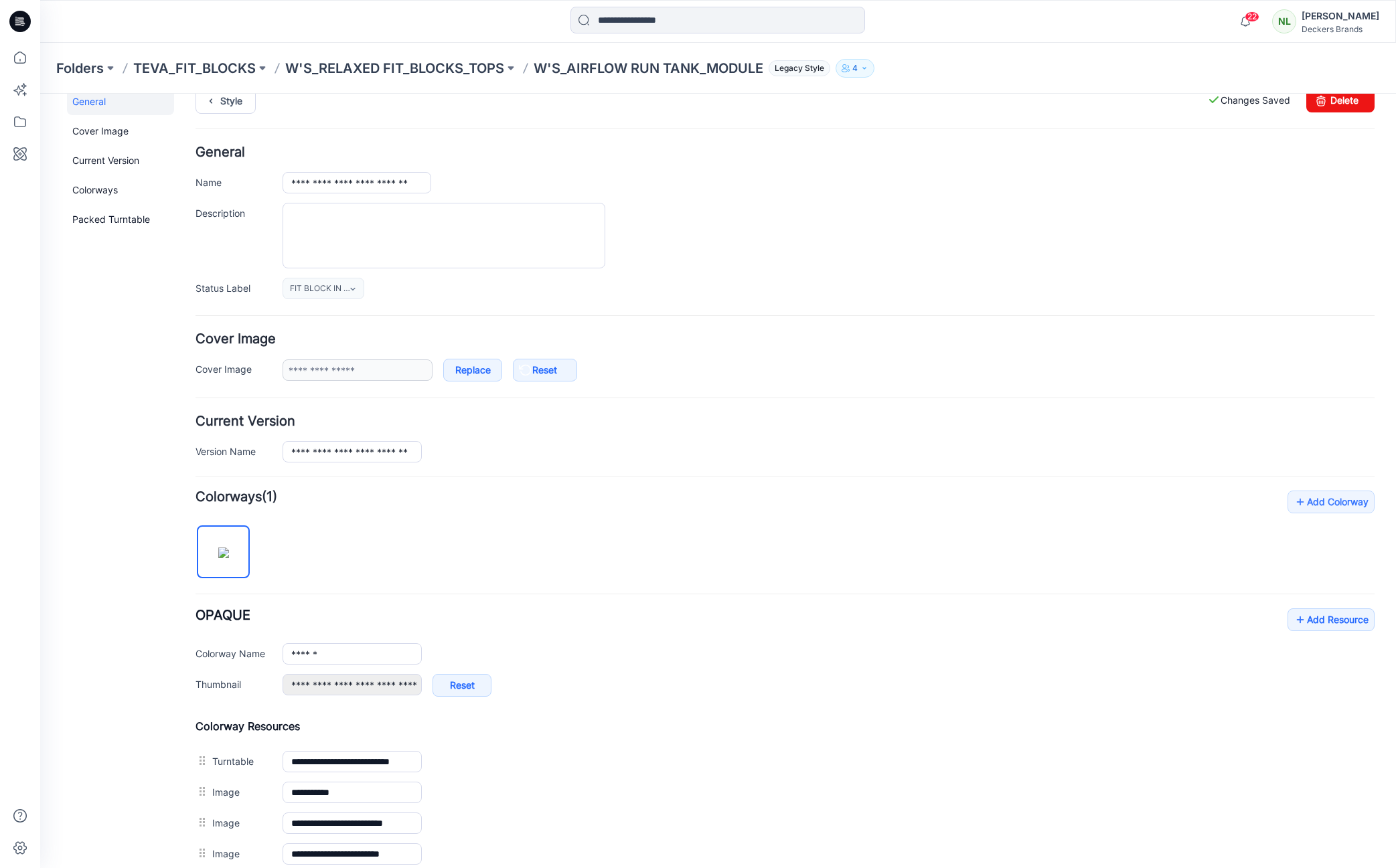
scroll to position [0, 0]
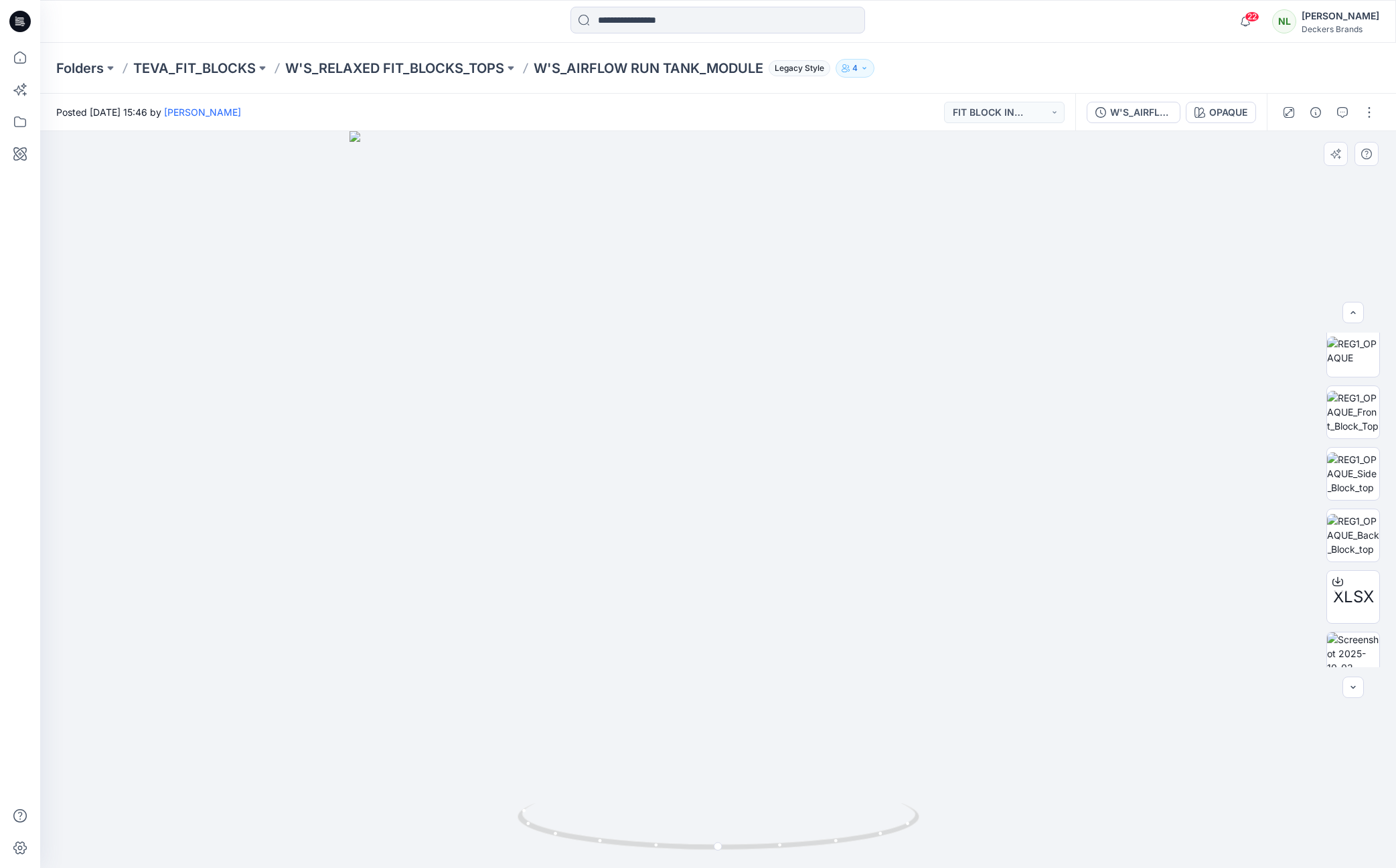
scroll to position [150, 0]
click at [1367, 111] on button "button" at bounding box center [1369, 112] width 21 height 21
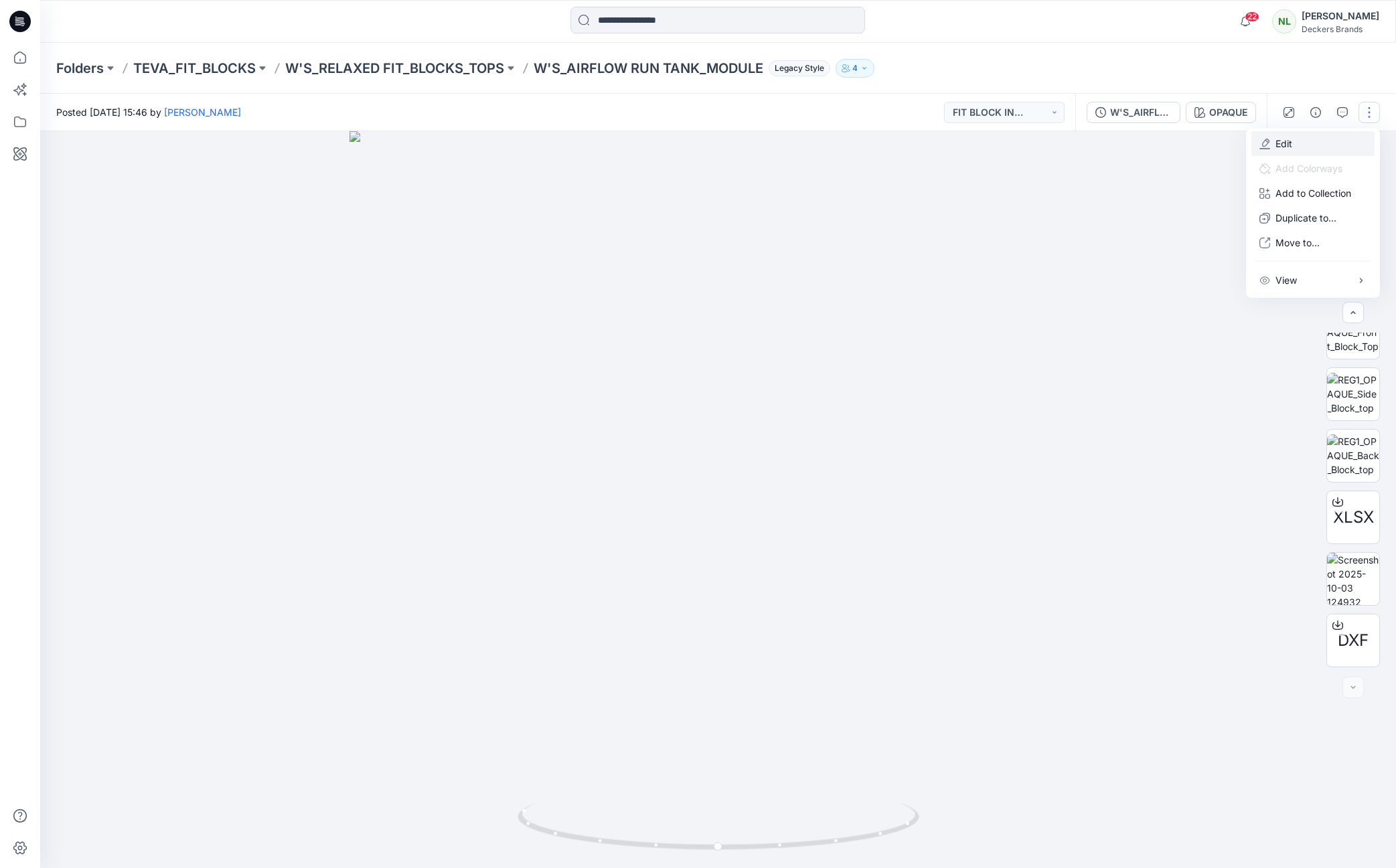
click at [1290, 146] on p "Edit" at bounding box center [1283, 144] width 16 height 14
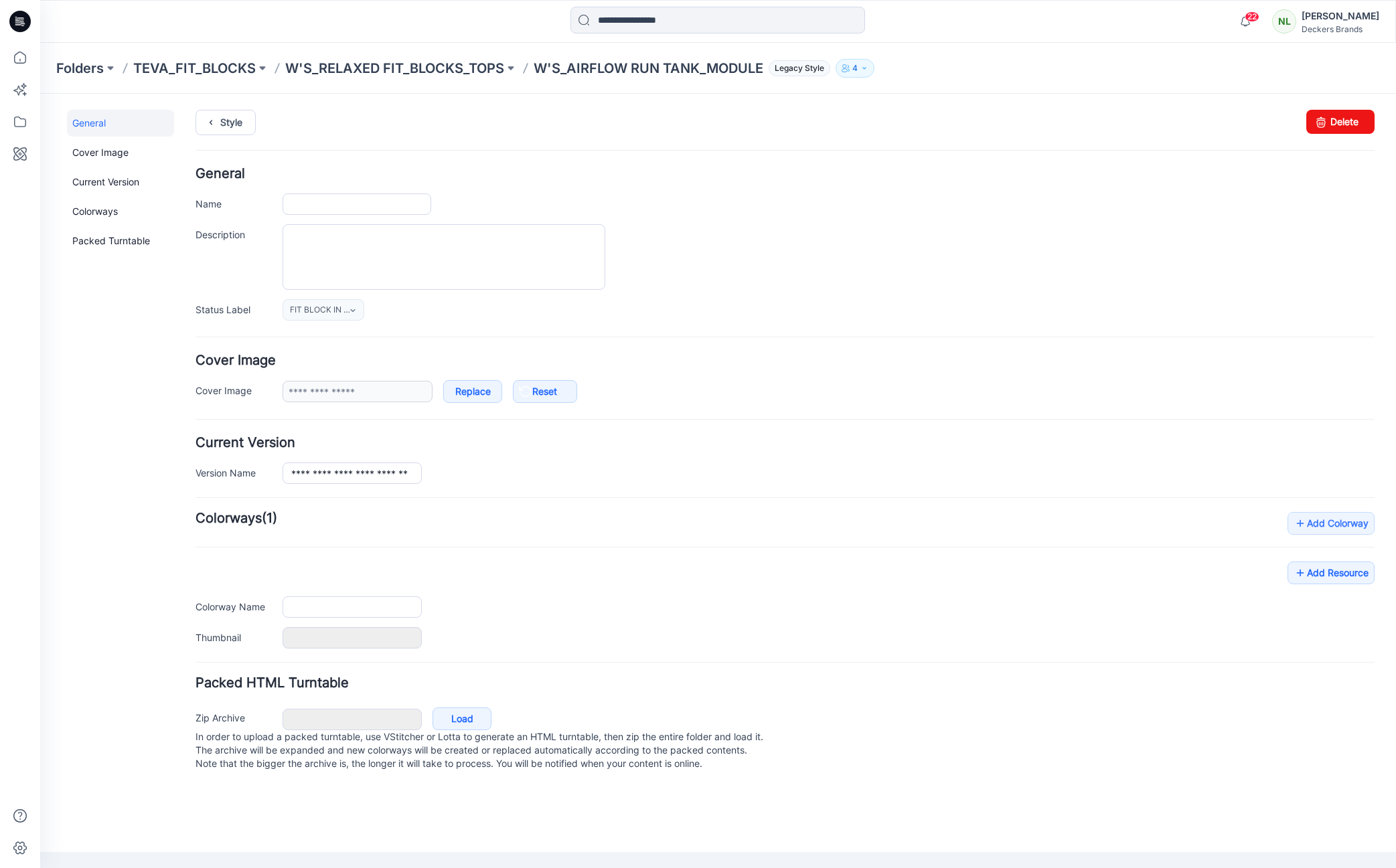
type input "**********"
type input "******"
type input "**********"
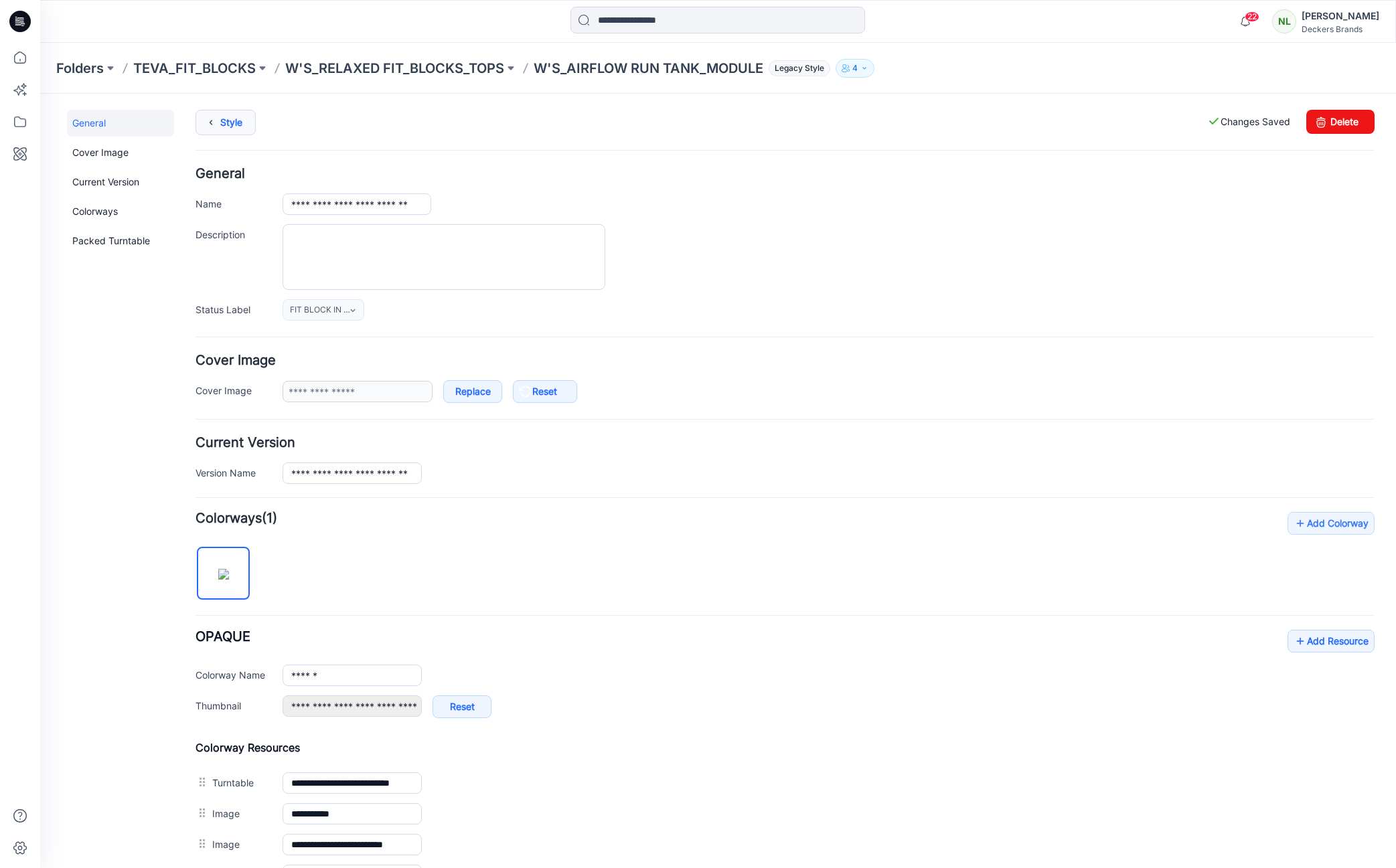
click at [230, 121] on link "Style" at bounding box center [225, 123] width 60 height 26
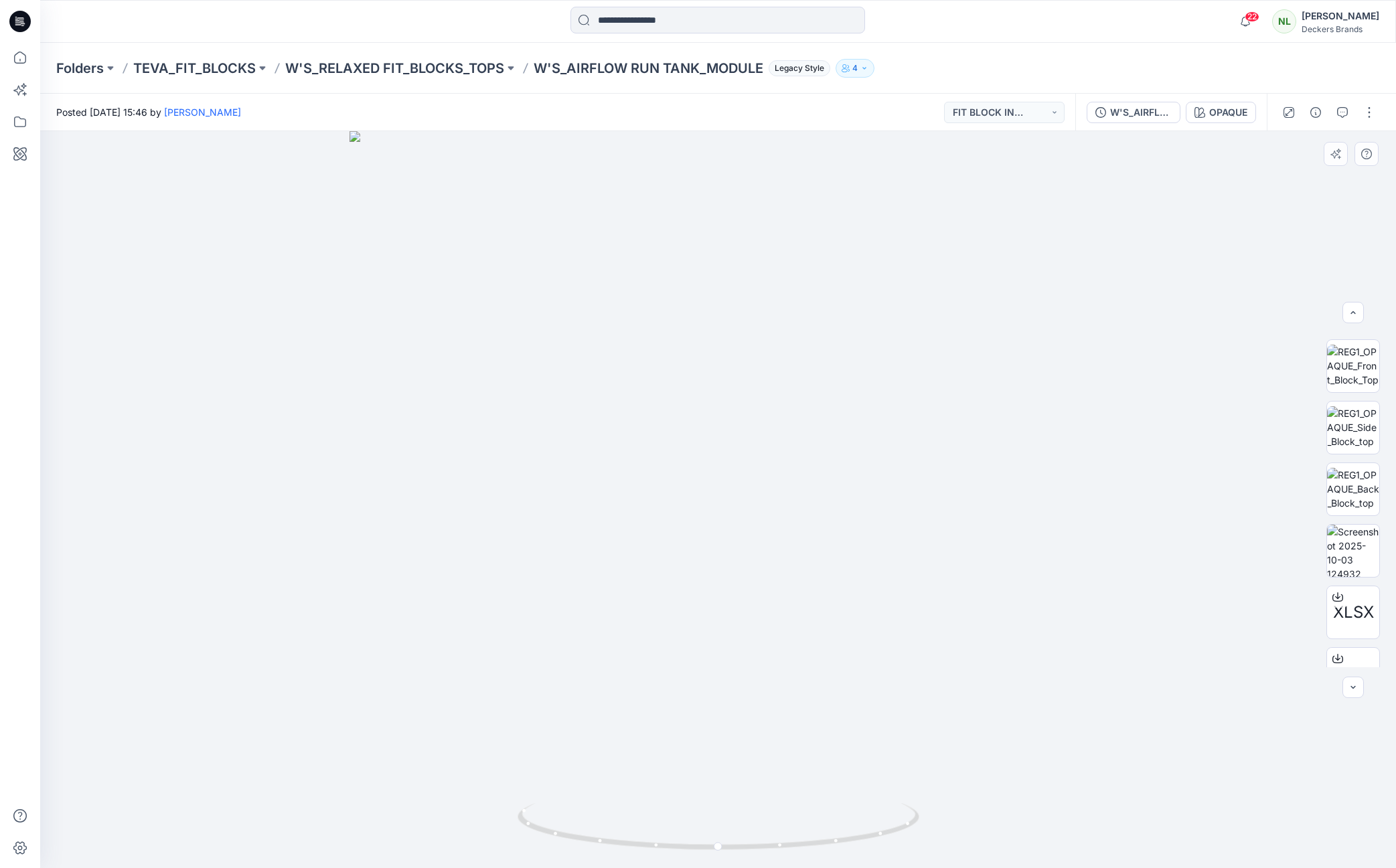
scroll to position [149, 0]
click at [1338, 520] on img at bounding box center [1353, 518] width 52 height 52
click at [484, 74] on p "W'S_RELAXED FIT_BLOCKS_TOPS" at bounding box center [395, 69] width 219 height 19
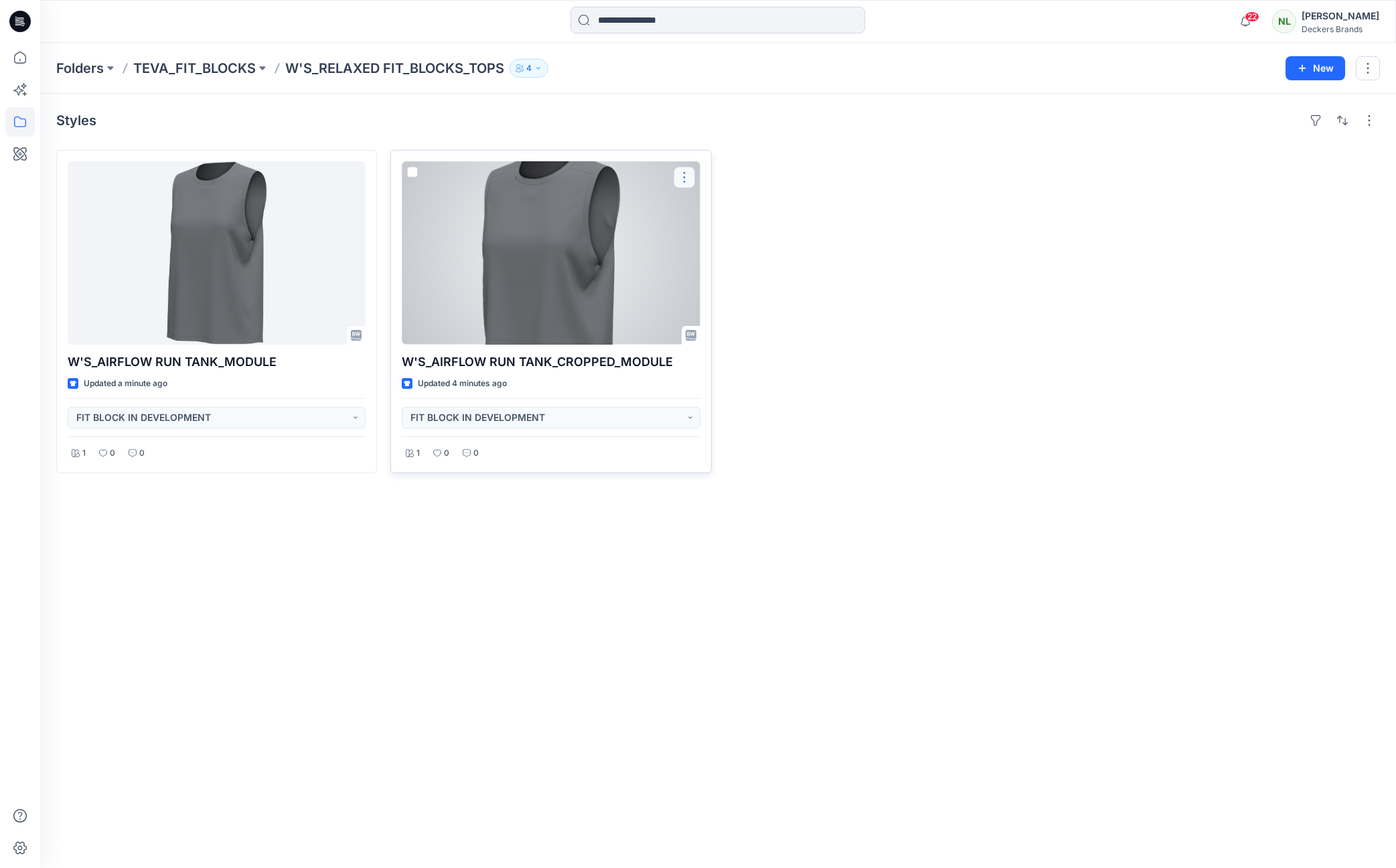
click at [682, 172] on button "button" at bounding box center [684, 177] width 21 height 21
click at [701, 206] on p "Edit" at bounding box center [708, 208] width 16 height 14
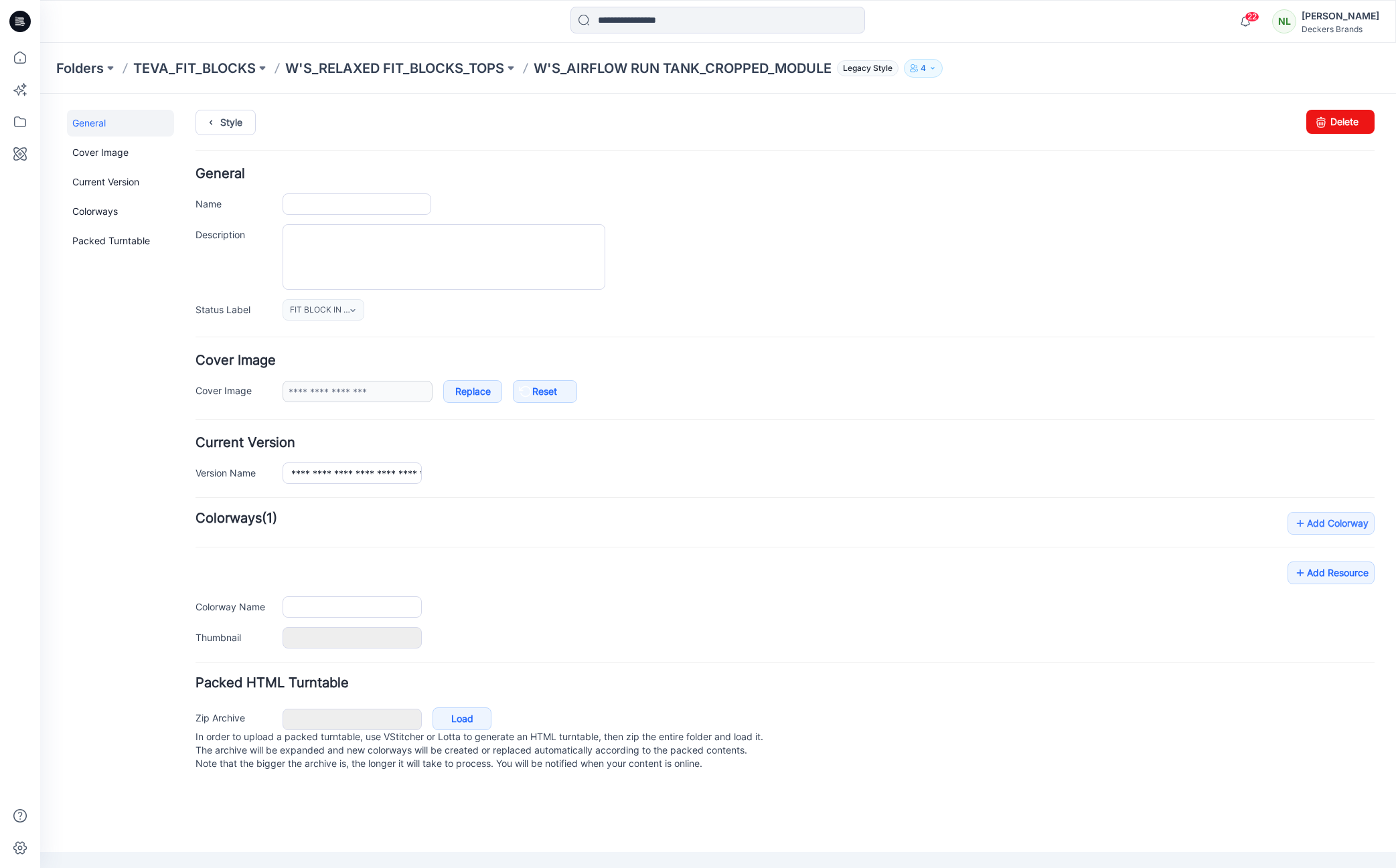
type input "**********"
type input "******"
type input "**********"
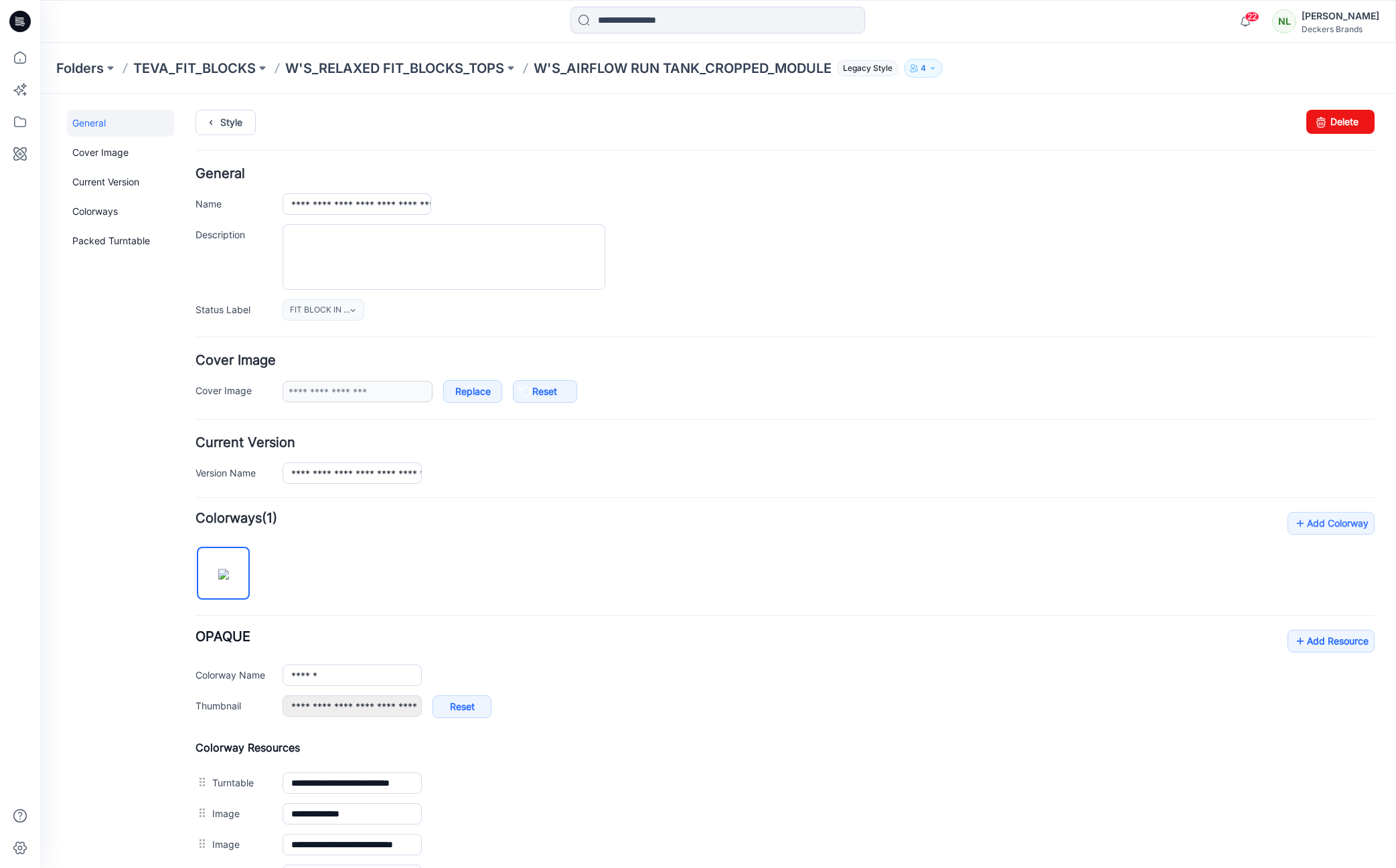
scroll to position [299, 0]
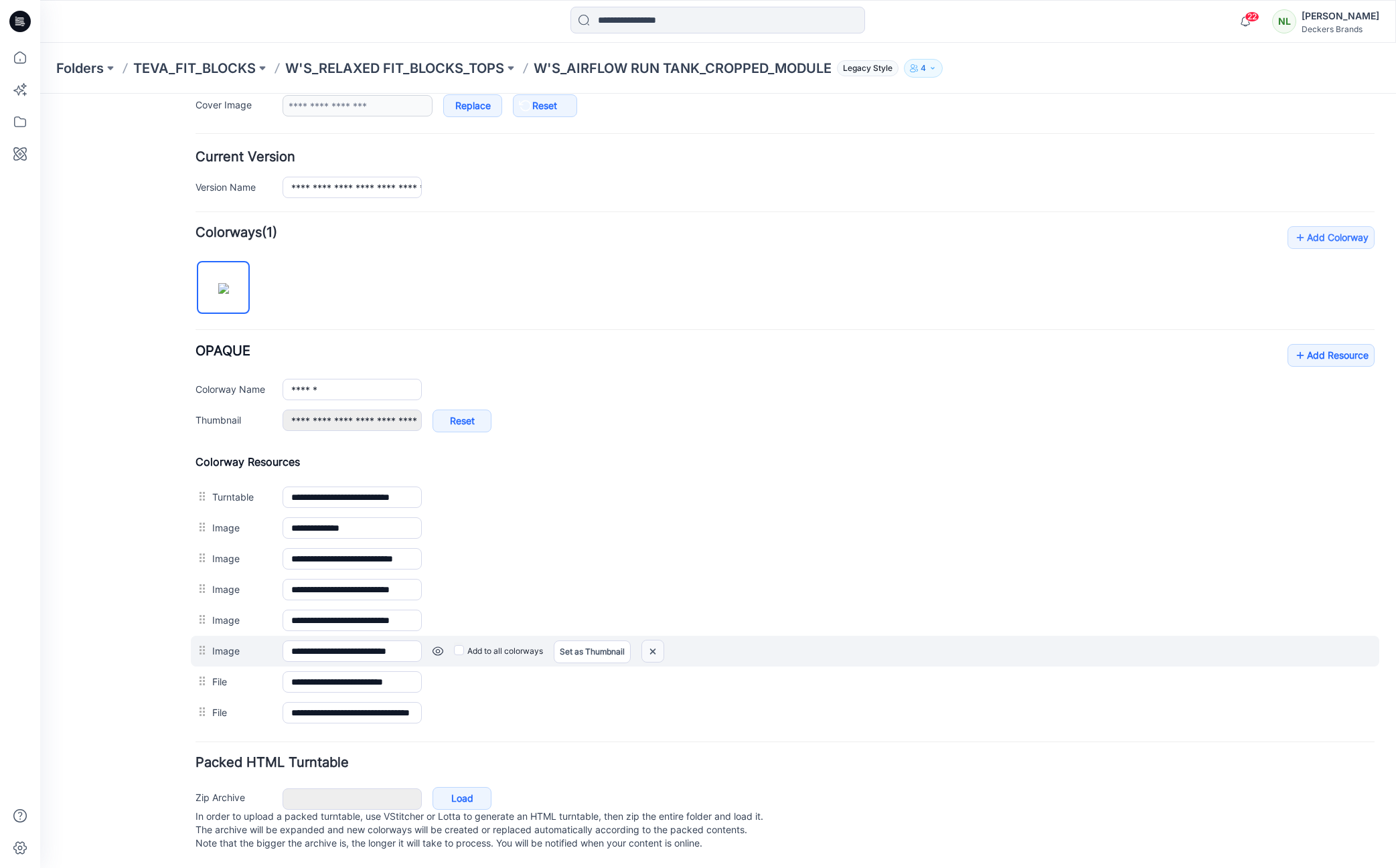
drag, startPoint x: 805, startPoint y: 183, endPoint x: 659, endPoint y: 636, distance: 475.9
click at [659, 641] on img at bounding box center [652, 652] width 21 height 22
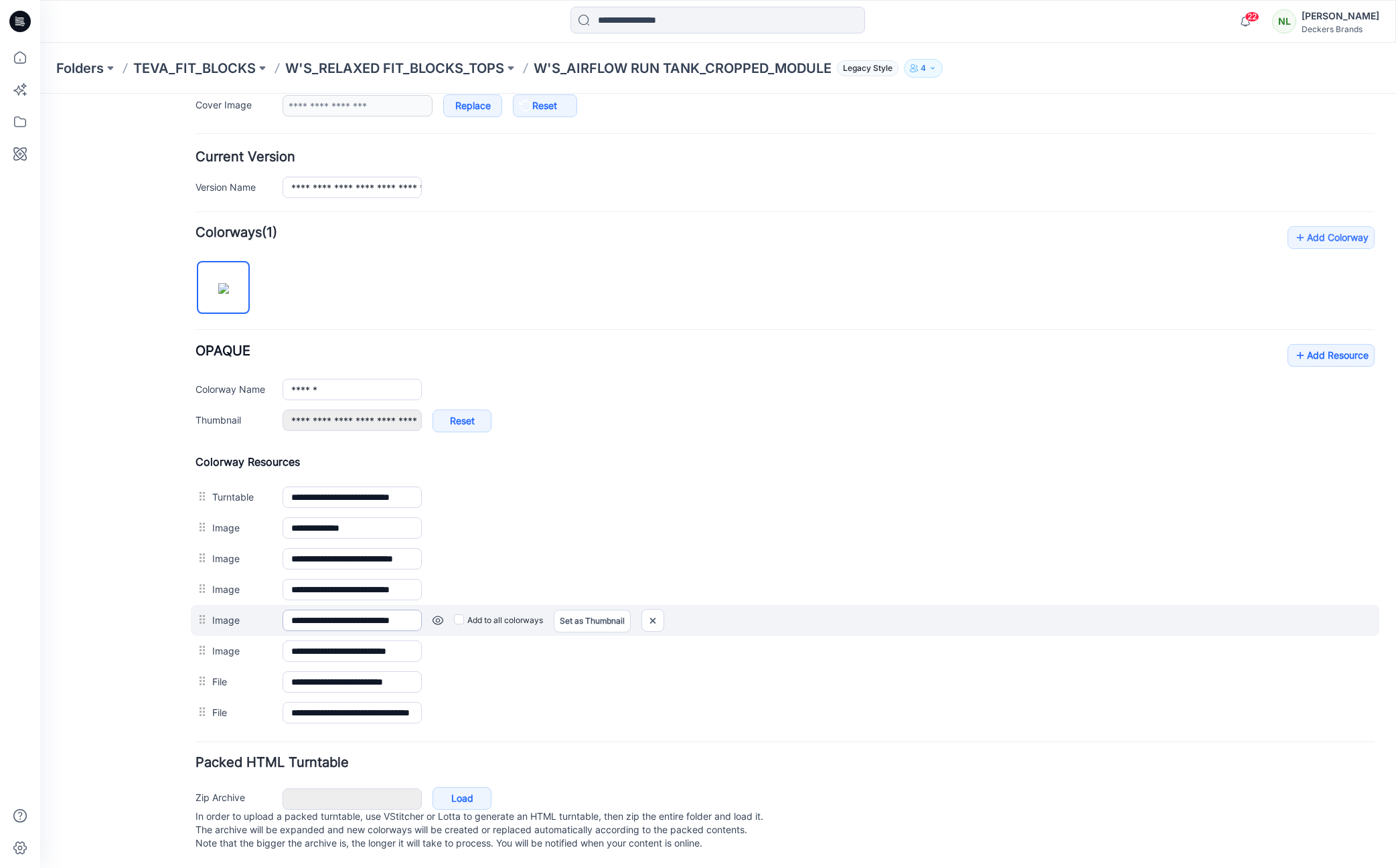
scroll to position [268, 0]
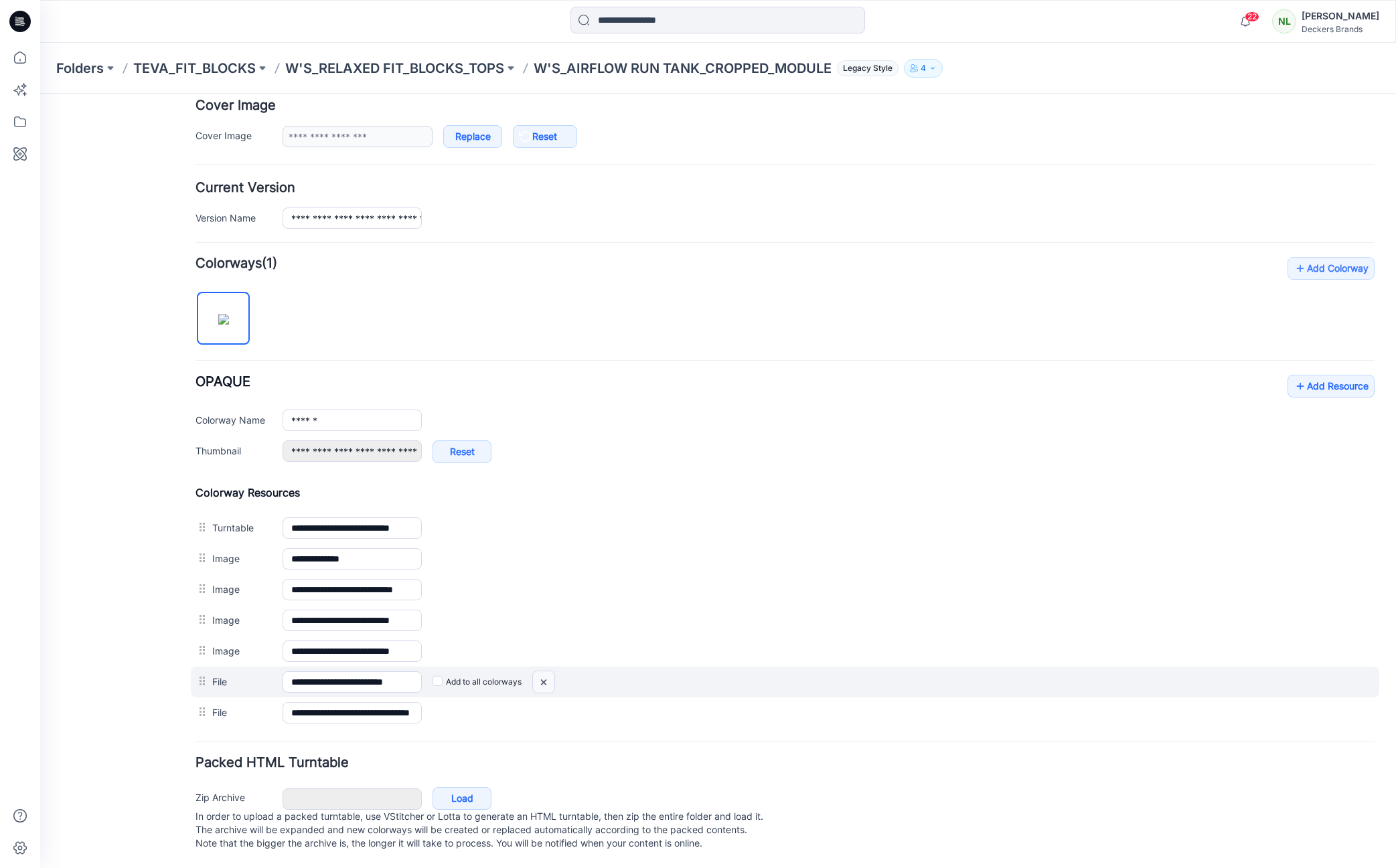
drag, startPoint x: 539, startPoint y: 665, endPoint x: 793, endPoint y: 180, distance: 547.5
click at [539, 671] on img at bounding box center [543, 682] width 21 height 22
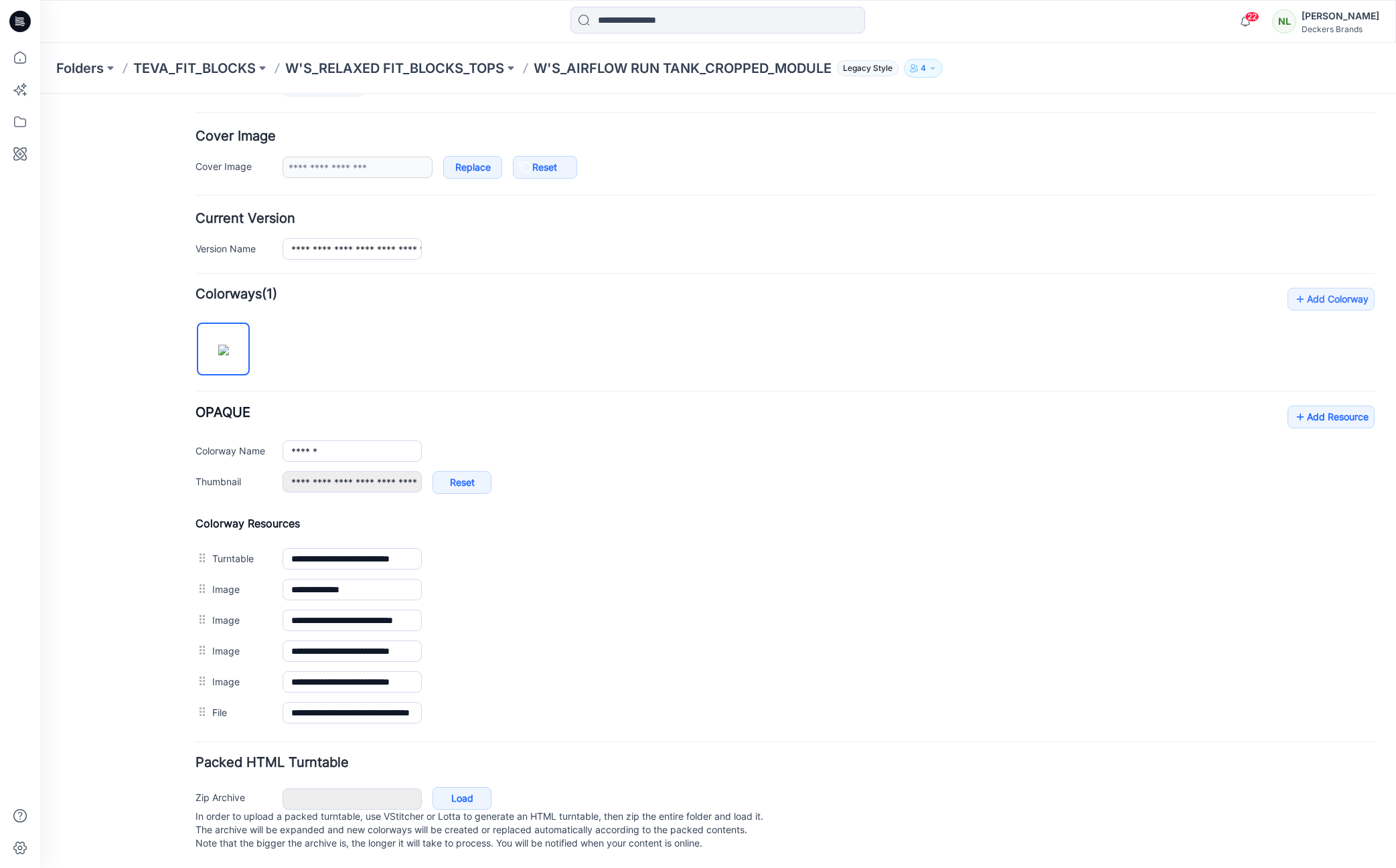
scroll to position [238, 0]
click at [1325, 406] on link "Add Resource" at bounding box center [1331, 417] width 87 height 22
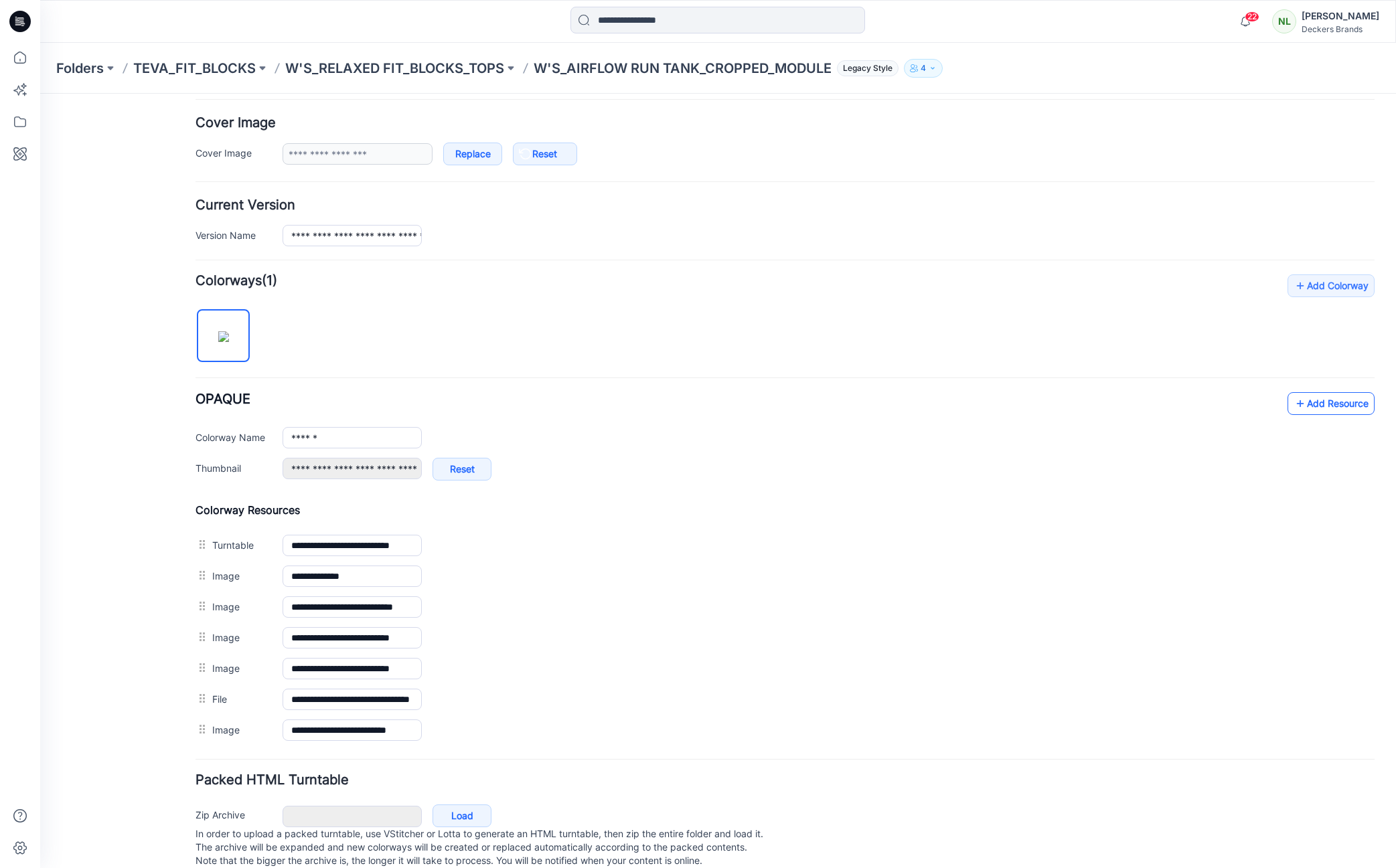
click at [1319, 406] on link "Add Resource" at bounding box center [1331, 404] width 87 height 22
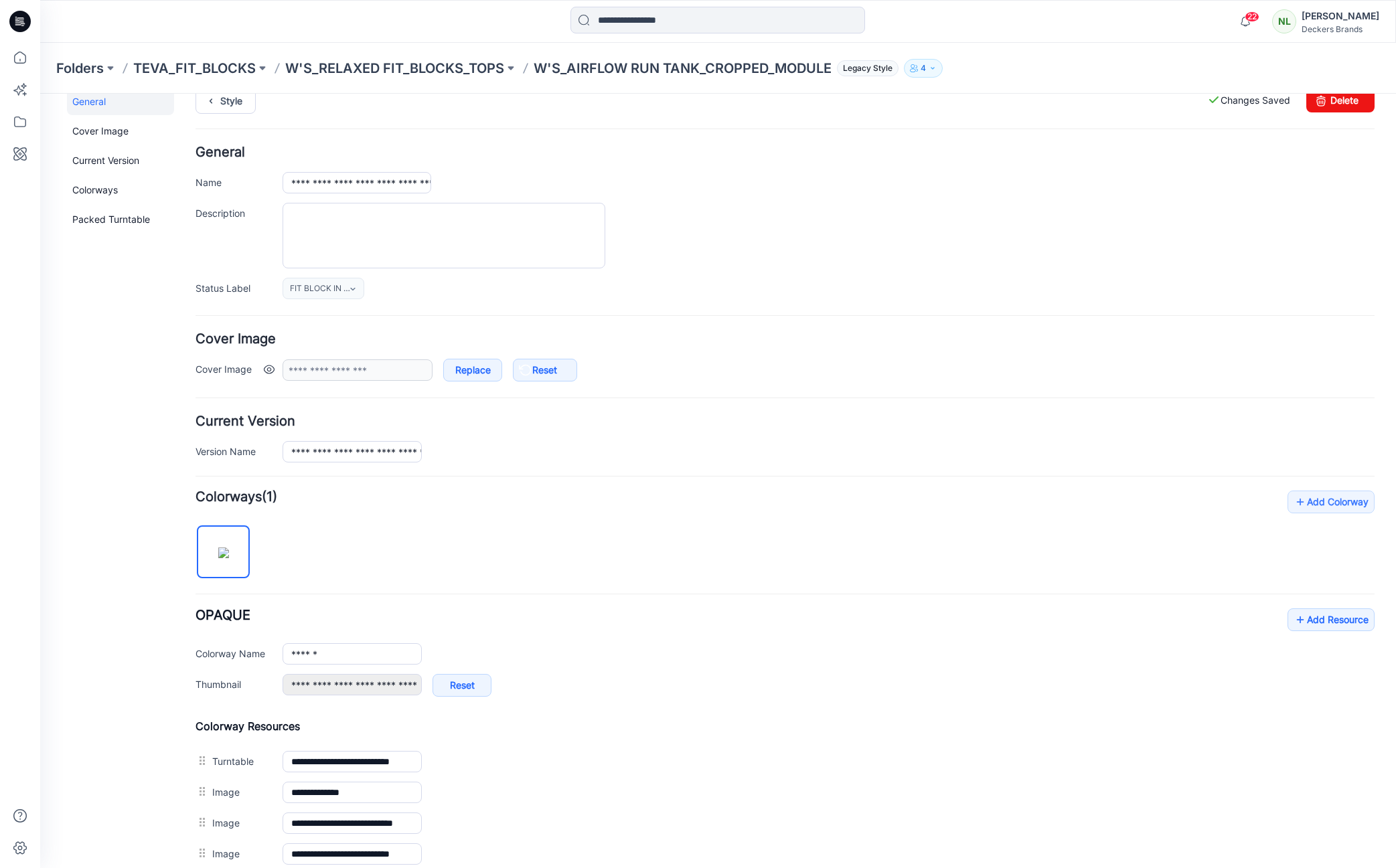
scroll to position [0, 0]
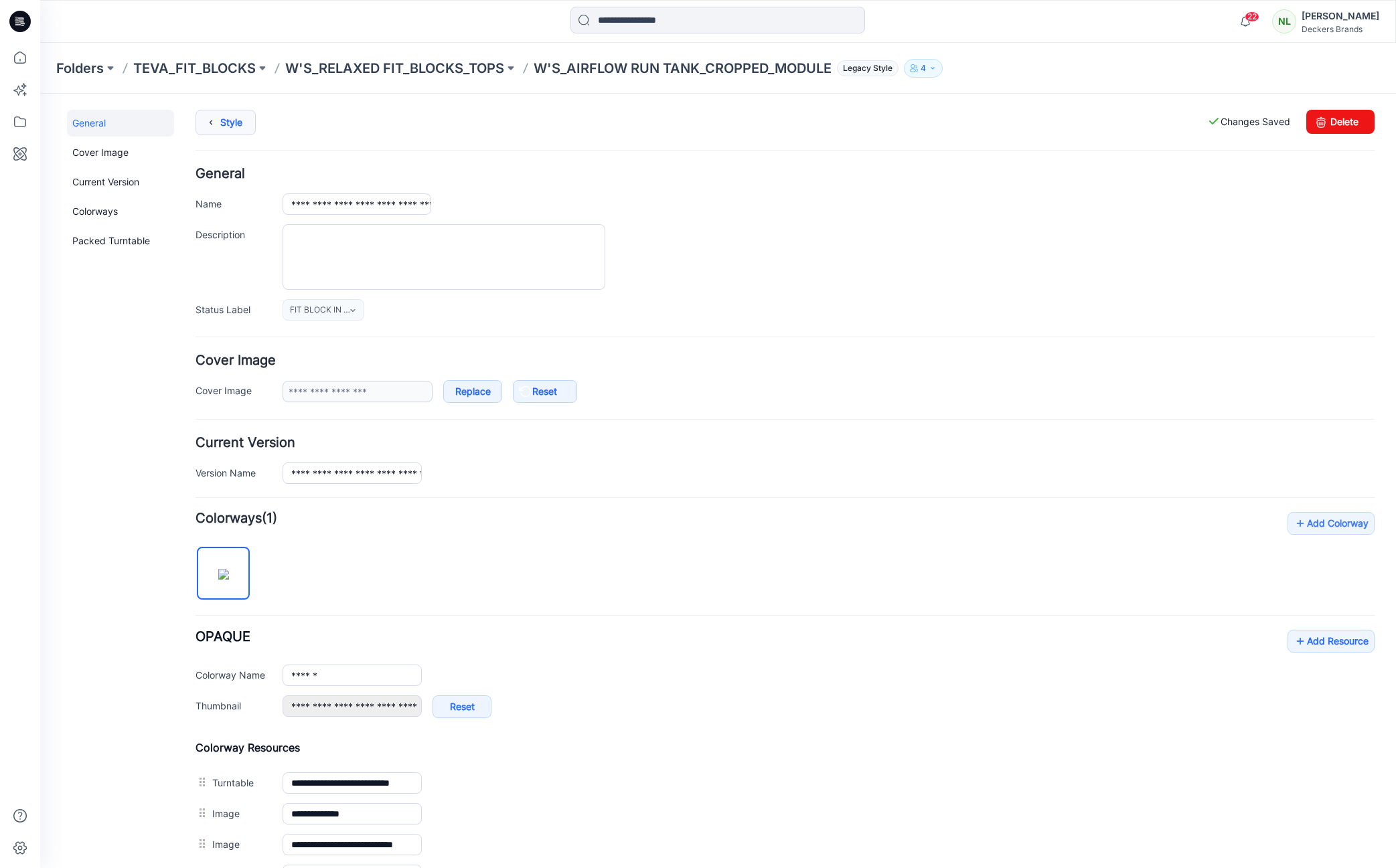
click at [242, 122] on link "Style" at bounding box center [225, 123] width 60 height 26
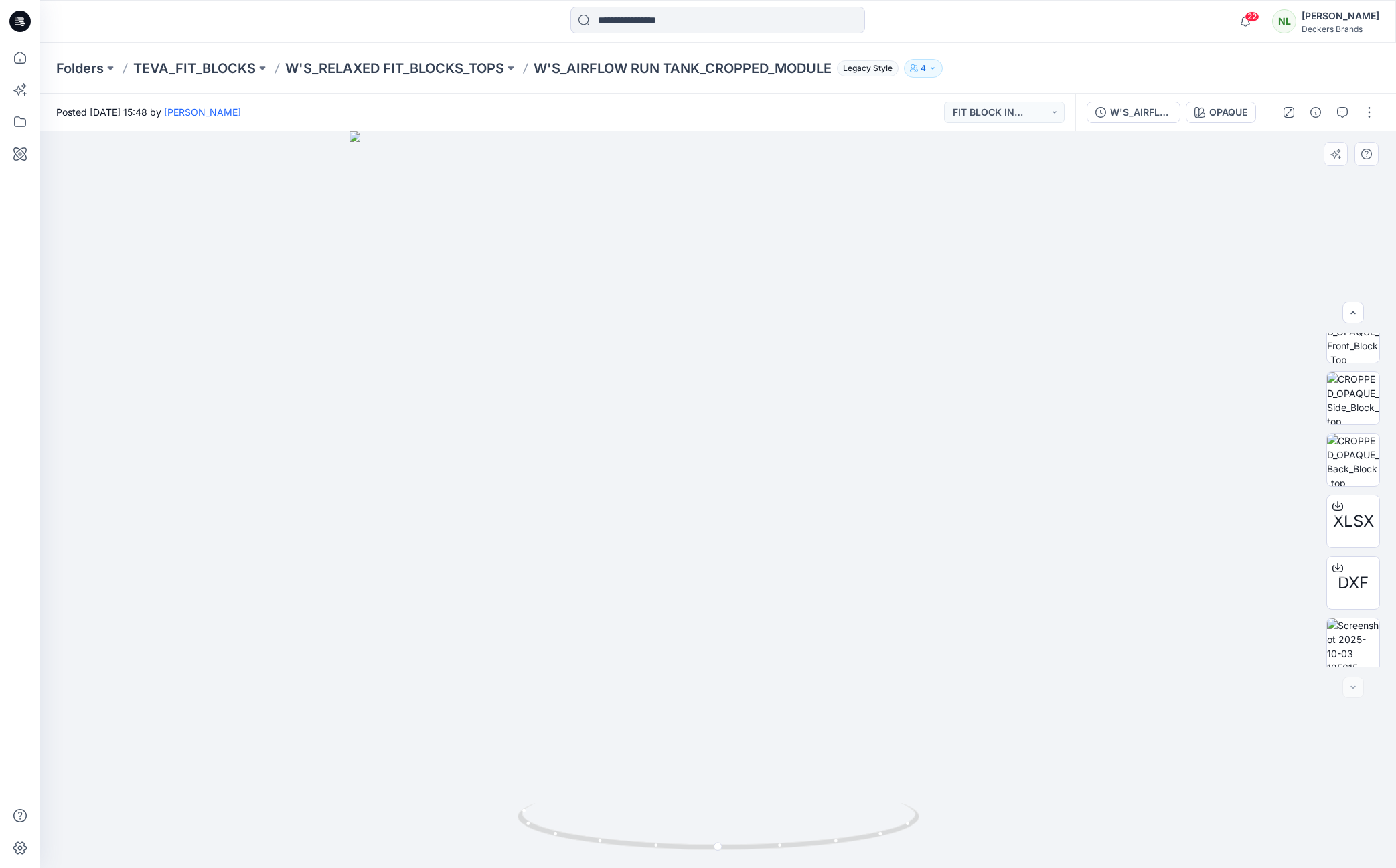
scroll to position [150, 0]
click at [1374, 110] on button "button" at bounding box center [1369, 112] width 21 height 21
click at [1304, 141] on button "Edit" at bounding box center [1313, 144] width 123 height 25
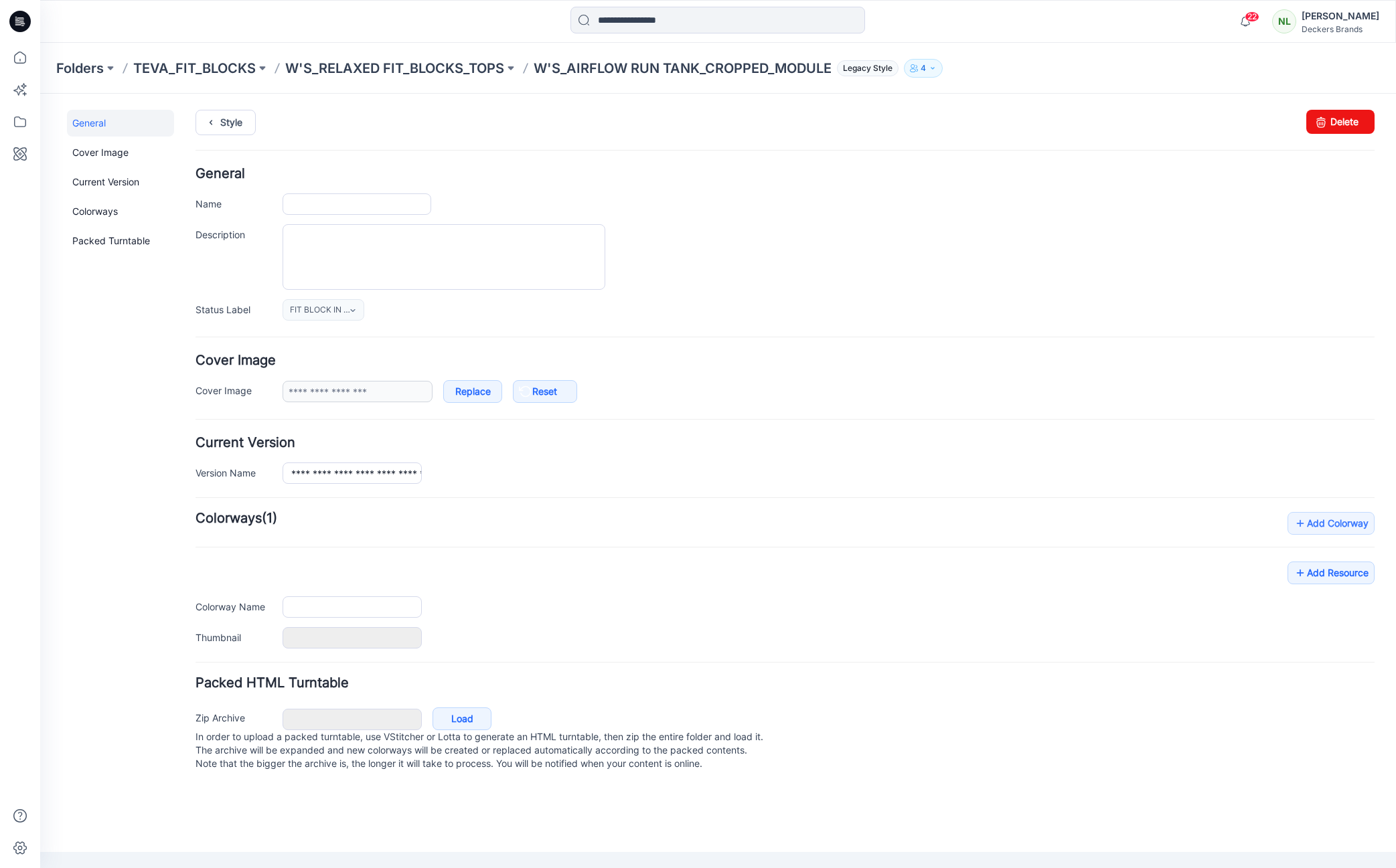
type input "**********"
type input "******"
type input "**********"
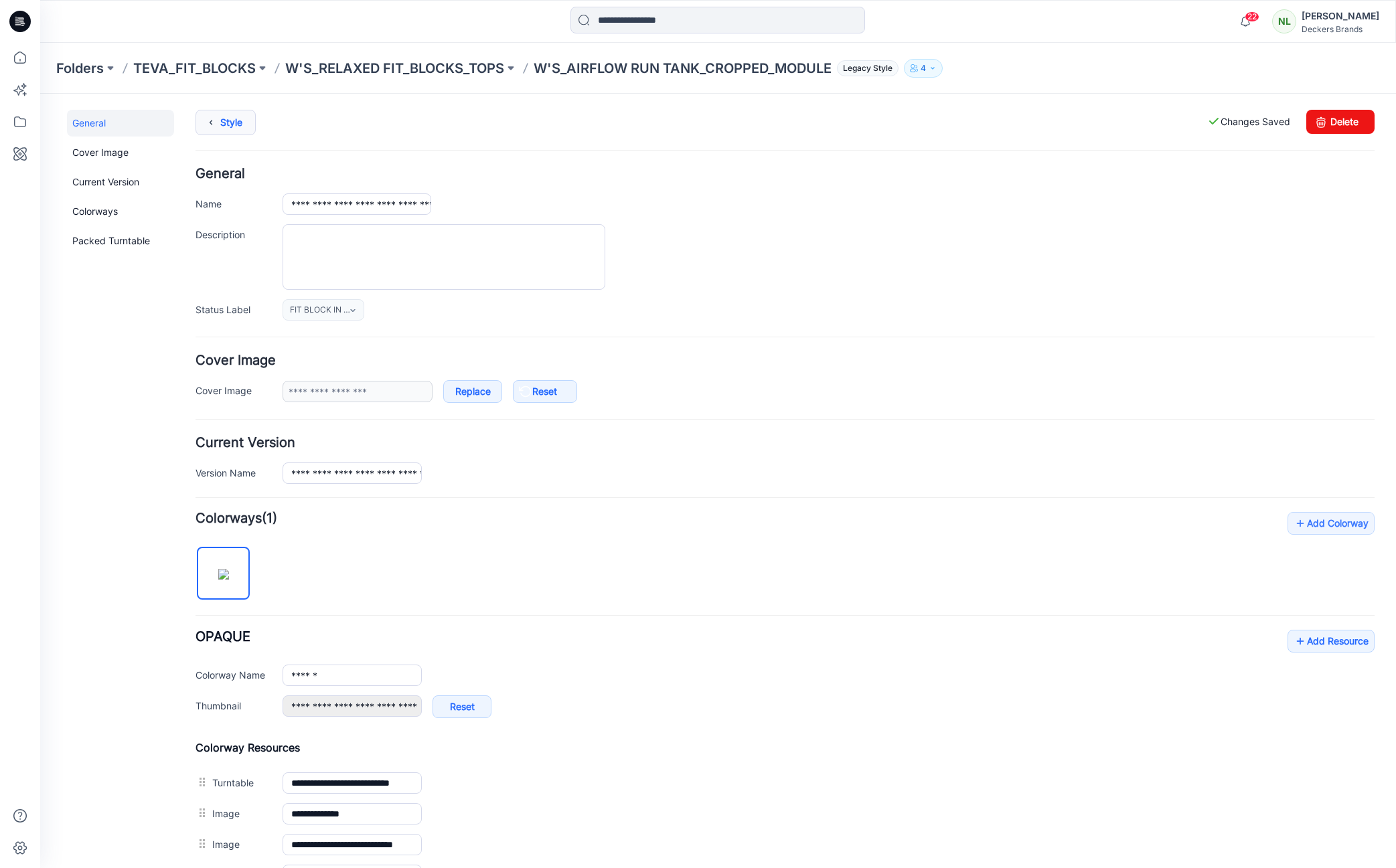
click at [239, 127] on link "Style" at bounding box center [225, 123] width 60 height 26
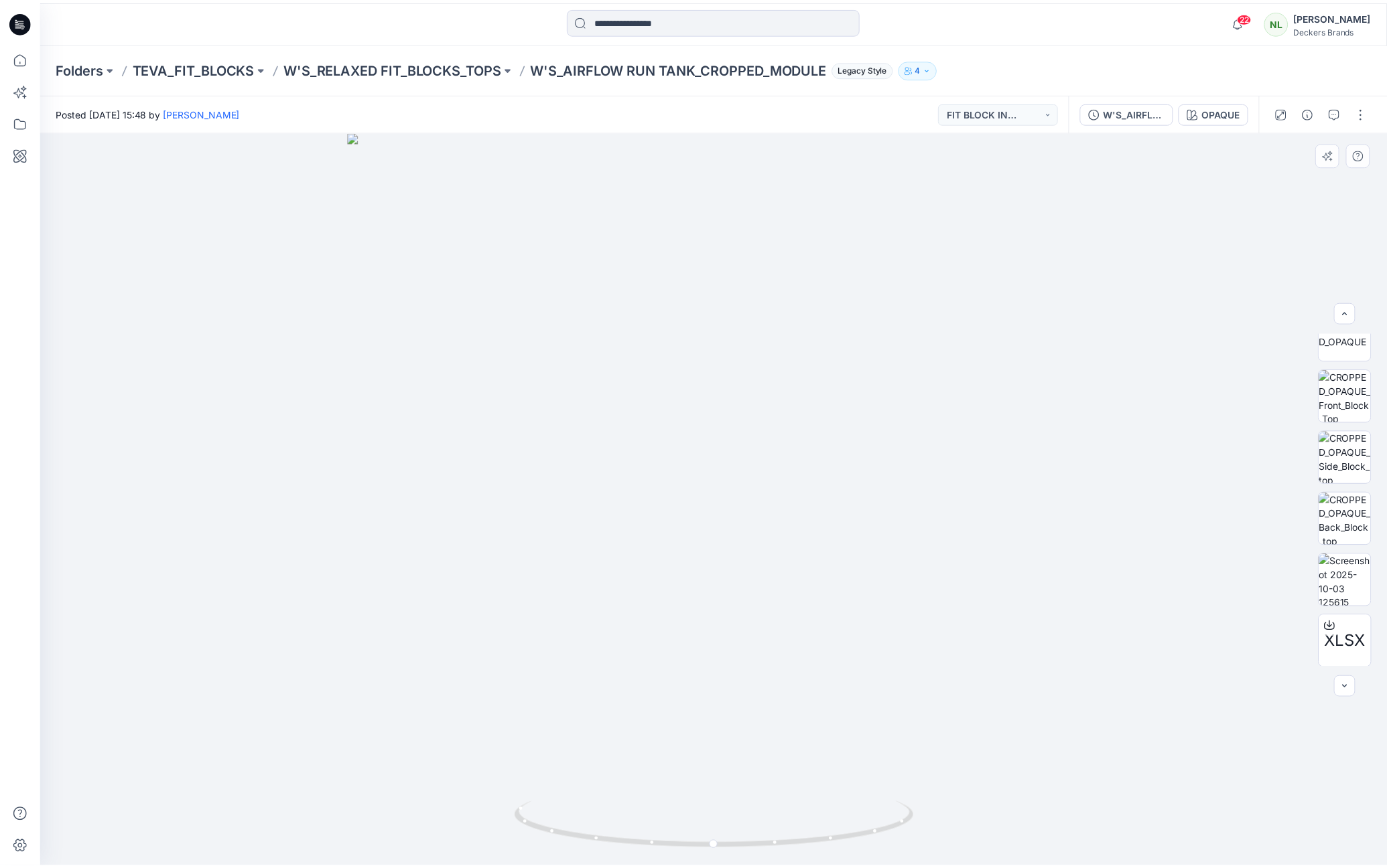
scroll to position [93, 0]
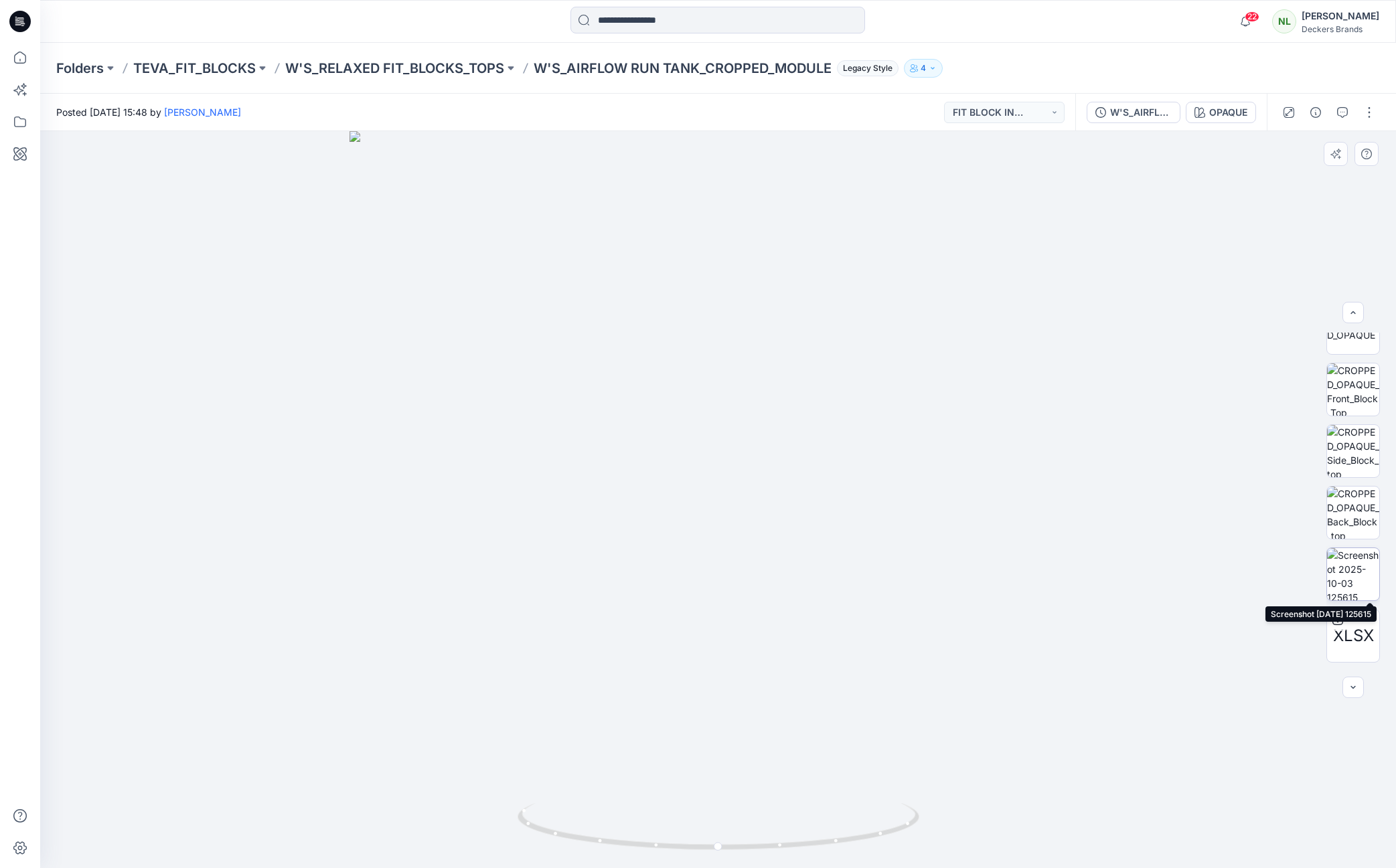
click at [1339, 578] on img at bounding box center [1353, 574] width 52 height 52
click at [176, 546] on div at bounding box center [719, 500] width 1356 height 737
click at [423, 68] on p "W'S_RELAXED FIT_BLOCKS_TOPS" at bounding box center [395, 69] width 219 height 19
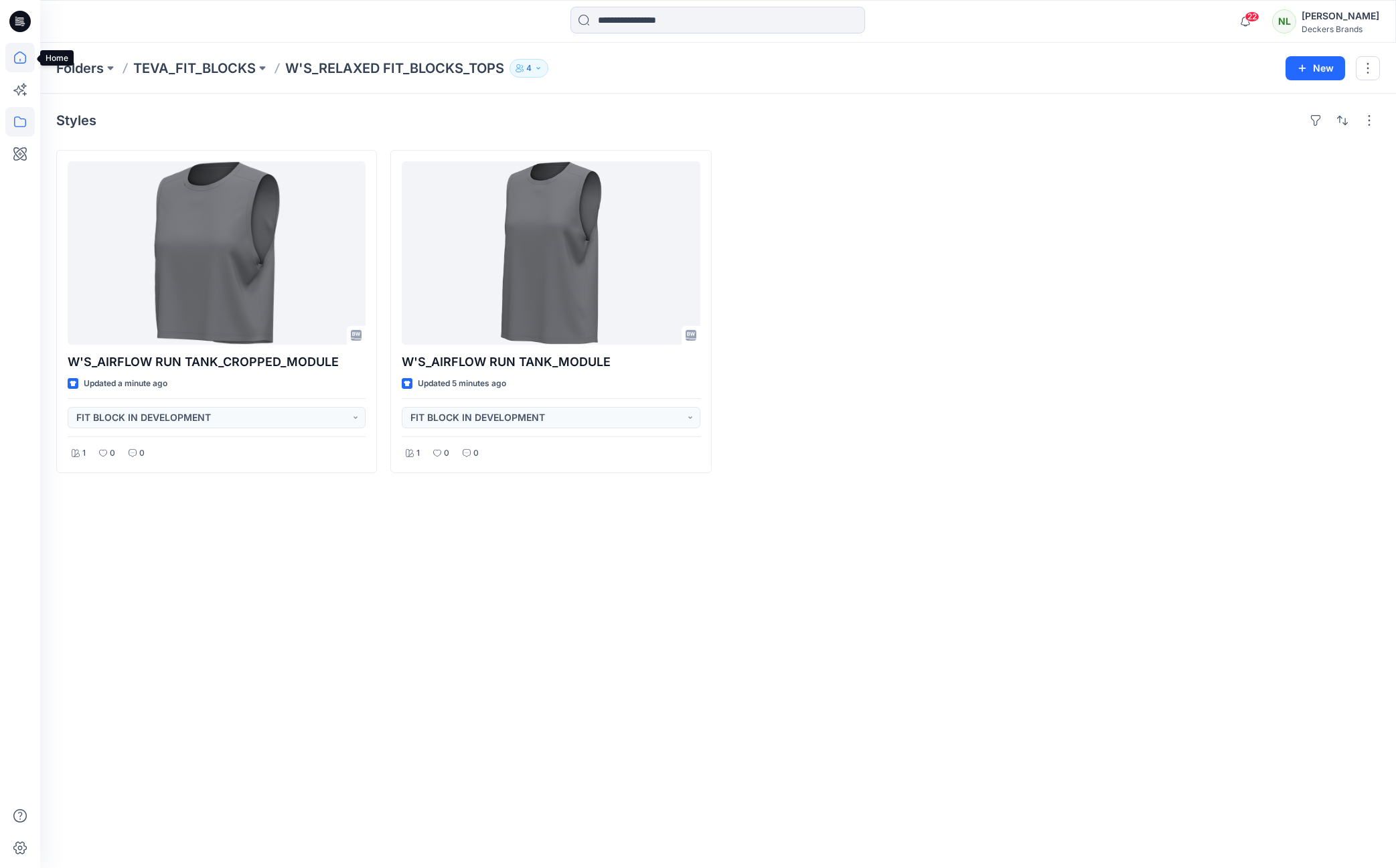
click at [26, 63] on icon at bounding box center [20, 58] width 29 height 29
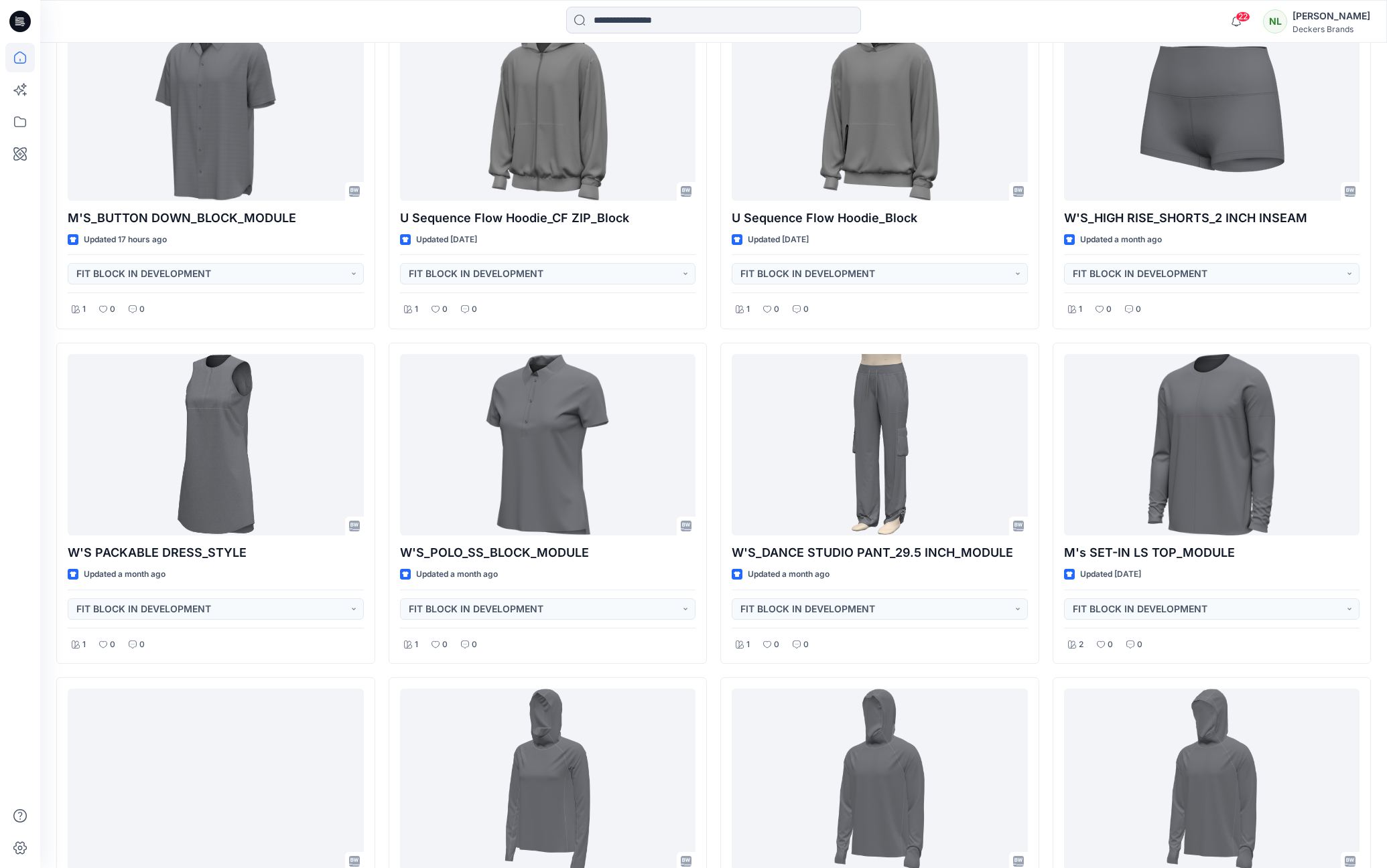
scroll to position [1141, 0]
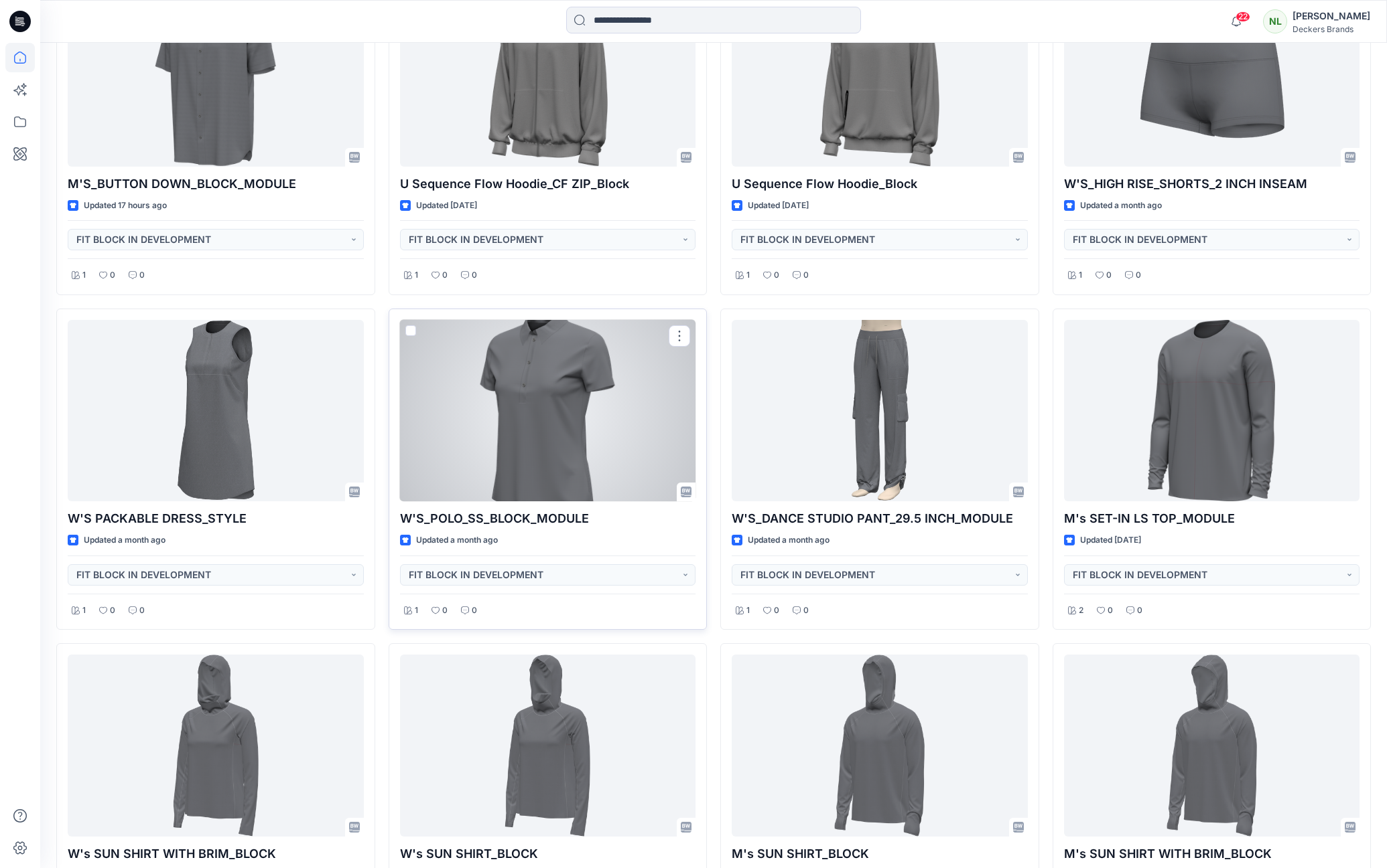
click at [534, 442] on div at bounding box center [548, 410] width 296 height 181
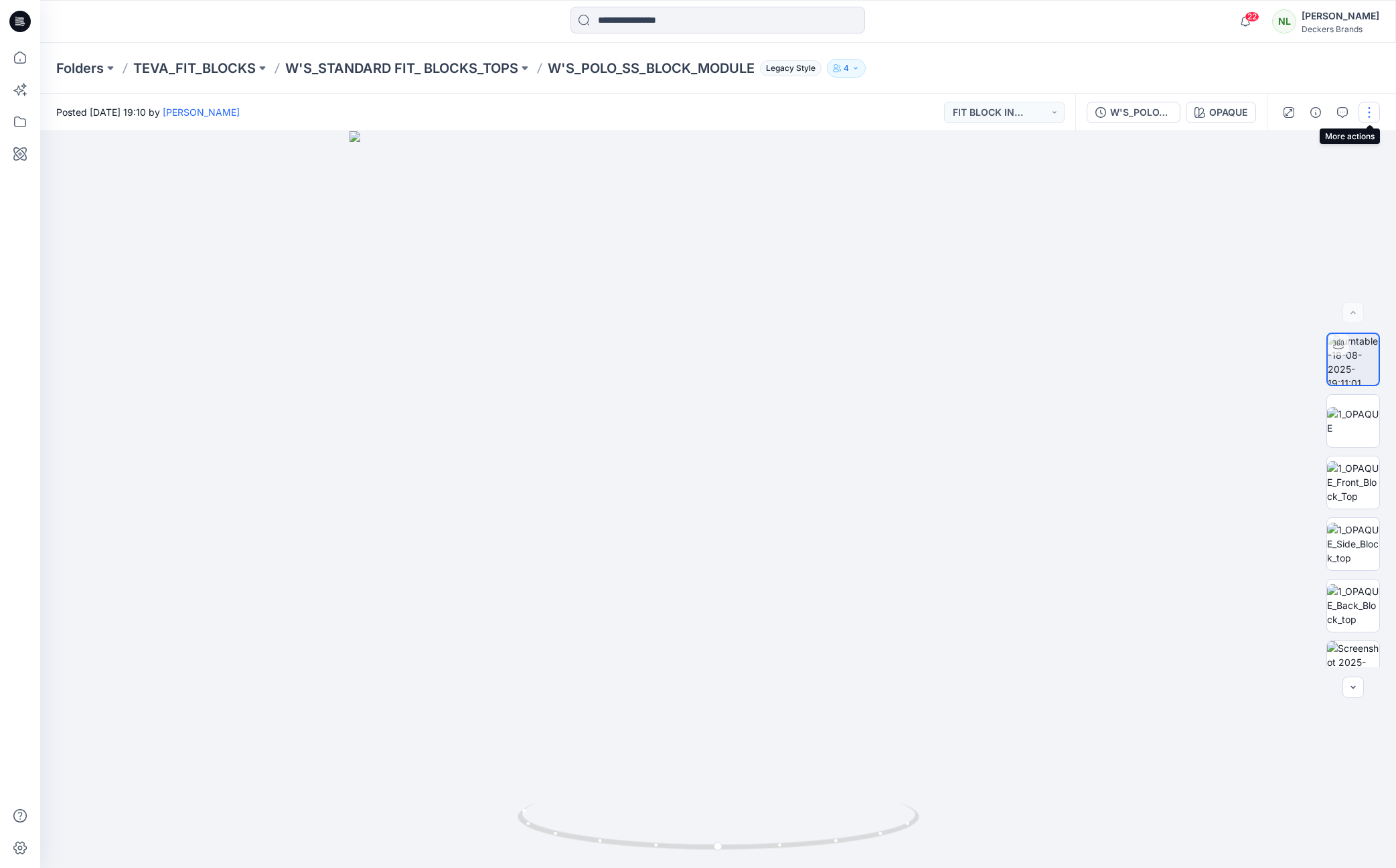
click at [1371, 119] on button "button" at bounding box center [1369, 112] width 21 height 21
click at [1368, 115] on button "button" at bounding box center [1369, 112] width 21 height 21
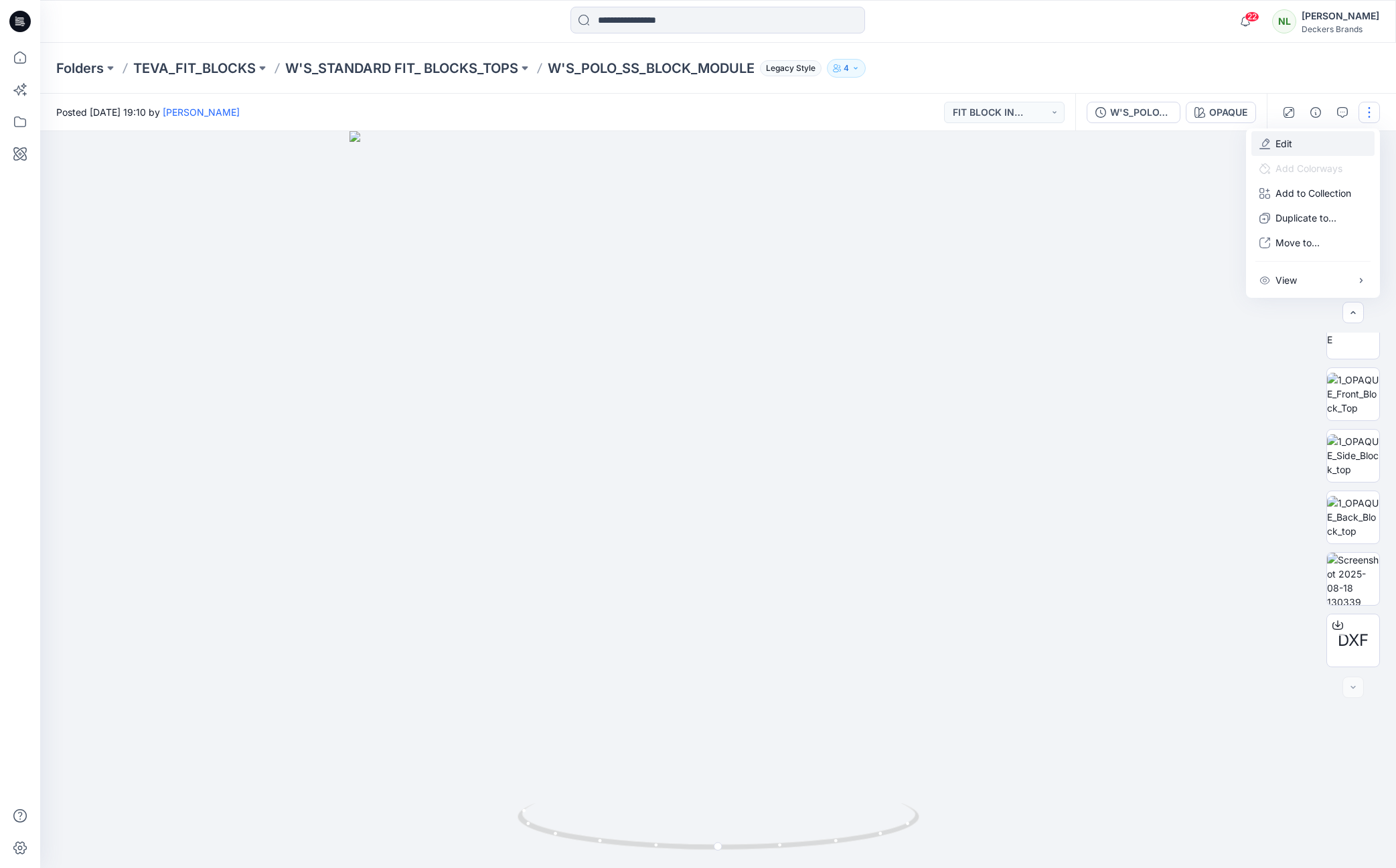
click at [1289, 141] on p "Edit" at bounding box center [1283, 144] width 16 height 14
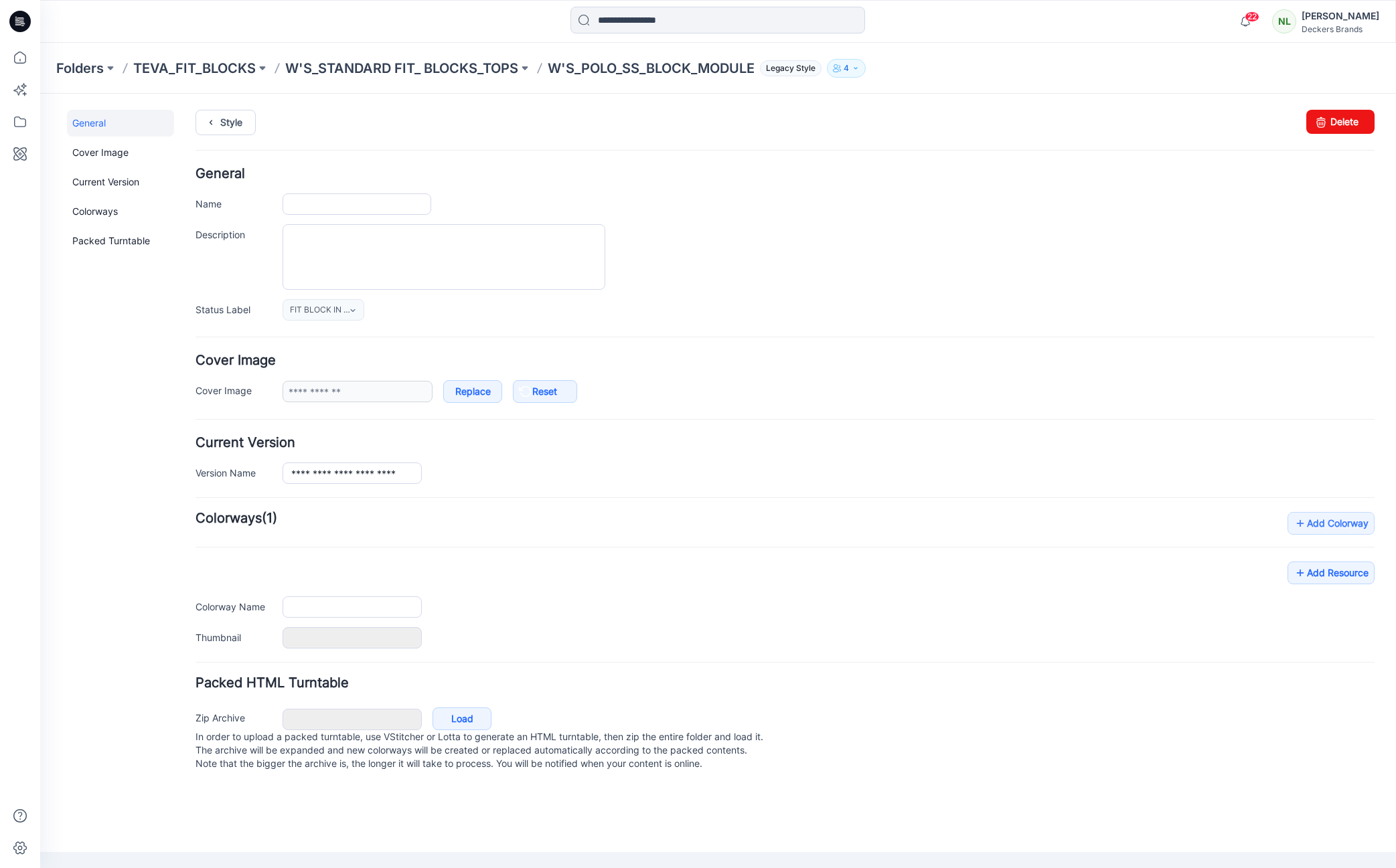
type input "**********"
type input "******"
type input "**********"
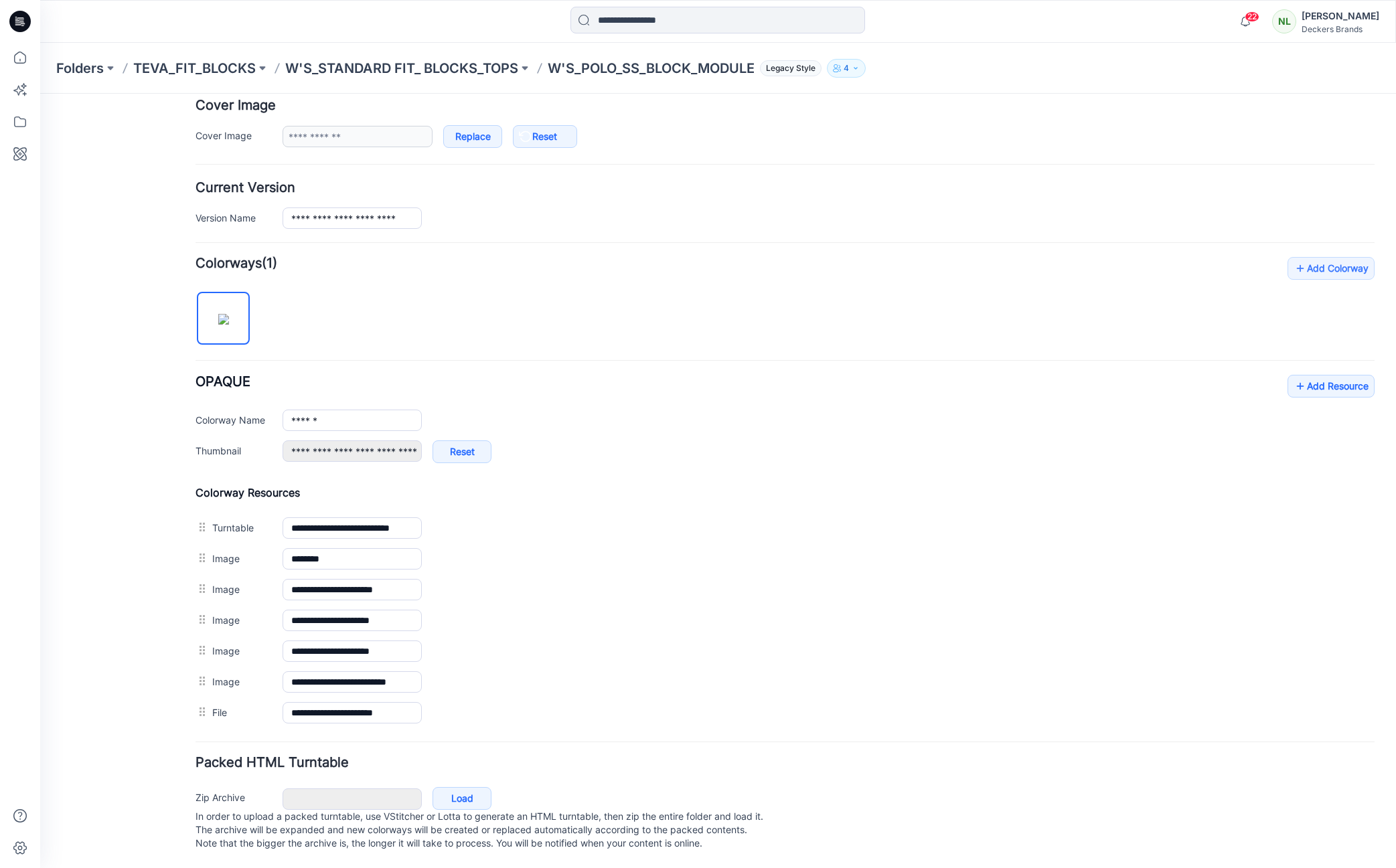
scroll to position [268, 0]
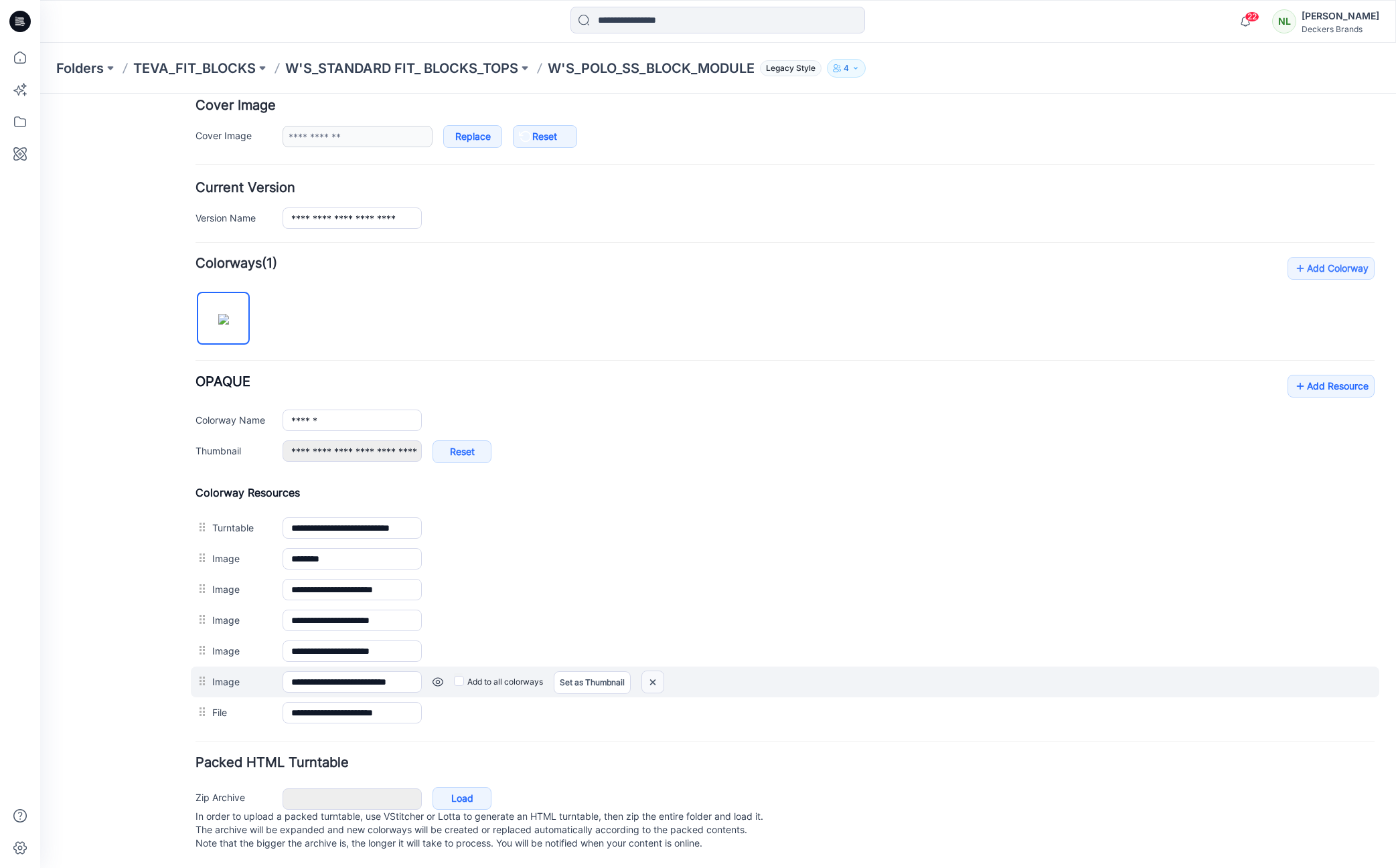
click at [653, 671] on img at bounding box center [652, 682] width 21 height 22
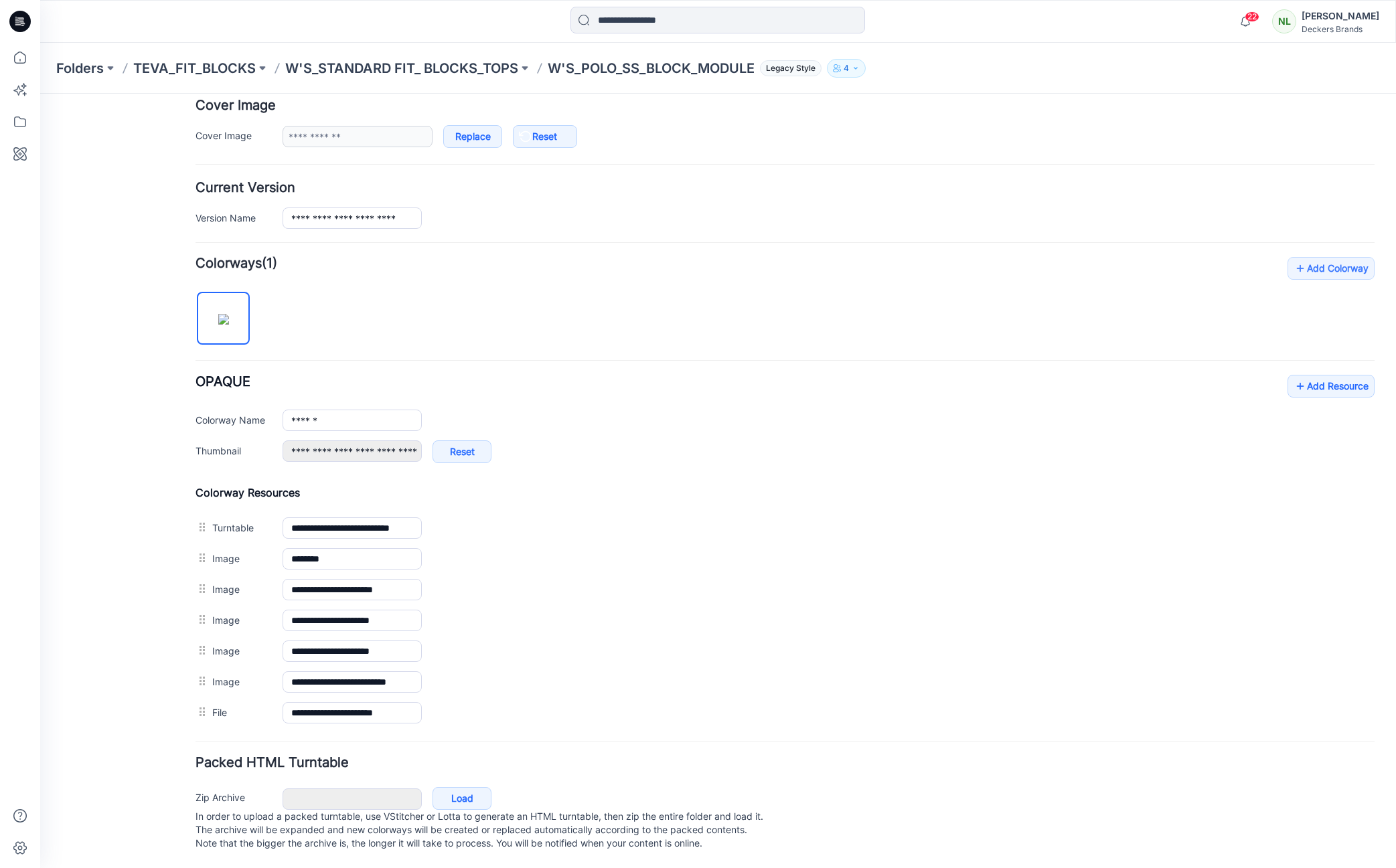
scroll to position [238, 0]
